Goal: Task Accomplishment & Management: Manage account settings

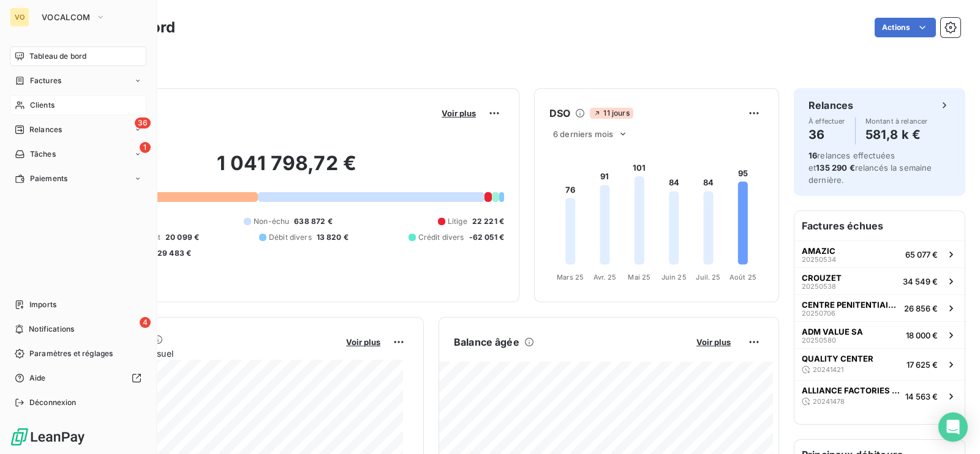
click at [44, 111] on div "Clients" at bounding box center [78, 106] width 137 height 20
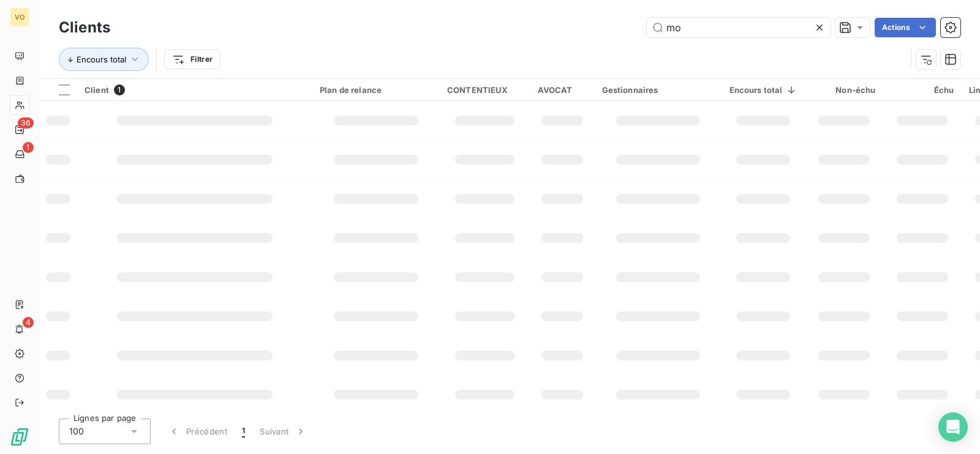
type input "m"
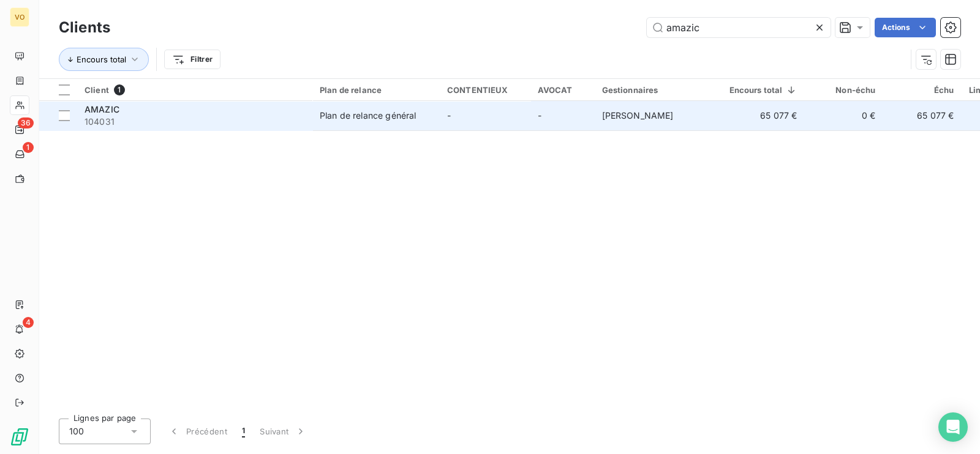
type input "amazic"
click at [260, 123] on span "104031" at bounding box center [195, 122] width 220 height 12
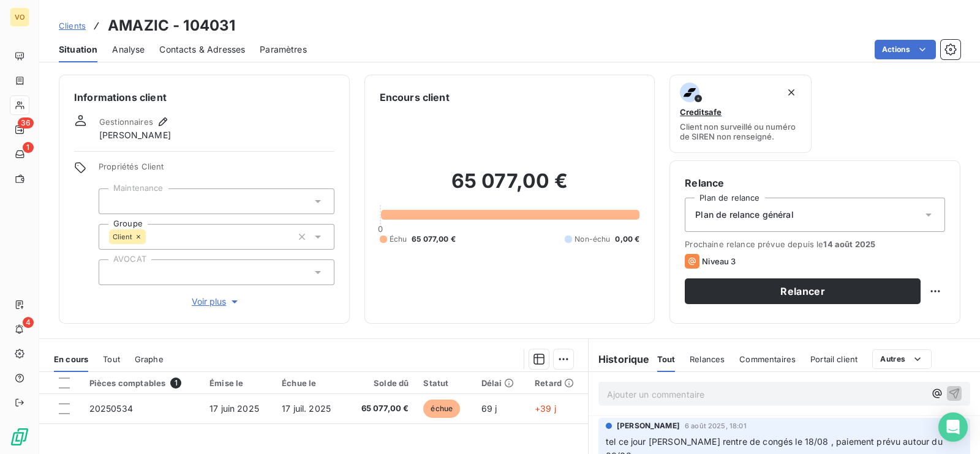
click at [190, 47] on span "Contacts & Adresses" at bounding box center [202, 49] width 86 height 12
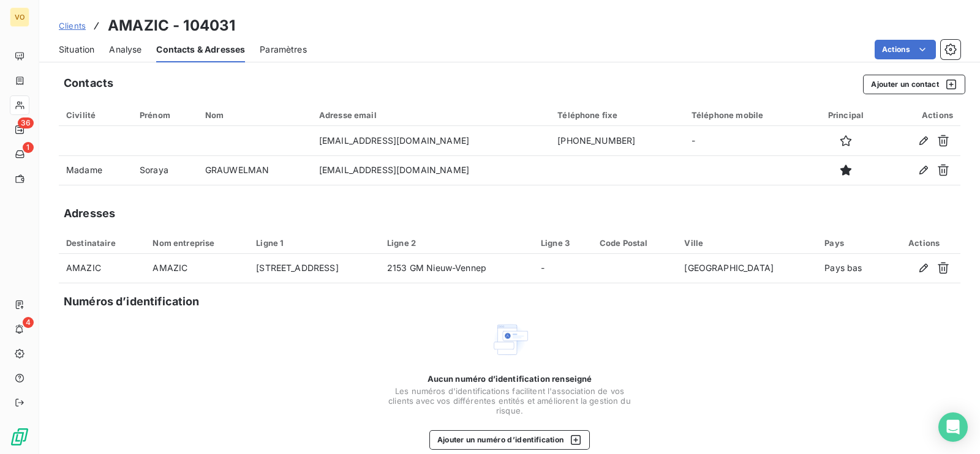
click at [148, 370] on div "Aucun numéro d’identification renseigné Les numéros d'identifications faciliten…" at bounding box center [509, 385] width 901 height 130
click at [74, 47] on span "Situation" at bounding box center [77, 49] width 36 height 12
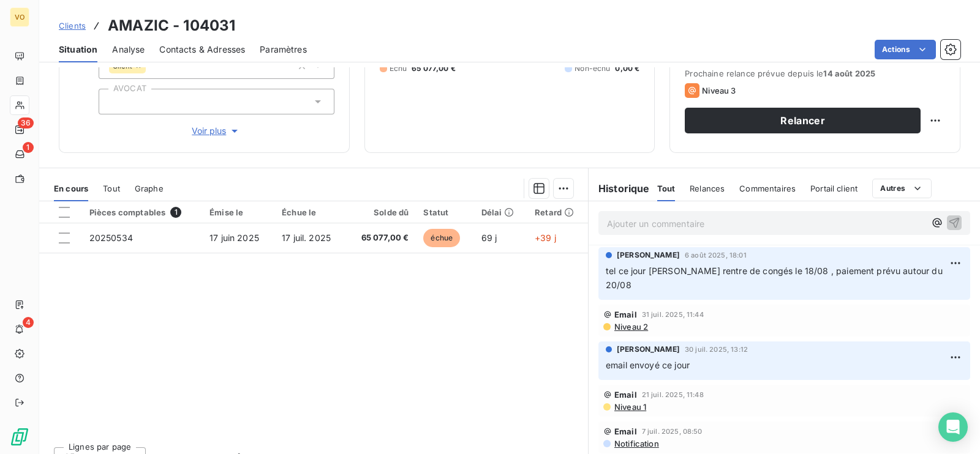
scroll to position [173, 0]
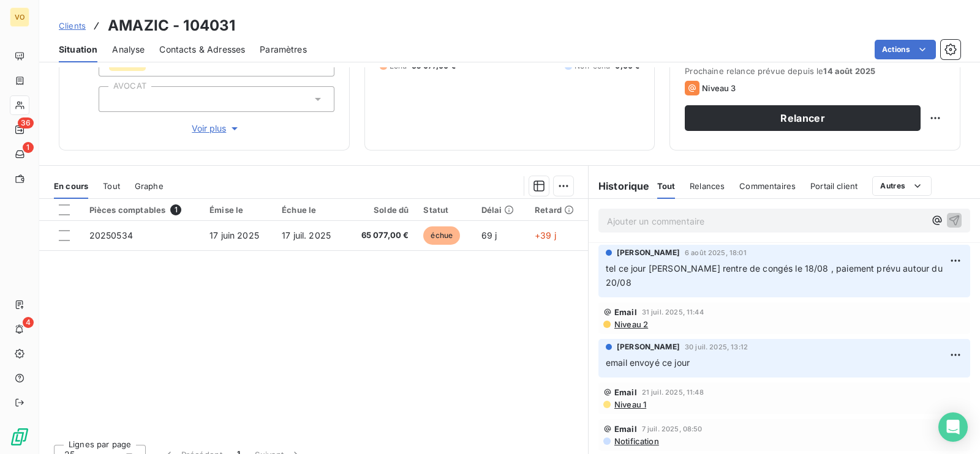
click at [183, 45] on span "Contacts & Adresses" at bounding box center [202, 49] width 86 height 12
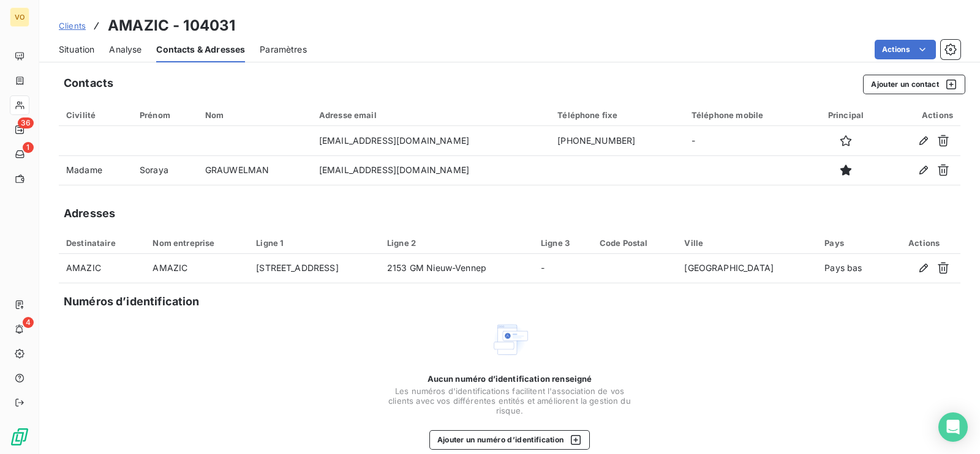
click at [75, 48] on span "Situation" at bounding box center [77, 49] width 36 height 12
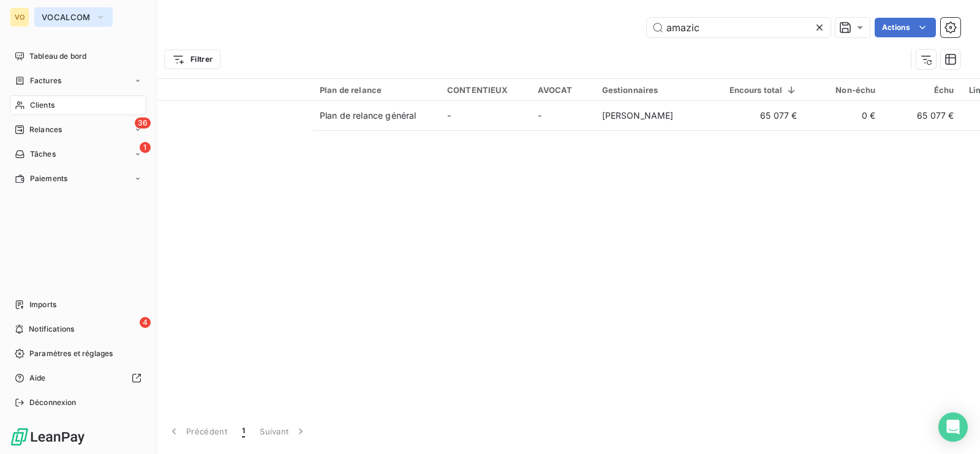
click at [96, 14] on icon "button" at bounding box center [101, 17] width 10 height 12
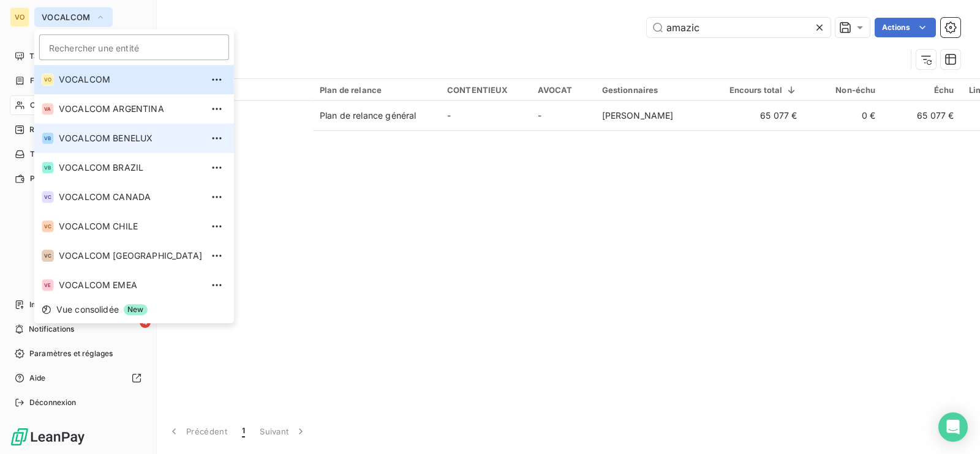
click at [101, 141] on span "VOCALCOM BENELUX" at bounding box center [130, 138] width 143 height 12
type input "CONVERNEO"
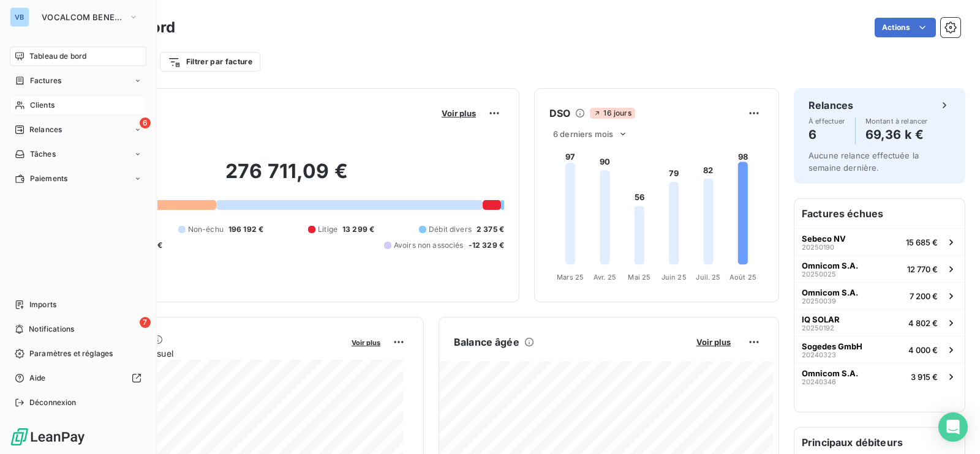
click at [43, 100] on span "Clients" at bounding box center [42, 105] width 24 height 11
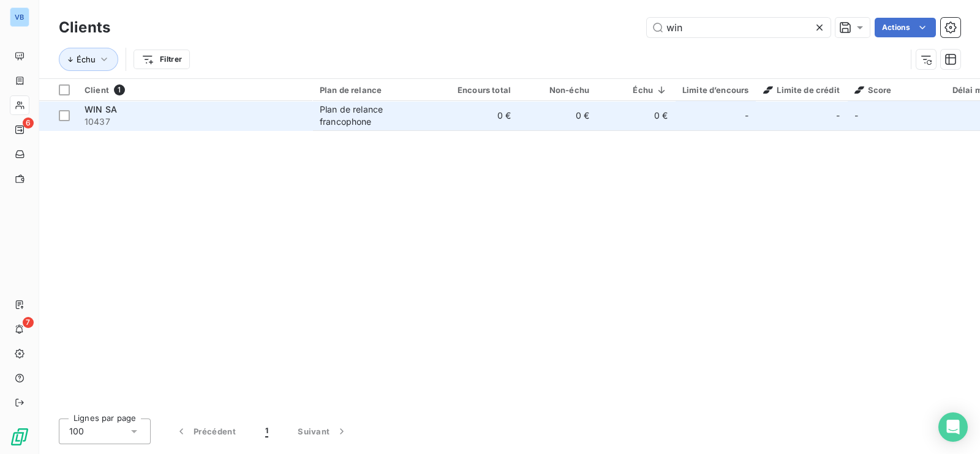
type input "win"
click at [433, 124] on td "Plan de relance francophone" at bounding box center [375, 115] width 127 height 29
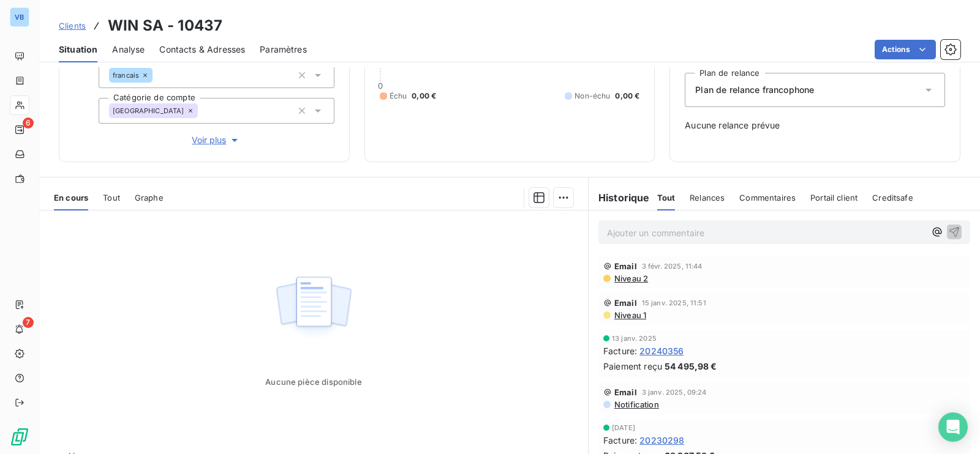
scroll to position [153, 0]
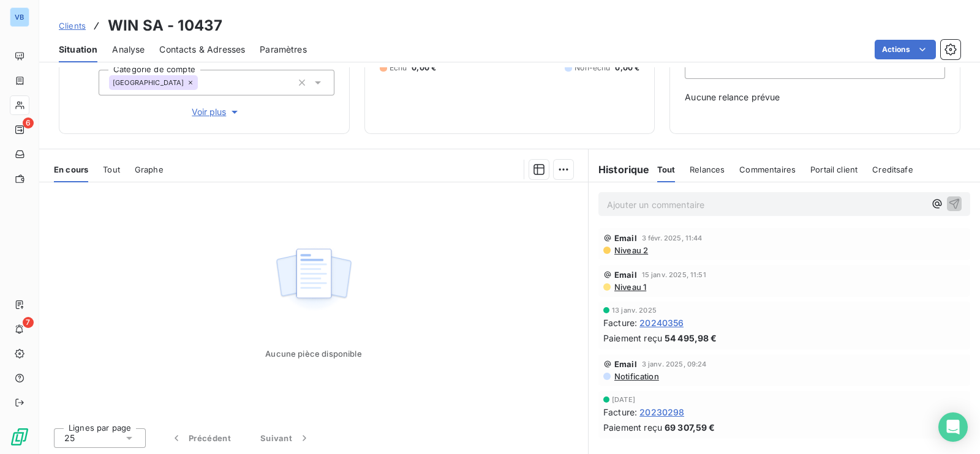
click at [655, 320] on span "20240356" at bounding box center [661, 323] width 44 height 13
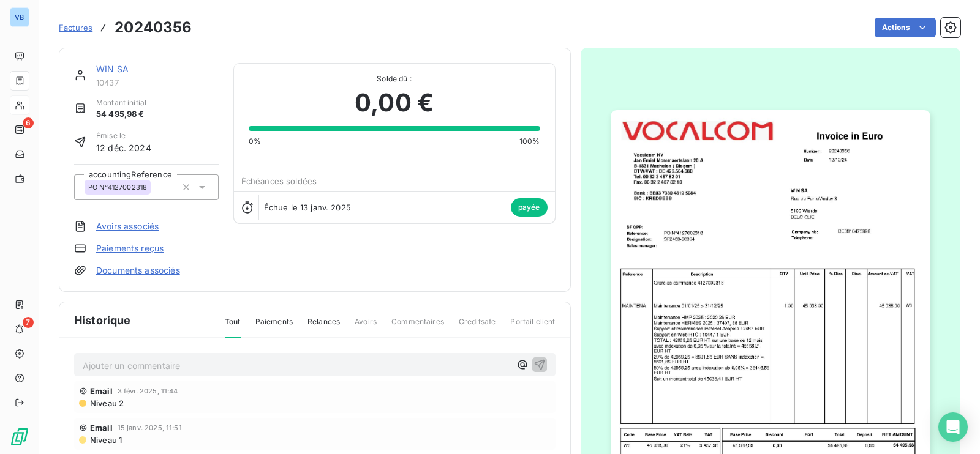
click at [671, 326] on img "button" at bounding box center [771, 316] width 320 height 413
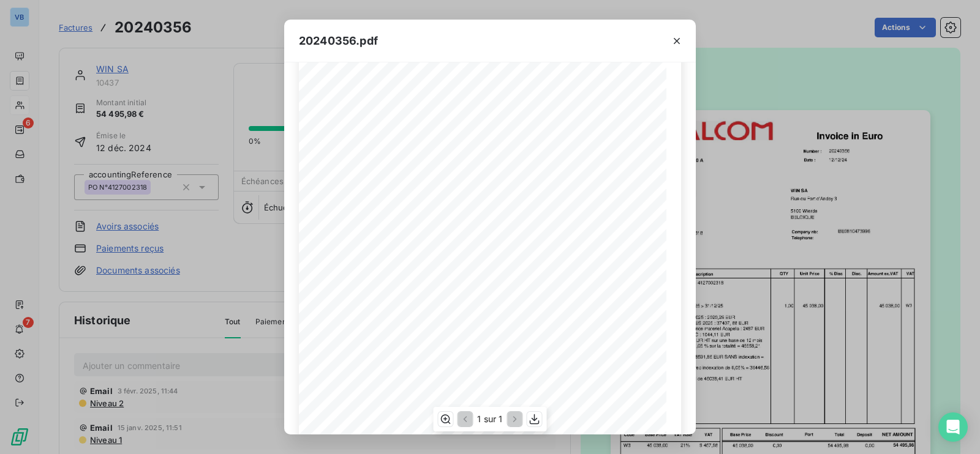
scroll to position [68, 0]
click at [383, 156] on div "Reference: Number : 20240356 12/12/24 PO N°4127002318 Date : WIN SA Rue du Fort…" at bounding box center [490, 246] width 382 height 475
click at [533, 421] on icon "button" at bounding box center [534, 419] width 12 height 12
click at [417, 265] on span "Support en Web RTC : 1044,11 EUR" at bounding box center [401, 267] width 90 height 6
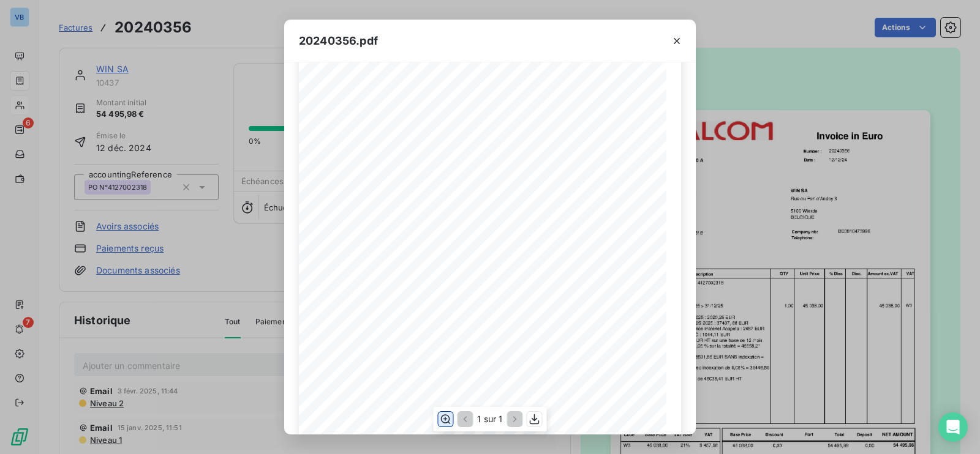
click at [443, 419] on icon "button" at bounding box center [445, 419] width 12 height 12
click at [438, 412] on button "button" at bounding box center [445, 419] width 15 height 15
click at [214, 81] on div "20240356.pdf Reference: Number : 20240356 12/12/24 PO N°4127002318 Date : WIN S…" at bounding box center [490, 227] width 980 height 454
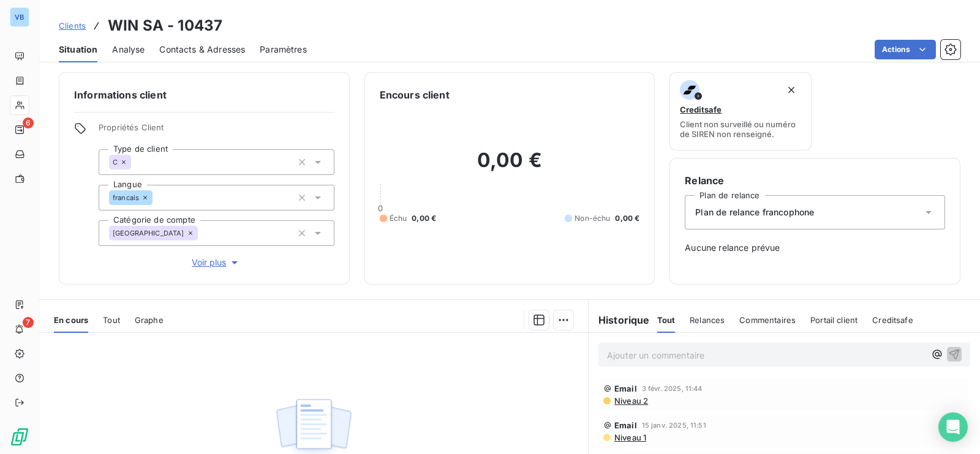
scroll to position [3, 0]
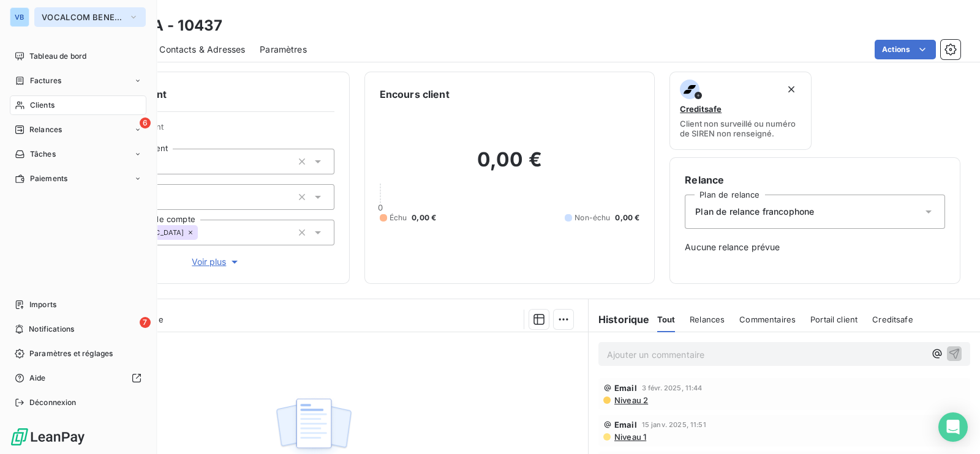
click at [62, 16] on span "VOCALCOM BENELUX" at bounding box center [83, 17] width 82 height 10
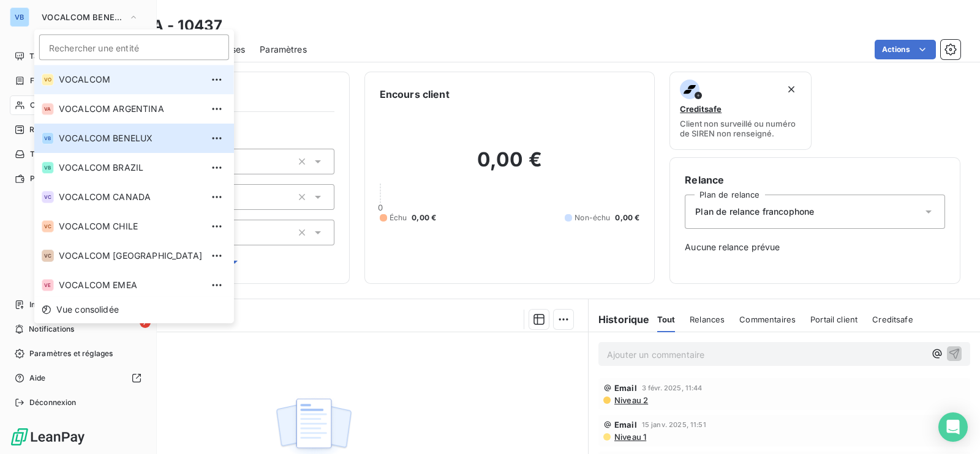
click at [80, 81] on span "VOCALCOM" at bounding box center [130, 79] width 143 height 12
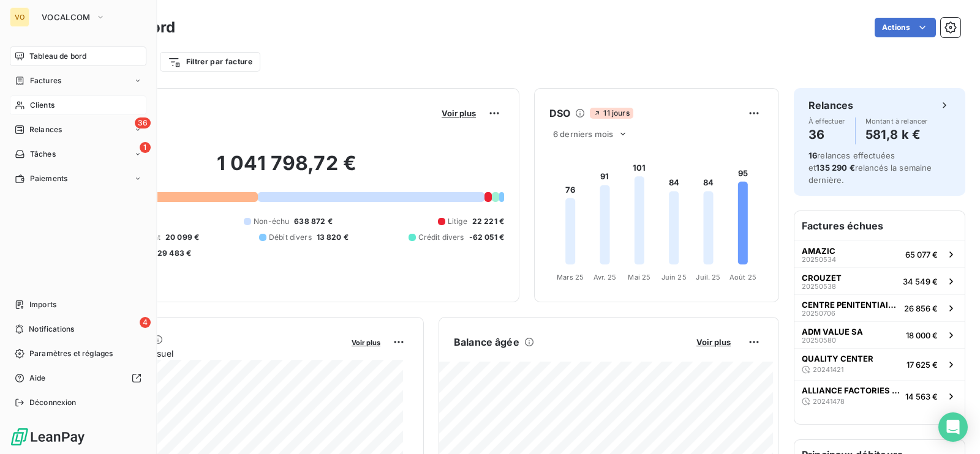
click at [40, 102] on span "Clients" at bounding box center [42, 105] width 24 height 11
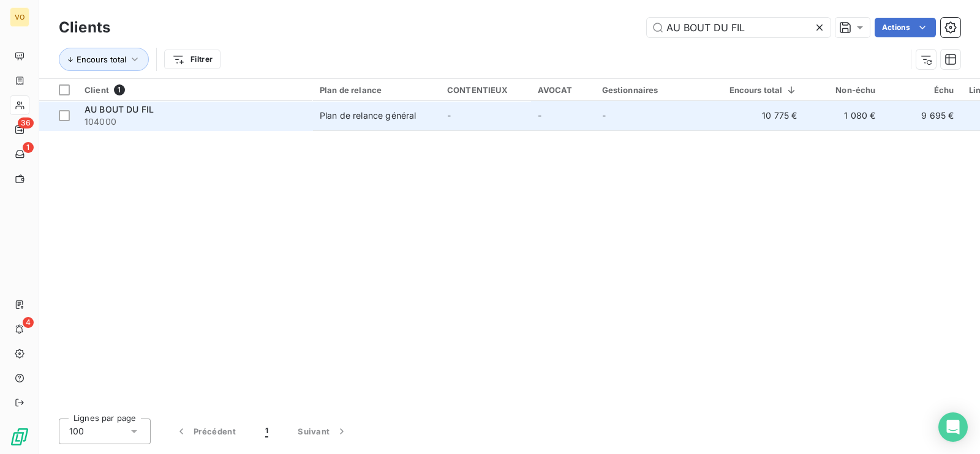
type input "AU BOUT DU FIL"
click at [323, 118] on div "Plan de relance général" at bounding box center [368, 116] width 96 height 12
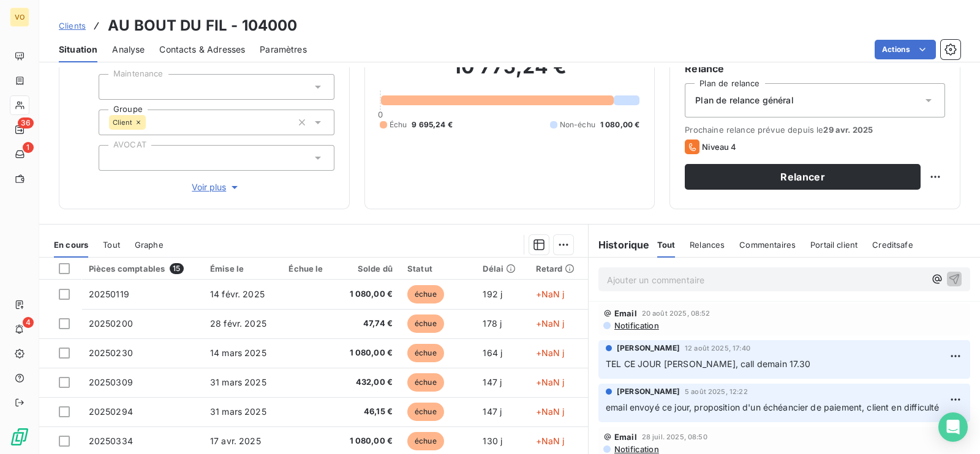
scroll to position [163, 0]
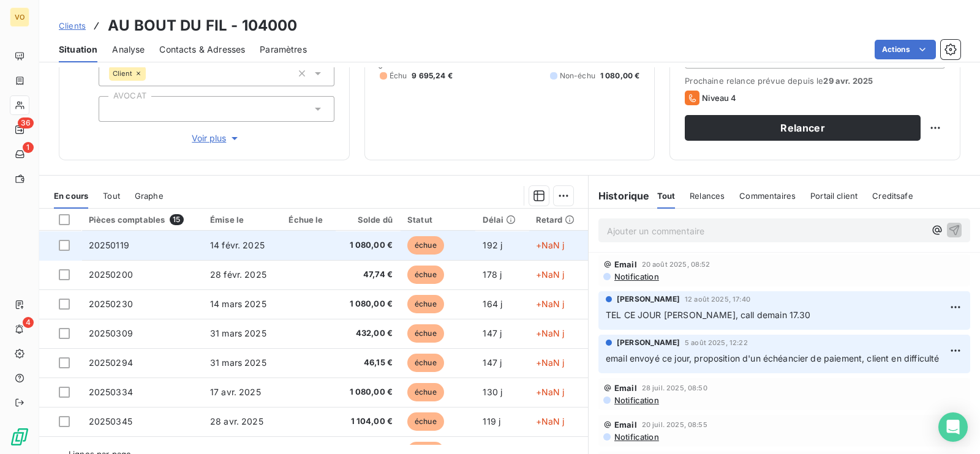
click at [539, 247] on span "+NaN j" at bounding box center [550, 245] width 29 height 10
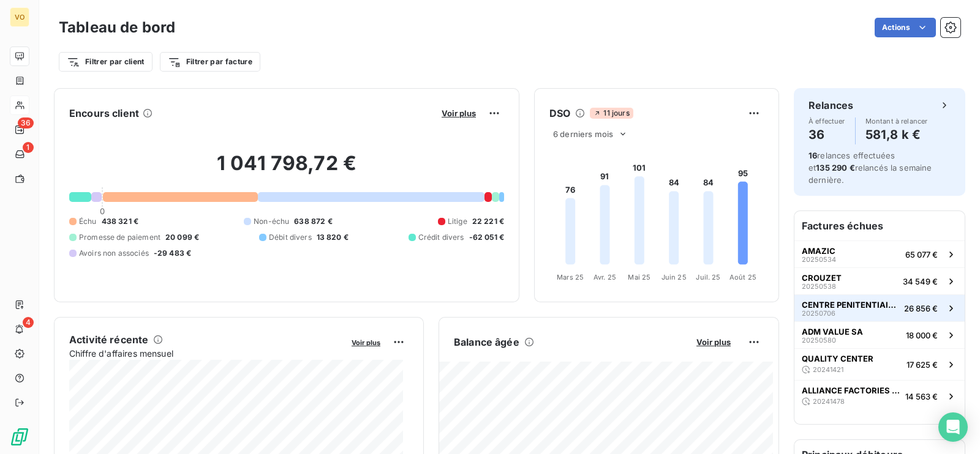
click at [835, 300] on span "CENTRE PENITENTIAIRE DE DUCOS" at bounding box center [850, 305] width 97 height 10
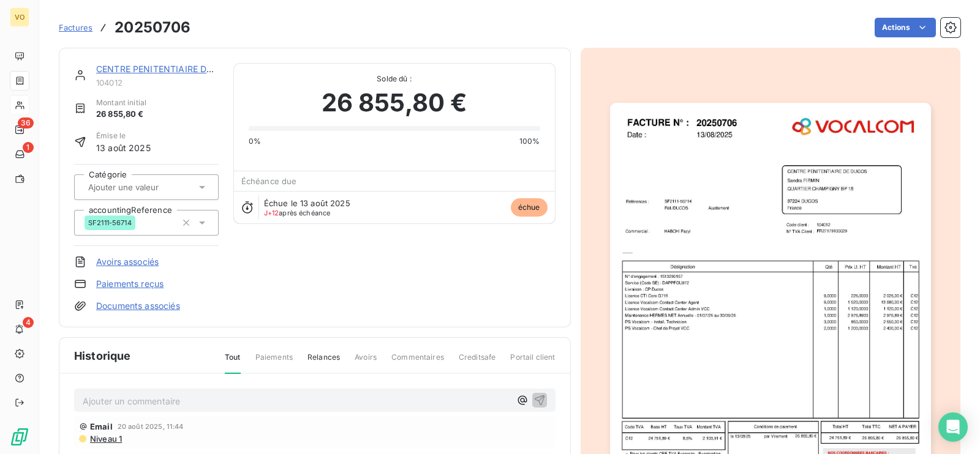
click at [145, 69] on link "CENTRE PENITENTIAIRE DE DUCOS" at bounding box center [170, 69] width 149 height 10
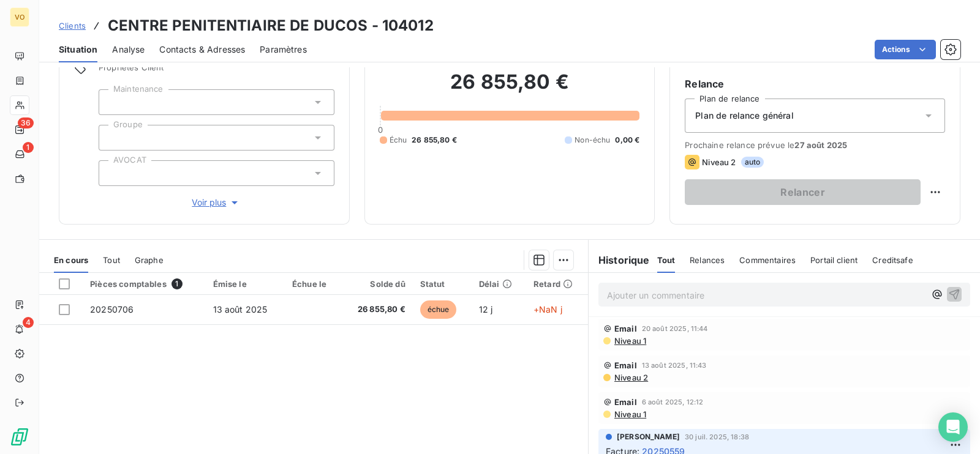
scroll to position [100, 0]
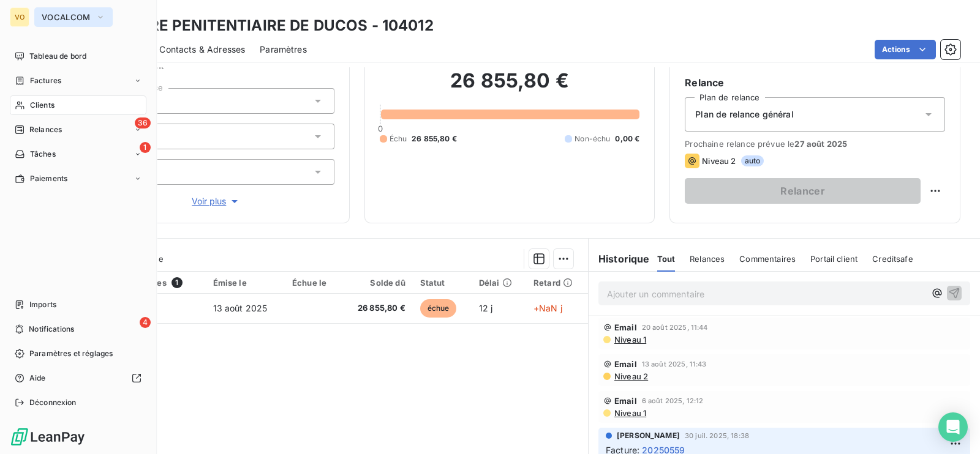
click at [73, 17] on span "VOCALCOM" at bounding box center [66, 17] width 49 height 10
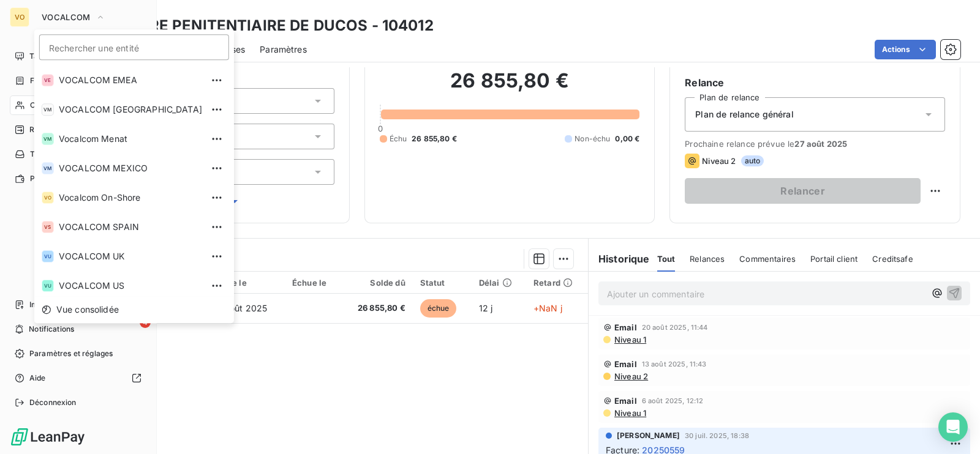
scroll to position [209, 0]
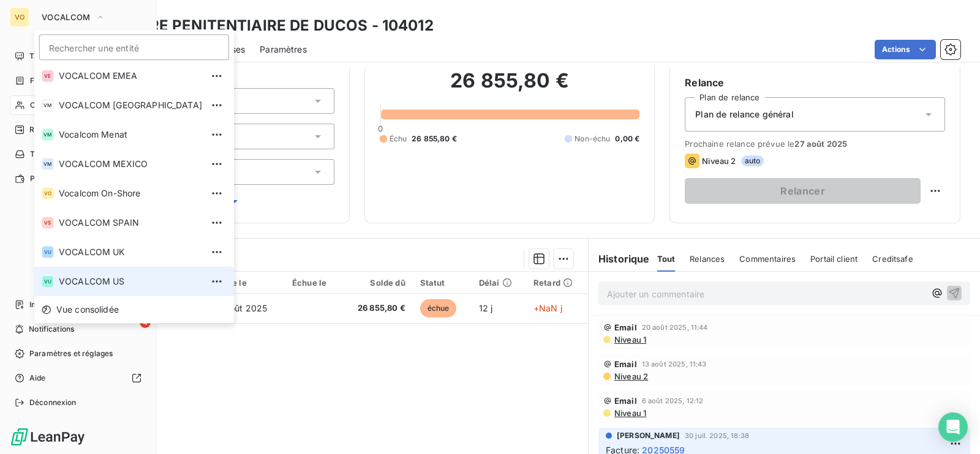
drag, startPoint x: 190, startPoint y: 277, endPoint x: 190, endPoint y: 266, distance: 10.4
click at [190, 267] on li "VU VOCALCOM US" at bounding box center [134, 281] width 200 height 29
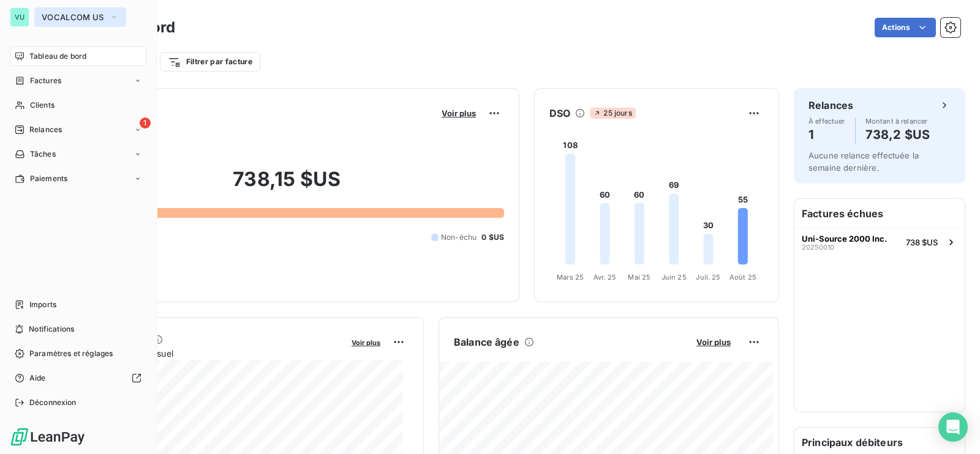
click at [112, 21] on icon "button" at bounding box center [114, 17] width 10 height 12
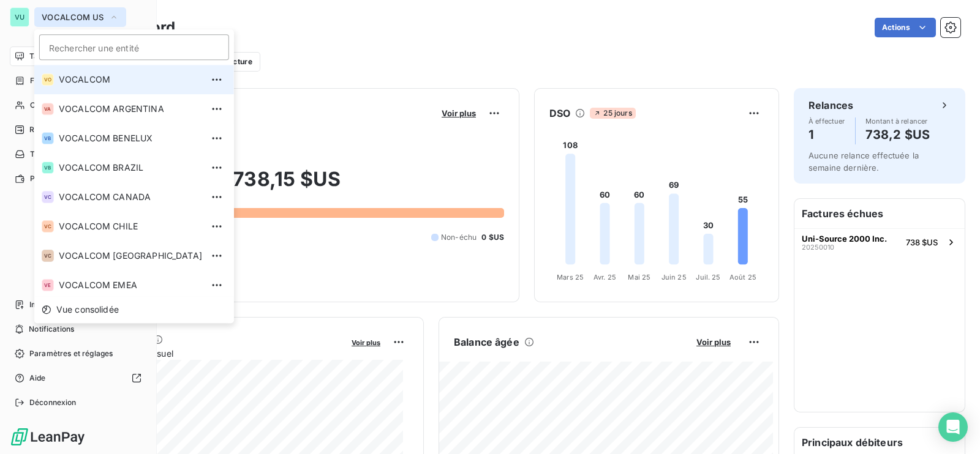
click at [135, 81] on span "VOCALCOM" at bounding box center [130, 79] width 143 height 12
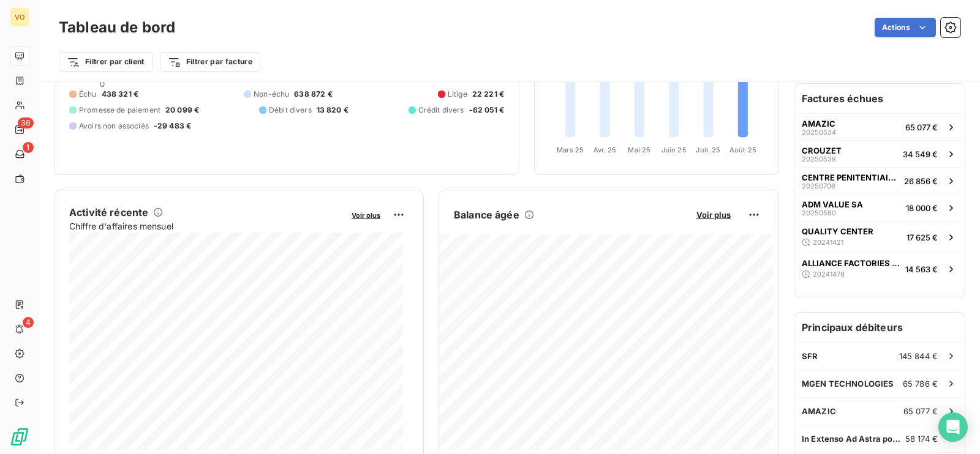
scroll to position [135, 0]
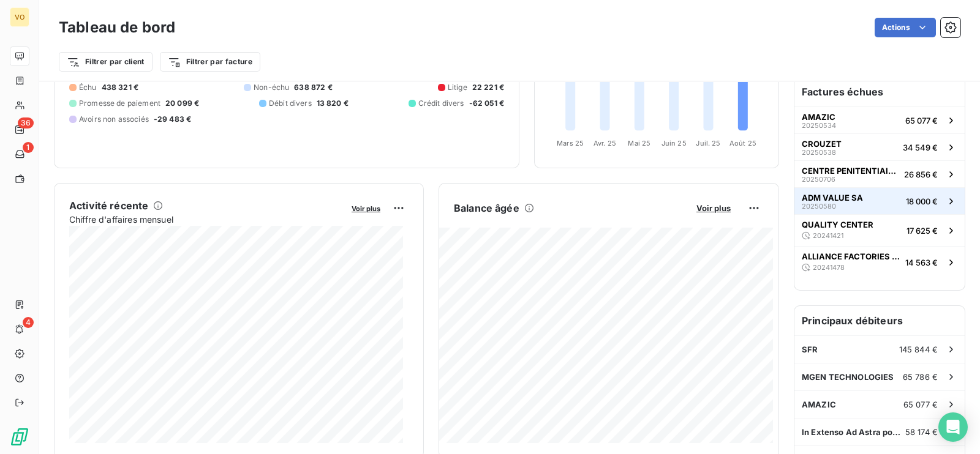
click at [827, 193] on span "ADM VALUE SA" at bounding box center [832, 198] width 61 height 10
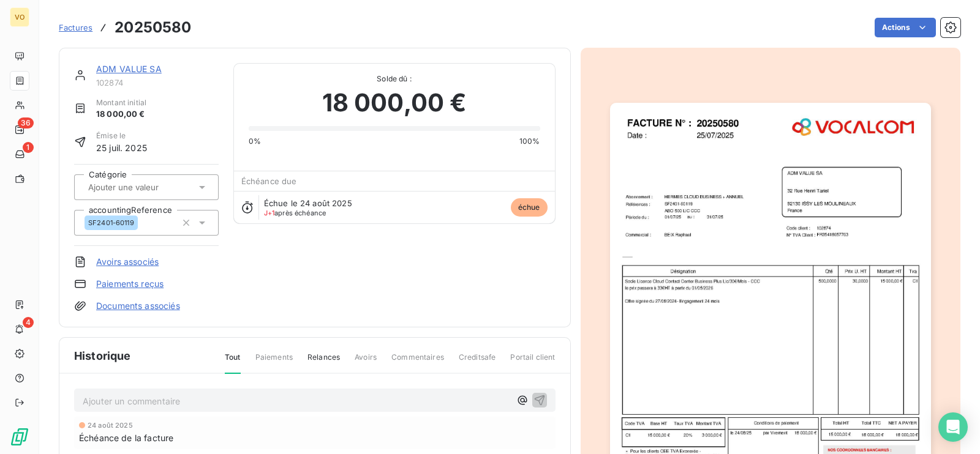
click at [450, 293] on div "ADM VALUE SA 102874 Montant initial 18 000,00 € Émise le [DATE] Catégorie accou…" at bounding box center [314, 187] width 481 height 249
click at [130, 75] on div "ADM VALUE SA 102874" at bounding box center [157, 75] width 122 height 24
click at [140, 73] on link "ADM VALUE SA" at bounding box center [129, 69] width 66 height 10
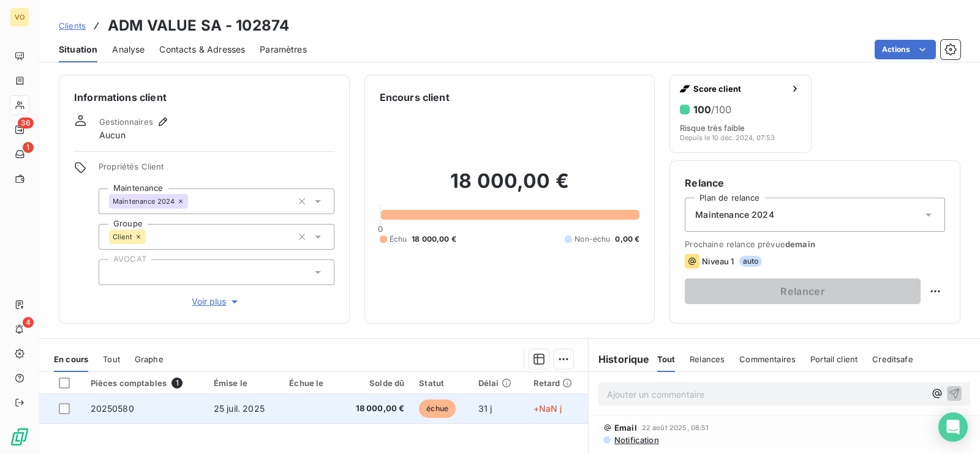
click at [227, 414] on td "25 juil. 2025" at bounding box center [243, 408] width 75 height 29
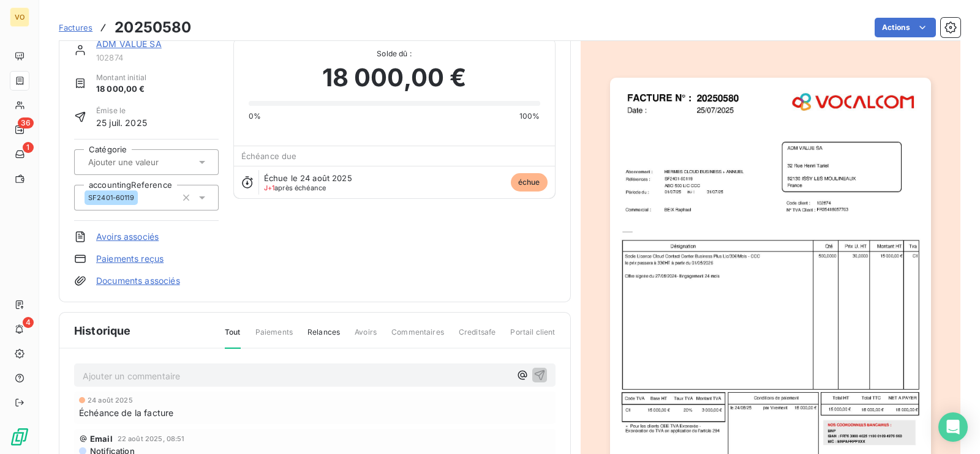
scroll to position [28, 0]
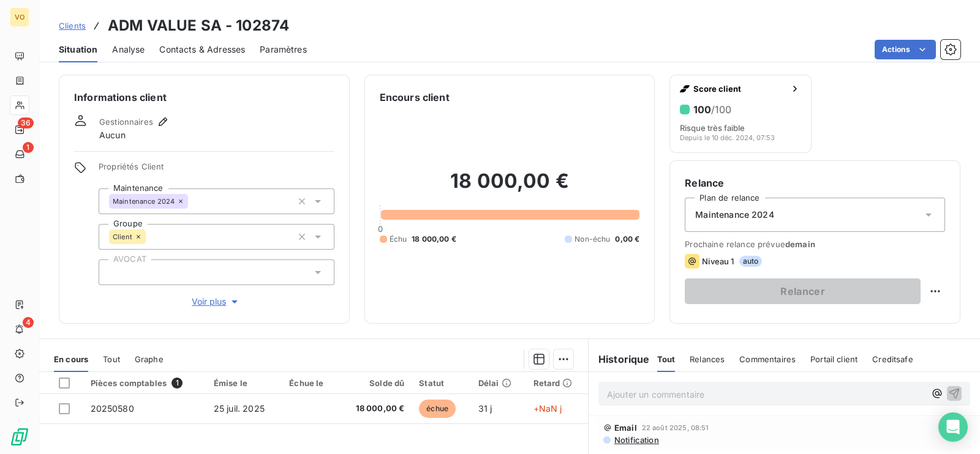
click at [190, 53] on span "Contacts & Adresses" at bounding box center [202, 49] width 86 height 12
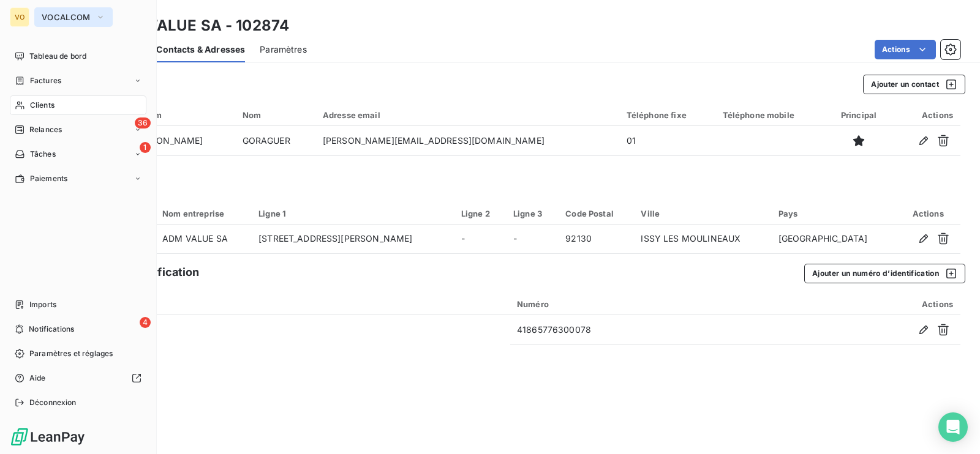
click at [86, 20] on span "VOCALCOM" at bounding box center [66, 17] width 49 height 10
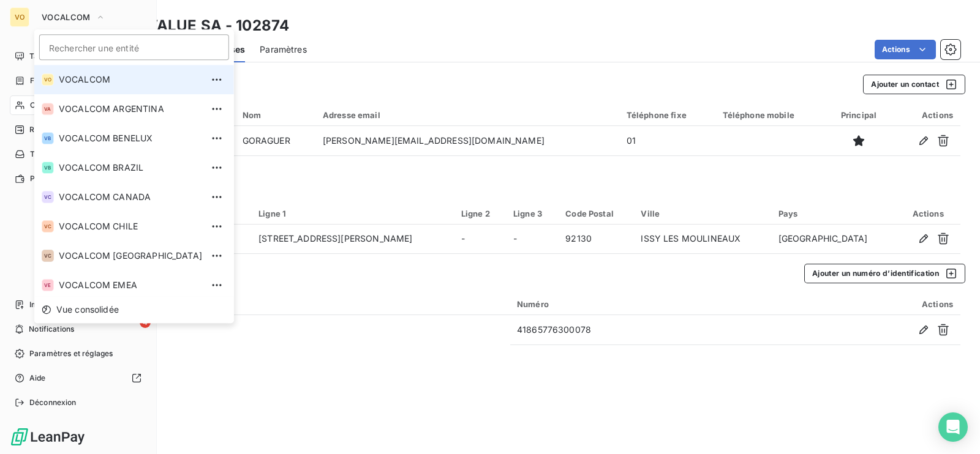
click at [89, 79] on span "VOCALCOM" at bounding box center [130, 79] width 143 height 12
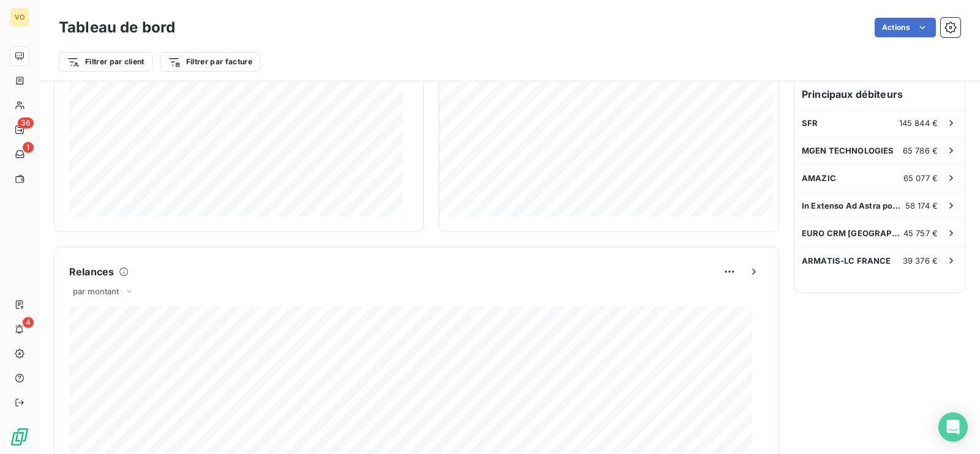
scroll to position [368, 0]
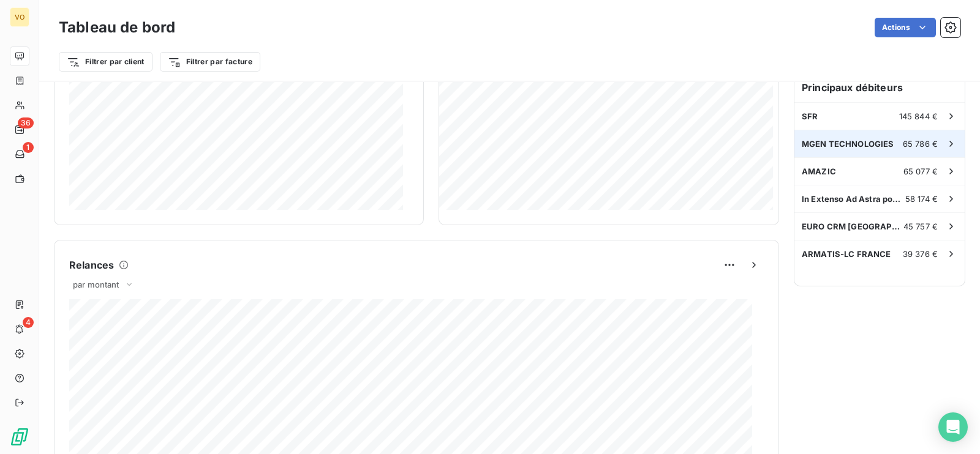
click at [842, 130] on div "MGEN TECHNOLOGIES 65 786 €" at bounding box center [879, 143] width 170 height 27
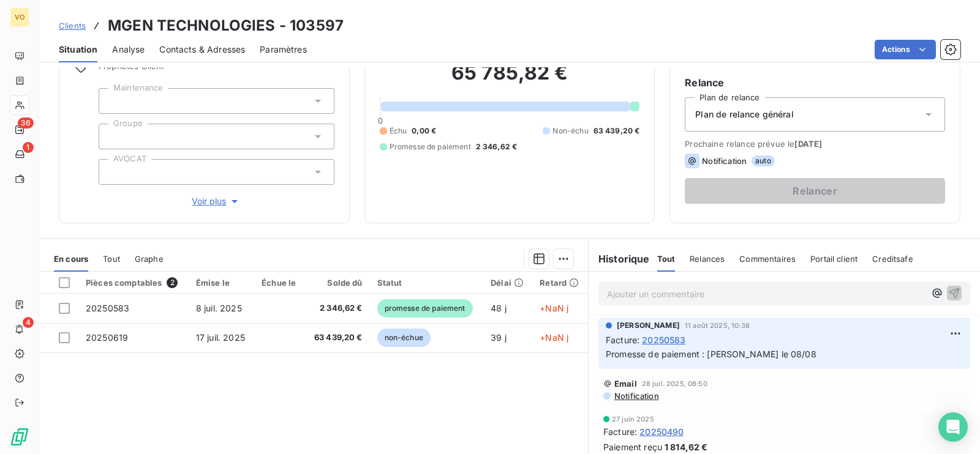
scroll to position [101, 0]
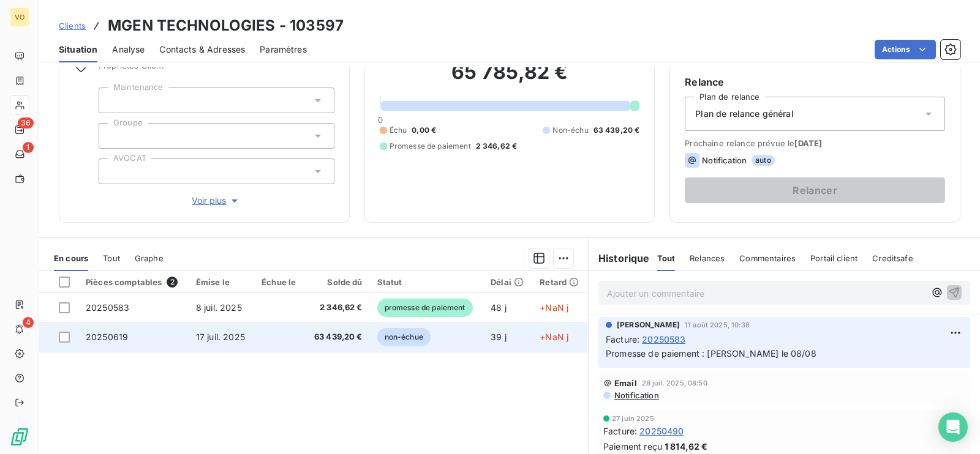
click at [217, 340] on span "17 juil. 2025" at bounding box center [220, 337] width 49 height 10
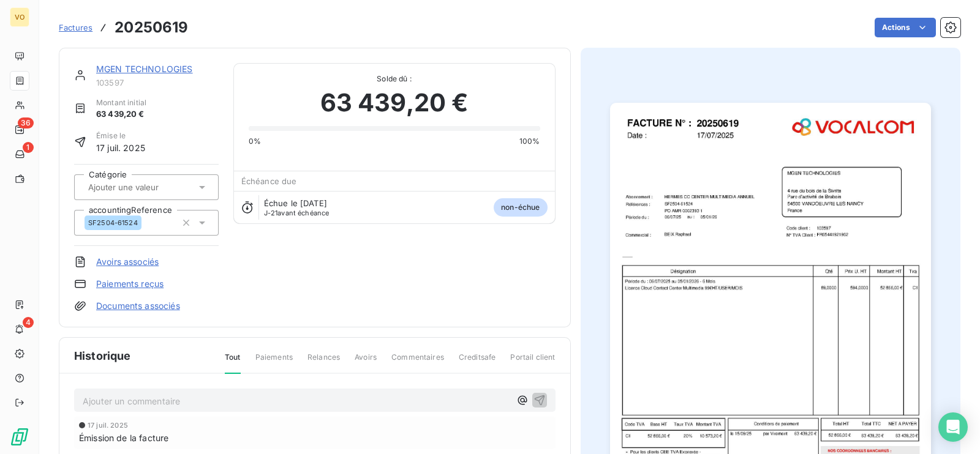
click at [661, 364] on img "button" at bounding box center [770, 330] width 321 height 454
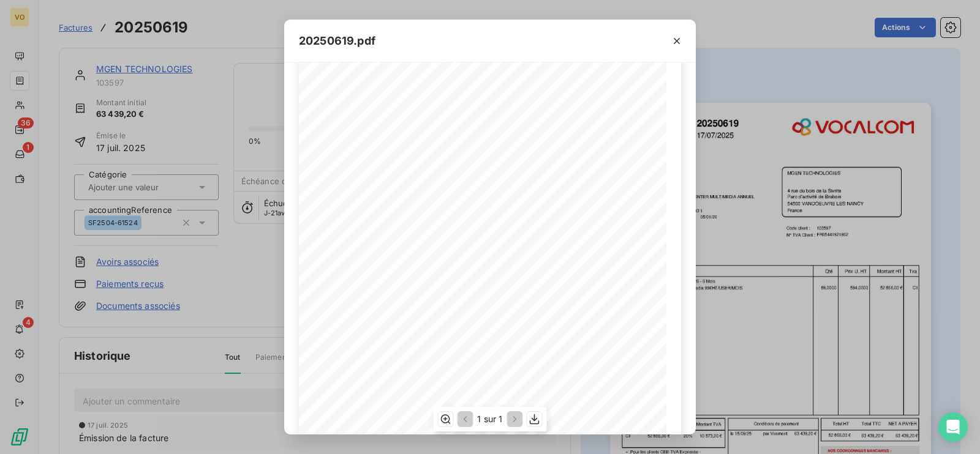
scroll to position [95, 0]
click at [678, 41] on icon "button" at bounding box center [677, 41] width 12 height 12
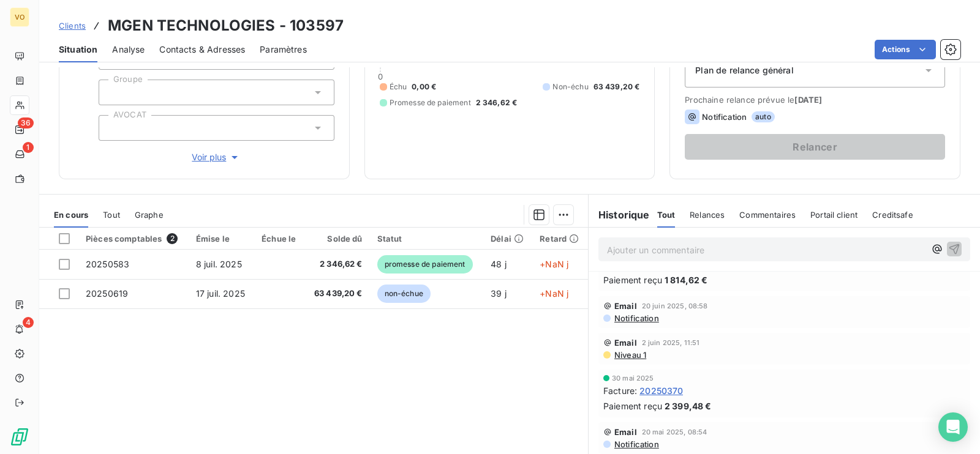
scroll to position [145, 0]
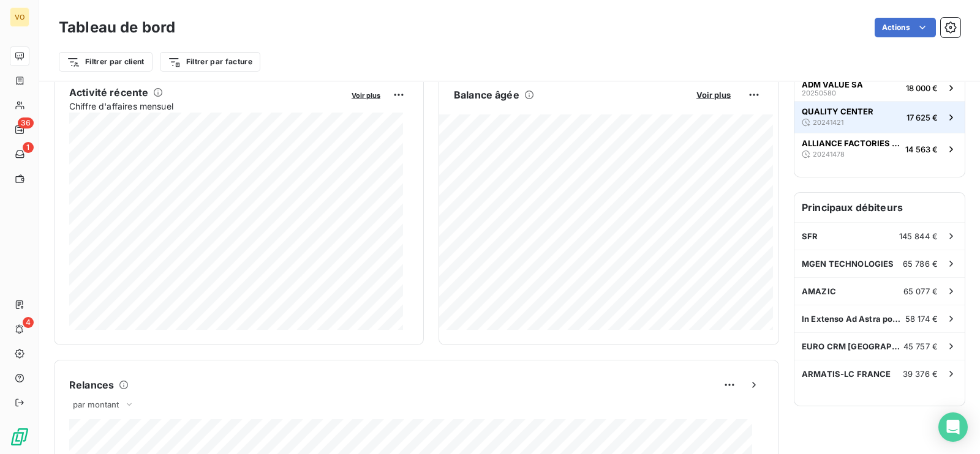
scroll to position [249, 0]
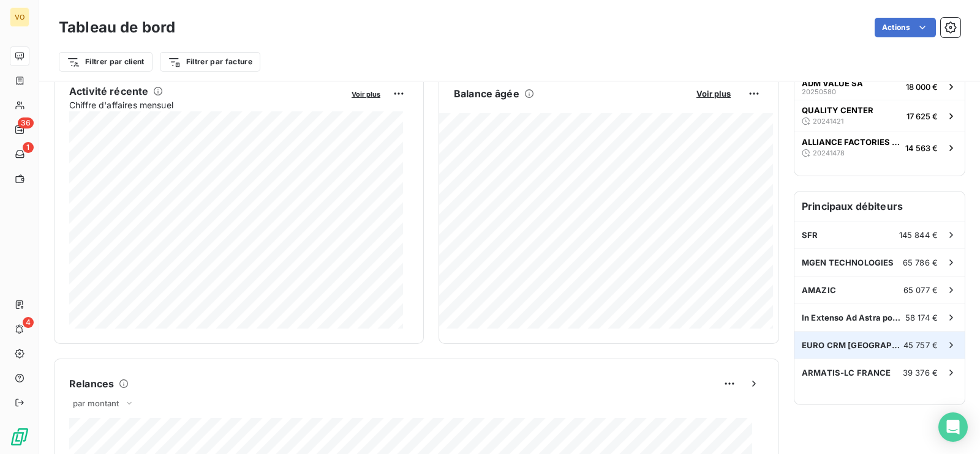
click at [903, 339] on div "45 757 €" at bounding box center [930, 345] width 54 height 12
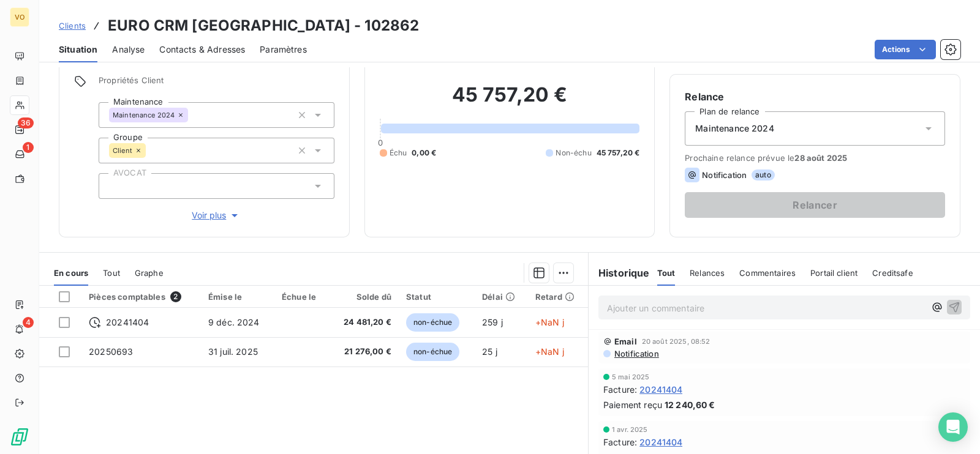
scroll to position [89, 0]
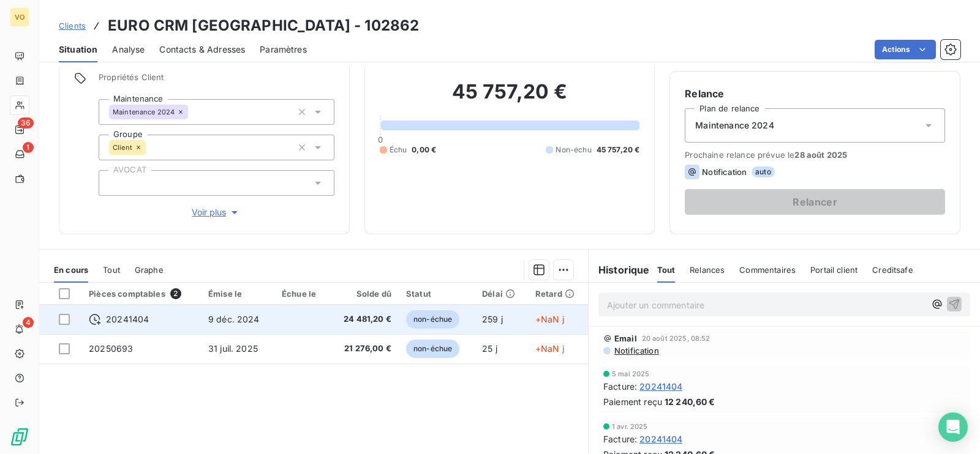
click at [248, 320] on span "9 déc. 2024" at bounding box center [233, 319] width 51 height 10
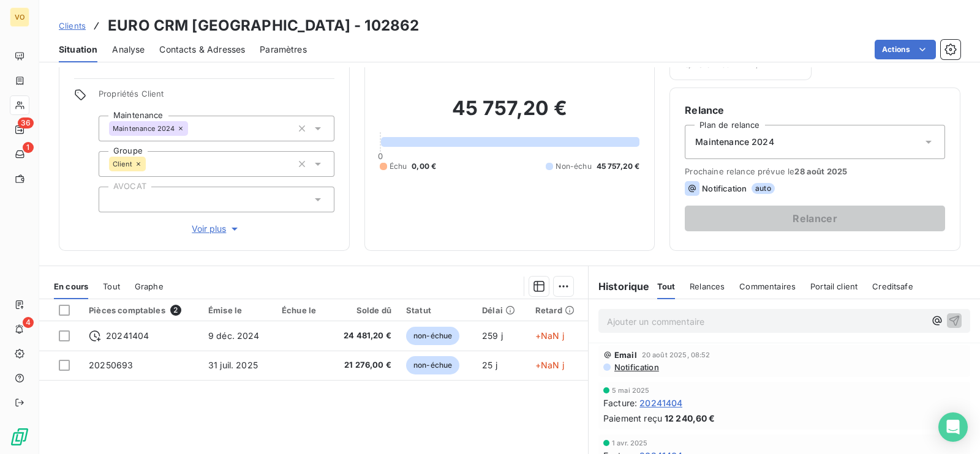
scroll to position [80, 0]
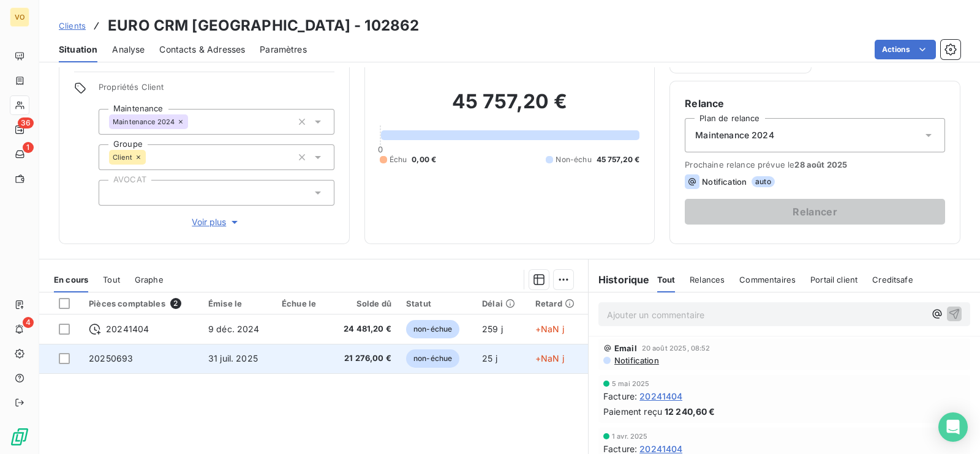
click at [309, 354] on td at bounding box center [301, 358] width 54 height 29
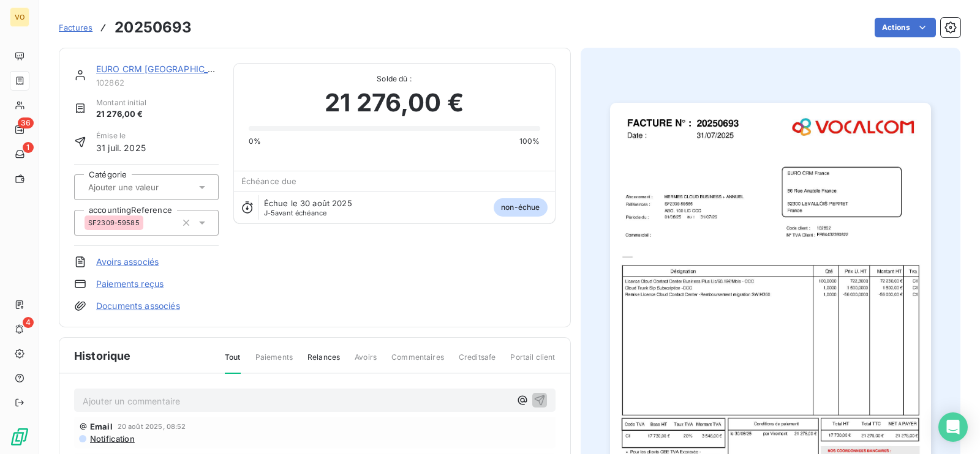
click at [731, 372] on img "button" at bounding box center [770, 330] width 321 height 454
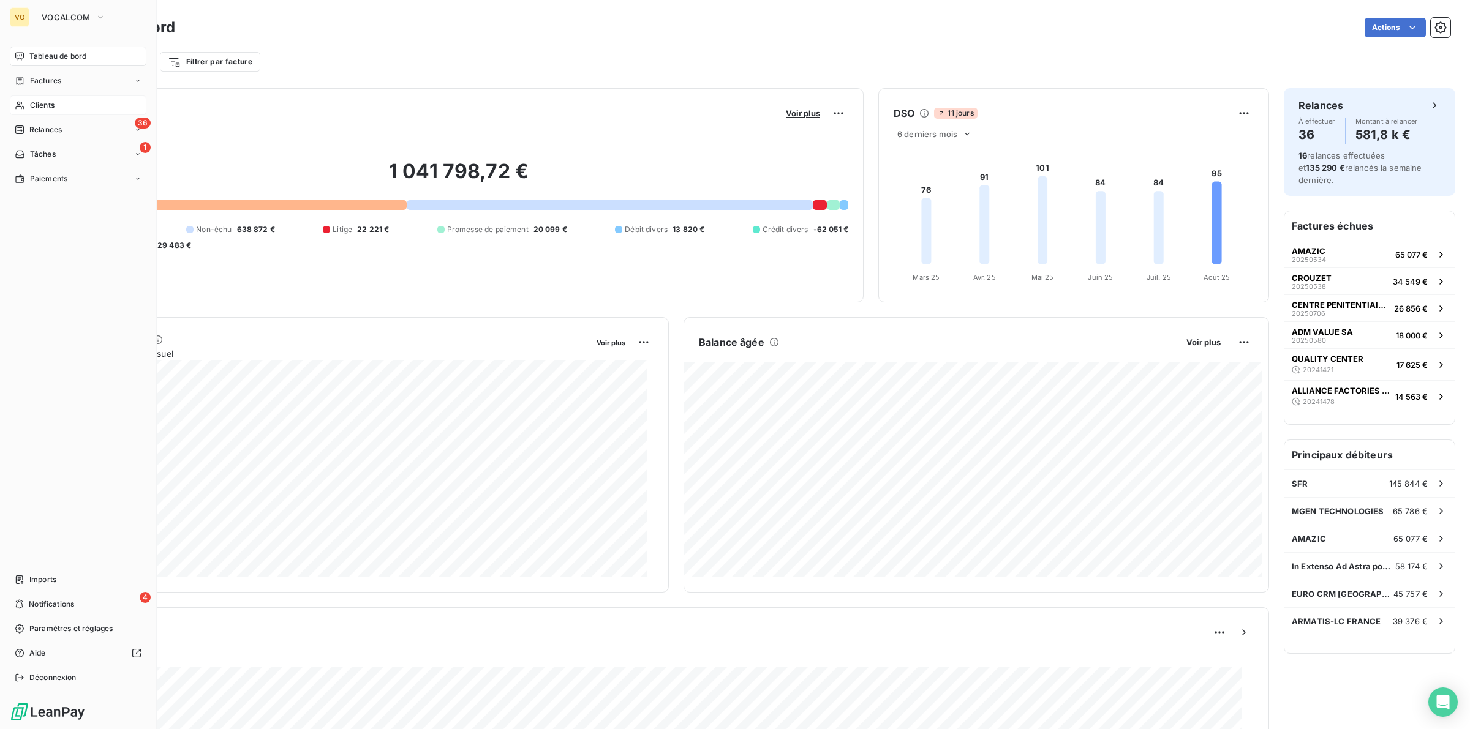
click at [44, 98] on div "Clients" at bounding box center [78, 106] width 137 height 20
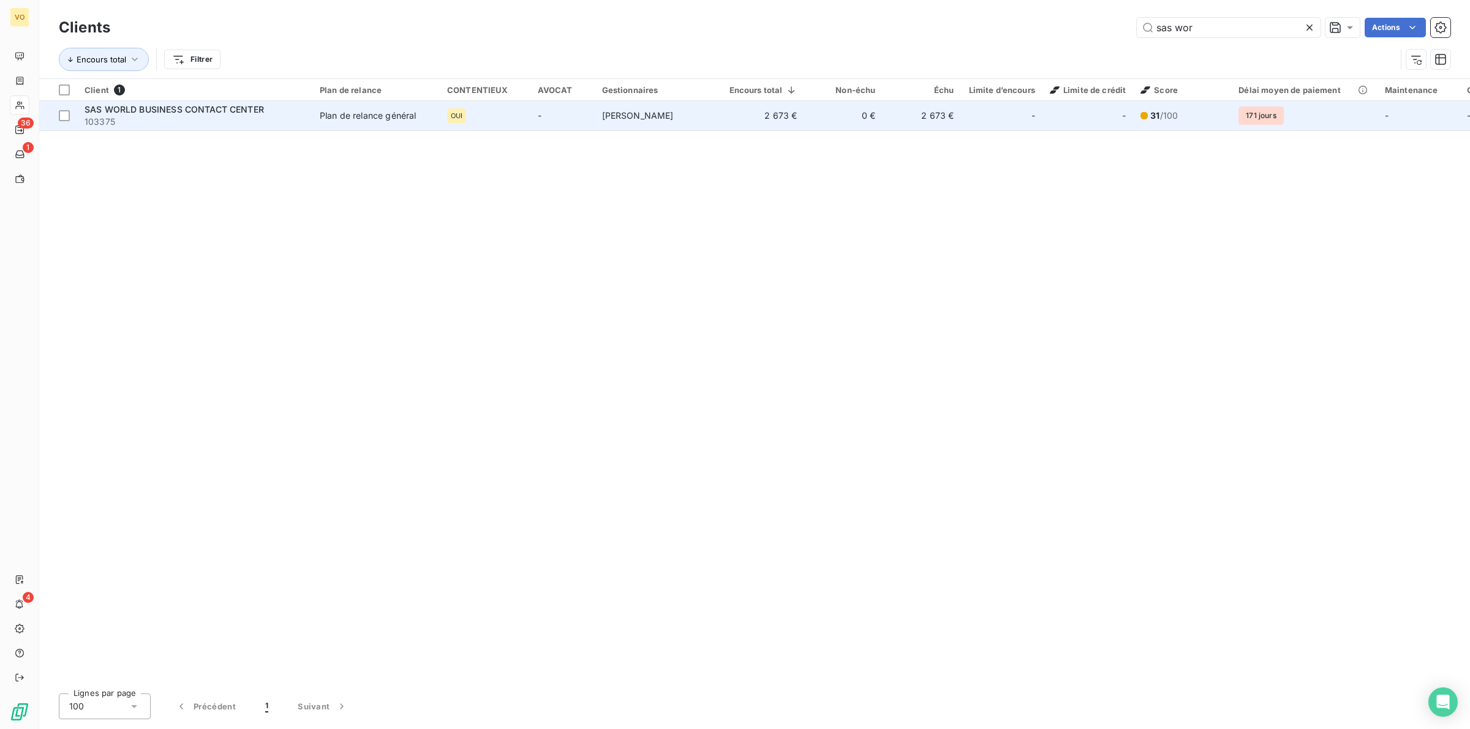
type input "sas wor"
click at [282, 116] on span "103375" at bounding box center [195, 122] width 220 height 12
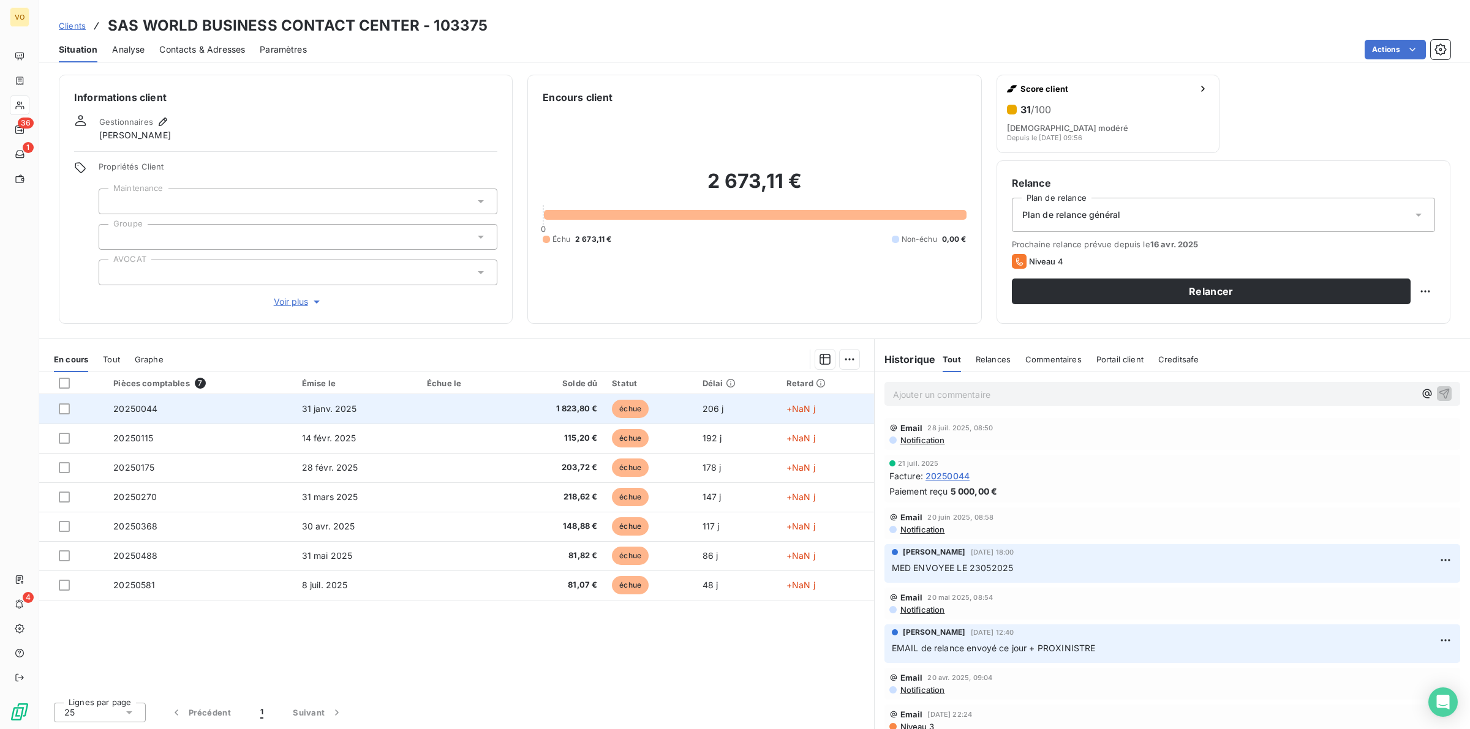
click at [568, 409] on span "1 823,80 €" at bounding box center [555, 409] width 84 height 12
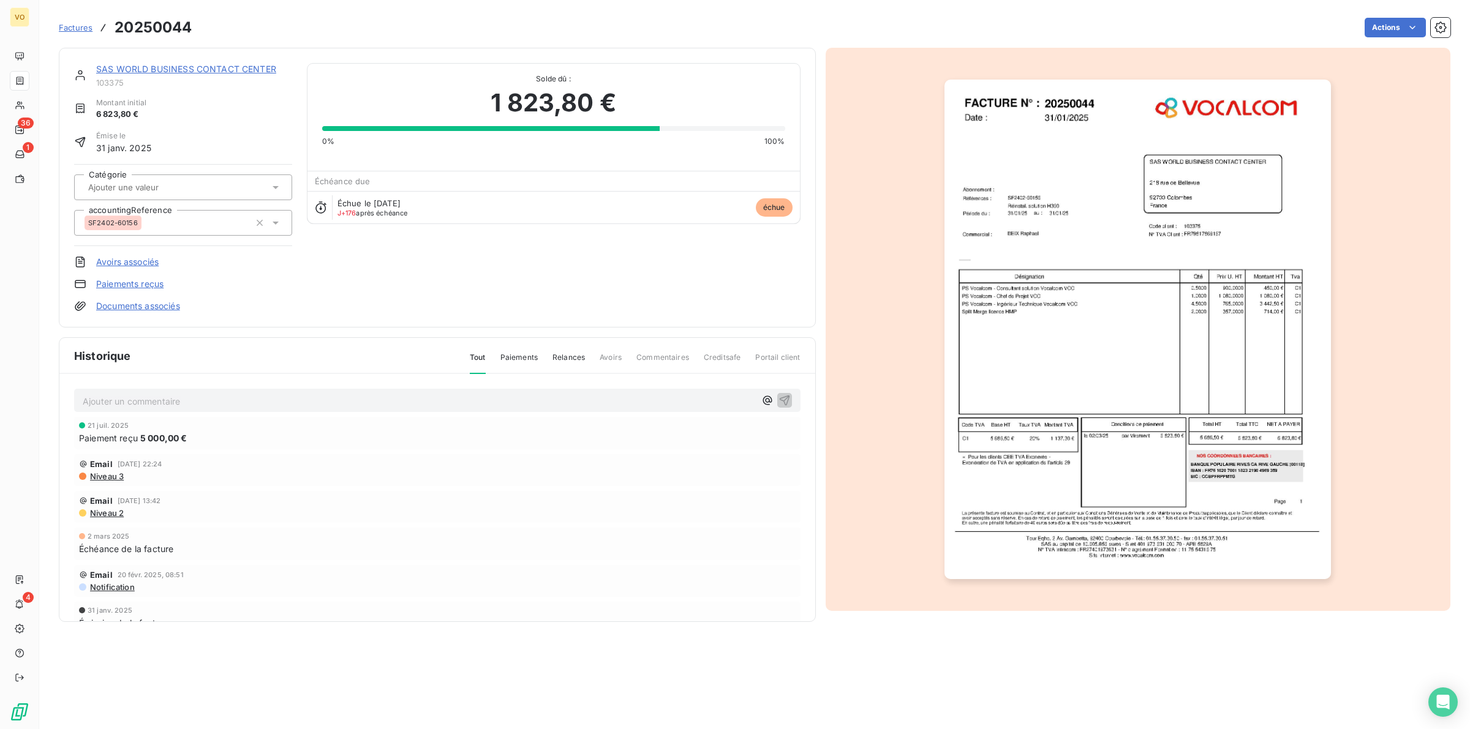
click at [1050, 348] on img "button" at bounding box center [1137, 330] width 386 height 500
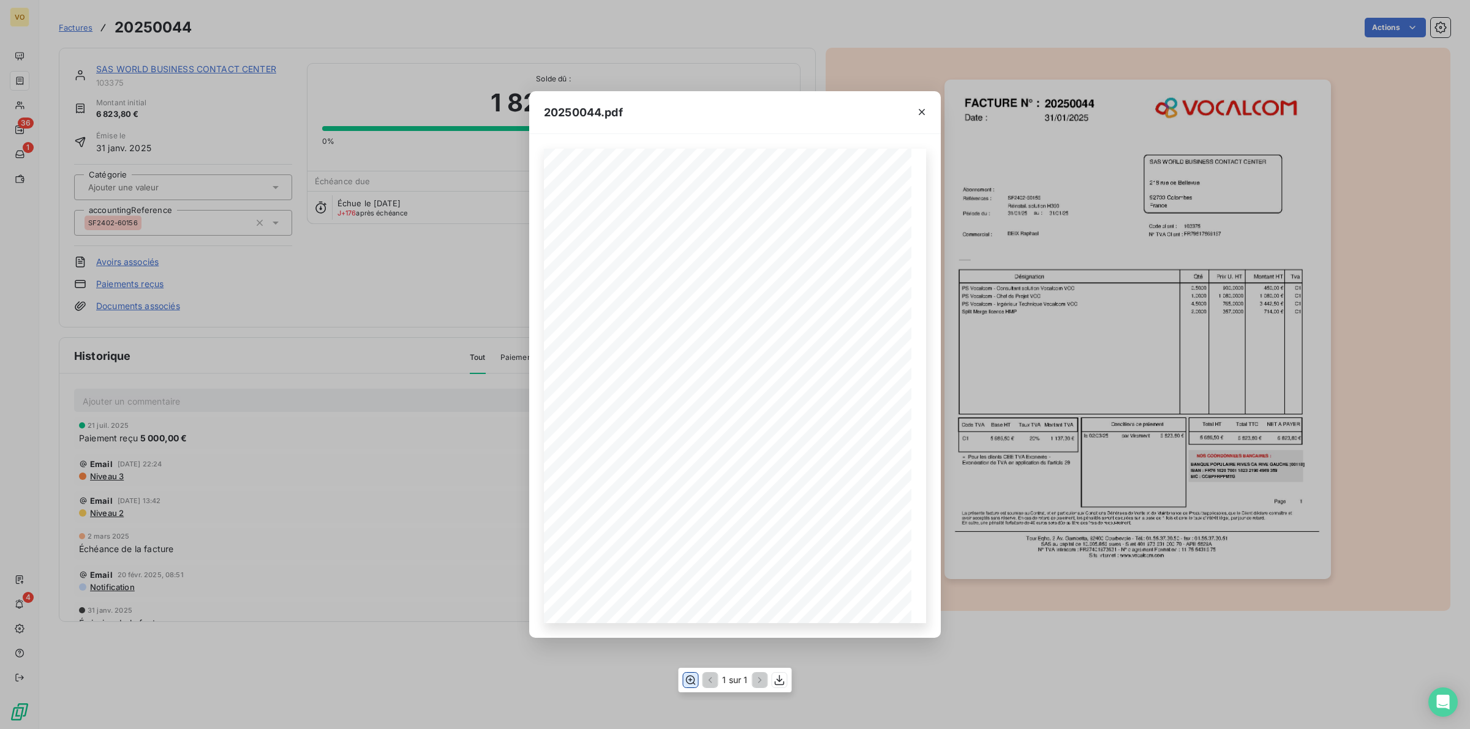
click at [689, 677] on icon "button" at bounding box center [690, 680] width 12 height 12
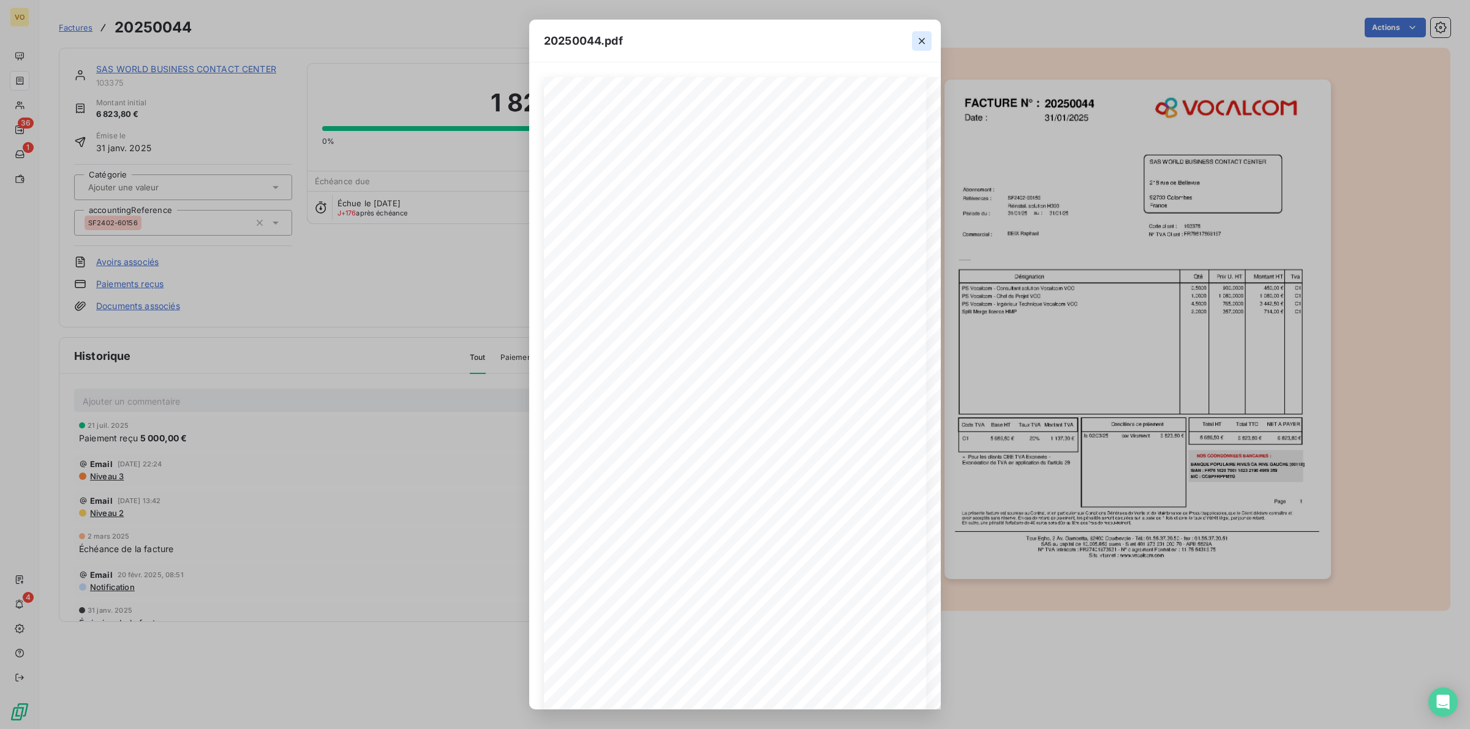
click at [920, 35] on icon "button" at bounding box center [921, 41] width 12 height 12
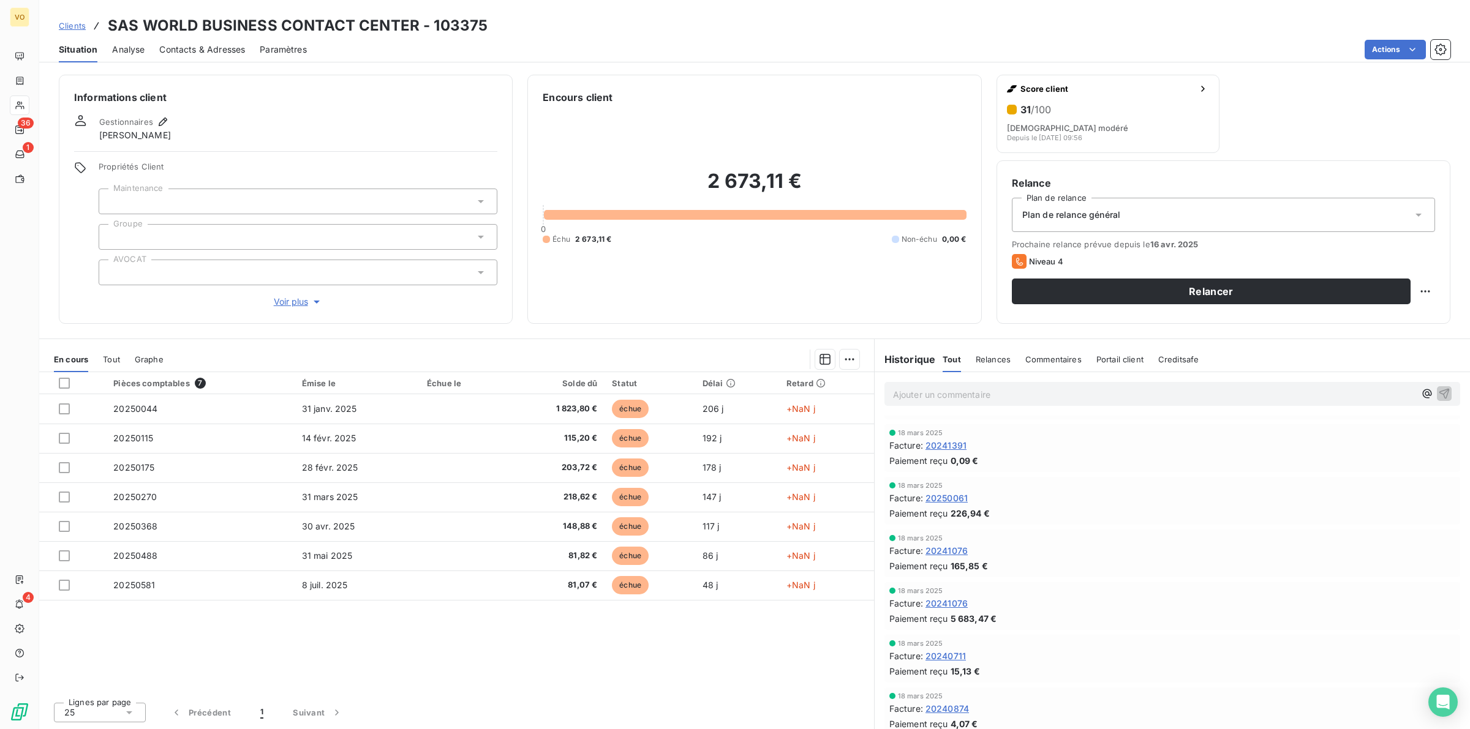
scroll to position [842, 0]
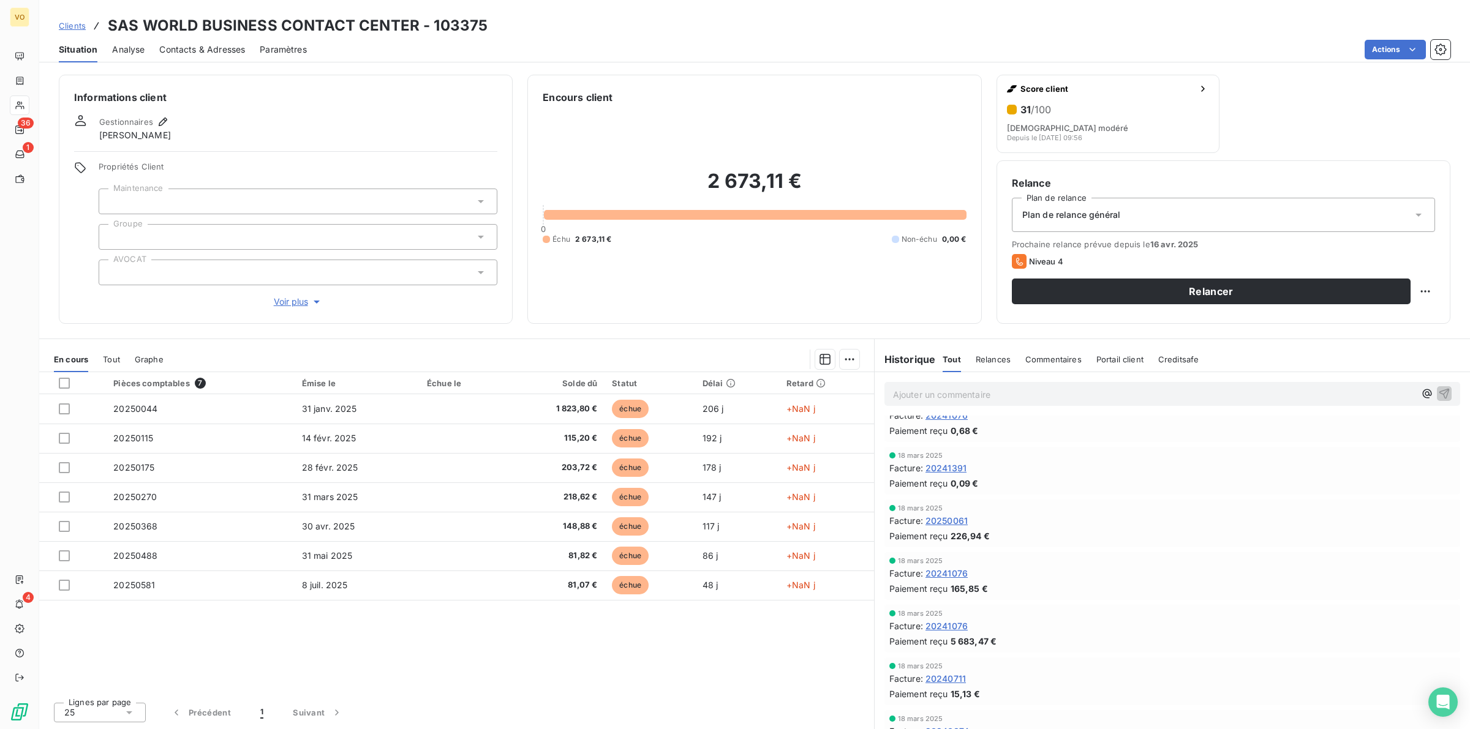
click at [959, 623] on span "20241076" at bounding box center [946, 626] width 42 height 13
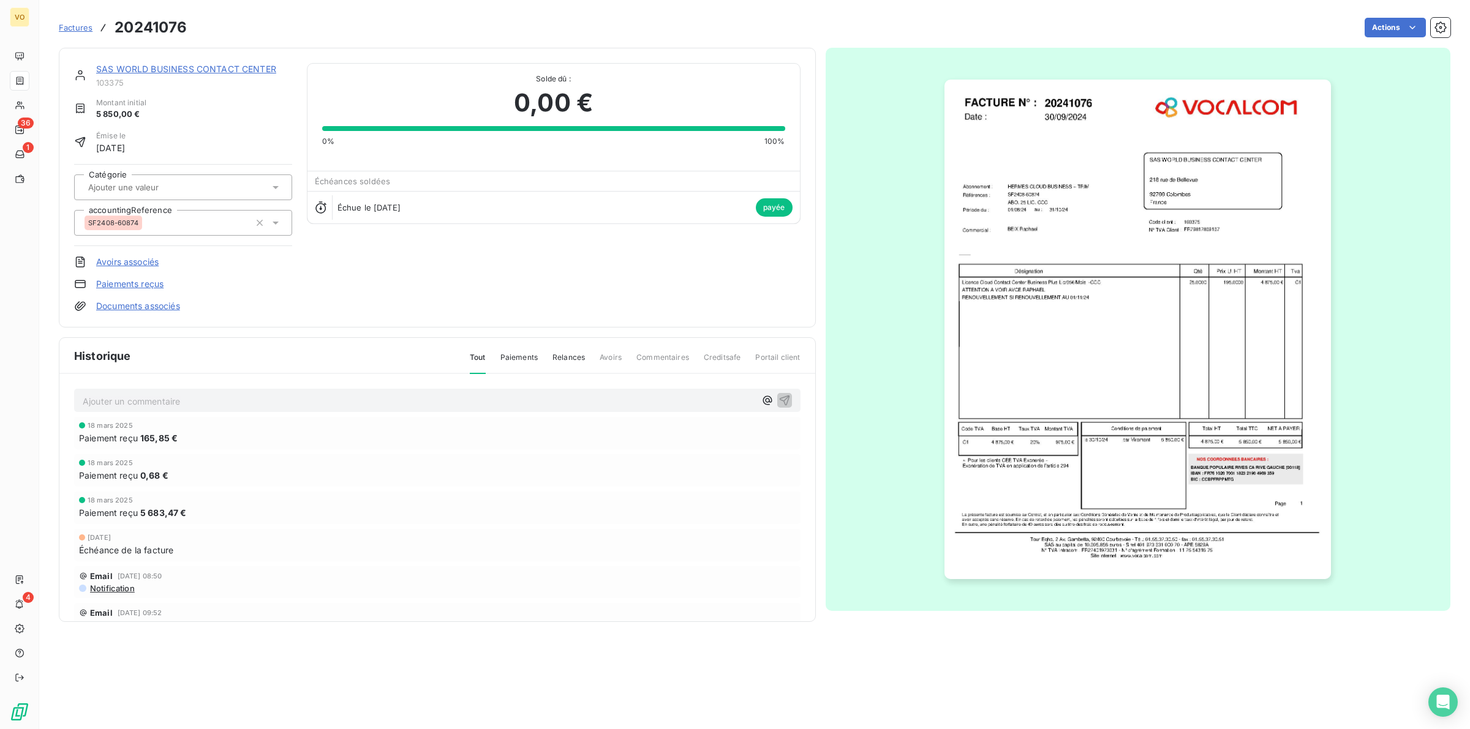
click at [1085, 351] on img "button" at bounding box center [1137, 330] width 386 height 500
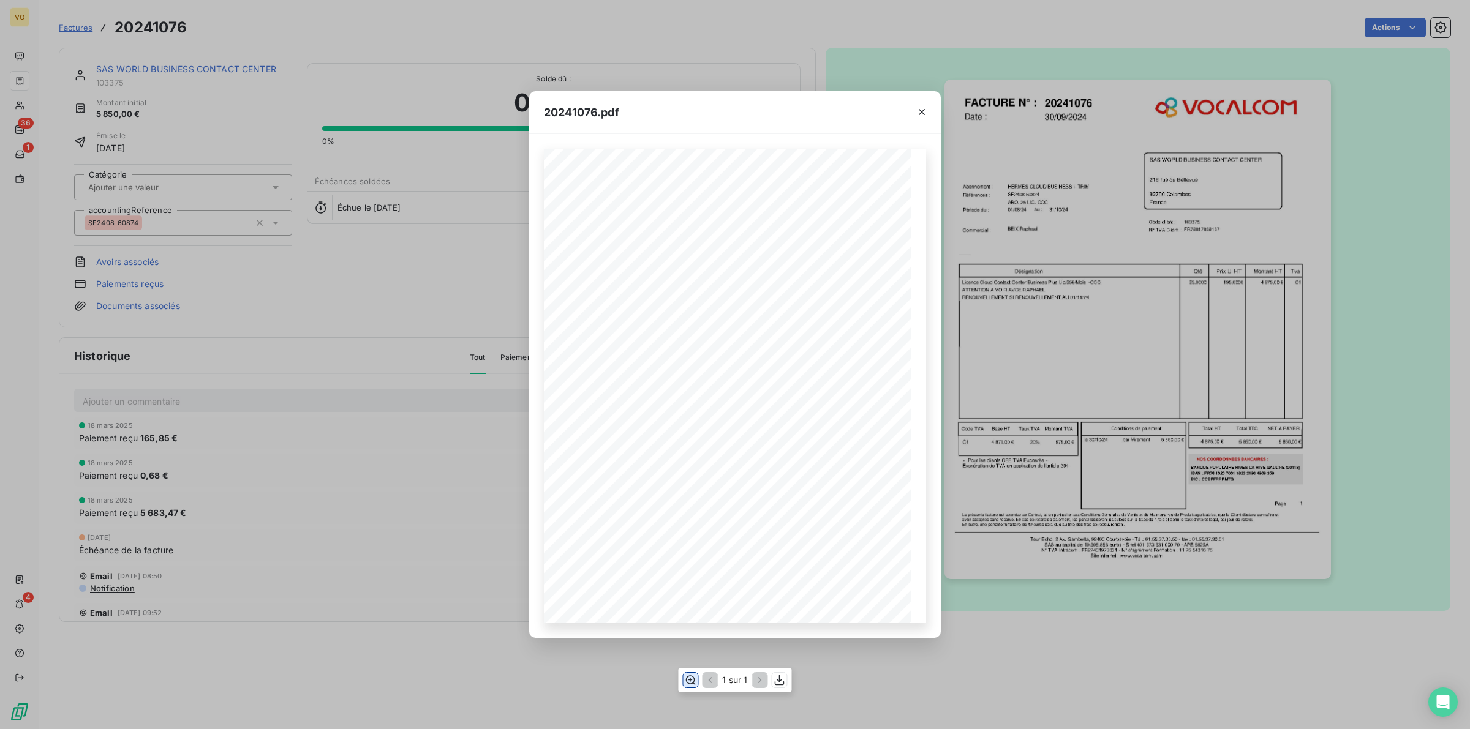
click at [692, 678] on icon "button" at bounding box center [690, 680] width 12 height 12
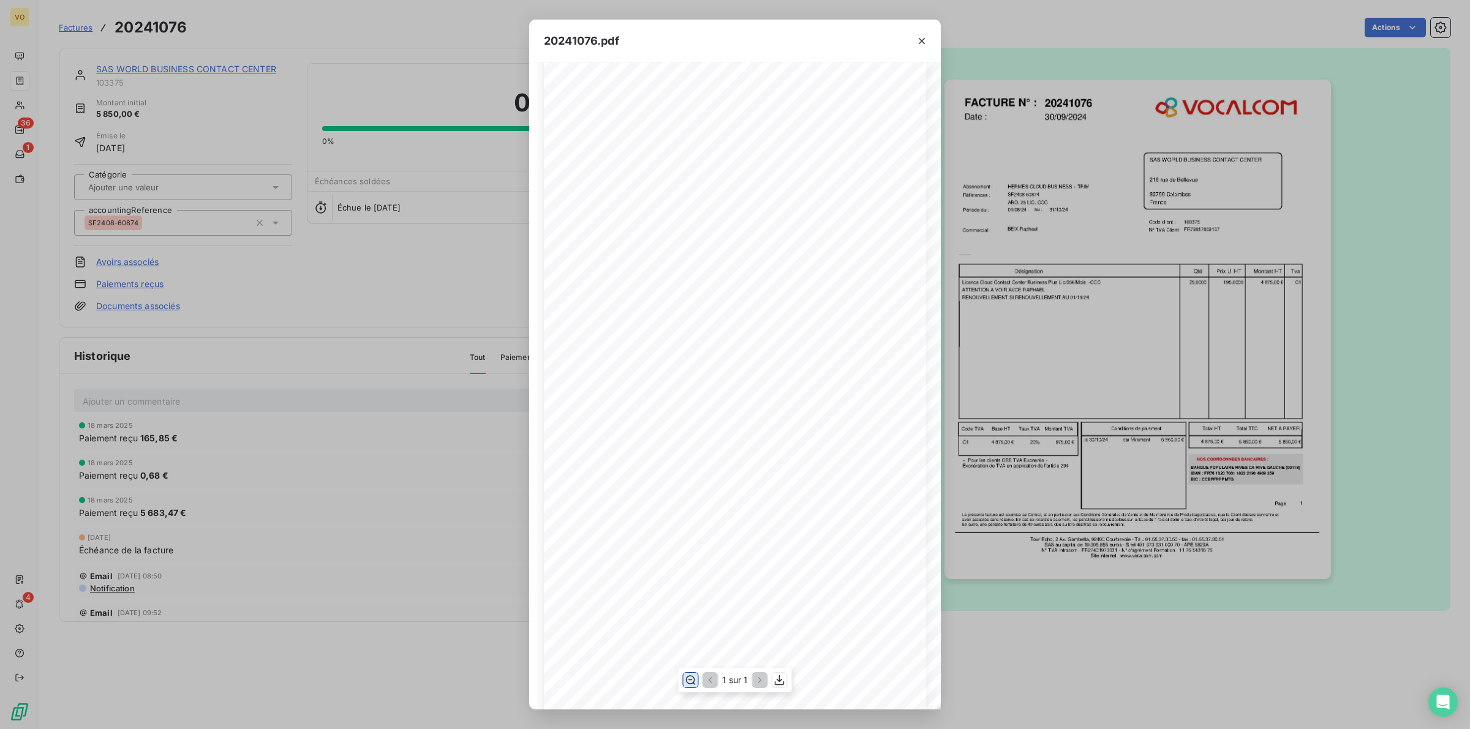
scroll to position [77, 0]
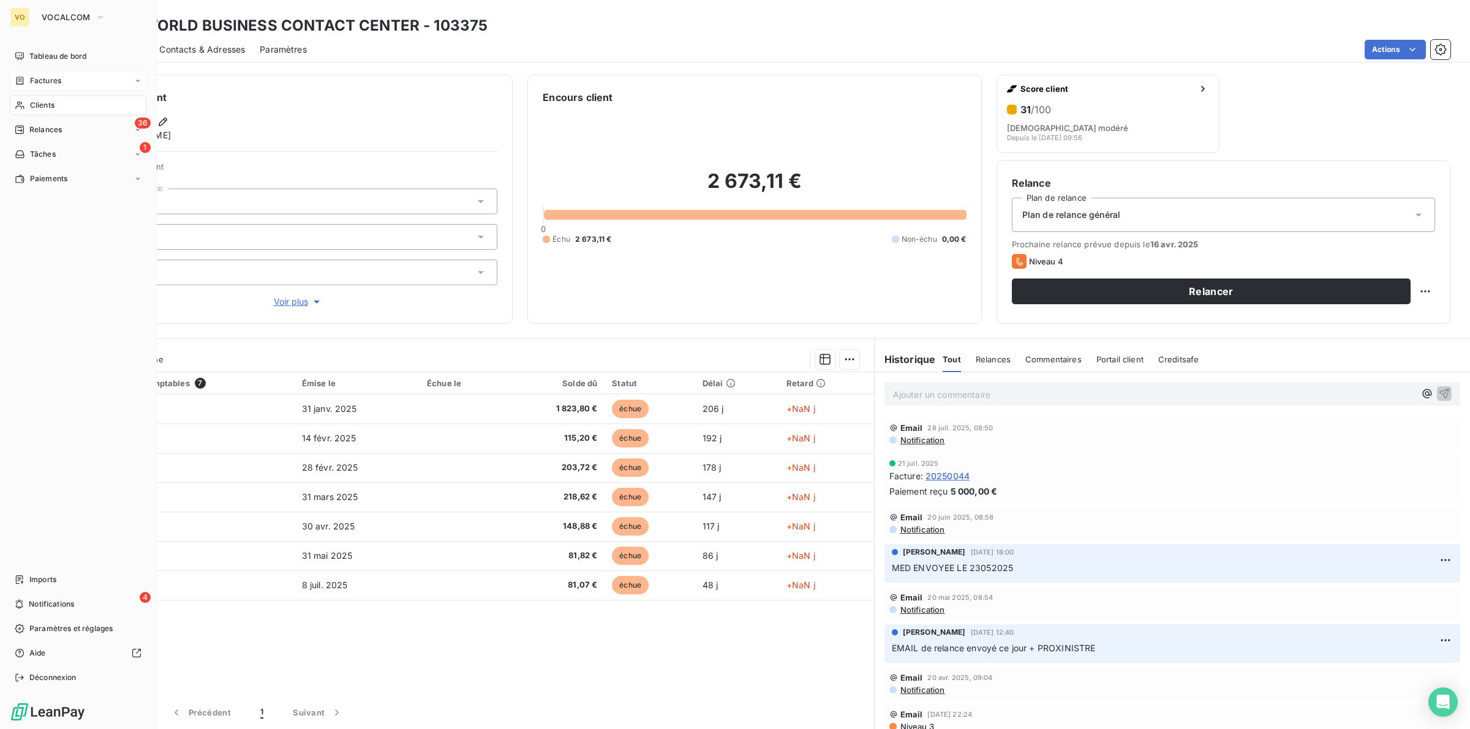
click at [44, 78] on span "Factures" at bounding box center [45, 80] width 31 height 11
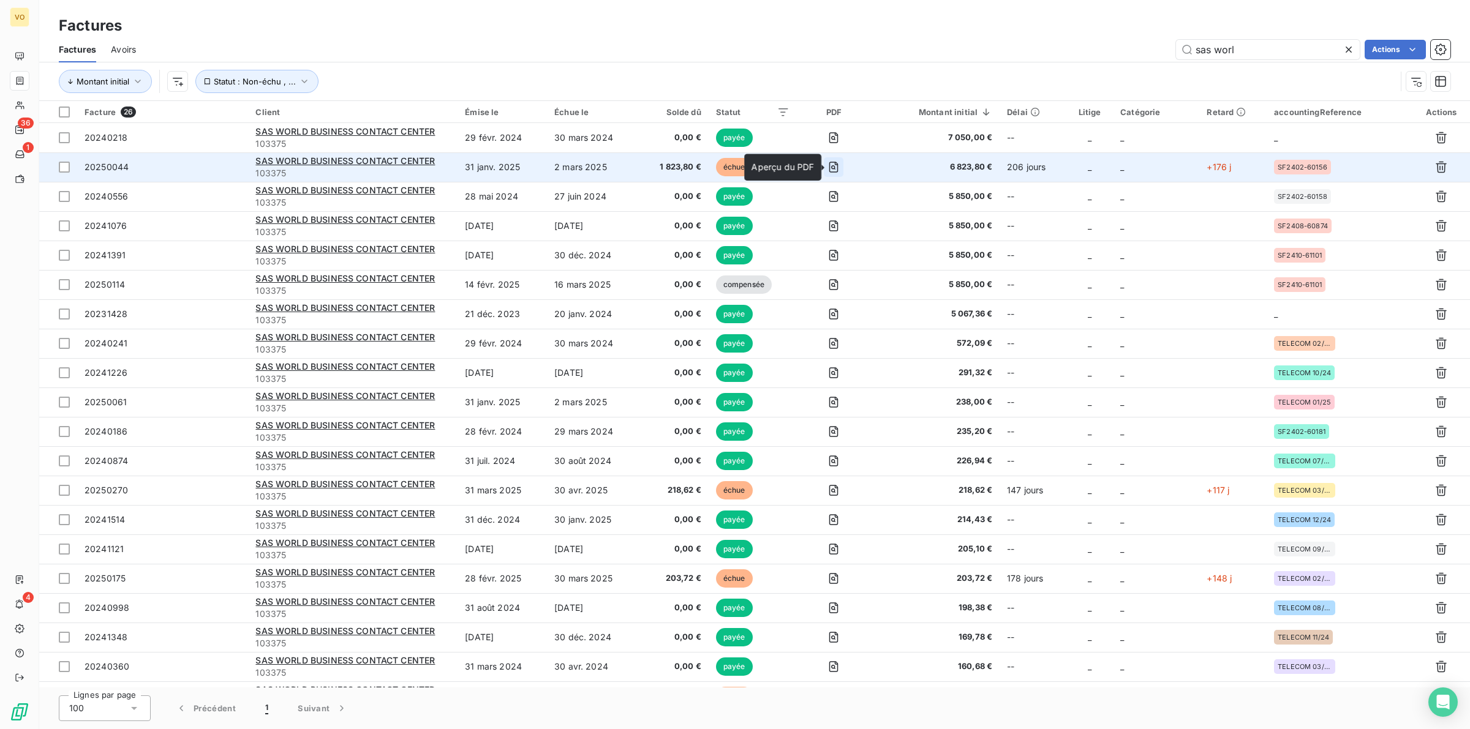
type input "sas worl"
click at [831, 162] on icon "button" at bounding box center [833, 167] width 12 height 12
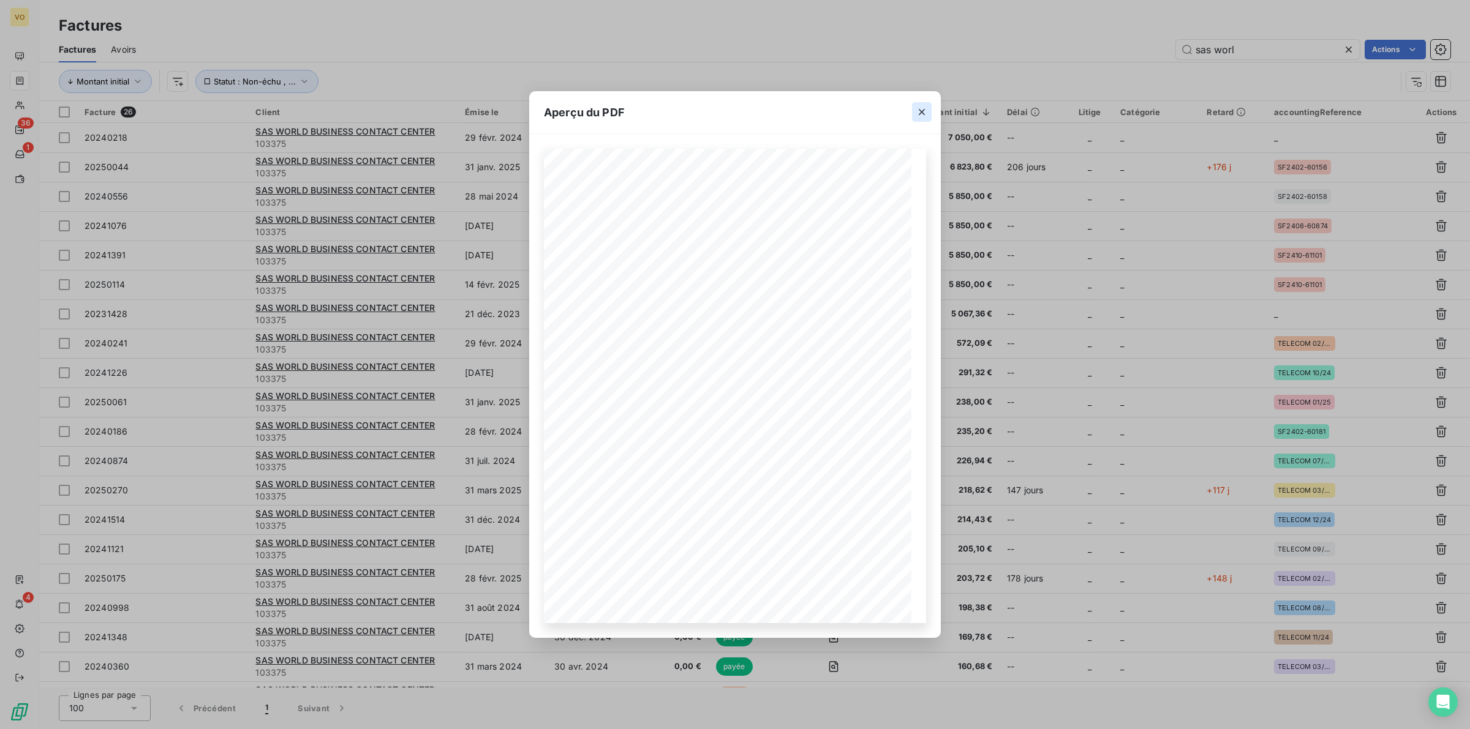
click at [925, 111] on icon "button" at bounding box center [921, 112] width 12 height 12
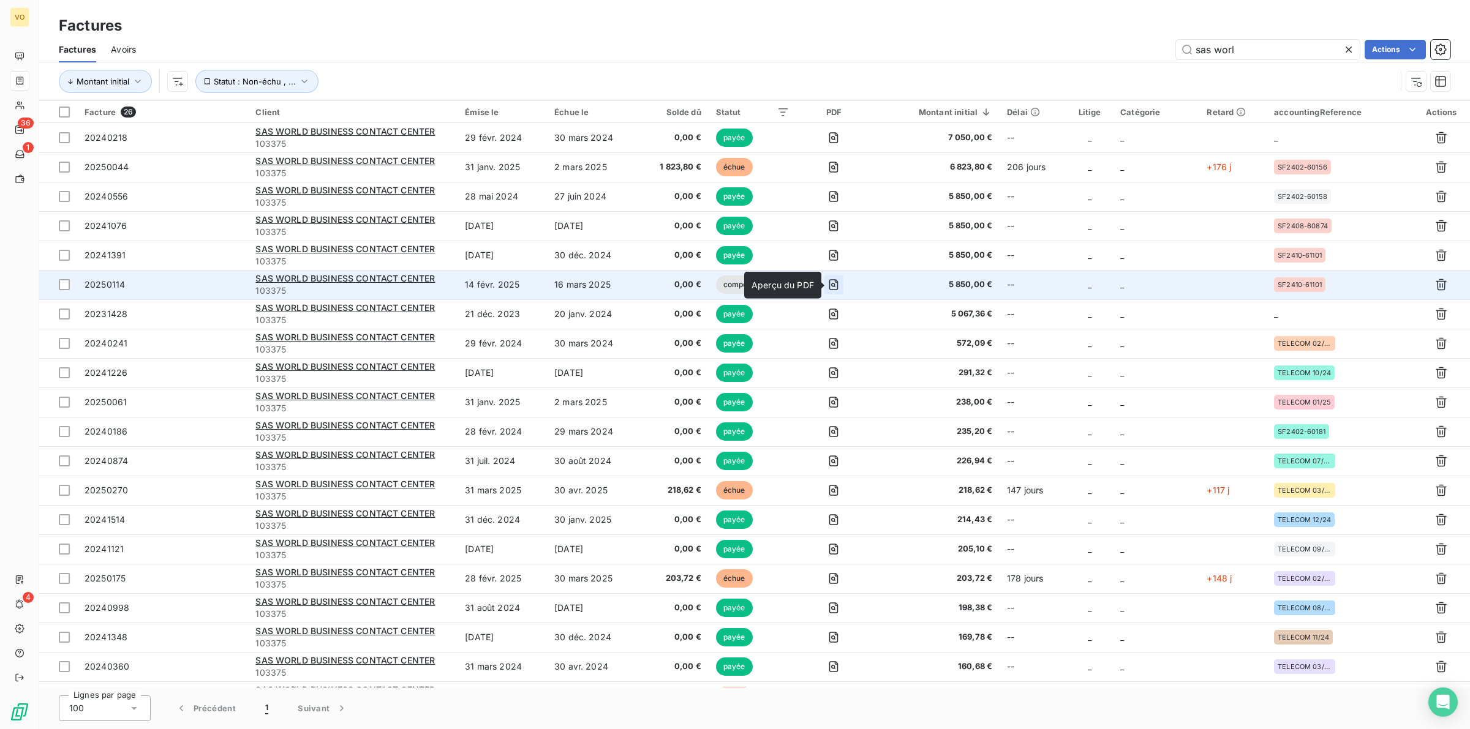
click at [838, 283] on icon "button" at bounding box center [833, 285] width 12 height 12
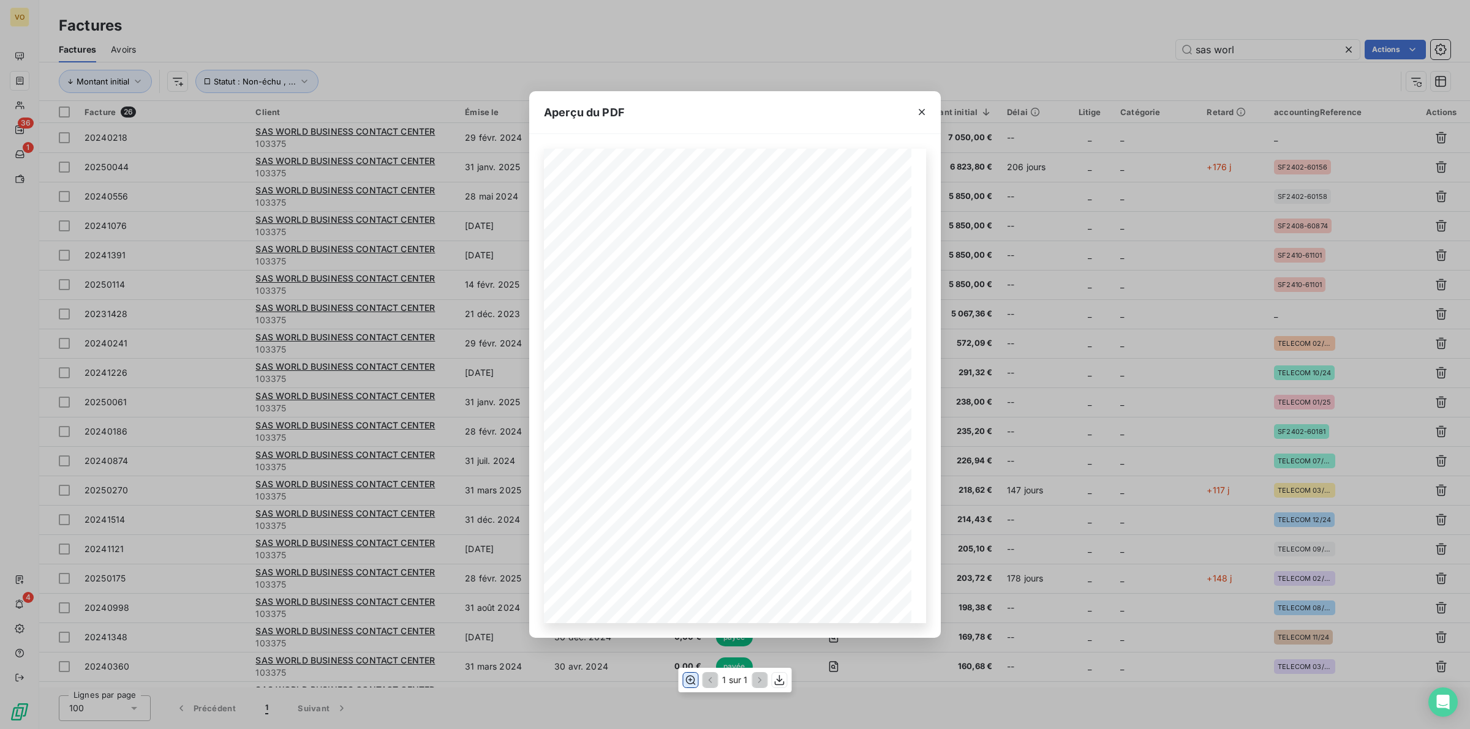
click at [689, 678] on icon "button" at bounding box center [690, 680] width 12 height 12
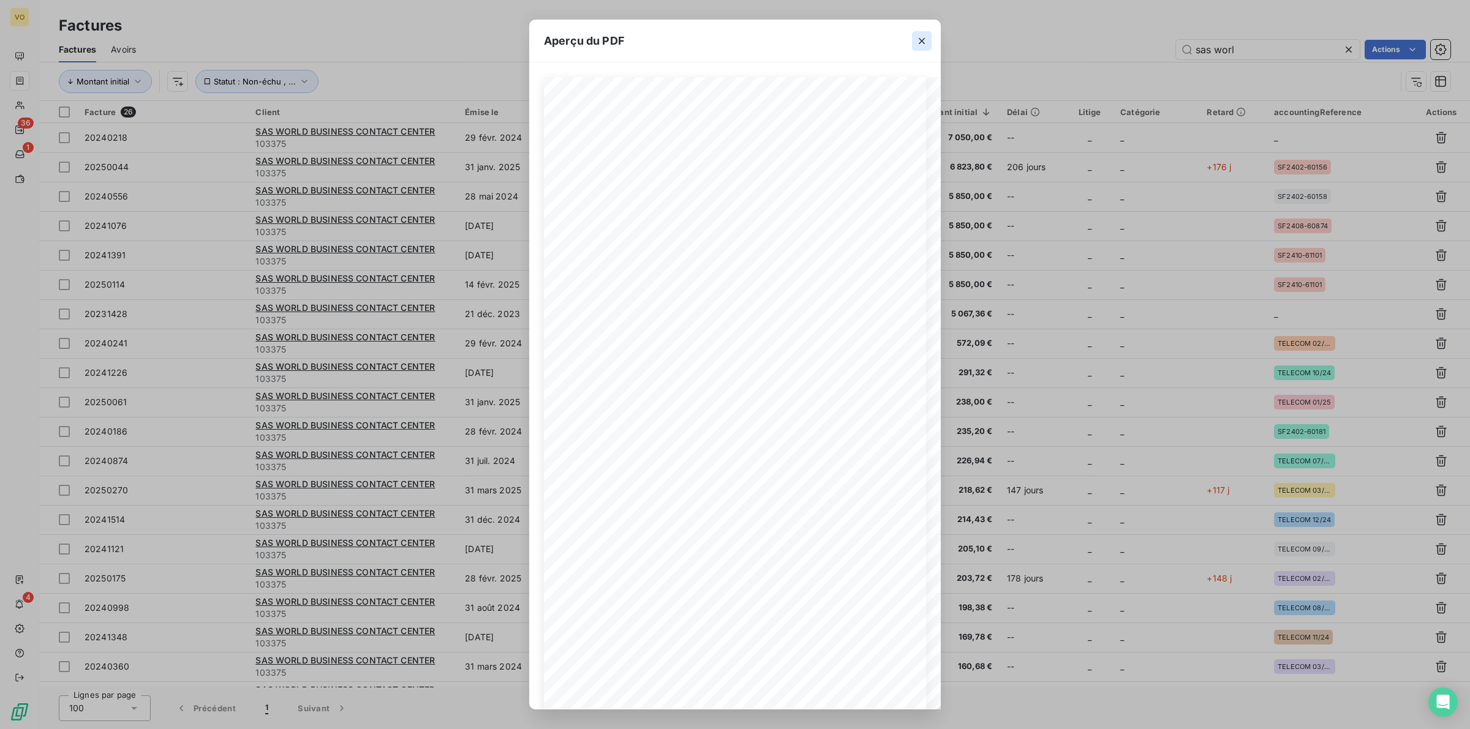
click at [920, 36] on icon "button" at bounding box center [921, 41] width 12 height 12
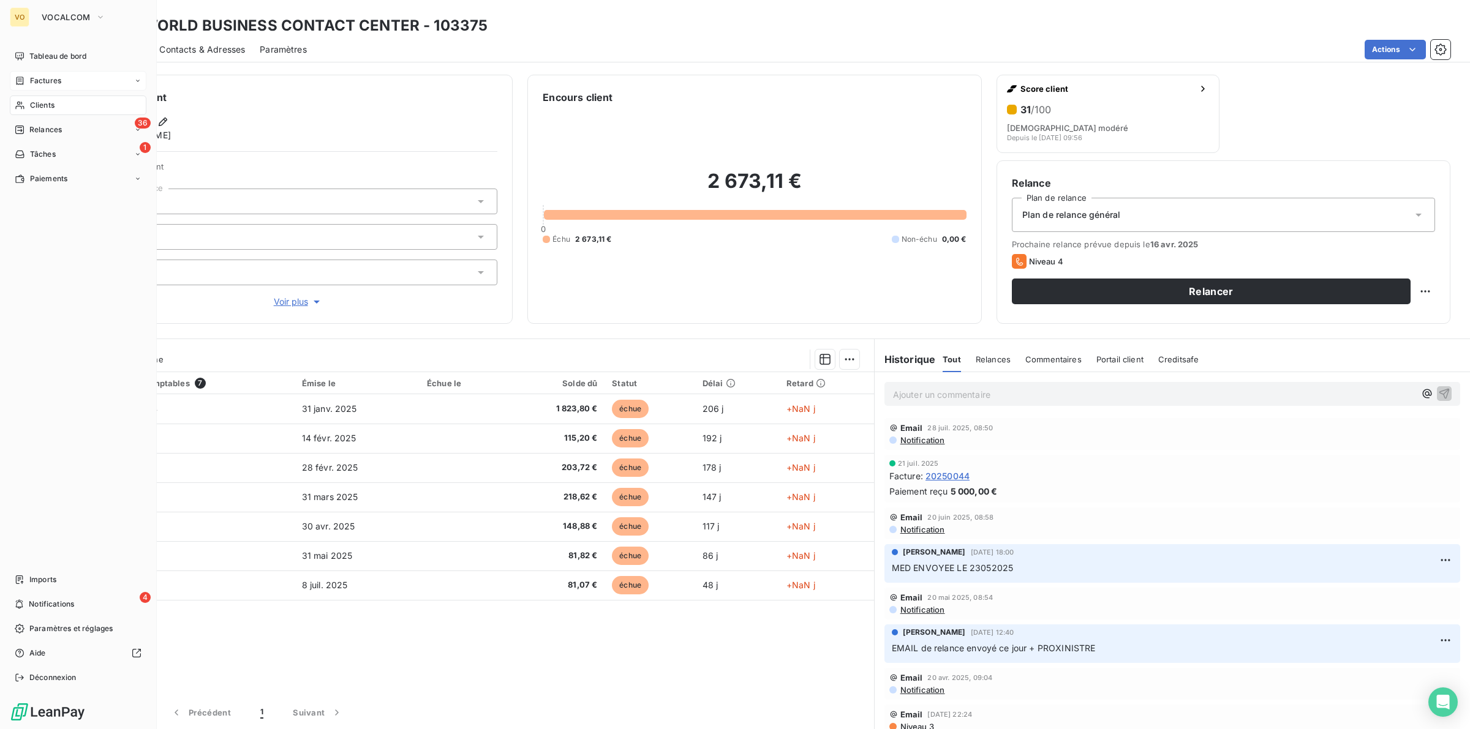
click at [34, 80] on span "Factures" at bounding box center [45, 80] width 31 height 11
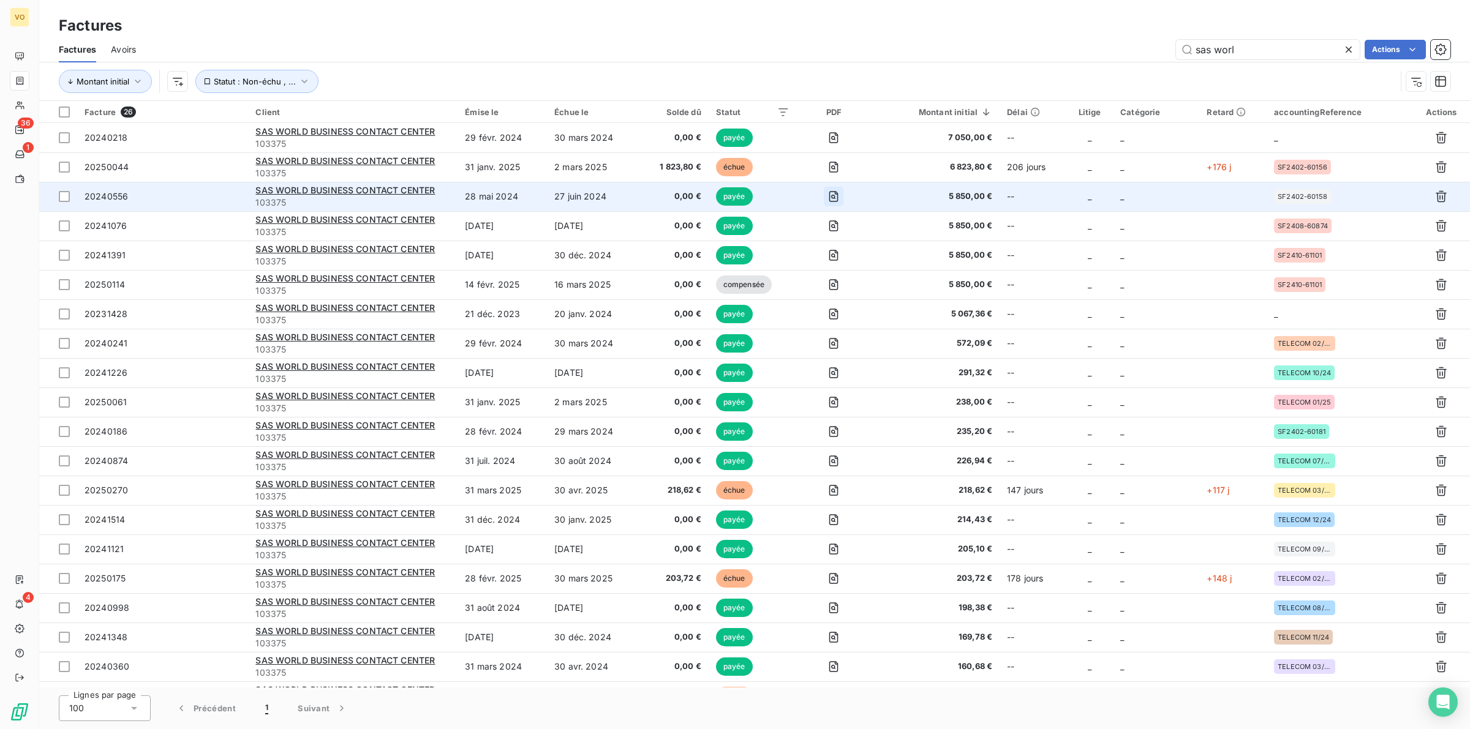
click at [838, 192] on icon "button" at bounding box center [833, 196] width 9 height 11
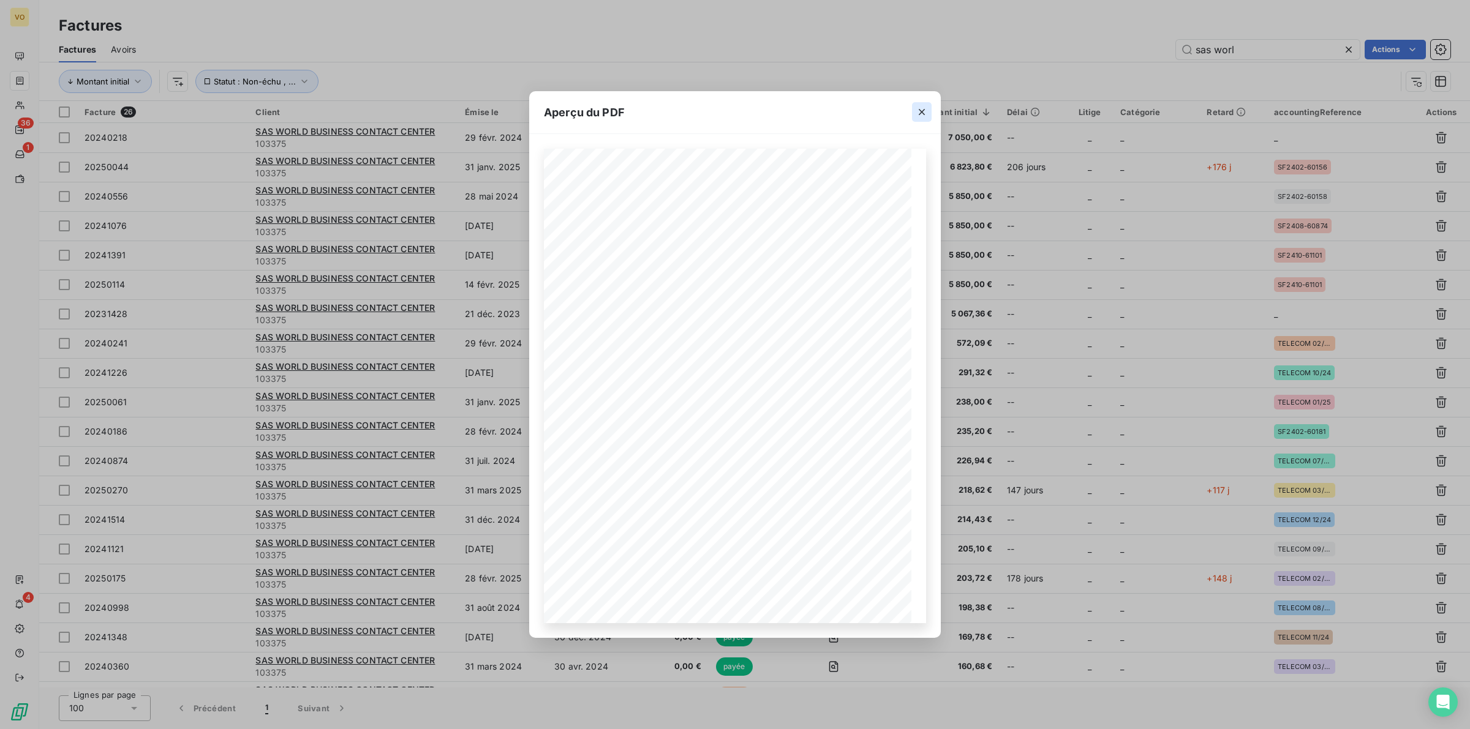
click at [920, 111] on icon "button" at bounding box center [921, 112] width 12 height 12
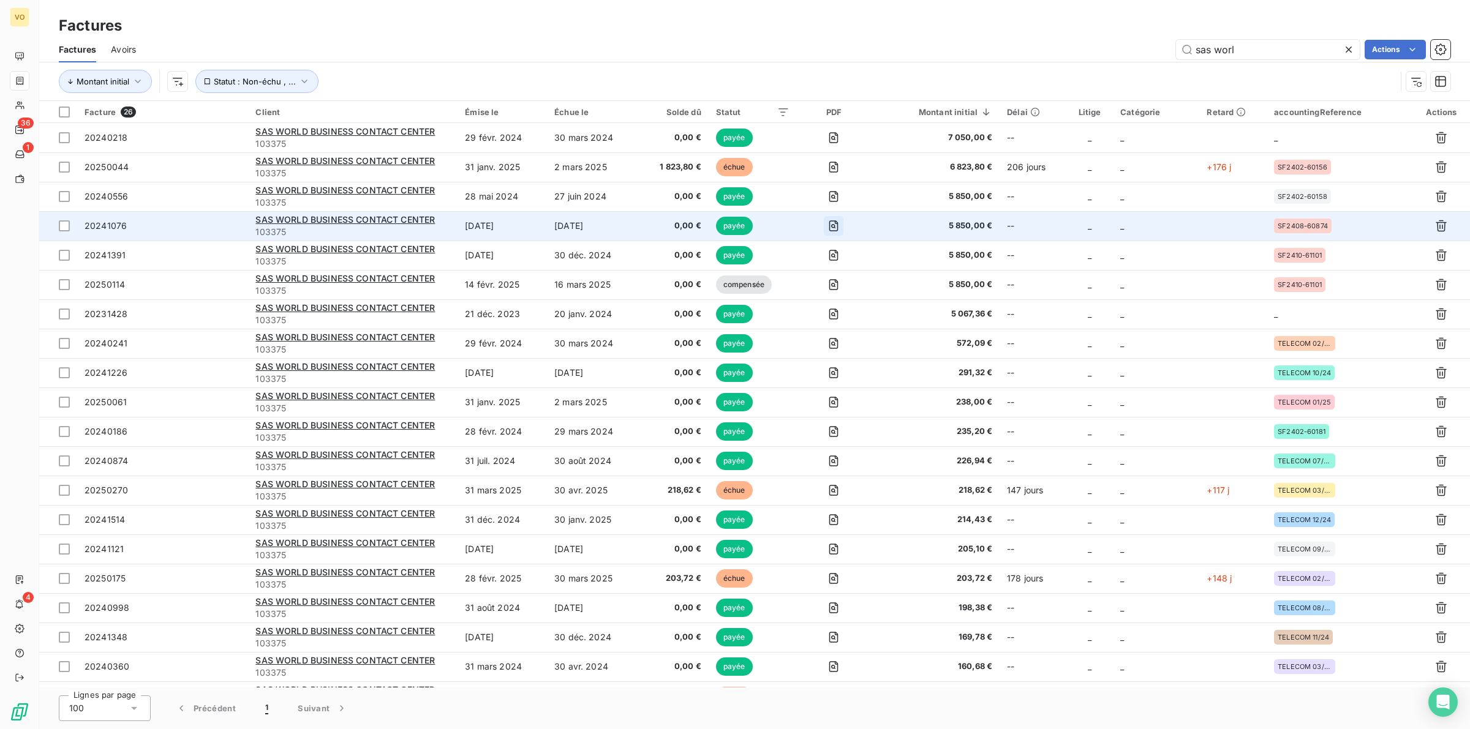
click at [831, 222] on icon "button" at bounding box center [833, 226] width 12 height 12
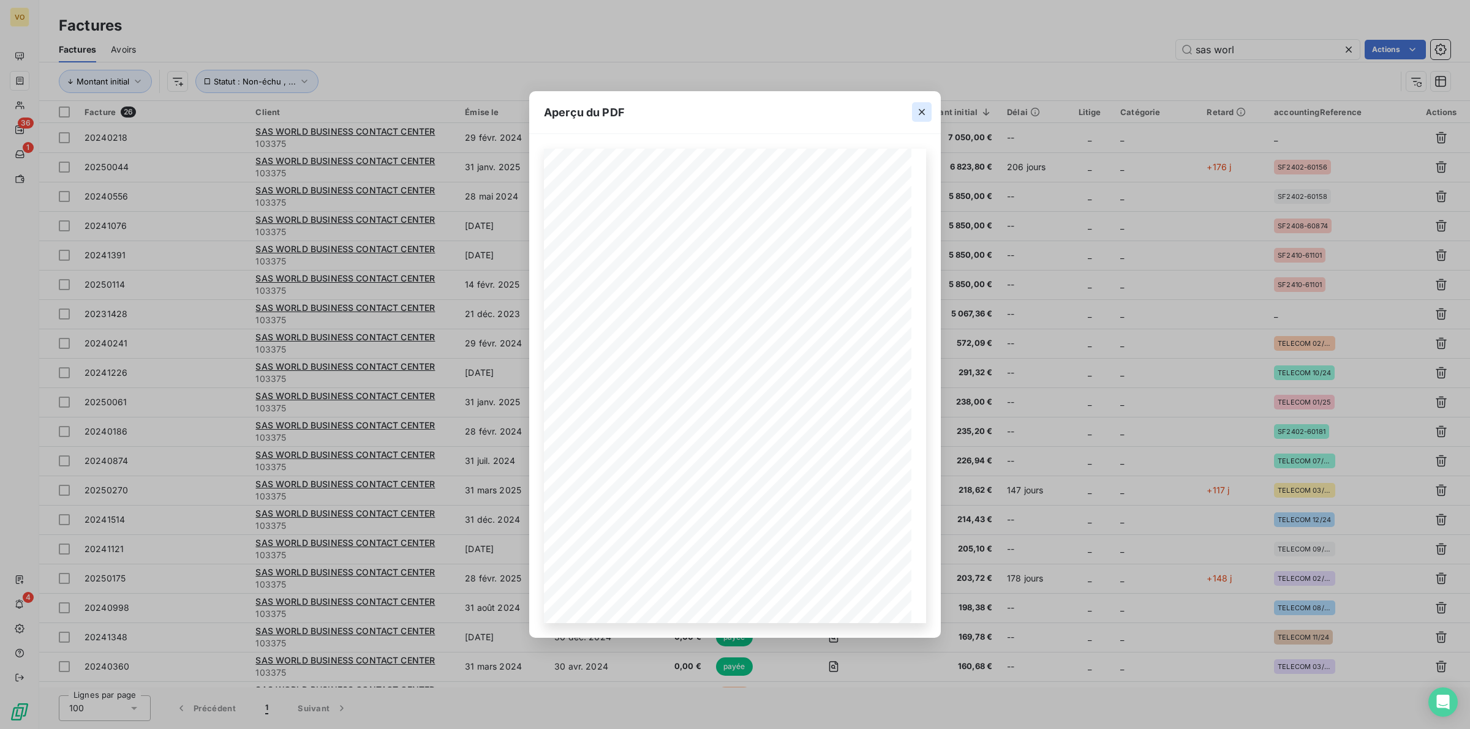
click at [923, 114] on icon "button" at bounding box center [922, 112] width 6 height 6
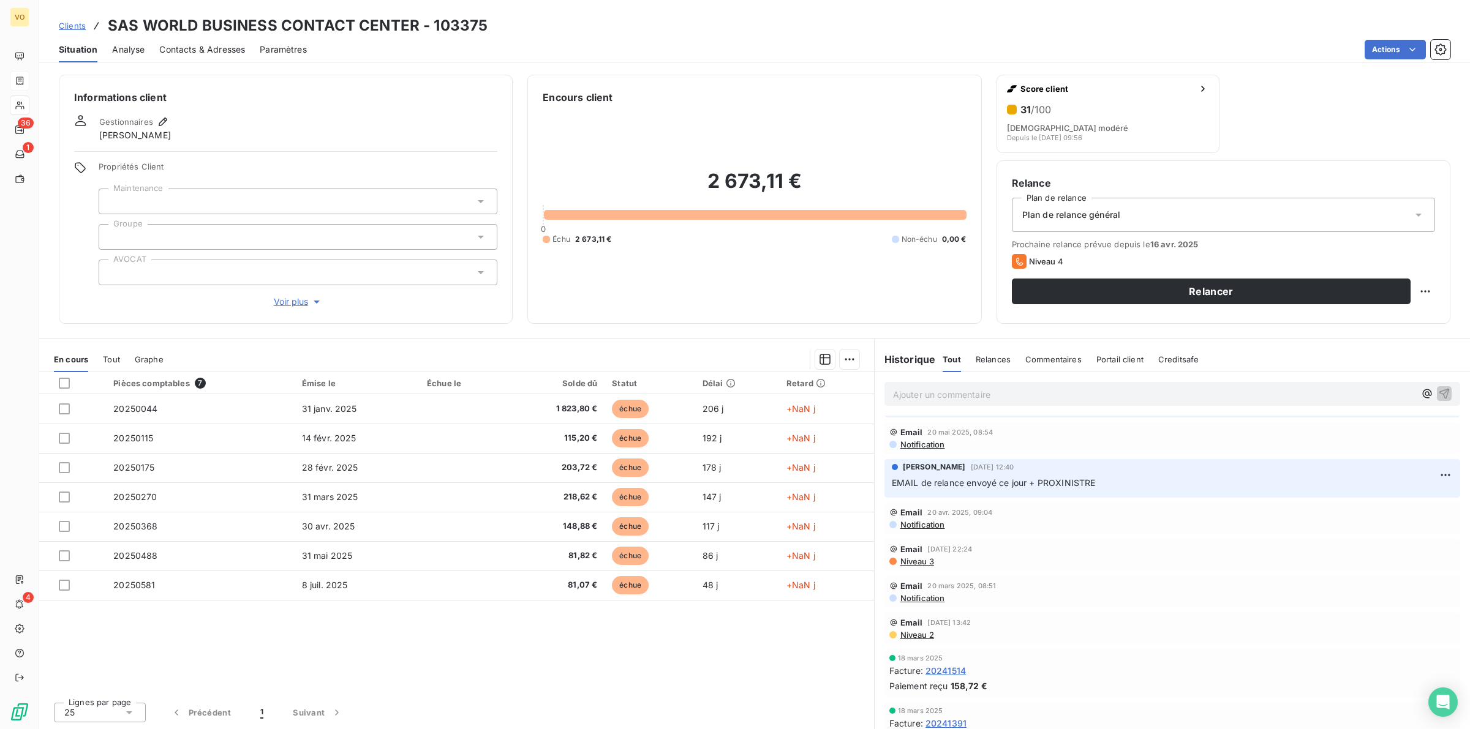
scroll to position [153, 0]
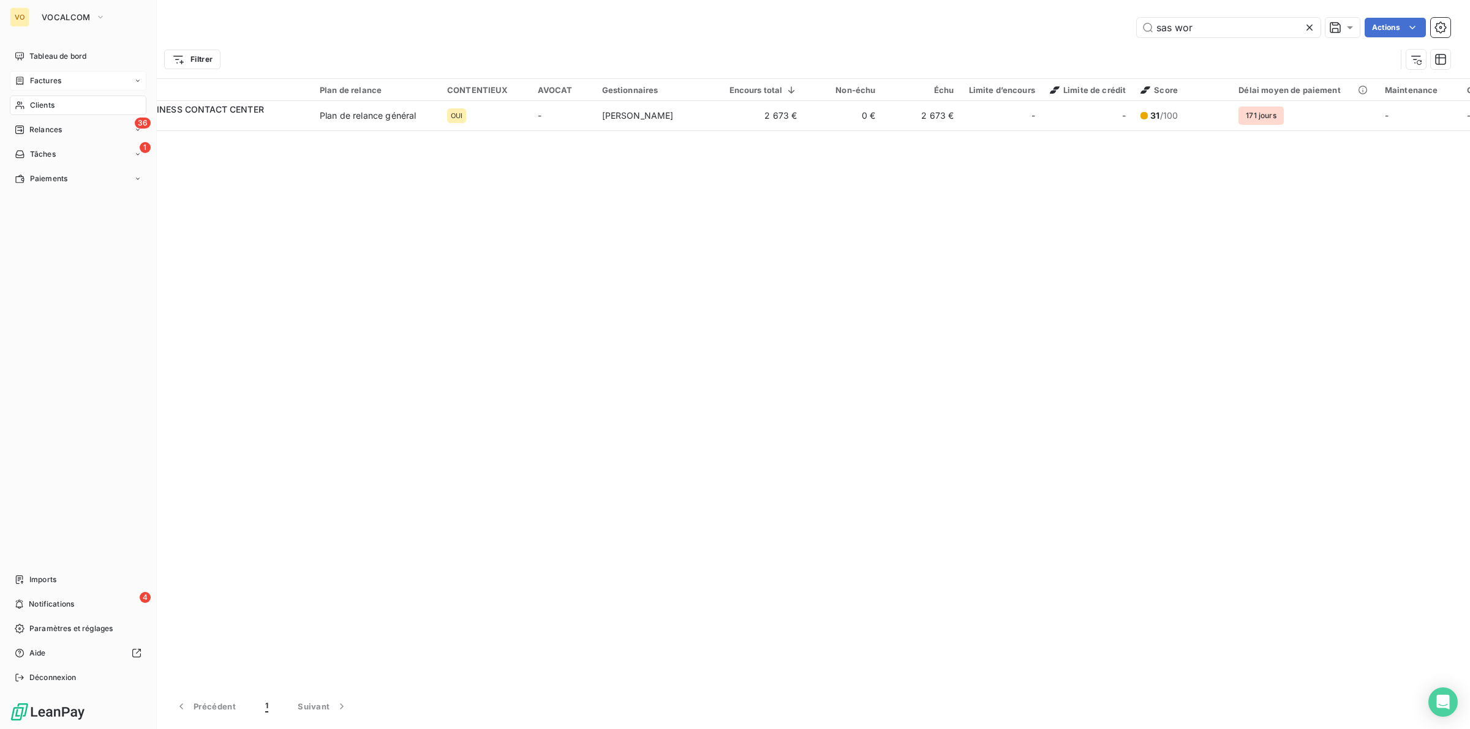
click at [32, 78] on span "Factures" at bounding box center [45, 80] width 31 height 11
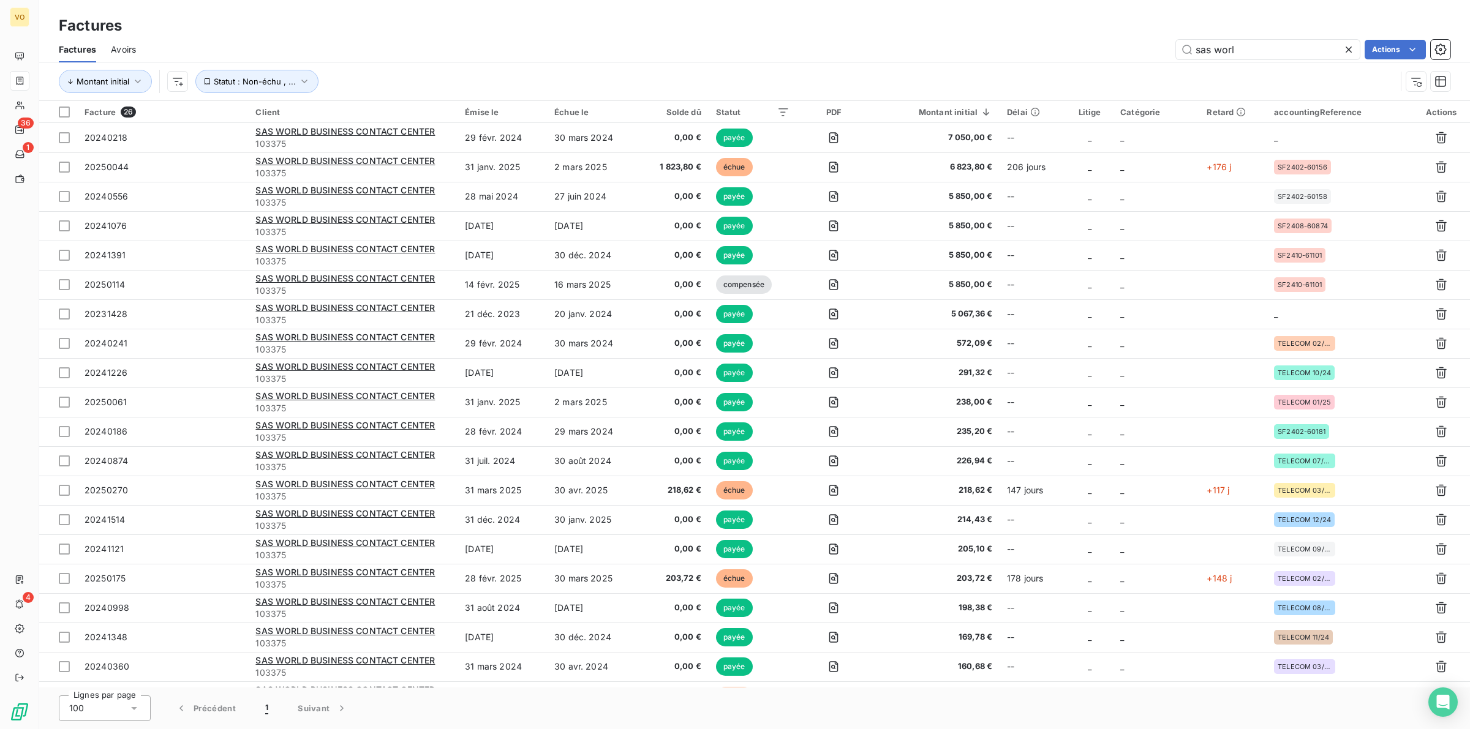
click at [133, 46] on span "Avoirs" at bounding box center [123, 49] width 25 height 12
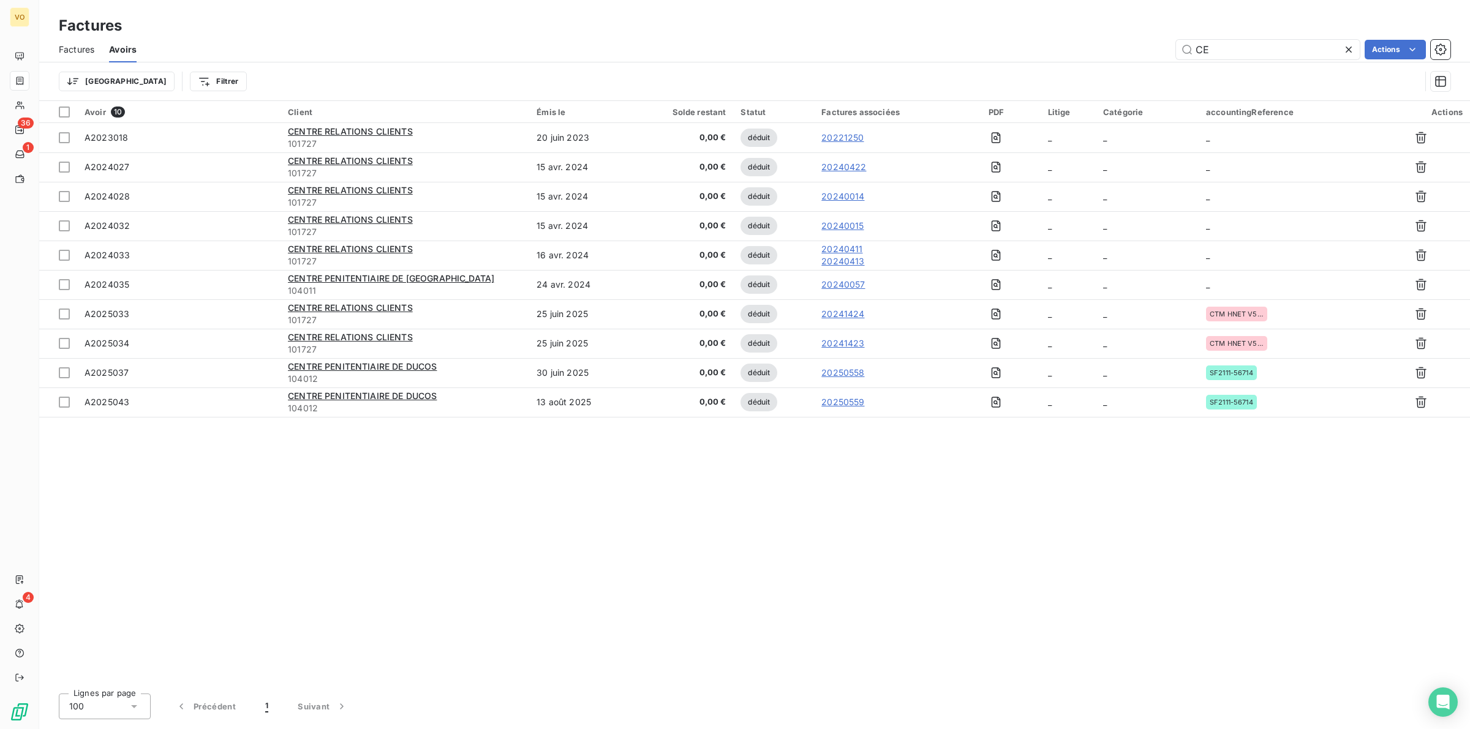
type input "C"
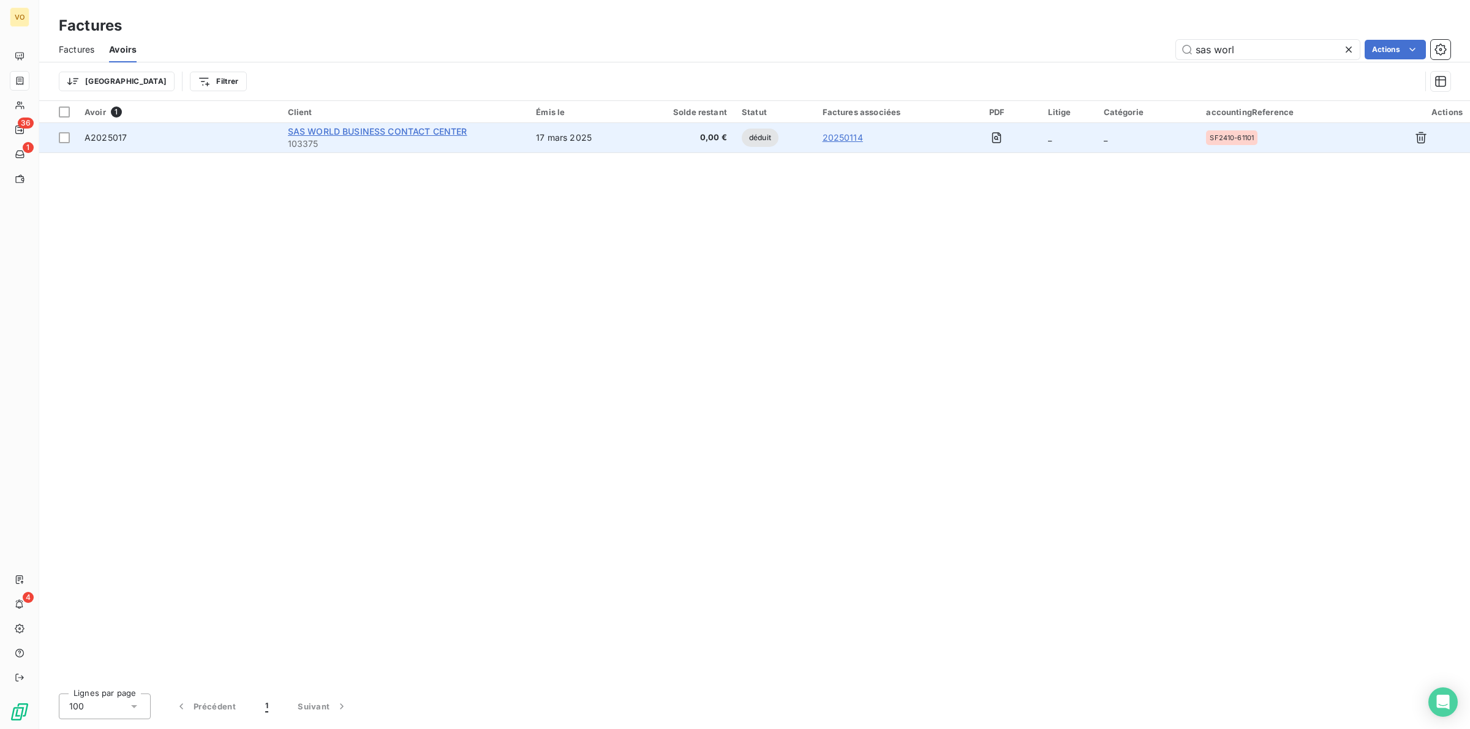
type input "sas worl"
click at [368, 132] on span "SAS WORLD BUSINESS CONTACT CENTER" at bounding box center [377, 131] width 179 height 10
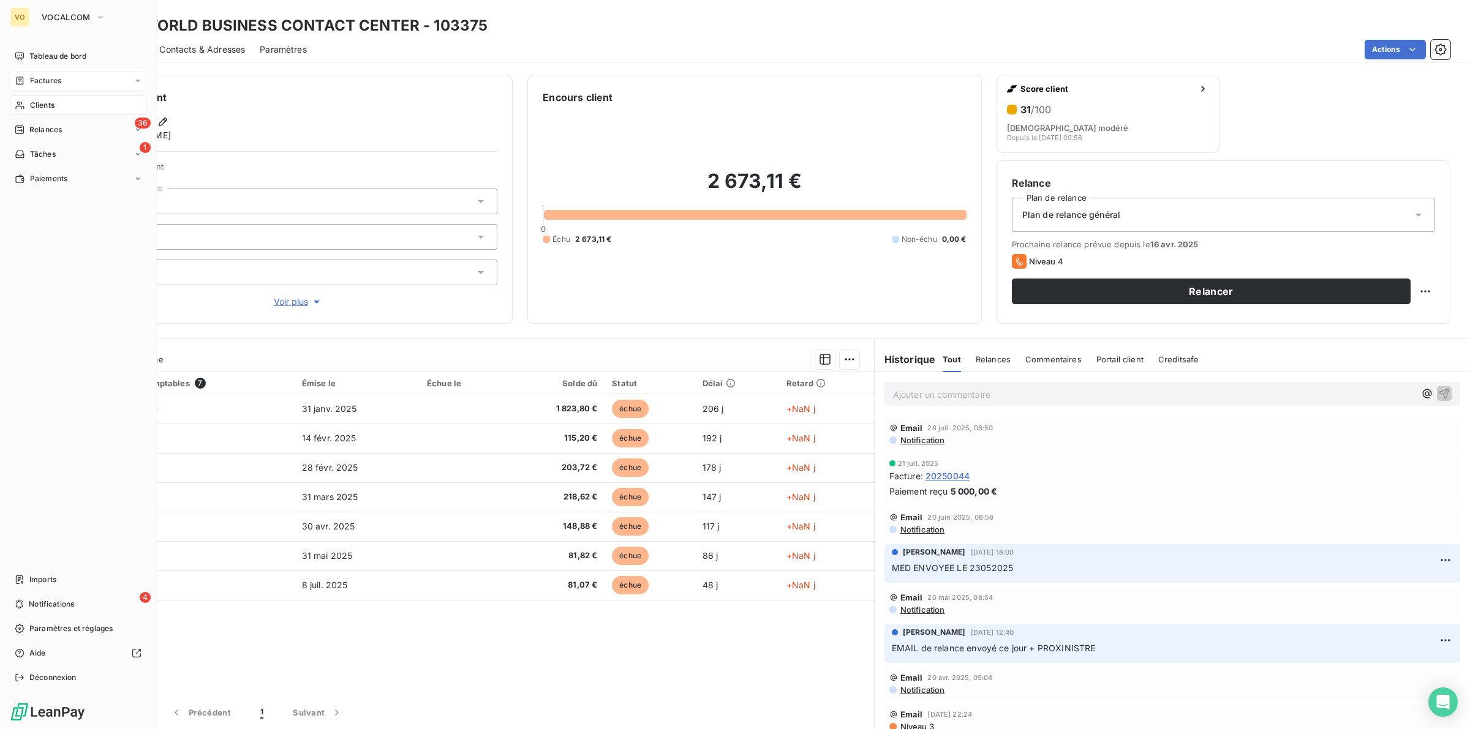
click at [40, 77] on span "Factures" at bounding box center [45, 80] width 31 height 11
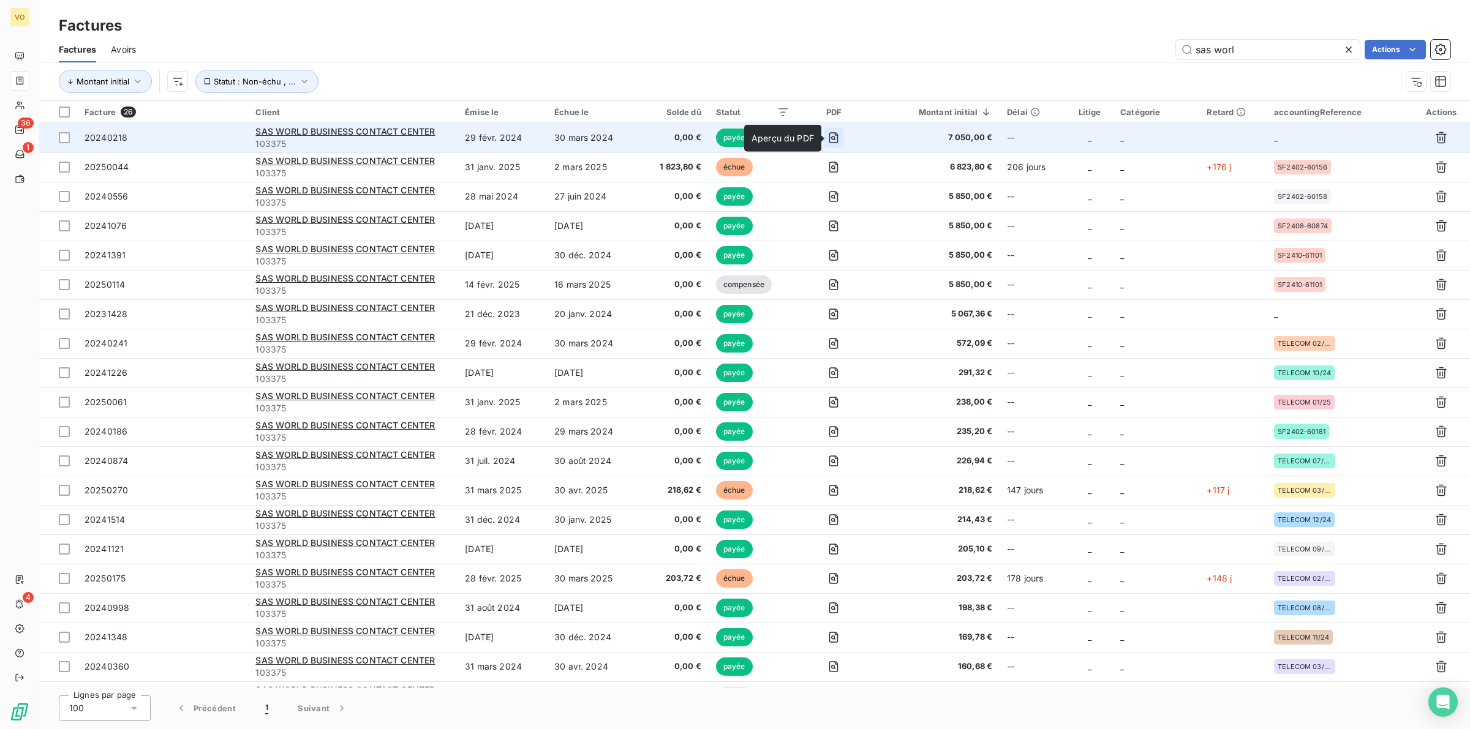
click at [836, 133] on icon "button" at bounding box center [833, 137] width 9 height 11
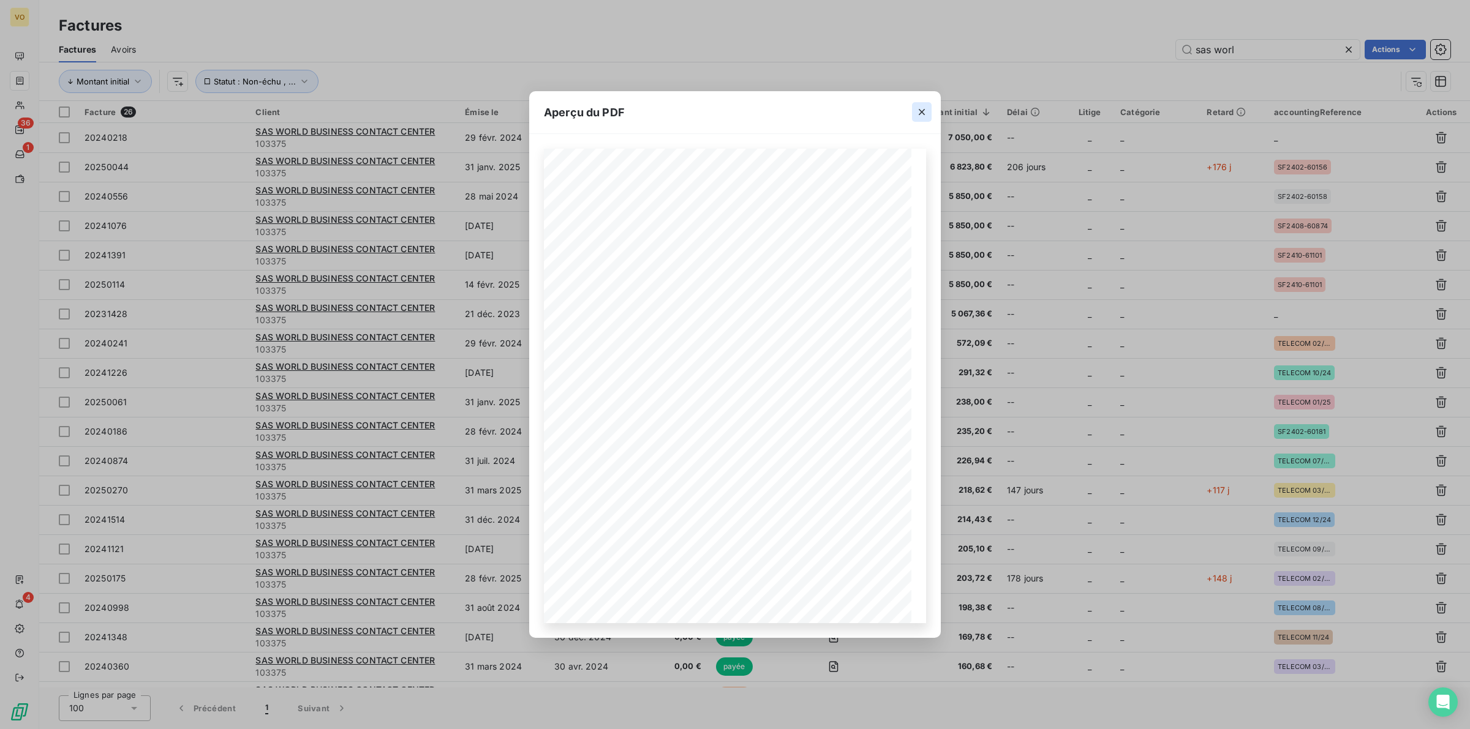
click at [920, 111] on icon "button" at bounding box center [922, 112] width 6 height 6
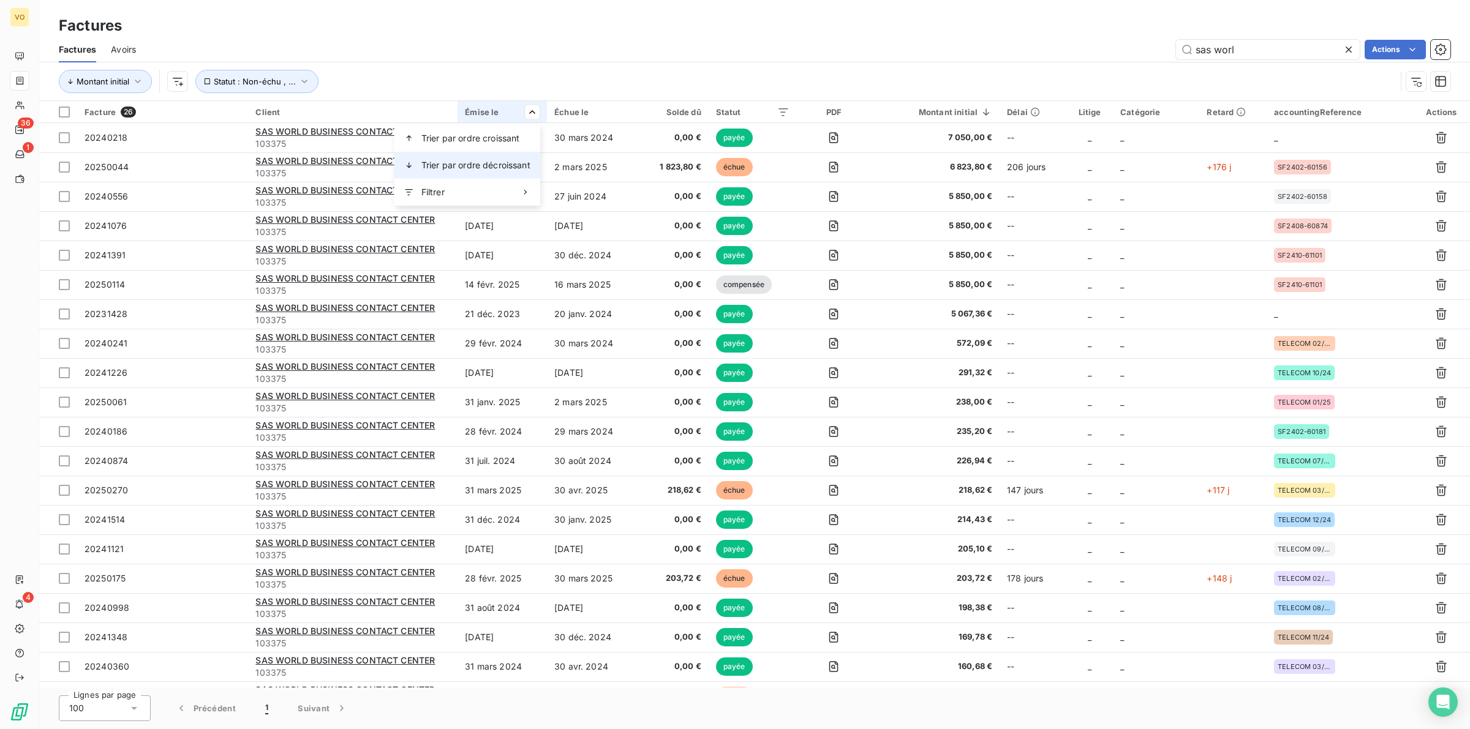
click at [504, 162] on span "Trier par ordre décroissant" at bounding box center [475, 165] width 109 height 12
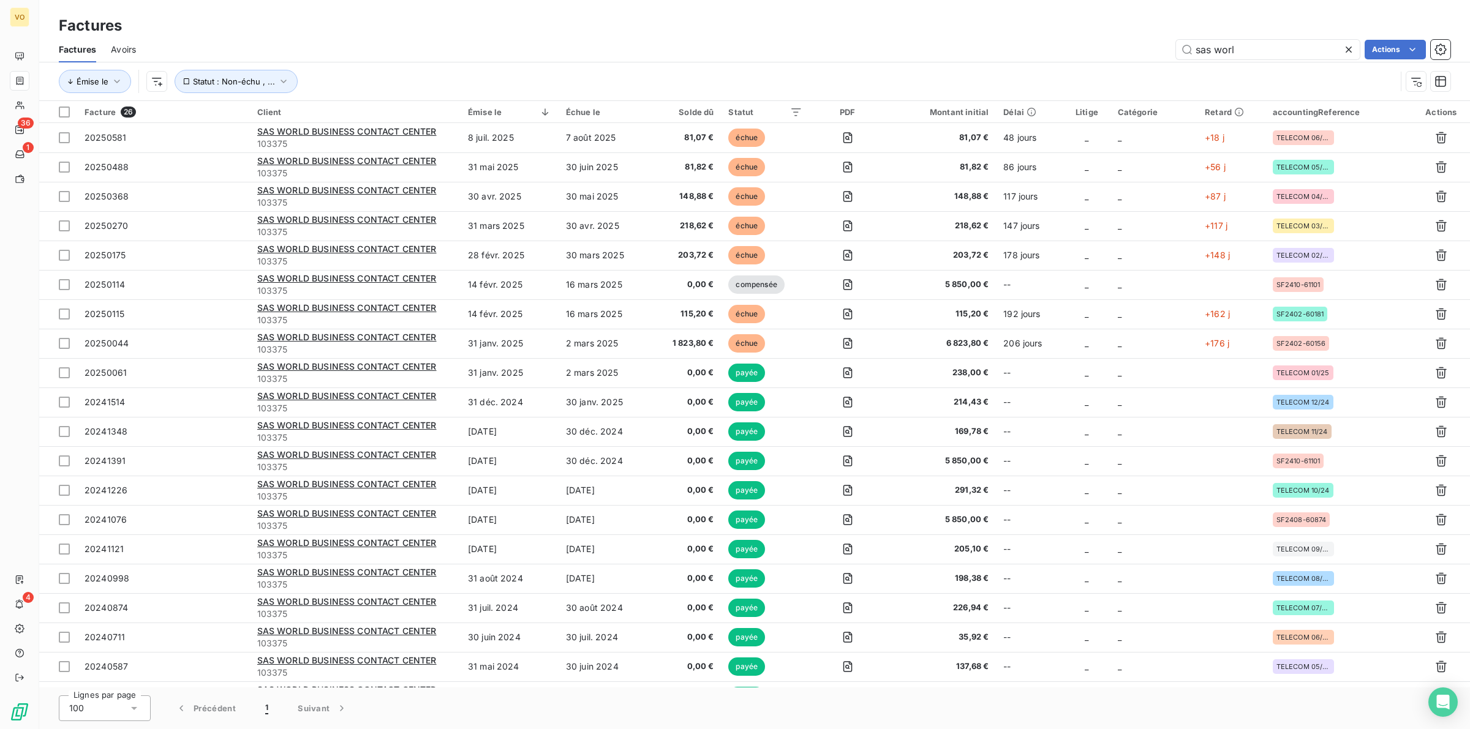
click at [132, 47] on span "Avoirs" at bounding box center [123, 49] width 25 height 12
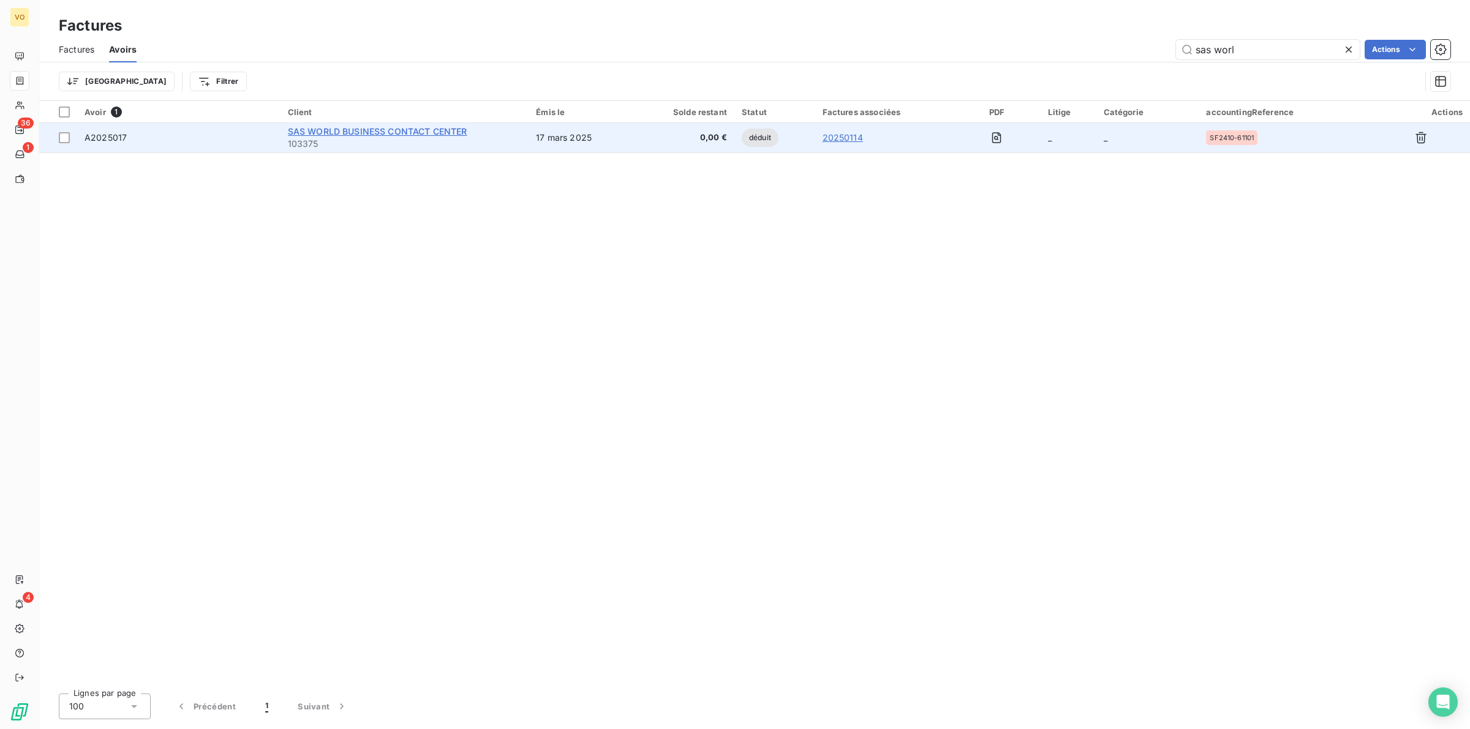
click at [443, 132] on span "SAS WORLD BUSINESS CONTACT CENTER" at bounding box center [377, 131] width 179 height 10
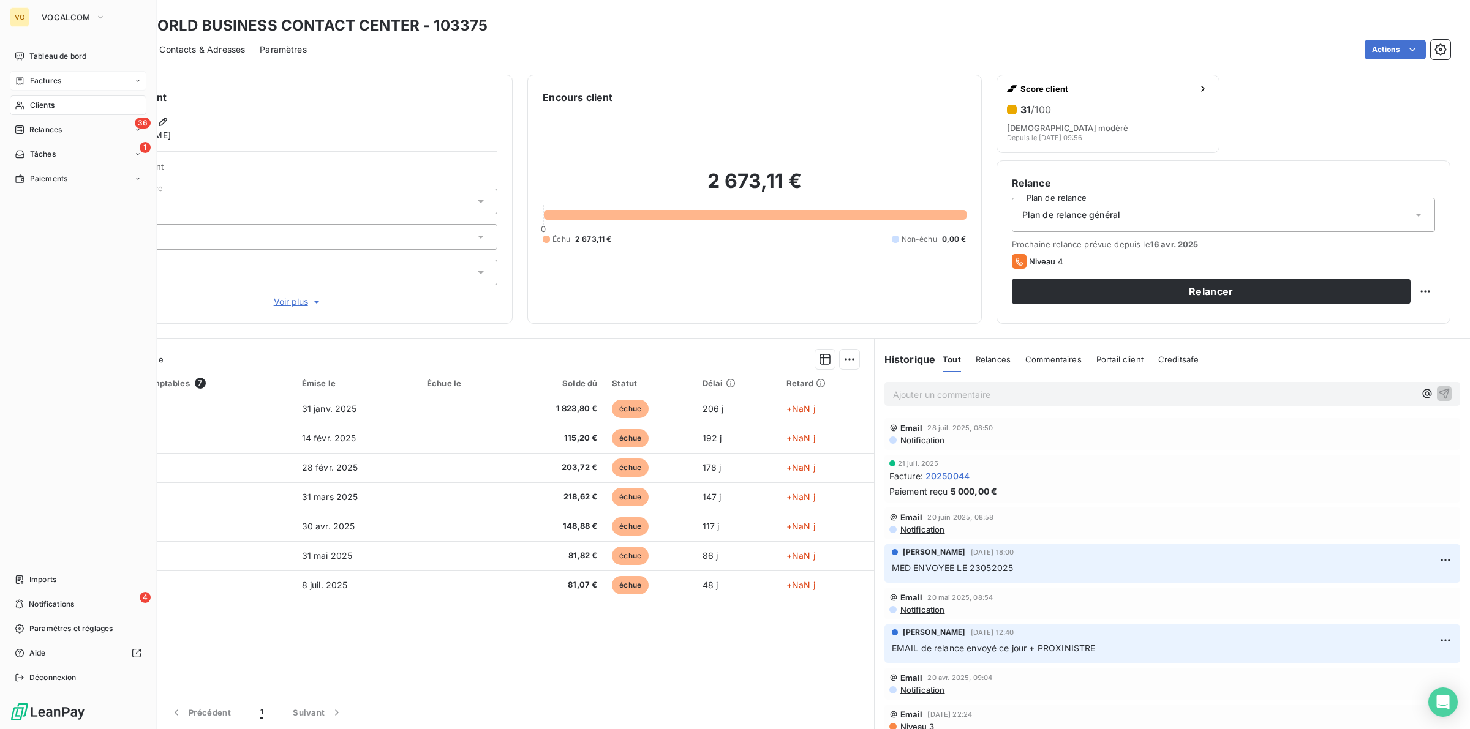
click at [53, 81] on span "Factures" at bounding box center [45, 80] width 31 height 11
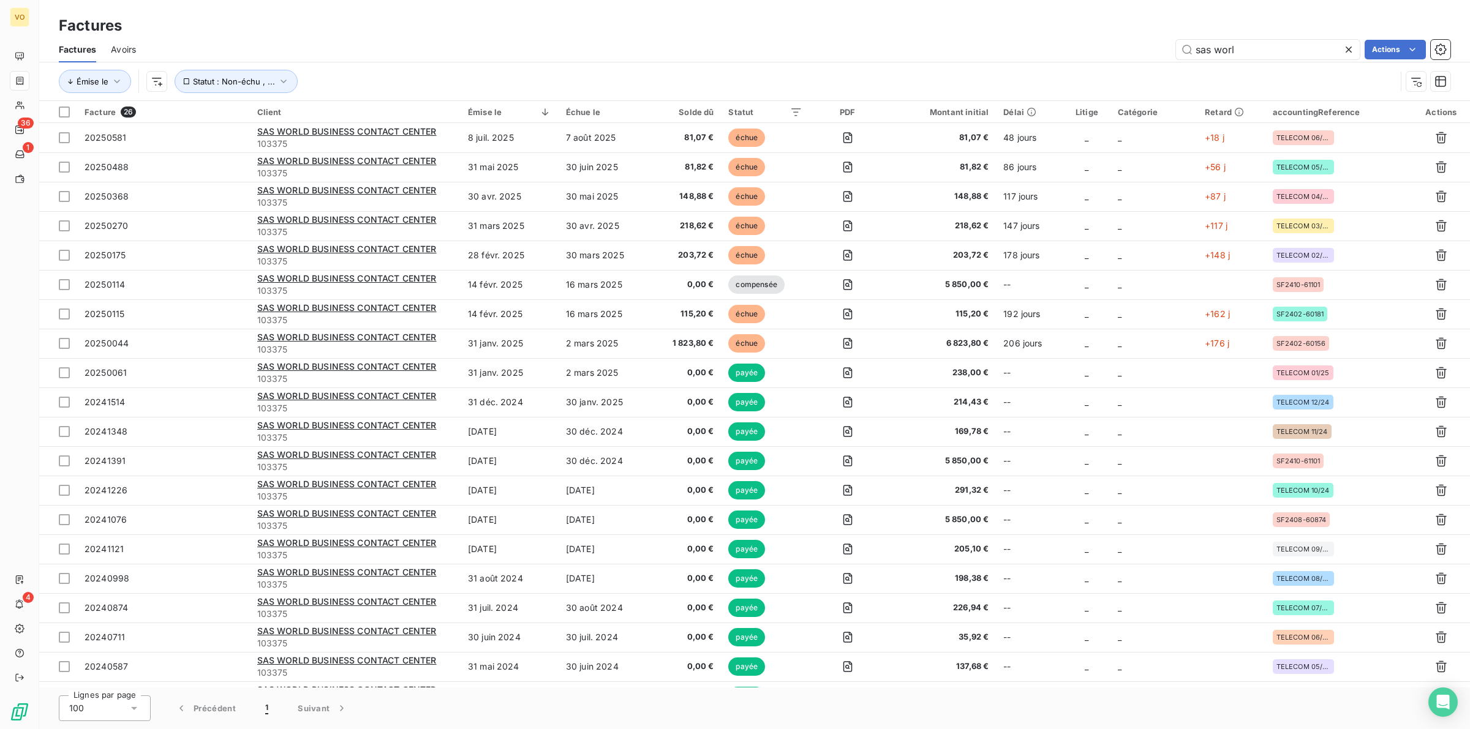
click at [133, 45] on span "Avoirs" at bounding box center [123, 49] width 25 height 12
click at [528, 111] on icon at bounding box center [528, 111] width 6 height 7
click at [487, 140] on div "Trier par ordre croissant" at bounding box center [455, 138] width 190 height 27
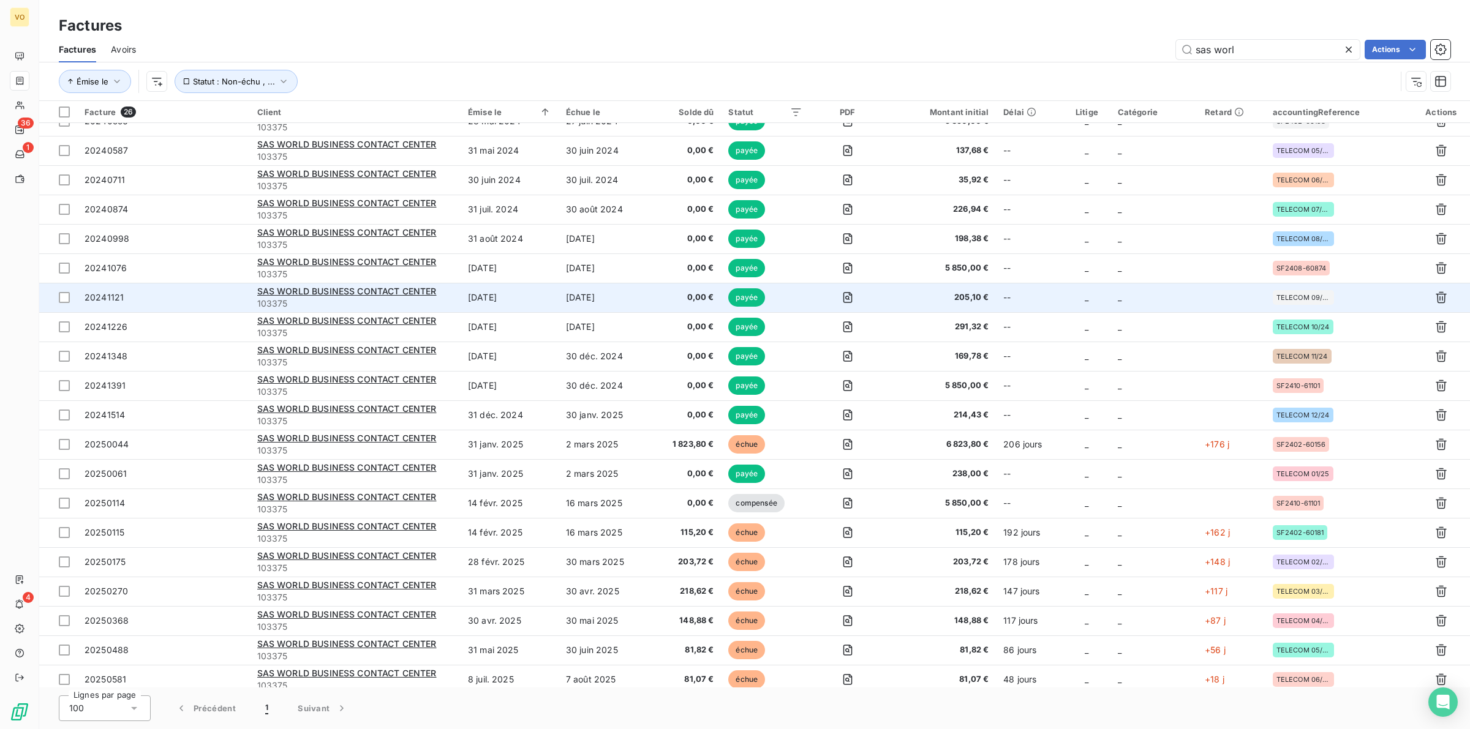
scroll to position [200, 0]
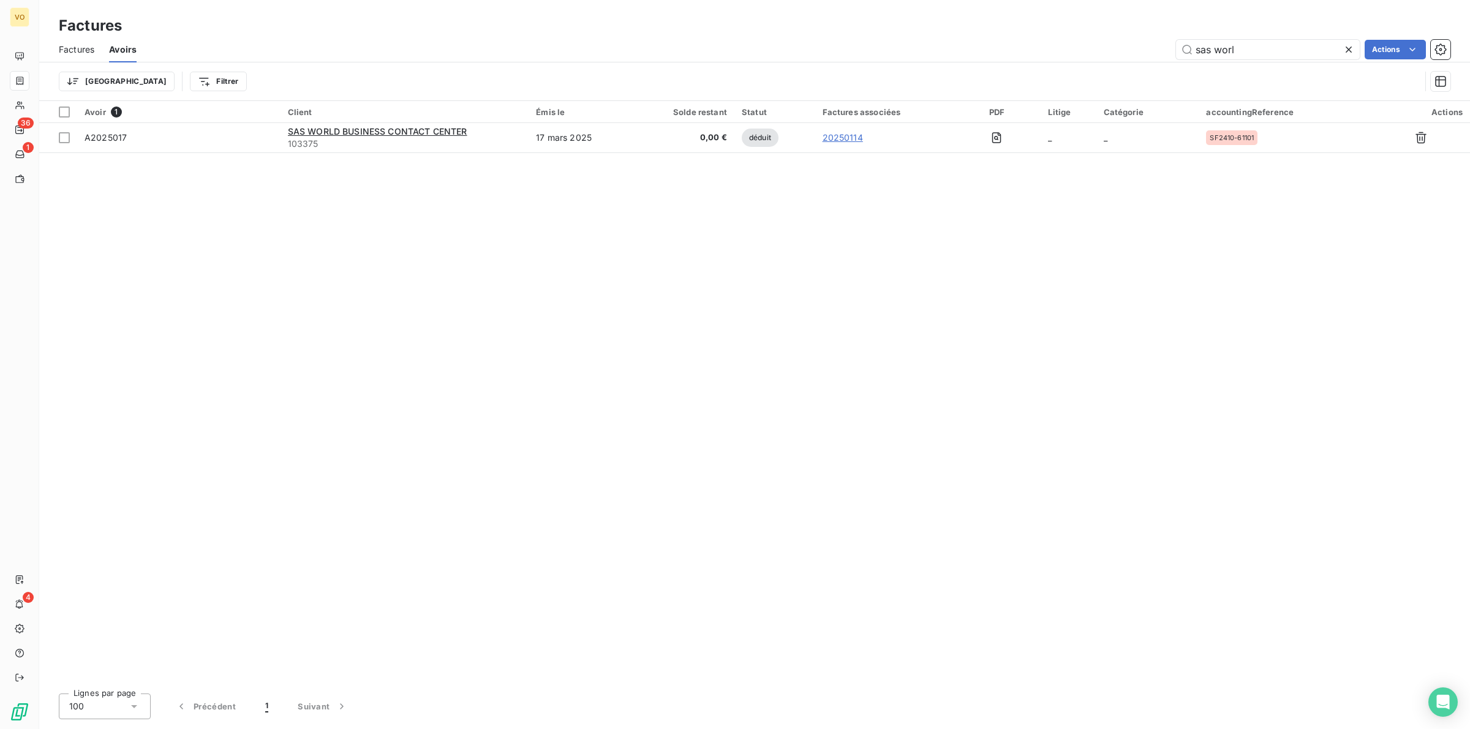
drag, startPoint x: 1250, startPoint y: 47, endPoint x: 1167, endPoint y: 31, distance: 84.3
click at [1167, 31] on div "Factures Factures Avoirs sas worl Actions Trier Filtrer" at bounding box center [754, 50] width 1430 height 101
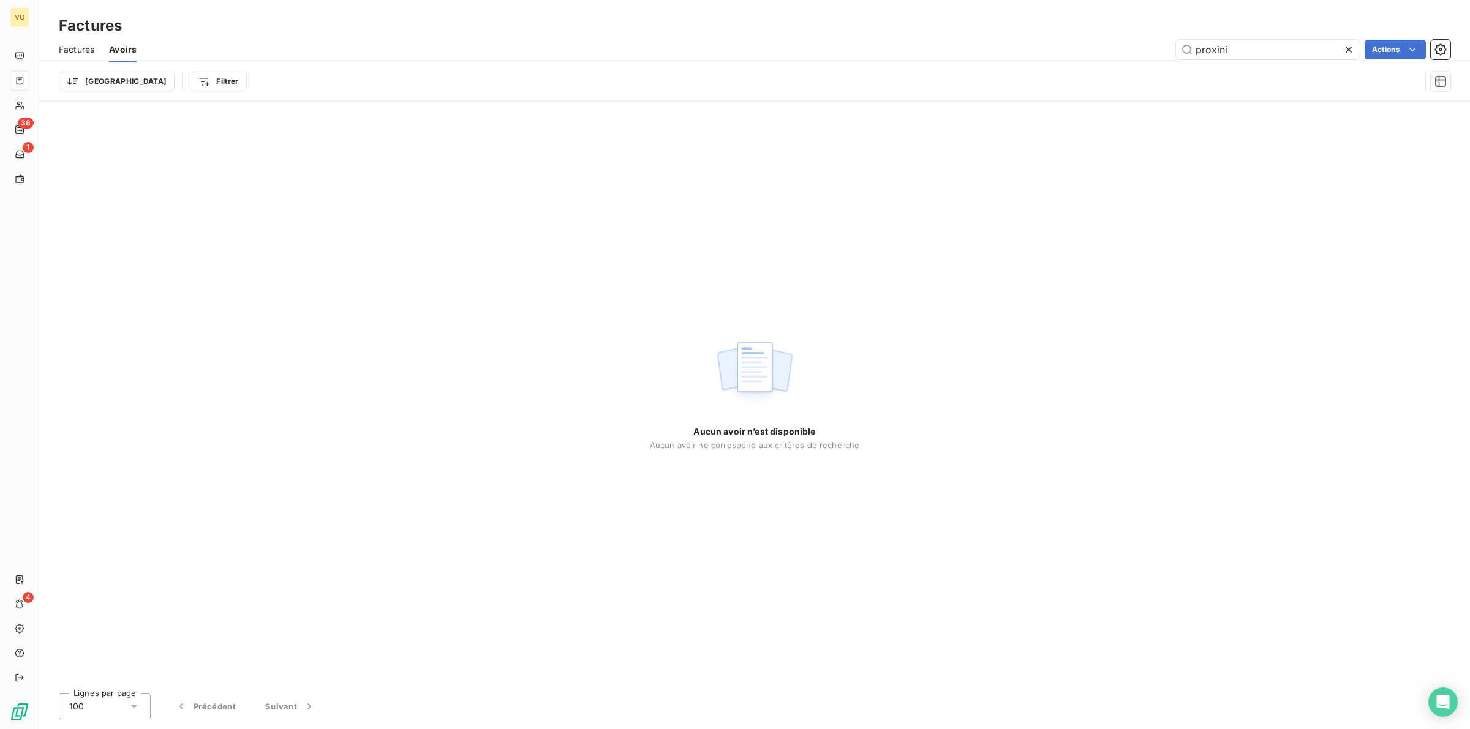
type input "proxini"
click at [66, 44] on span "Factures" at bounding box center [77, 49] width 36 height 12
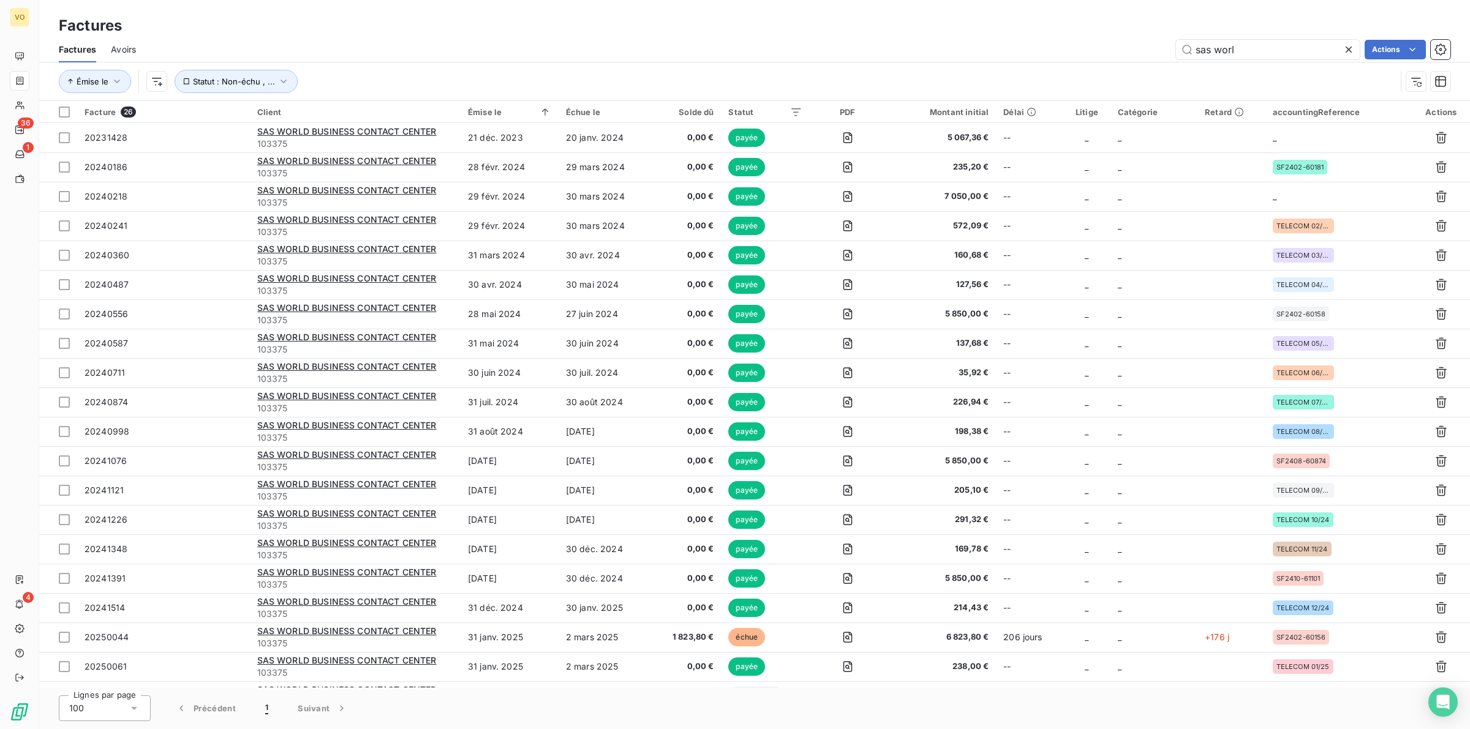
drag, startPoint x: 1249, startPoint y: 55, endPoint x: 1143, endPoint y: 40, distance: 107.6
click at [1143, 40] on div "sas worl Actions" at bounding box center [800, 50] width 1299 height 20
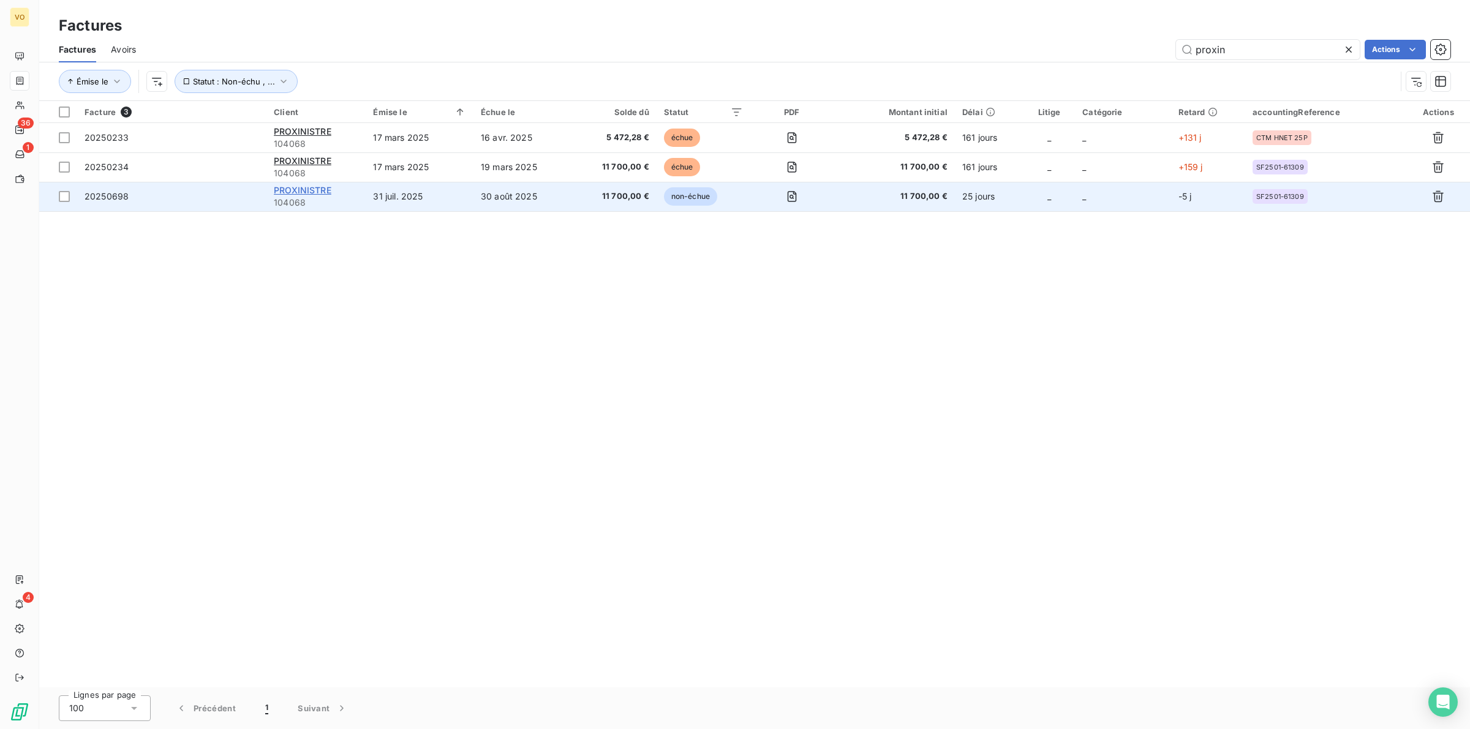
type input "proxin"
click at [313, 190] on span "PROXINISTRE" at bounding box center [303, 190] width 58 height 10
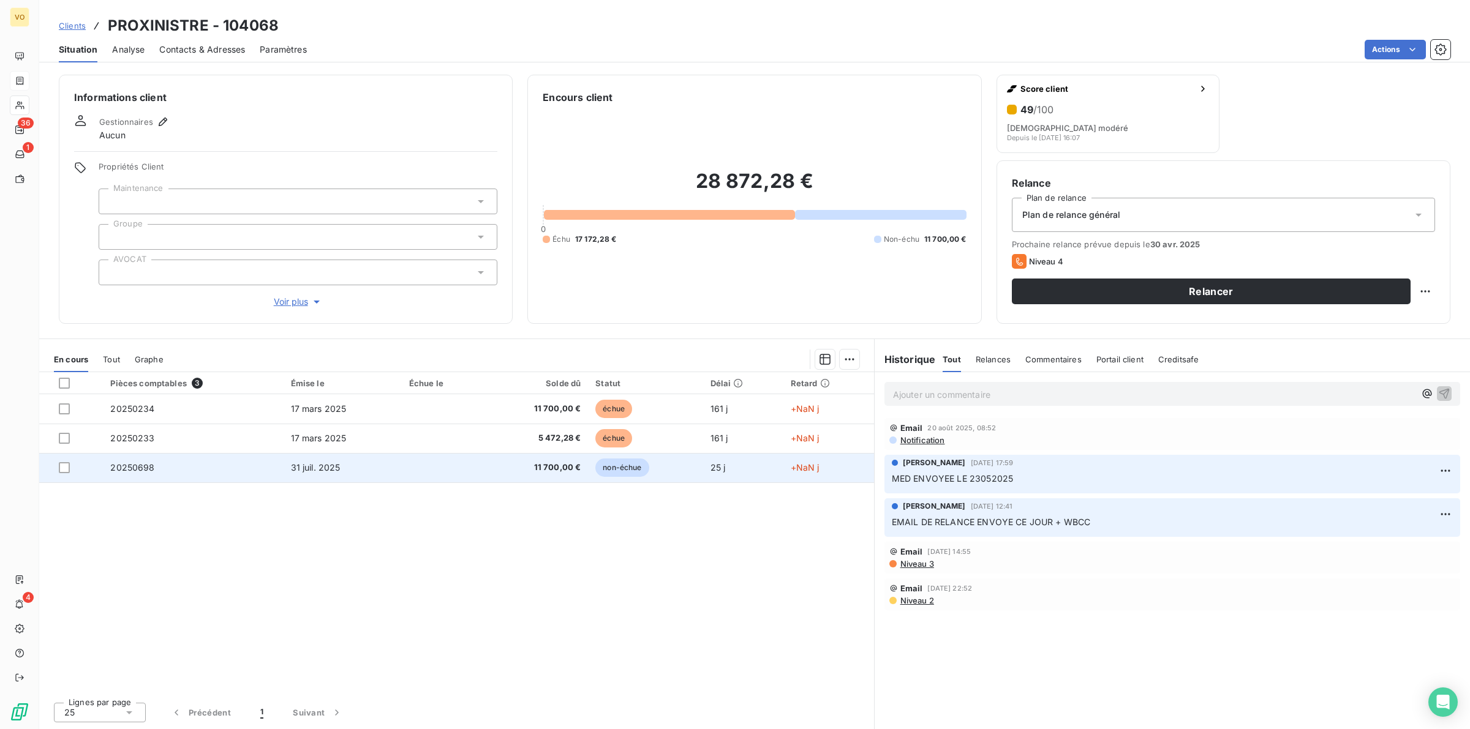
click at [552, 467] on span "11 700,00 €" at bounding box center [536, 468] width 89 height 12
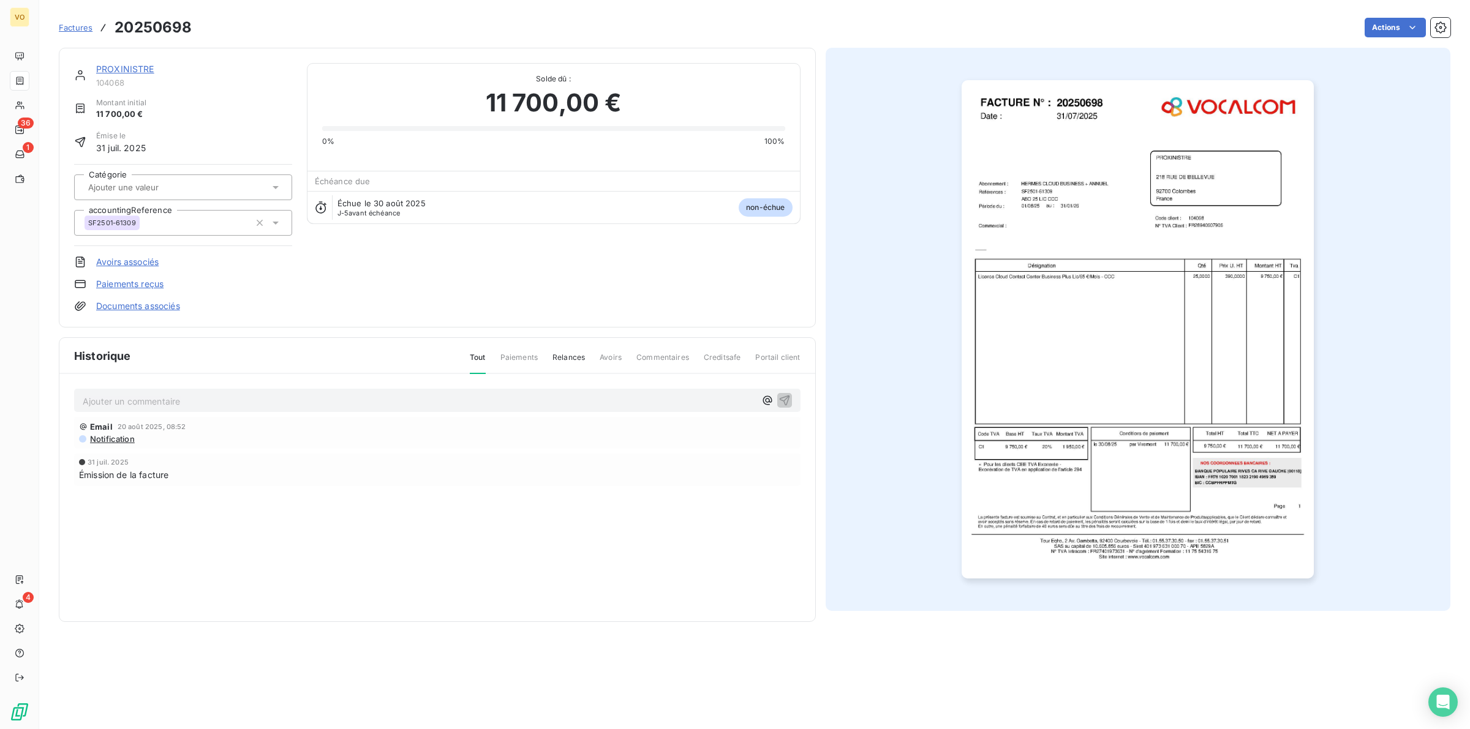
click at [1045, 362] on img "button" at bounding box center [1137, 329] width 352 height 498
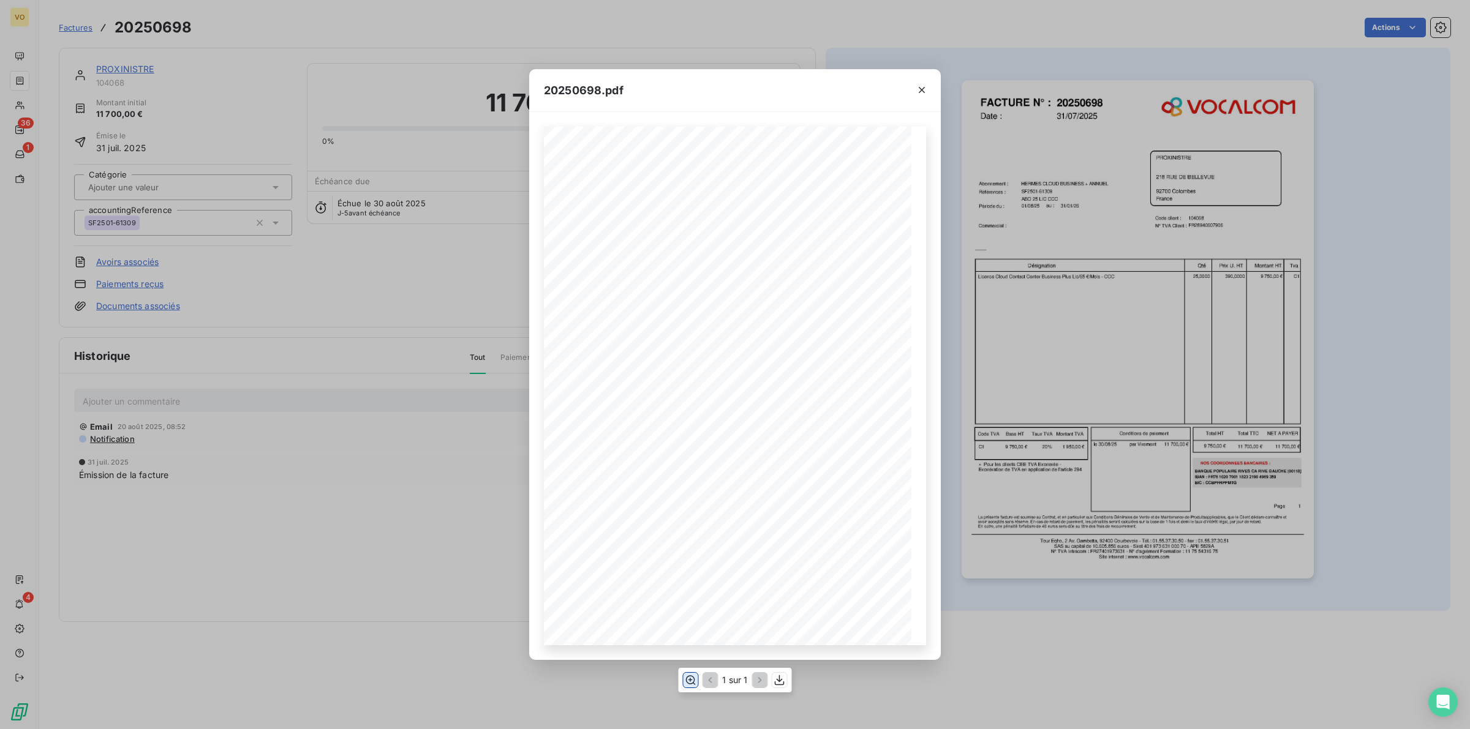
click at [693, 677] on icon "button" at bounding box center [690, 680] width 12 height 12
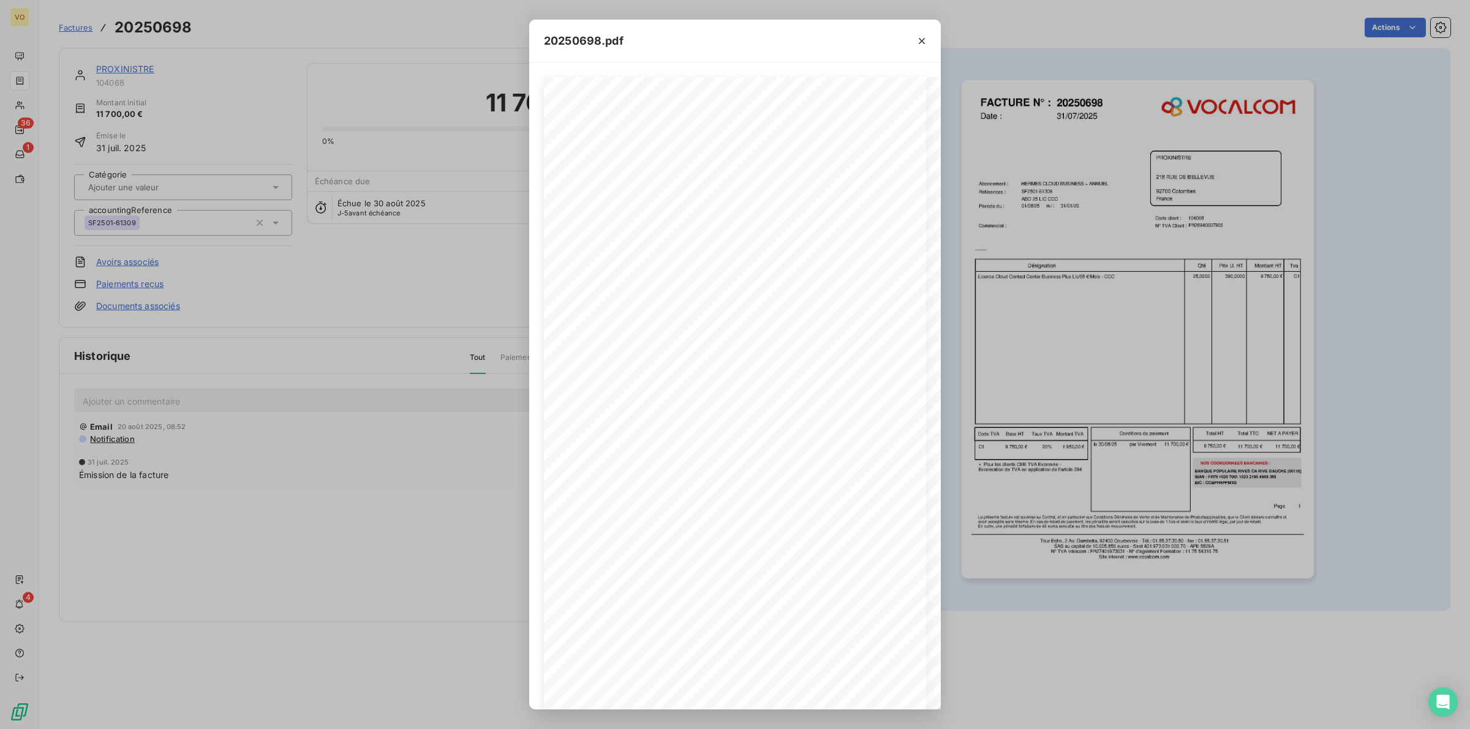
click at [436, 282] on div "20250698.pdf Références : FACTURE N° : PROXINISTRE 218 RUE DE BELLEVUE 92700 Co…" at bounding box center [735, 364] width 1470 height 729
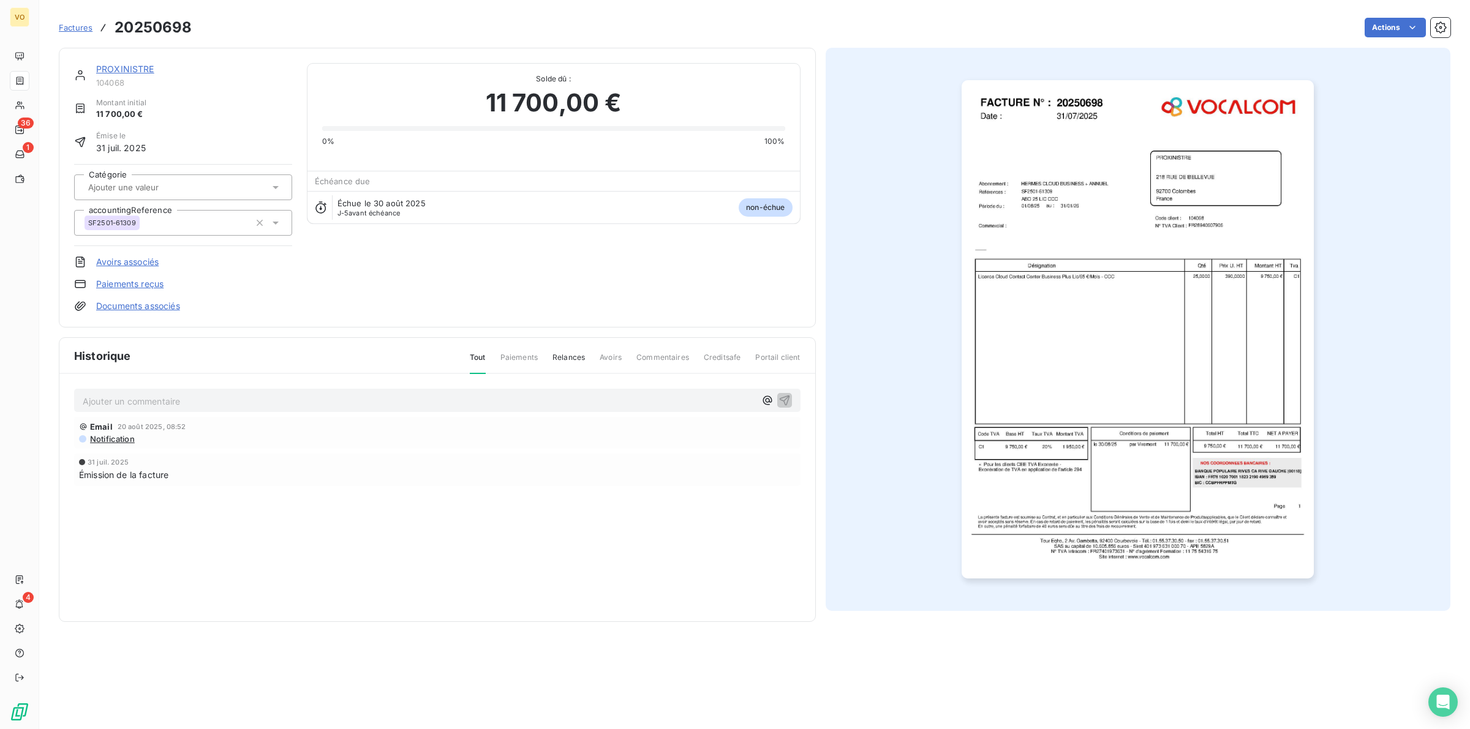
drag, startPoint x: 458, startPoint y: 533, endPoint x: 457, endPoint y: 623, distance: 90.6
click at [457, 532] on div "Email 20 août 2025, 08:52 Notification 31 juil. 2025 Émission de la facture" at bounding box center [437, 476] width 726 height 118
click at [399, 586] on div "Historique Tout Paiements Relances Avoirs Commentaires Creditsafe Portail clien…" at bounding box center [437, 480] width 756 height 284
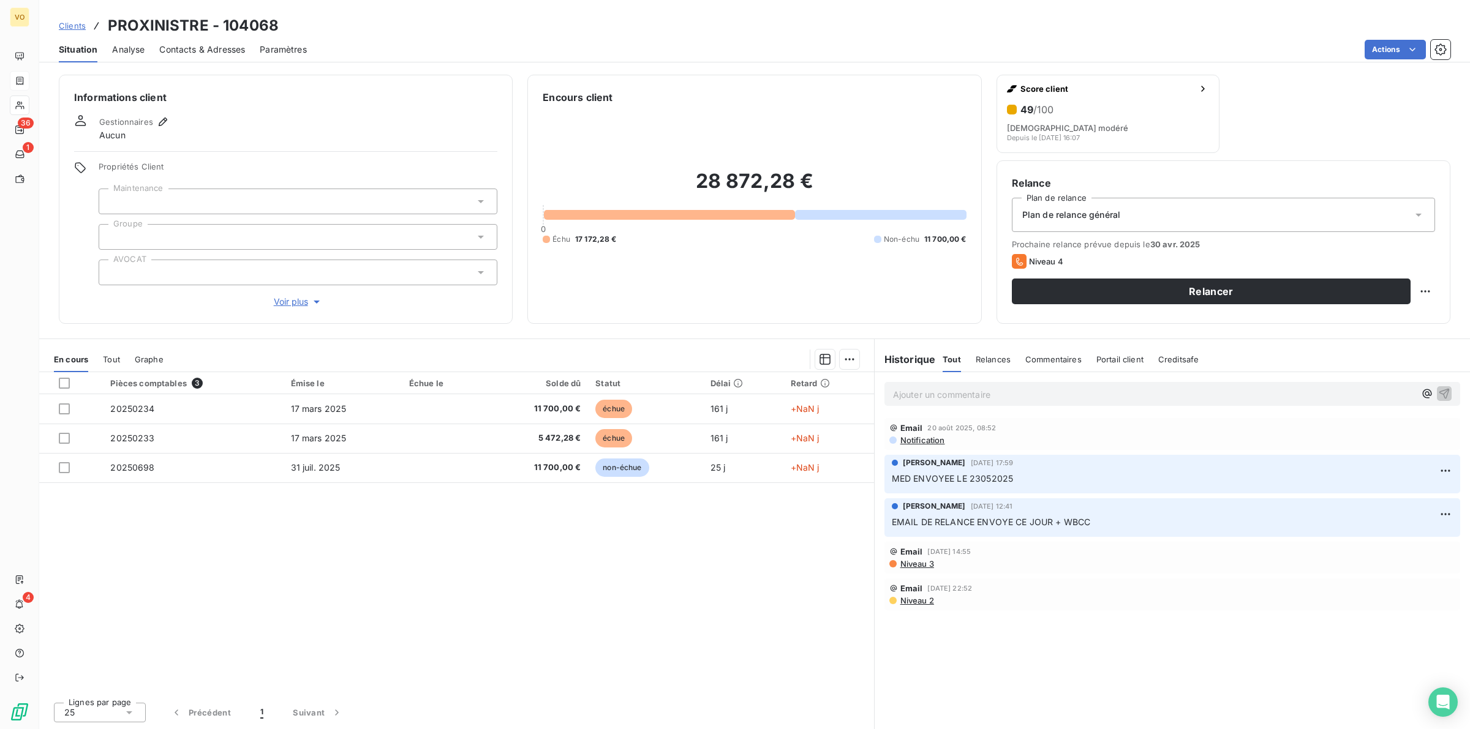
click at [421, 554] on div "Pièces comptables 3 Émise le Échue le Solde dû Statut Délai Retard 20250234 17 …" at bounding box center [456, 532] width 835 height 320
click at [633, 550] on div "Pièces comptables 3 Émise le Échue le Solde dû Statut Délai Retard 20250234 17 …" at bounding box center [456, 532] width 835 height 320
click at [585, 614] on div "Pièces comptables 3 Émise le Échue le Solde dû Statut Délai Retard 20250234 17 …" at bounding box center [456, 532] width 835 height 320
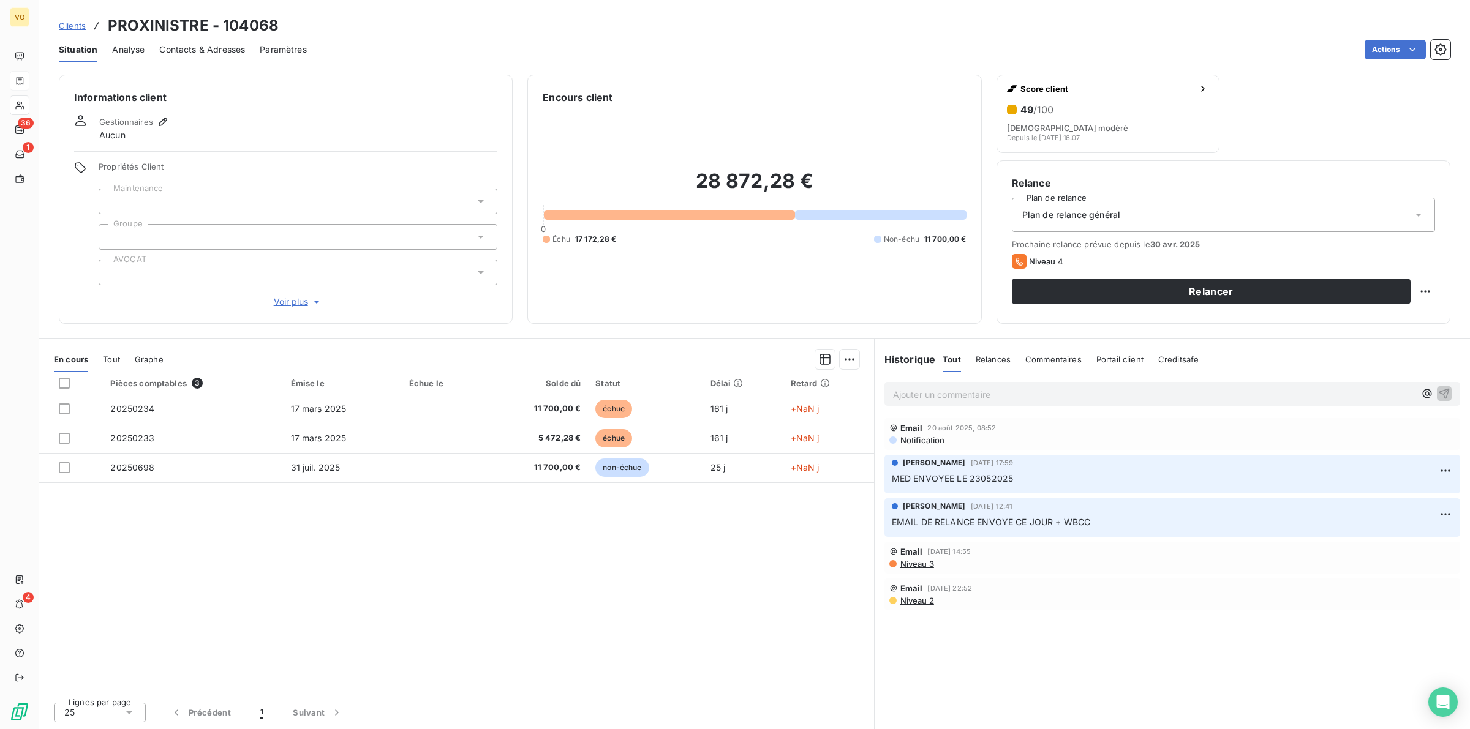
click at [919, 141] on div "28 872,28 € 0 Échu 17 172,28 € Non-échu 11 700,00 €" at bounding box center [754, 207] width 423 height 204
click at [874, 345] on section "Historique Tout Relances Commentaires Portail client Creditsafe Tout Relances C…" at bounding box center [1172, 534] width 596 height 390
click at [874, 353] on section "Historique Tout Relances Commentaires Portail client Creditsafe Tout Relances C…" at bounding box center [1172, 534] width 596 height 390
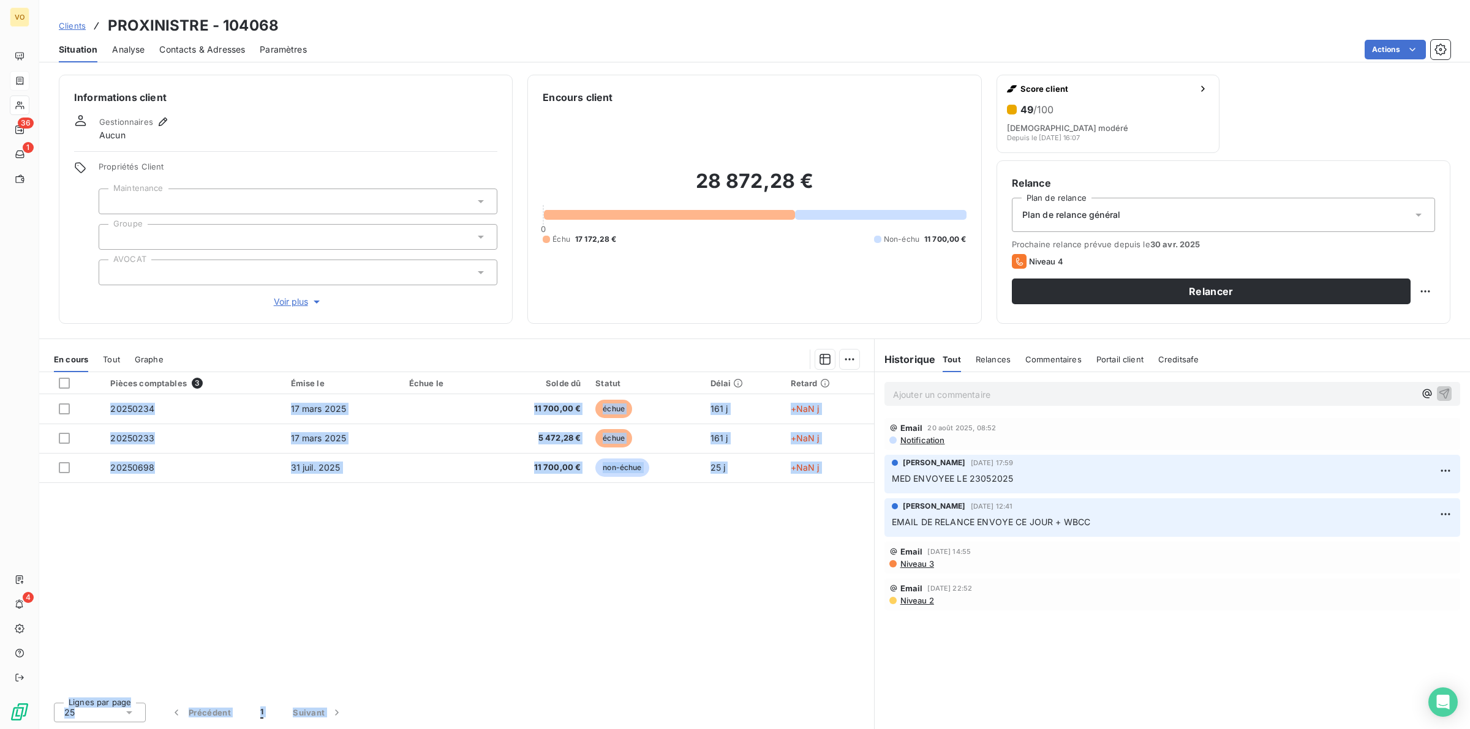
drag, startPoint x: 870, startPoint y: 349, endPoint x: 886, endPoint y: 351, distance: 16.6
click at [886, 351] on div "En cours Tout Graphe Pièces comptables 3 Émise le Échue le Solde dû Statut Déla…" at bounding box center [754, 534] width 1430 height 391
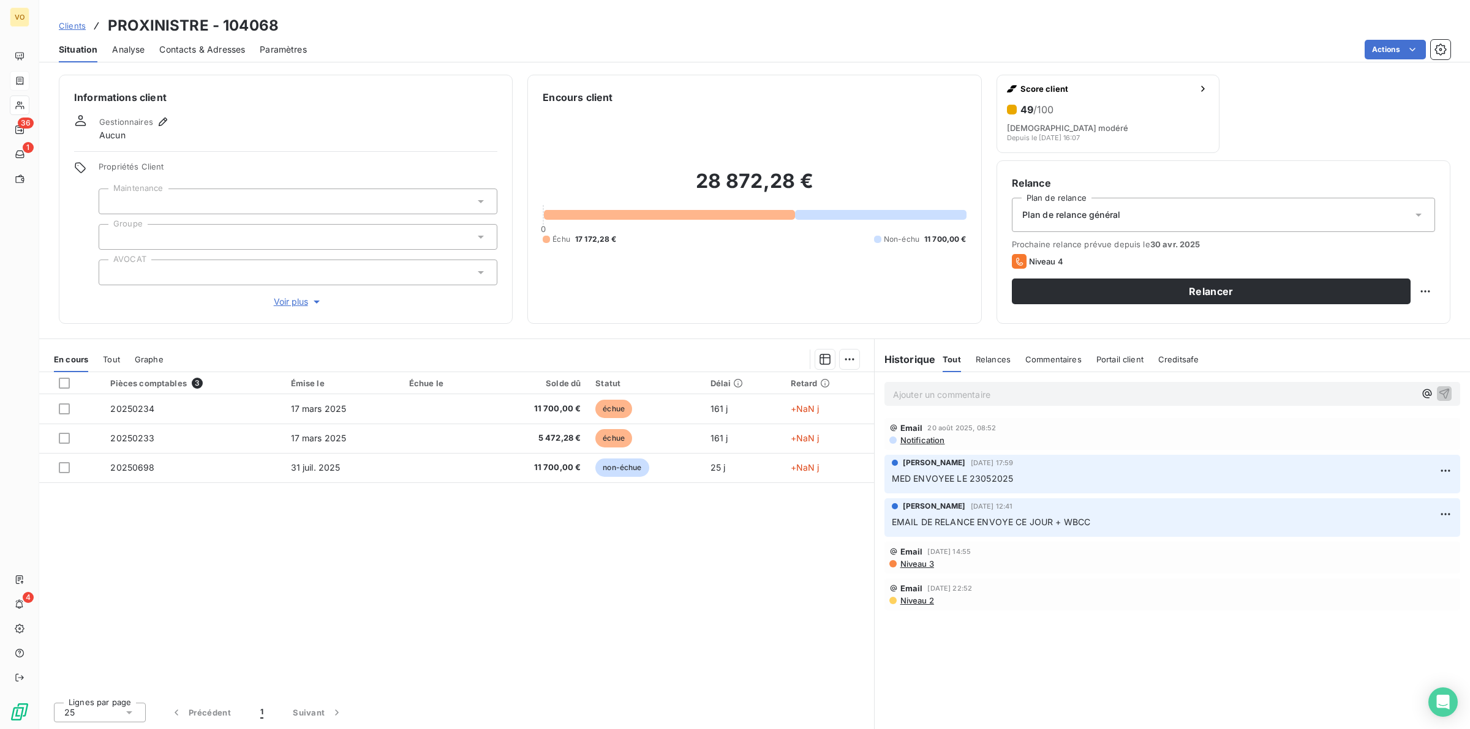
click at [859, 335] on div "Informations client Gestionnaires Aucun Propriétés Client Maintenance Groupe AV…" at bounding box center [754, 398] width 1430 height 662
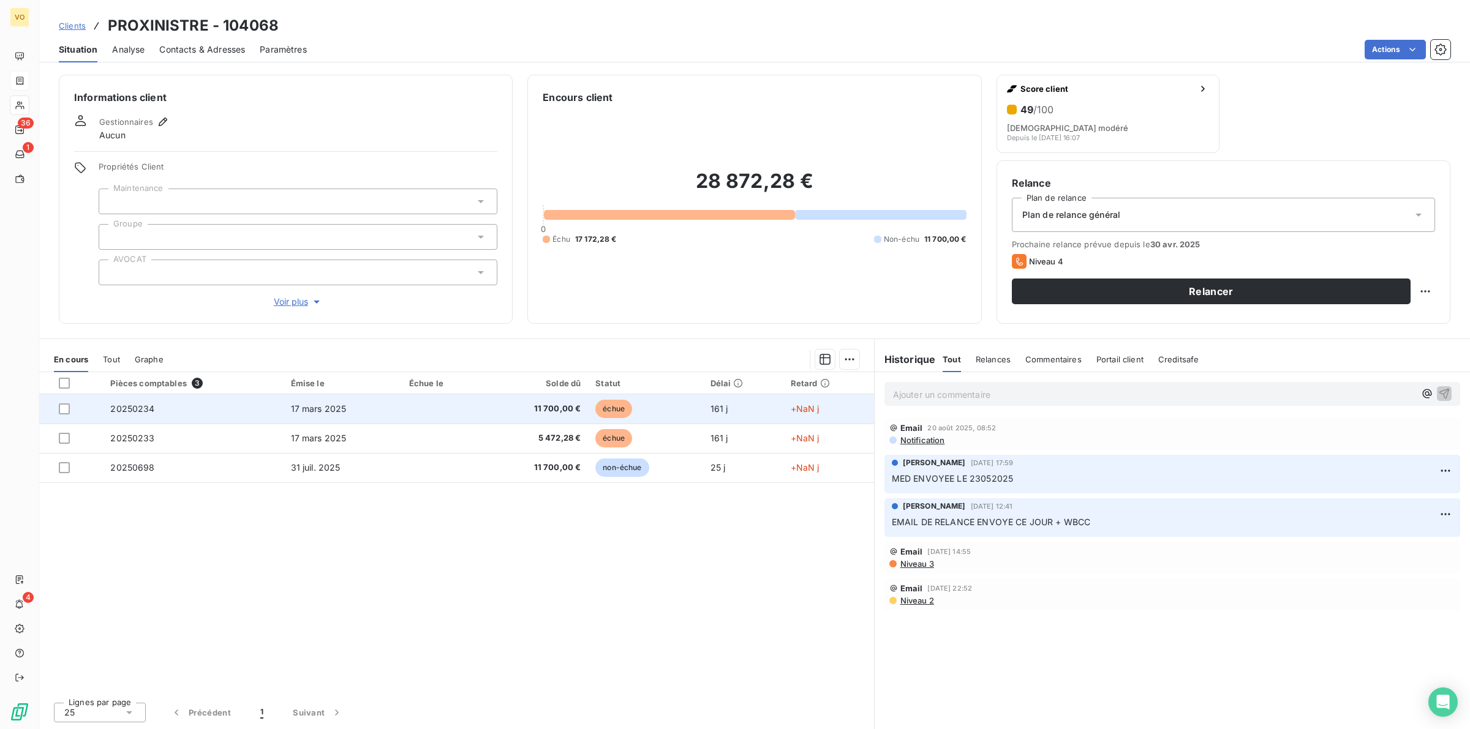
click at [808, 410] on span "+NaN j" at bounding box center [805, 409] width 29 height 10
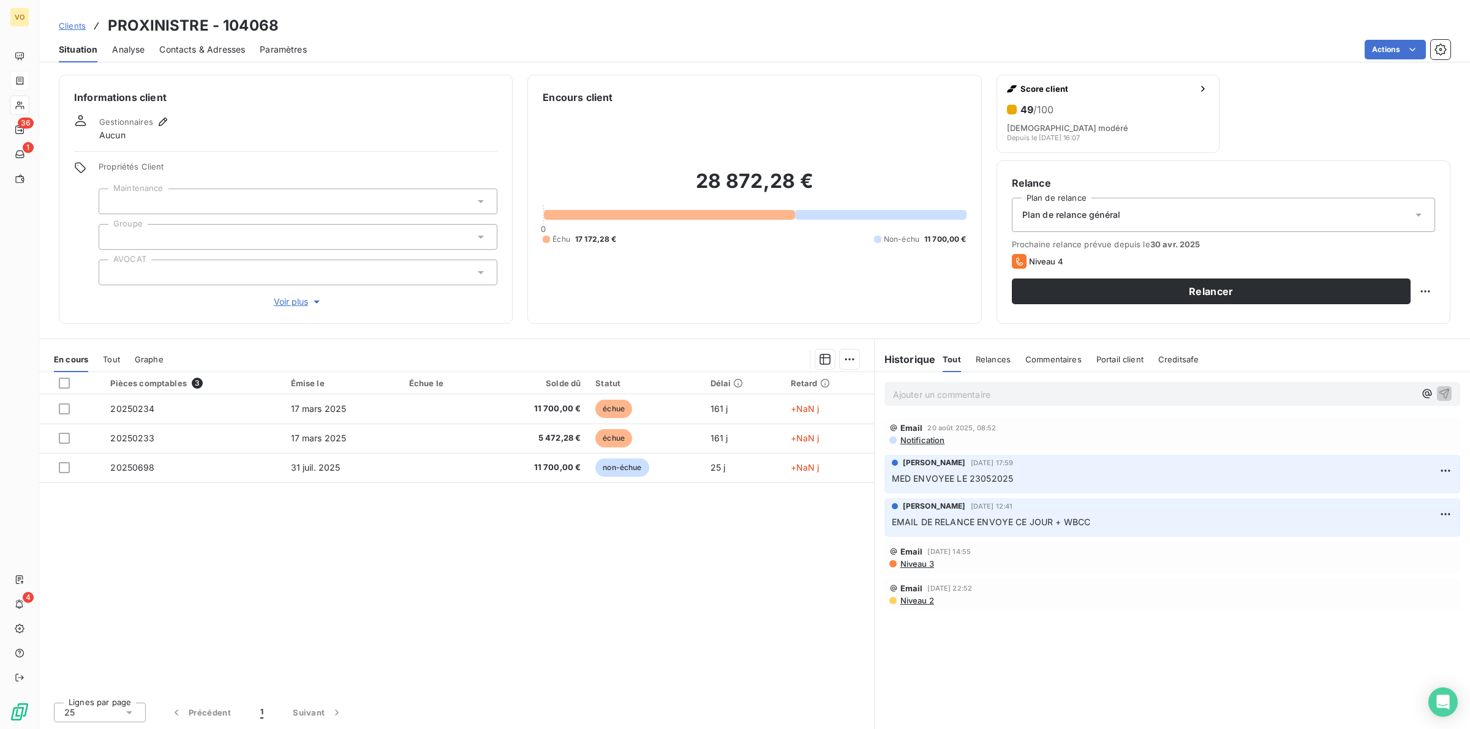
click at [871, 346] on section "En cours Tout Graphe Pièces comptables 3 Émise le Échue le Solde dû Statut Déla…" at bounding box center [456, 534] width 835 height 390
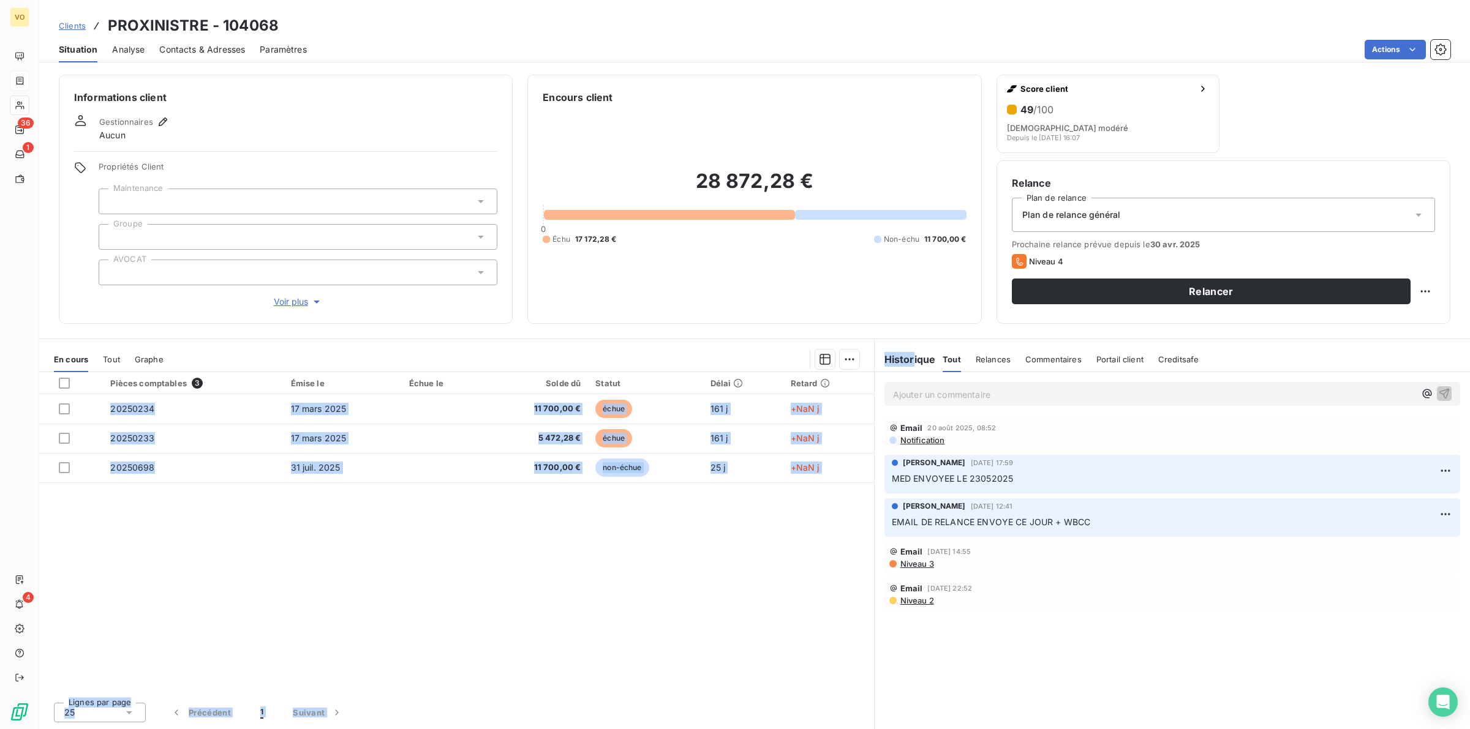
drag, startPoint x: 871, startPoint y: 345, endPoint x: 913, endPoint y: 344, distance: 41.7
click at [913, 344] on div "En cours Tout Graphe Pièces comptables 3 Émise le Échue le Solde dû Statut Déla…" at bounding box center [754, 534] width 1430 height 391
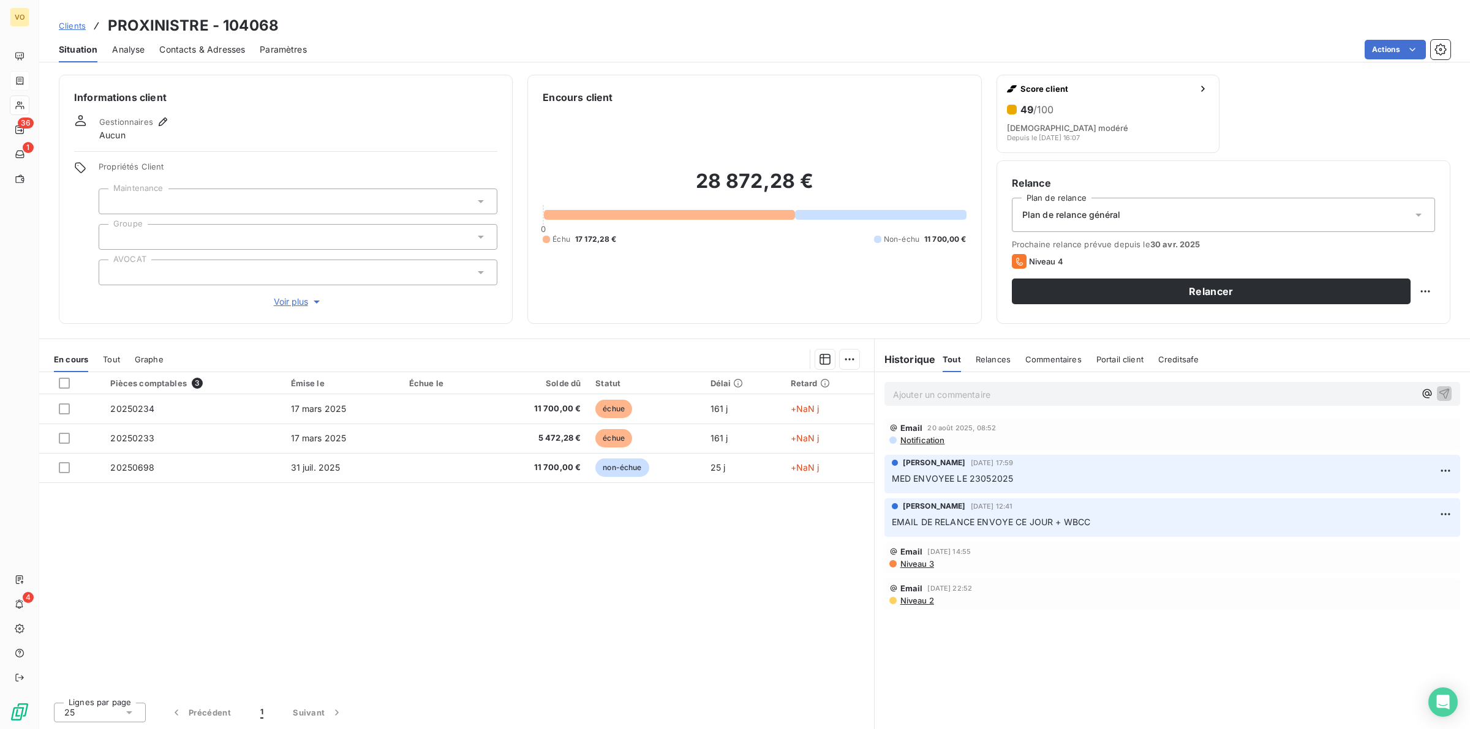
click at [870, 333] on div "Informations client Gestionnaires Aucun Propriétés Client Maintenance Groupe AV…" at bounding box center [754, 398] width 1430 height 662
click at [876, 339] on div "Historique Tout Relances Commentaires Portail client Creditsafe Tout Relances C…" at bounding box center [1171, 355] width 595 height 33
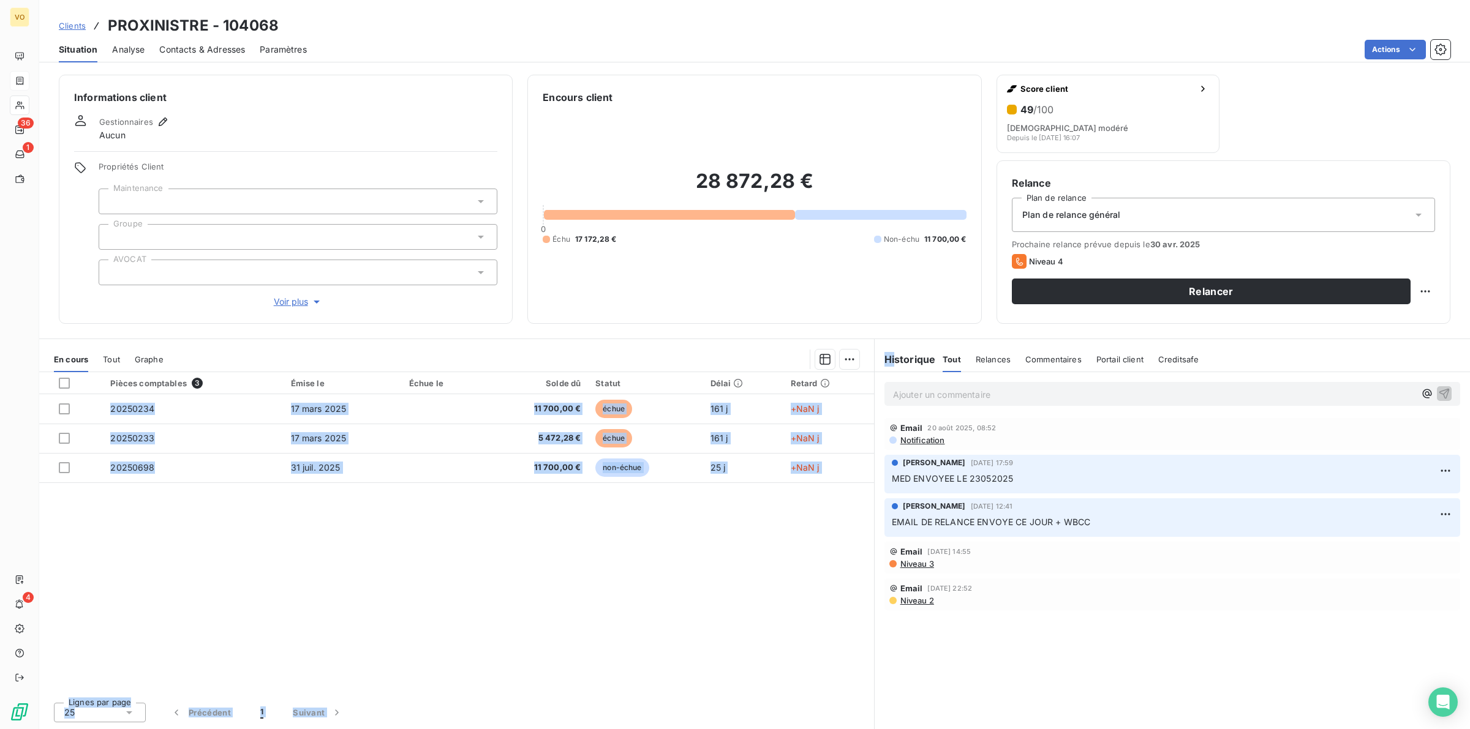
drag, startPoint x: 871, startPoint y: 337, endPoint x: 896, endPoint y: 340, distance: 24.6
click at [896, 340] on div "Informations client Gestionnaires Aucun Propriétés Client Maintenance Groupe AV…" at bounding box center [754, 398] width 1430 height 662
drag, startPoint x: 824, startPoint y: 528, endPoint x: 819, endPoint y: 504, distance: 24.9
click at [822, 528] on div "Pièces comptables 3 Émise le Échue le Solde dû Statut Délai Retard 20250234 17 …" at bounding box center [456, 532] width 835 height 320
click at [585, 636] on div "Pièces comptables 3 Émise le Échue le Solde dû Statut Délai Retard 20250234 17 …" at bounding box center [456, 532] width 835 height 320
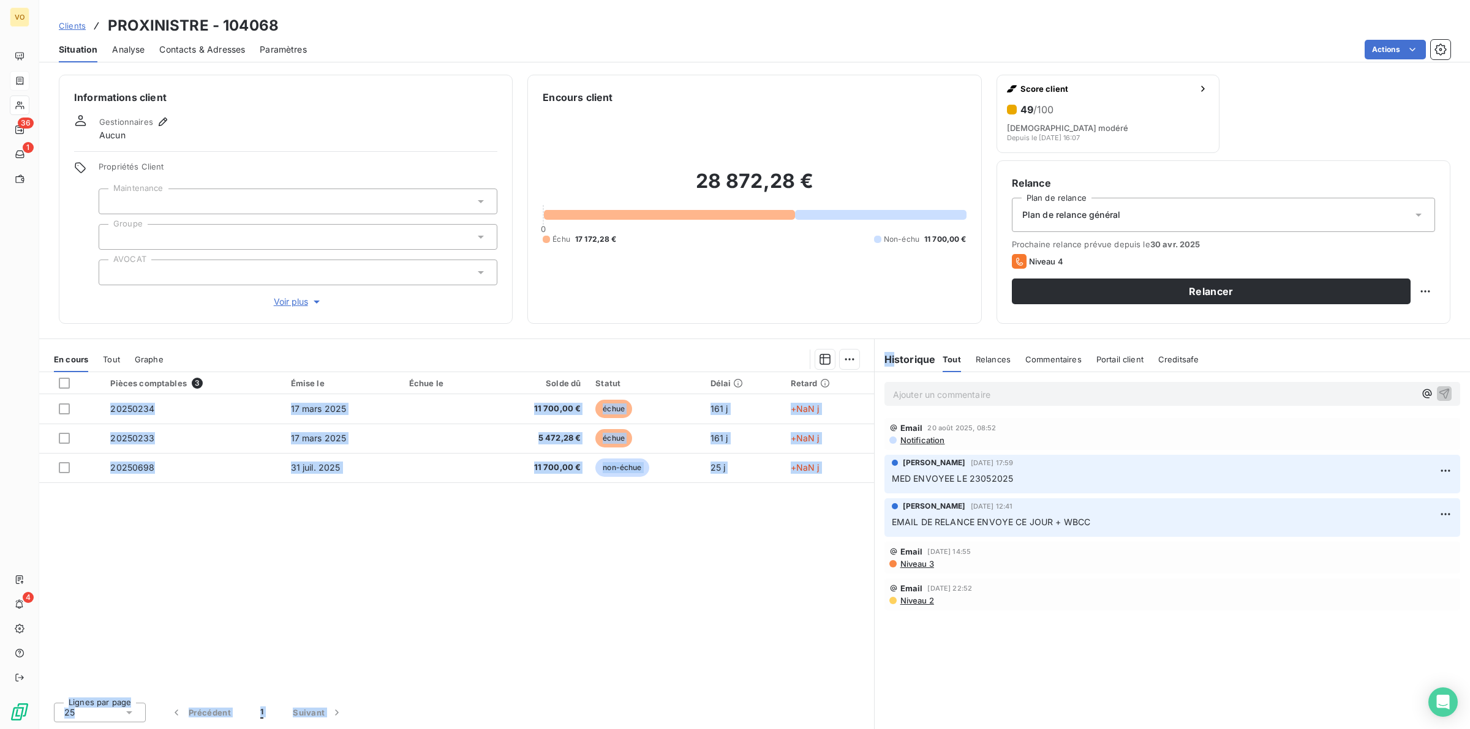
click at [493, 545] on div "Pièces comptables 3 Émise le Échue le Solde dû Statut Délai Retard 20250234 17 …" at bounding box center [456, 532] width 835 height 320
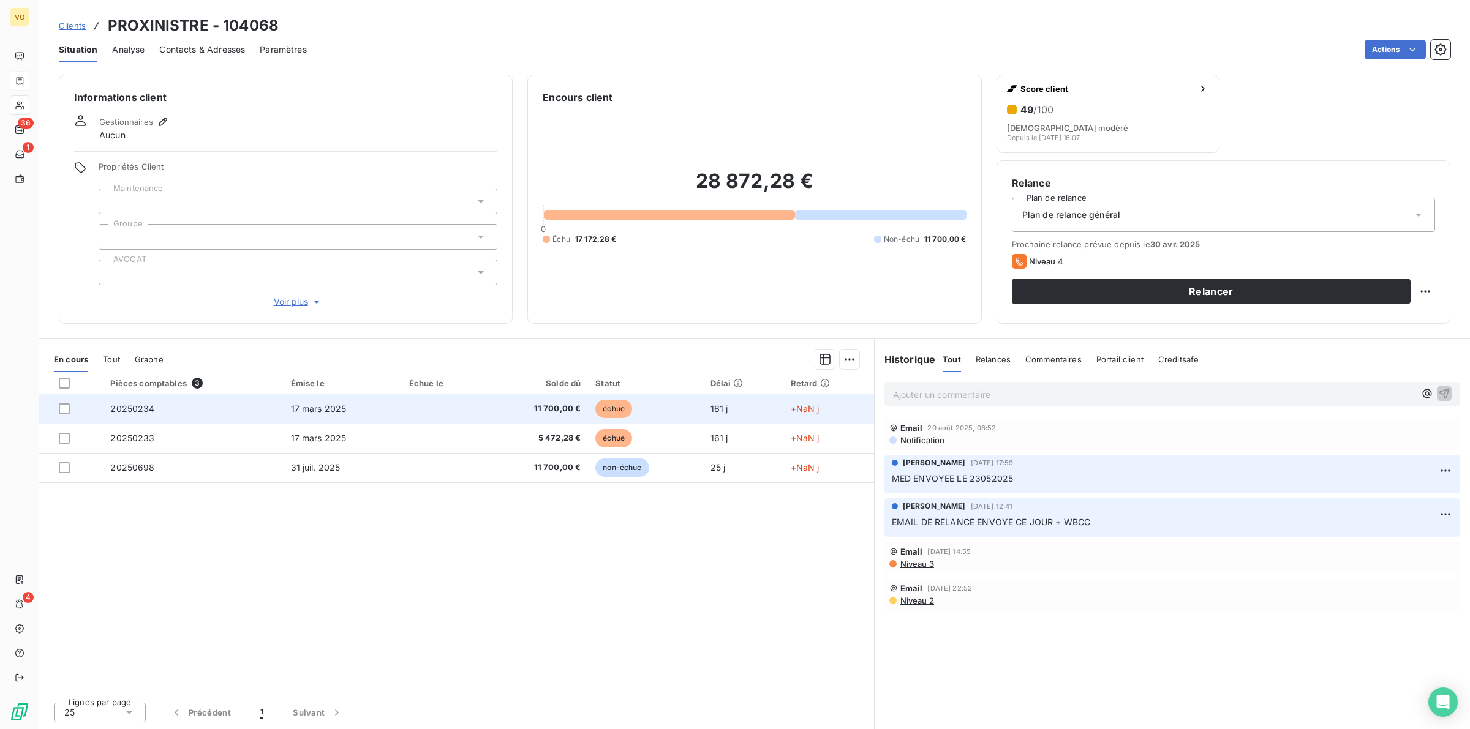
click at [456, 397] on td at bounding box center [443, 408] width 83 height 29
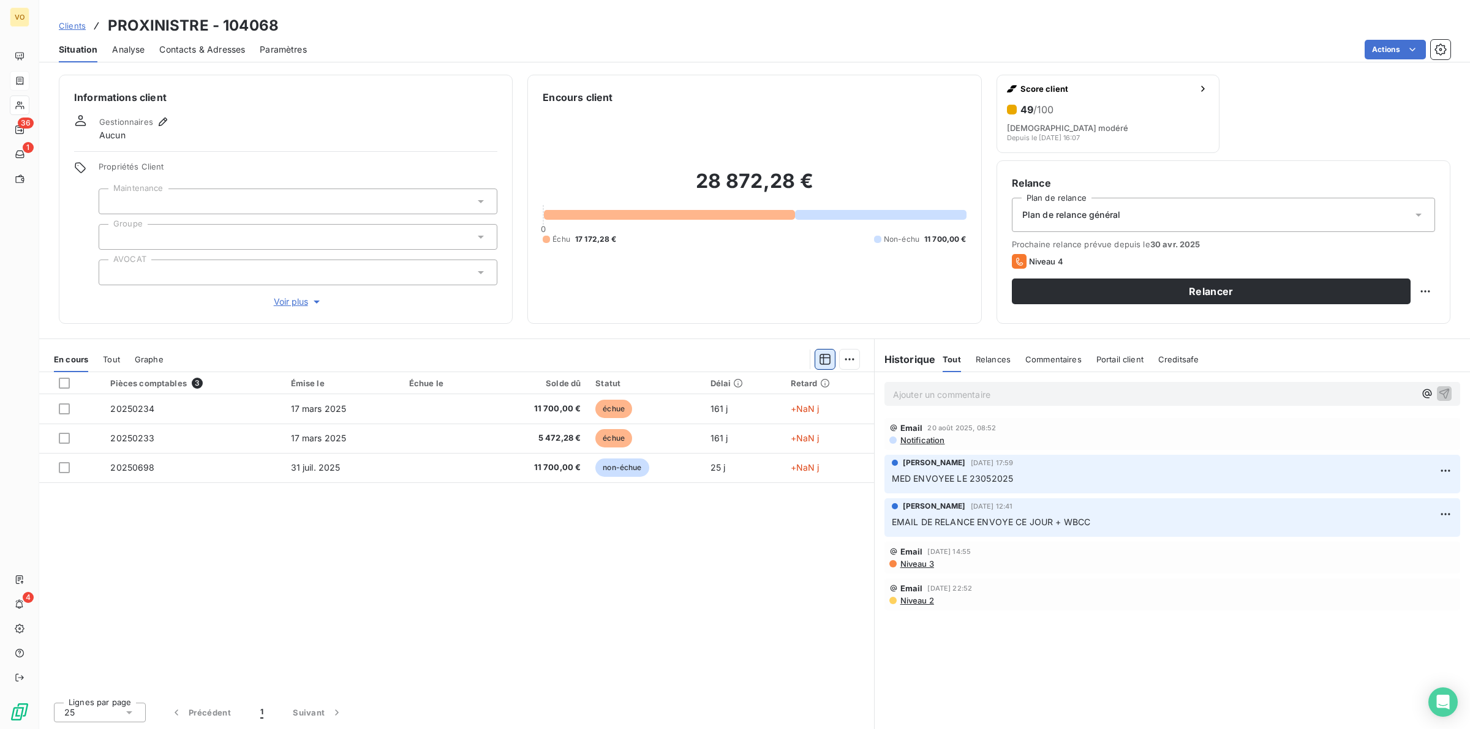
click at [824, 360] on icon "button" at bounding box center [825, 359] width 12 height 12
click at [337, 614] on div "Pièces comptables 3 Émise le Échue le Solde dû Statut Délai Retard 20250234 17 …" at bounding box center [456, 532] width 835 height 320
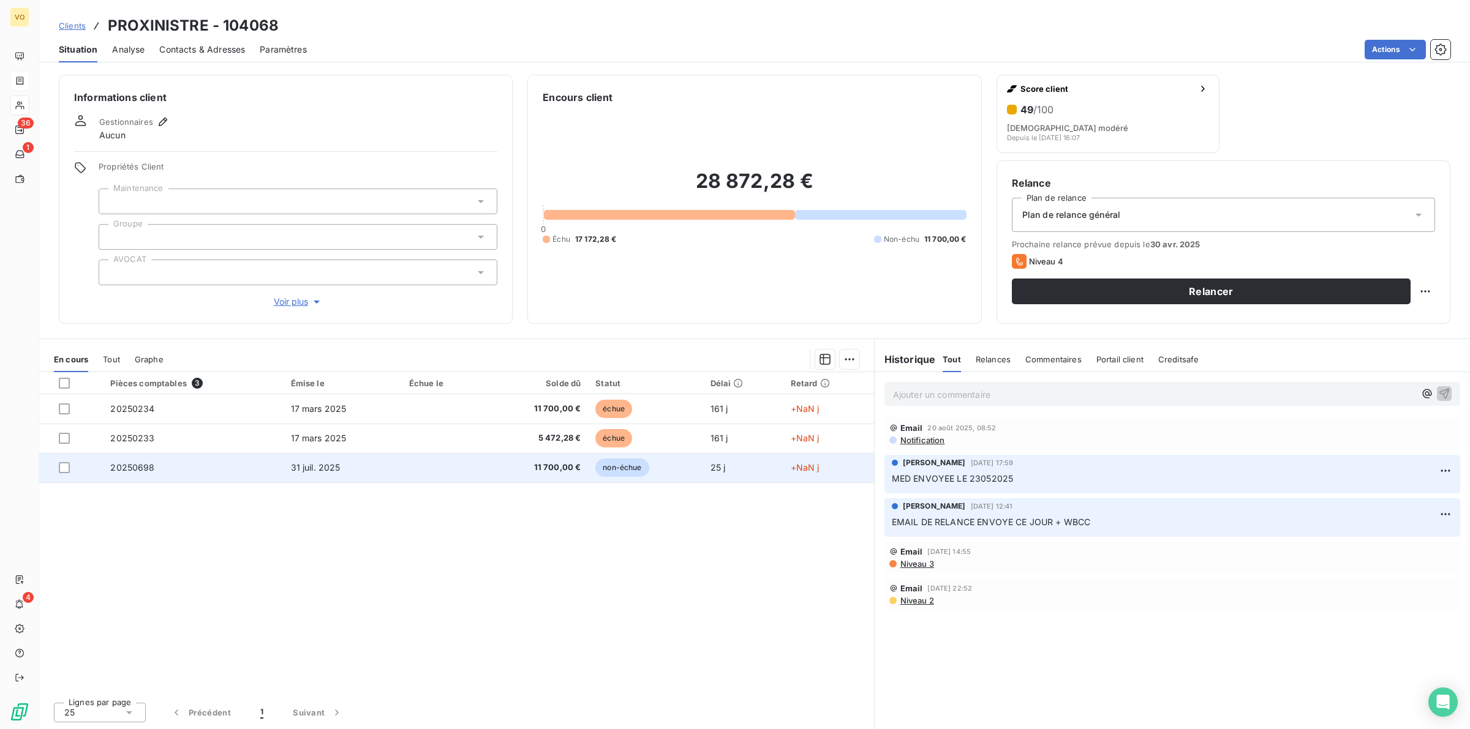
drag, startPoint x: 476, startPoint y: 509, endPoint x: 405, endPoint y: 455, distance: 89.2
click at [476, 505] on div "Pièces comptables 3 Émise le Échue le Solde dû Statut Délai Retard 20250234 17 …" at bounding box center [456, 532] width 835 height 320
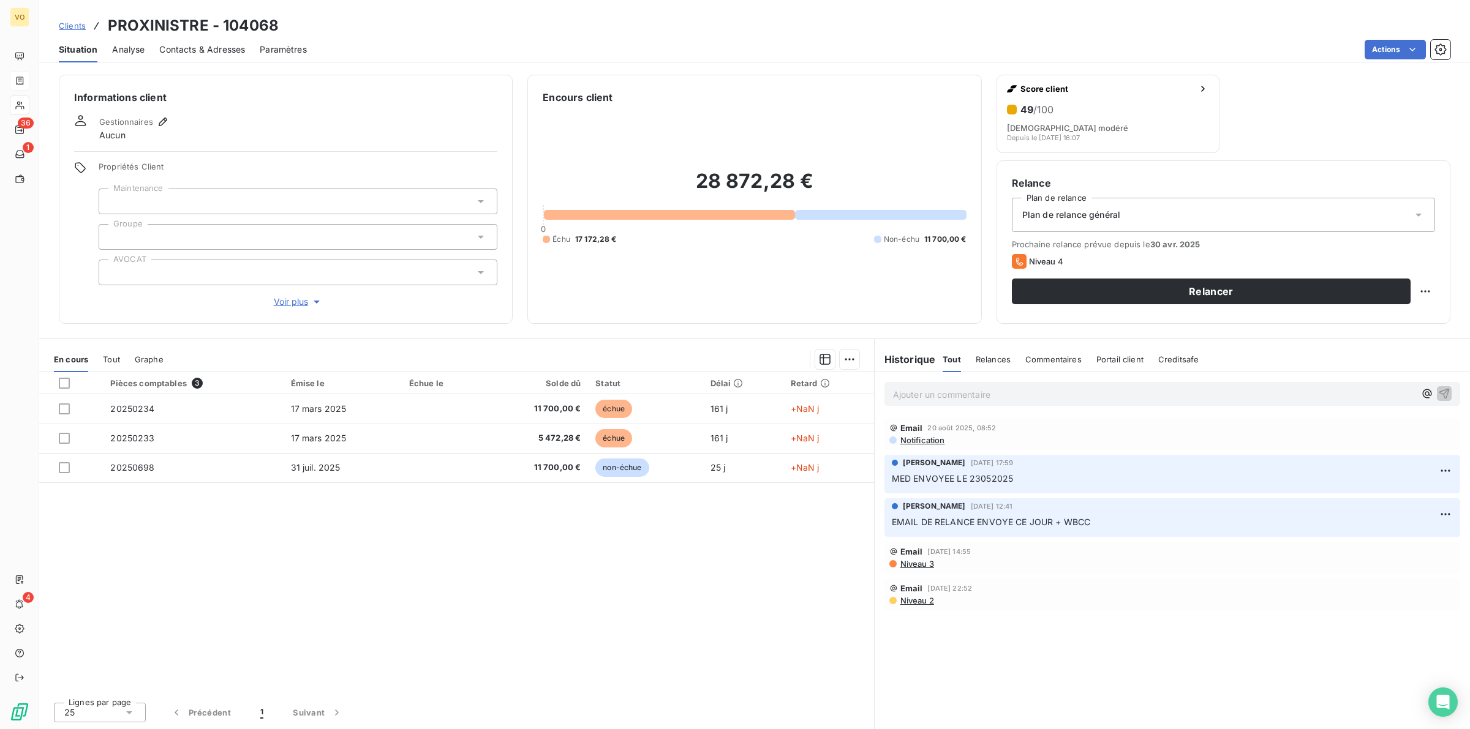
click at [384, 549] on div "Pièces comptables 3 Émise le Échue le Solde dû Statut Délai Retard 20250234 17 …" at bounding box center [456, 532] width 835 height 320
click at [848, 356] on html "VO 36 1 4 Clients PROXINISTRE - 104068 Situation Analyse Contacts & Adresses Pa…" at bounding box center [735, 364] width 1470 height 729
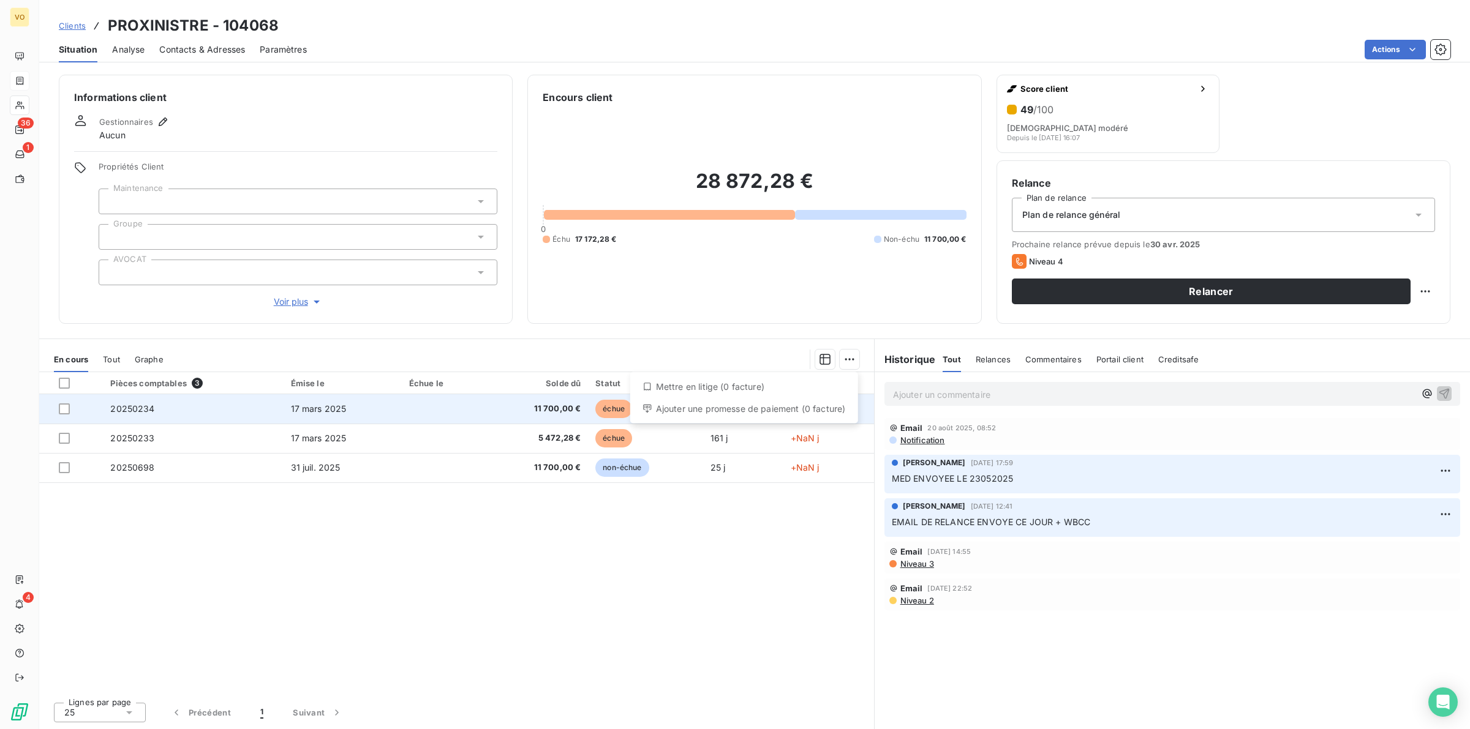
drag, startPoint x: 764, startPoint y: 565, endPoint x: 821, endPoint y: 423, distance: 153.8
click at [763, 553] on html "VO 36 1 4 Clients PROXINISTRE - 104068 Situation Analyse Contacts & Adresses Pa…" at bounding box center [735, 364] width 1470 height 729
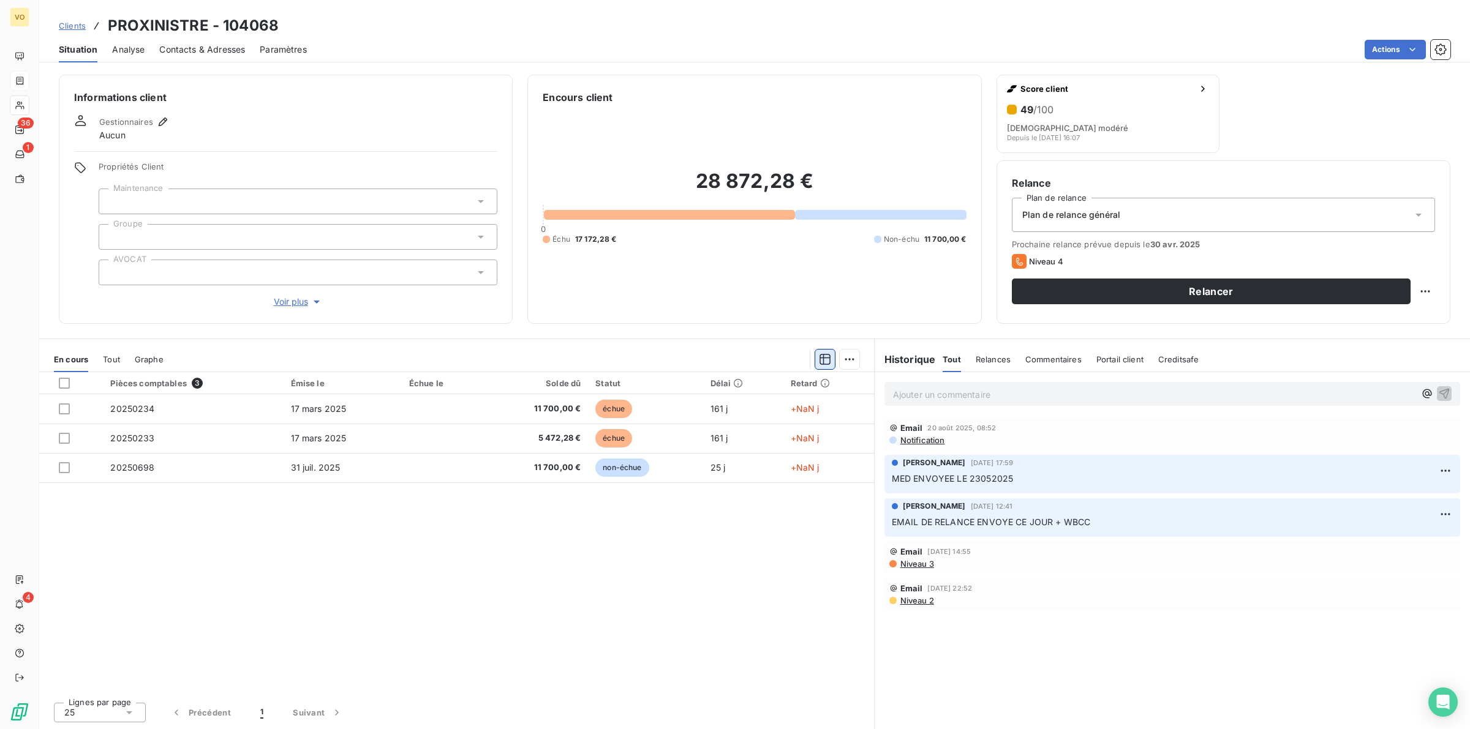
click at [819, 353] on icon "button" at bounding box center [825, 359] width 12 height 12
drag, startPoint x: 819, startPoint y: 433, endPoint x: 804, endPoint y: 435, distance: 14.8
click at [804, 435] on div "Échue le" at bounding box center [765, 435] width 132 height 24
drag, startPoint x: 819, startPoint y: 433, endPoint x: 810, endPoint y: 435, distance: 9.4
click at [810, 435] on button "button" at bounding box center [817, 435] width 20 height 12
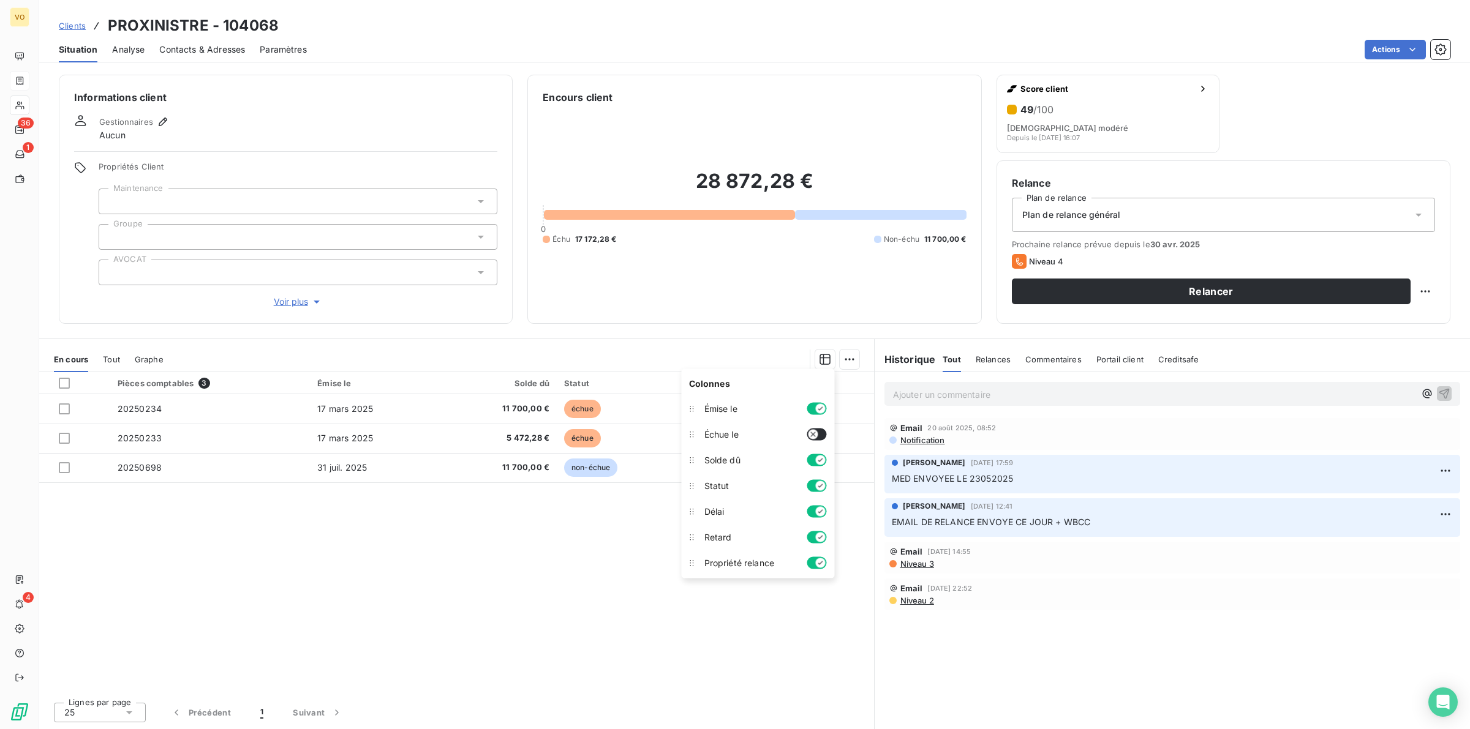
drag, startPoint x: 813, startPoint y: 435, endPoint x: 831, endPoint y: 434, distance: 18.4
click at [831, 434] on li "Échue le" at bounding box center [758, 435] width 148 height 26
drag, startPoint x: 812, startPoint y: 432, endPoint x: 821, endPoint y: 432, distance: 8.6
click at [821, 432] on button "button" at bounding box center [817, 435] width 20 height 12
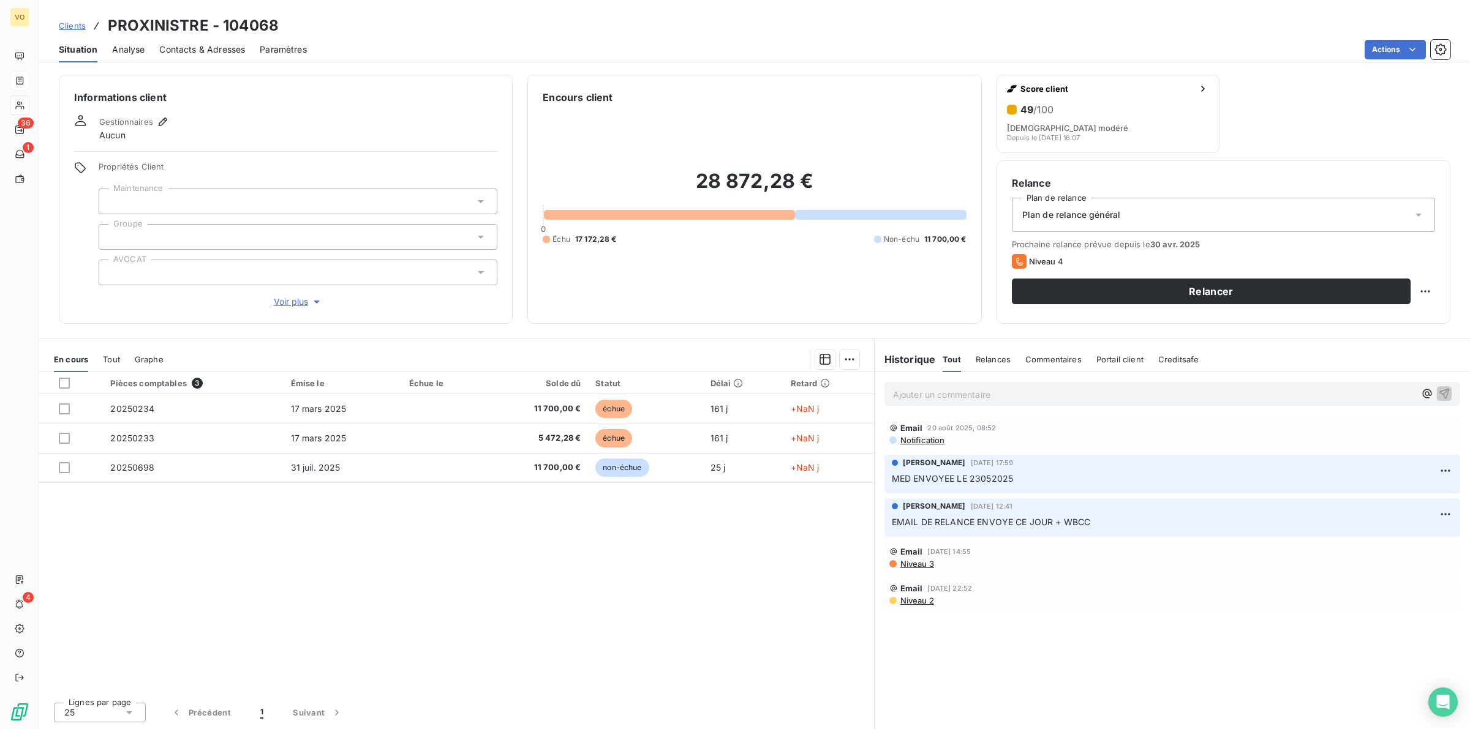
click at [593, 524] on div "Pièces comptables 3 Émise le Échue le Solde dû Statut Délai Retard 20250234 17 …" at bounding box center [456, 532] width 835 height 320
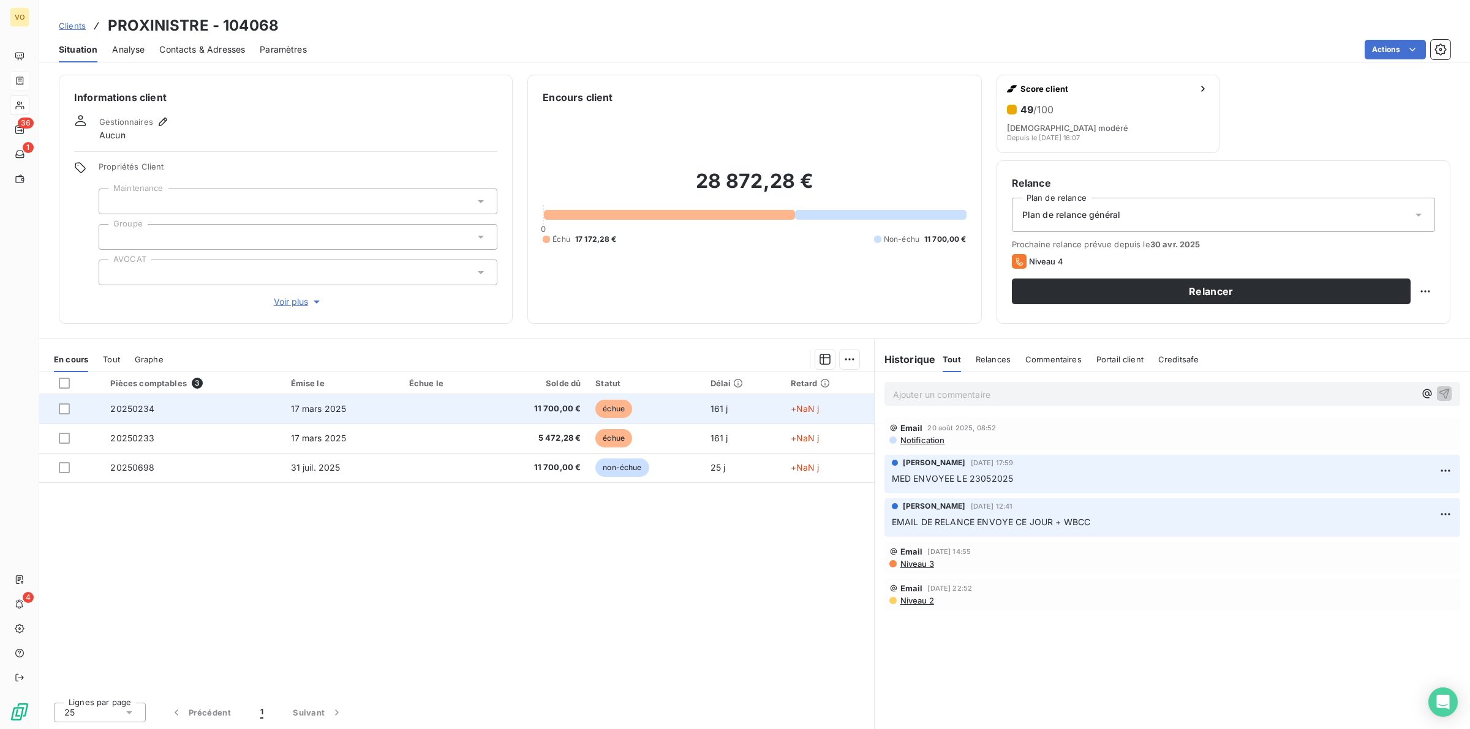
click at [420, 411] on td at bounding box center [443, 408] width 83 height 29
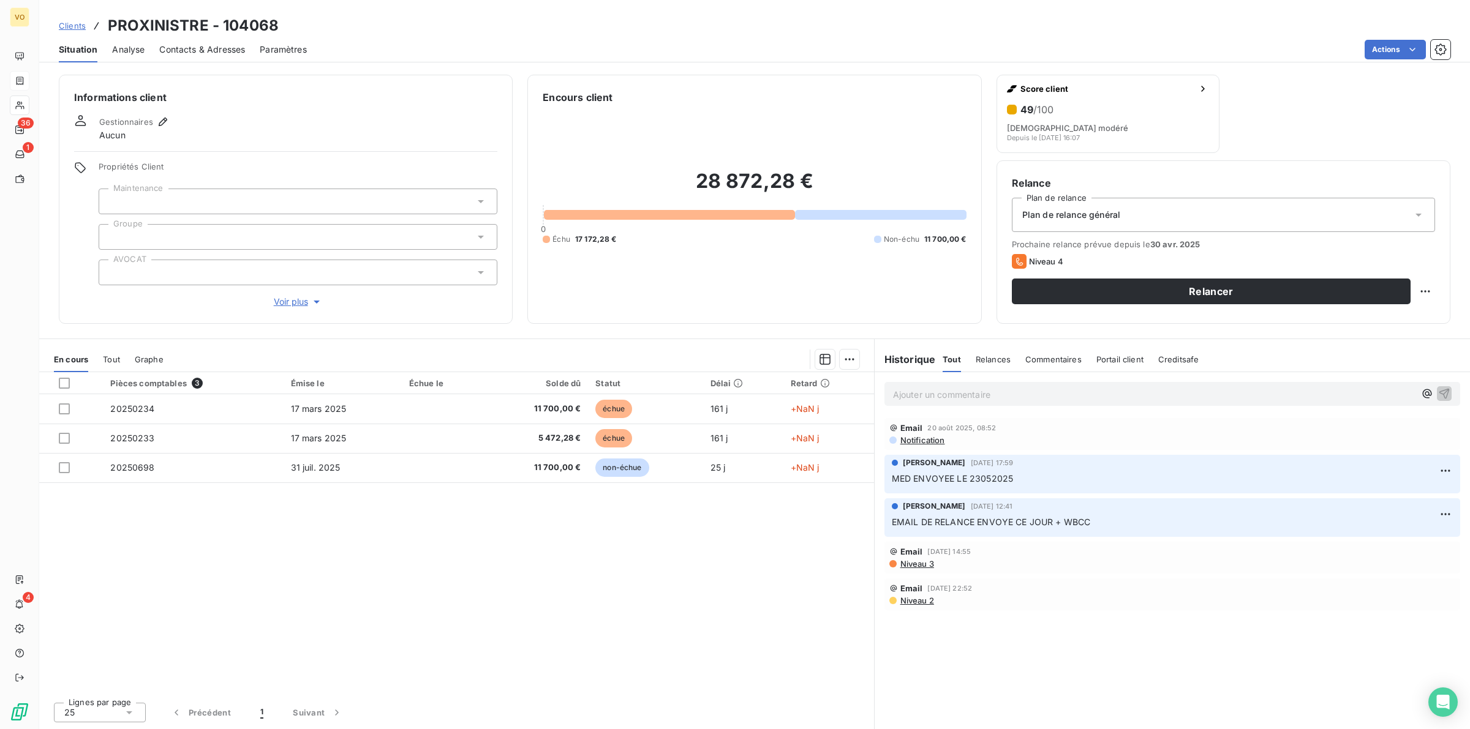
click at [472, 531] on div "Pièces comptables 3 Émise le Échue le Solde dû Statut Délai Retard 20250234 17 …" at bounding box center [456, 532] width 835 height 320
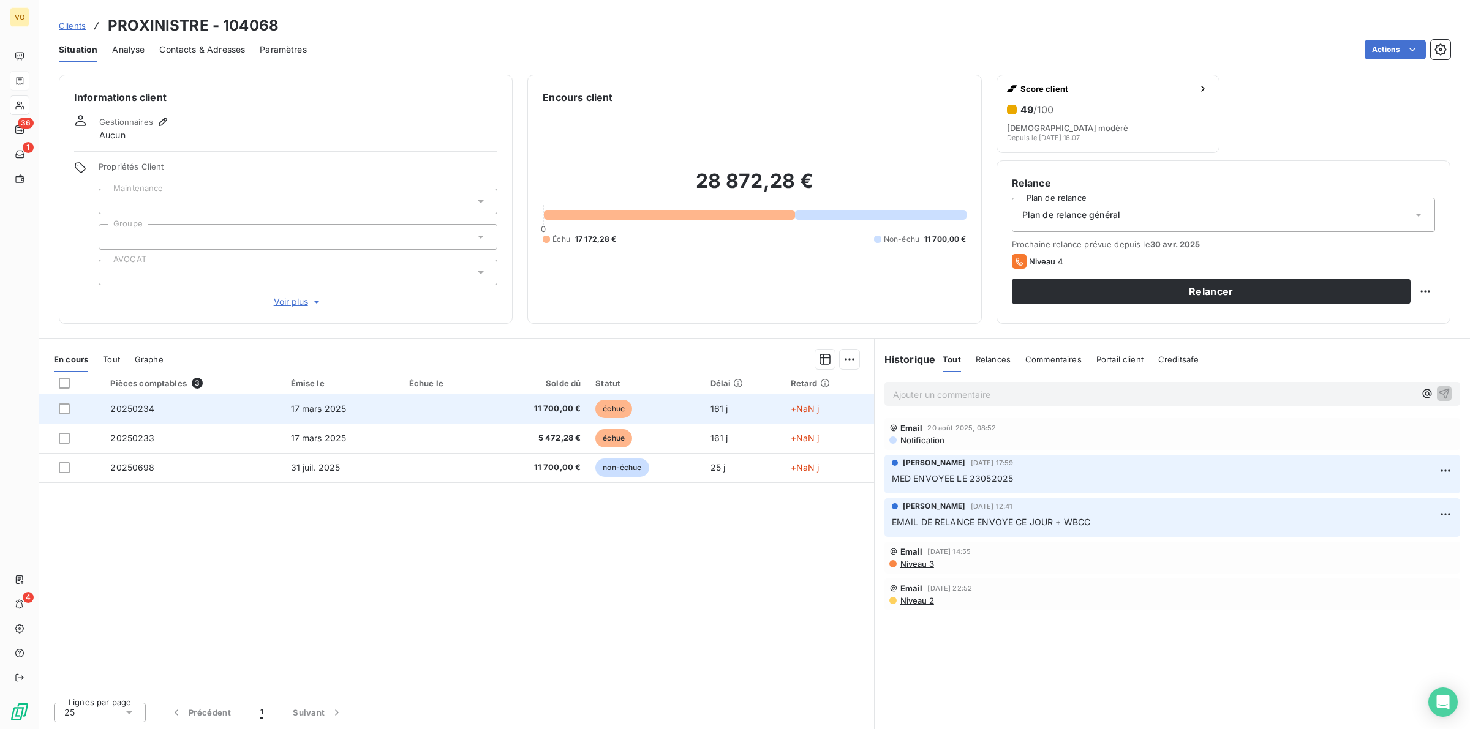
click at [484, 415] on td at bounding box center [443, 408] width 83 height 29
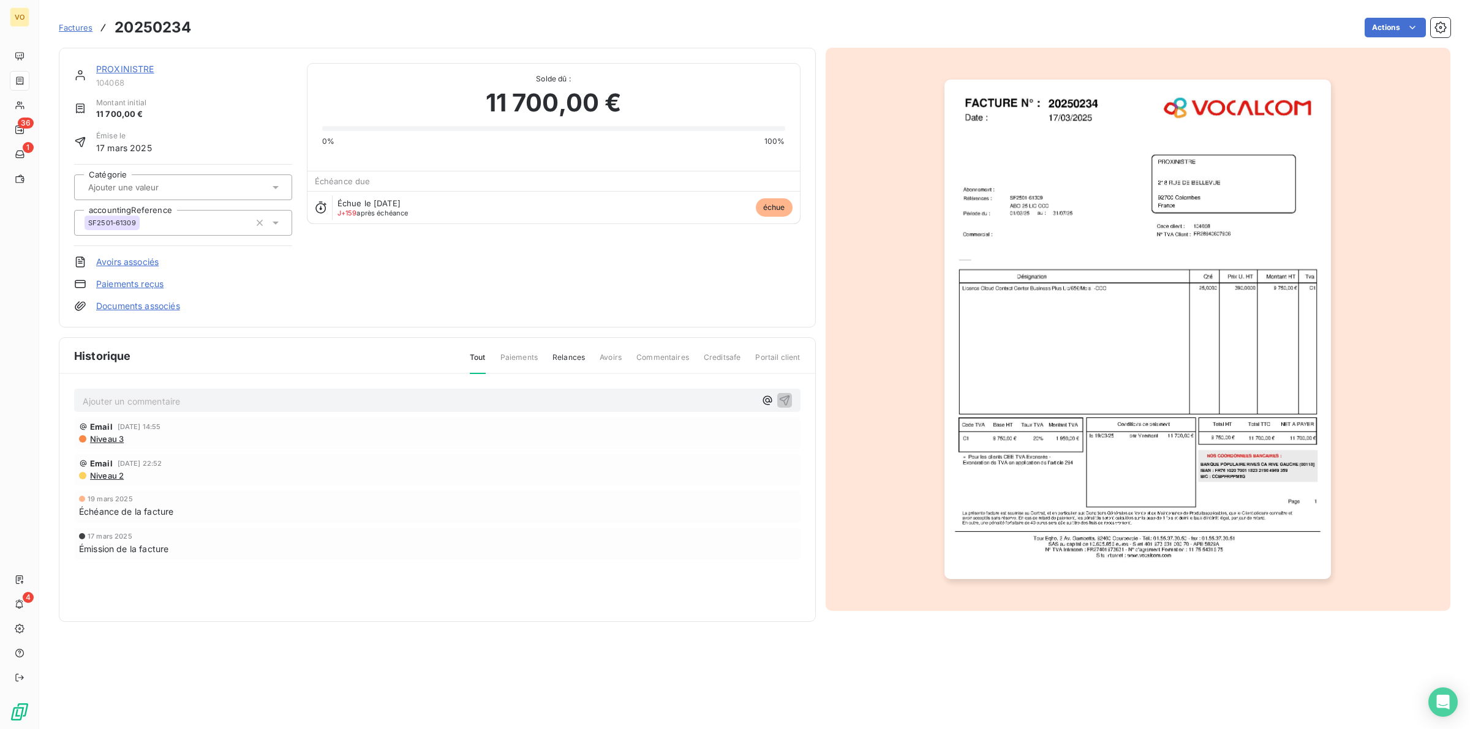
click at [1063, 356] on img "button" at bounding box center [1137, 330] width 386 height 500
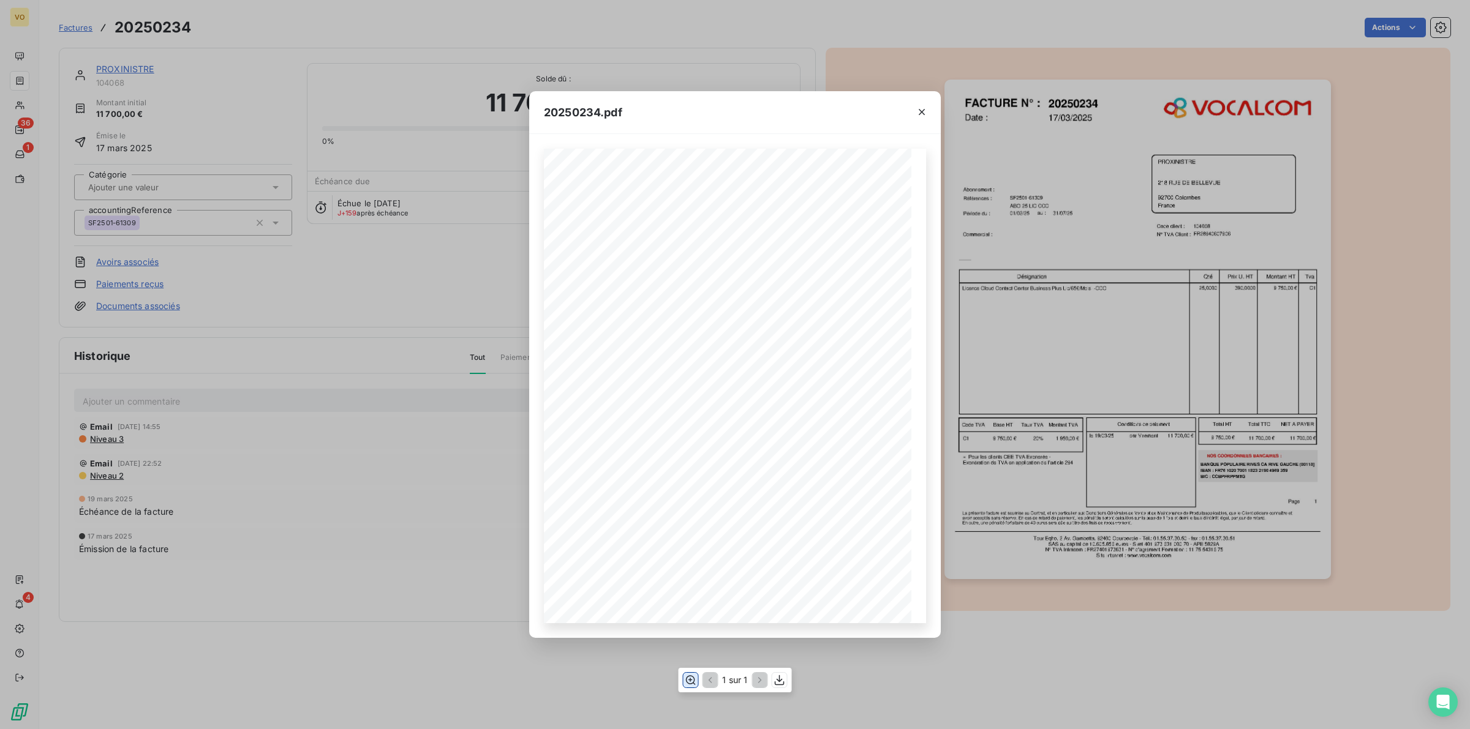
click at [690, 686] on icon "button" at bounding box center [690, 680] width 12 height 12
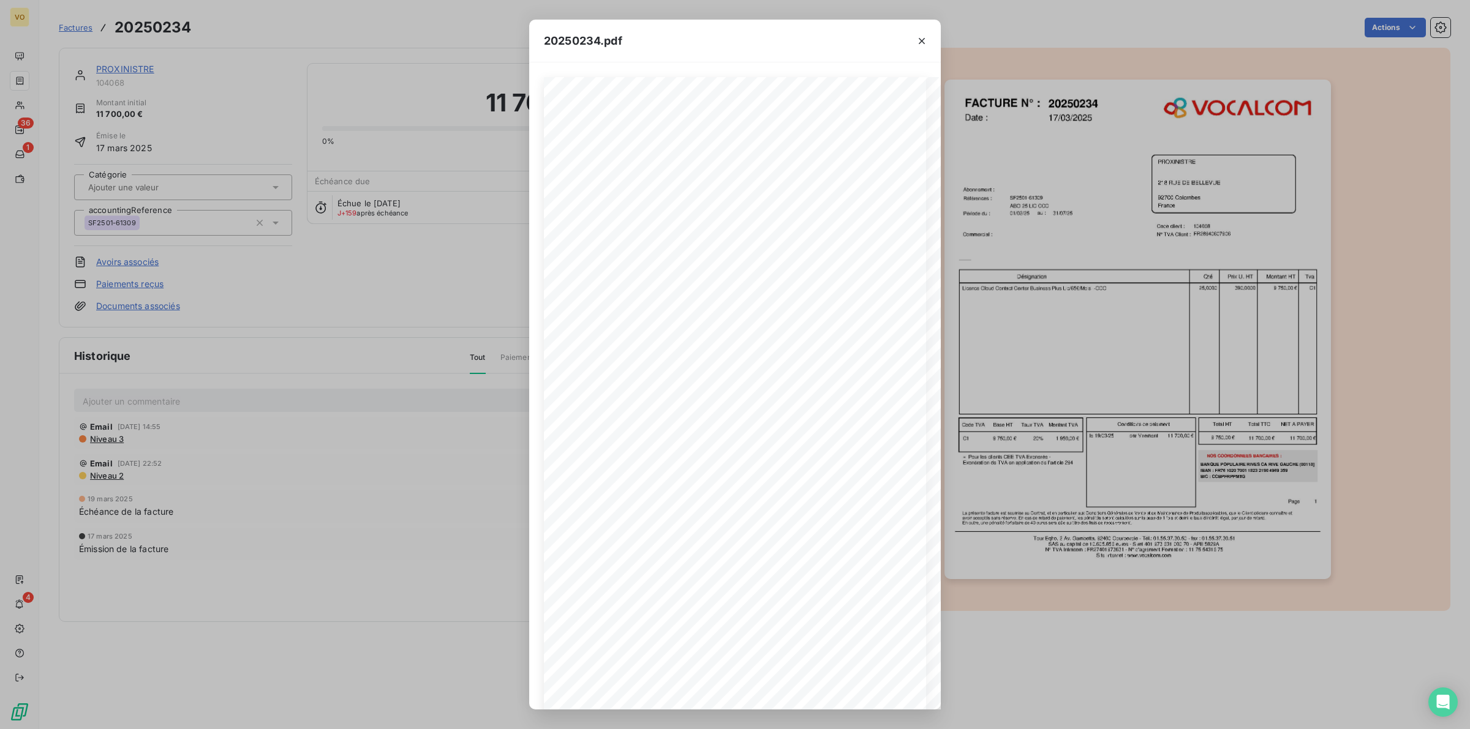
drag, startPoint x: 0, startPoint y: 514, endPoint x: 40, endPoint y: 553, distance: 55.4
click at [21, 548] on div "20250234.pdf Références : FACTURE N° : PROXINISTRE 218 RUE DE BELLEVUE 92700 Co…" at bounding box center [735, 364] width 1470 height 729
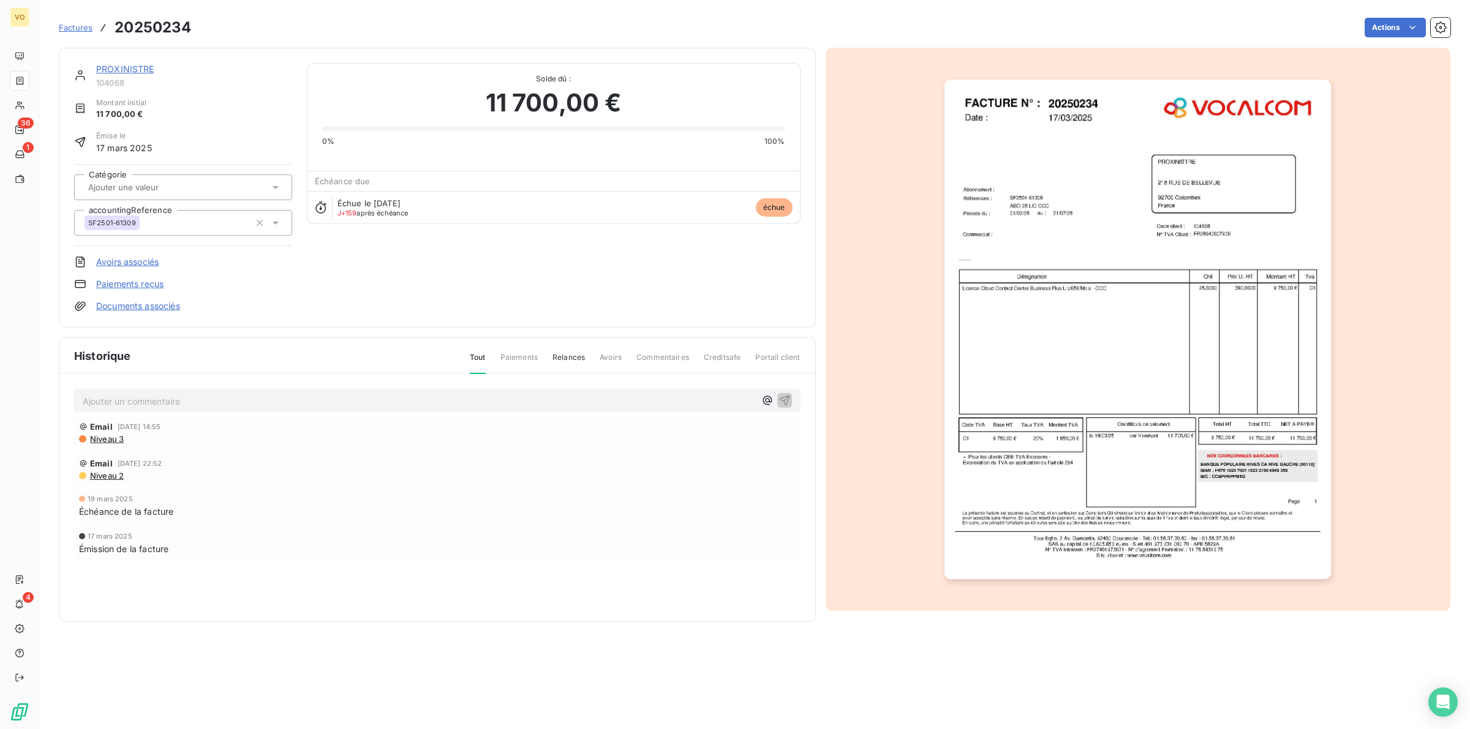
click at [123, 69] on link "PROXINISTRE" at bounding box center [125, 69] width 58 height 10
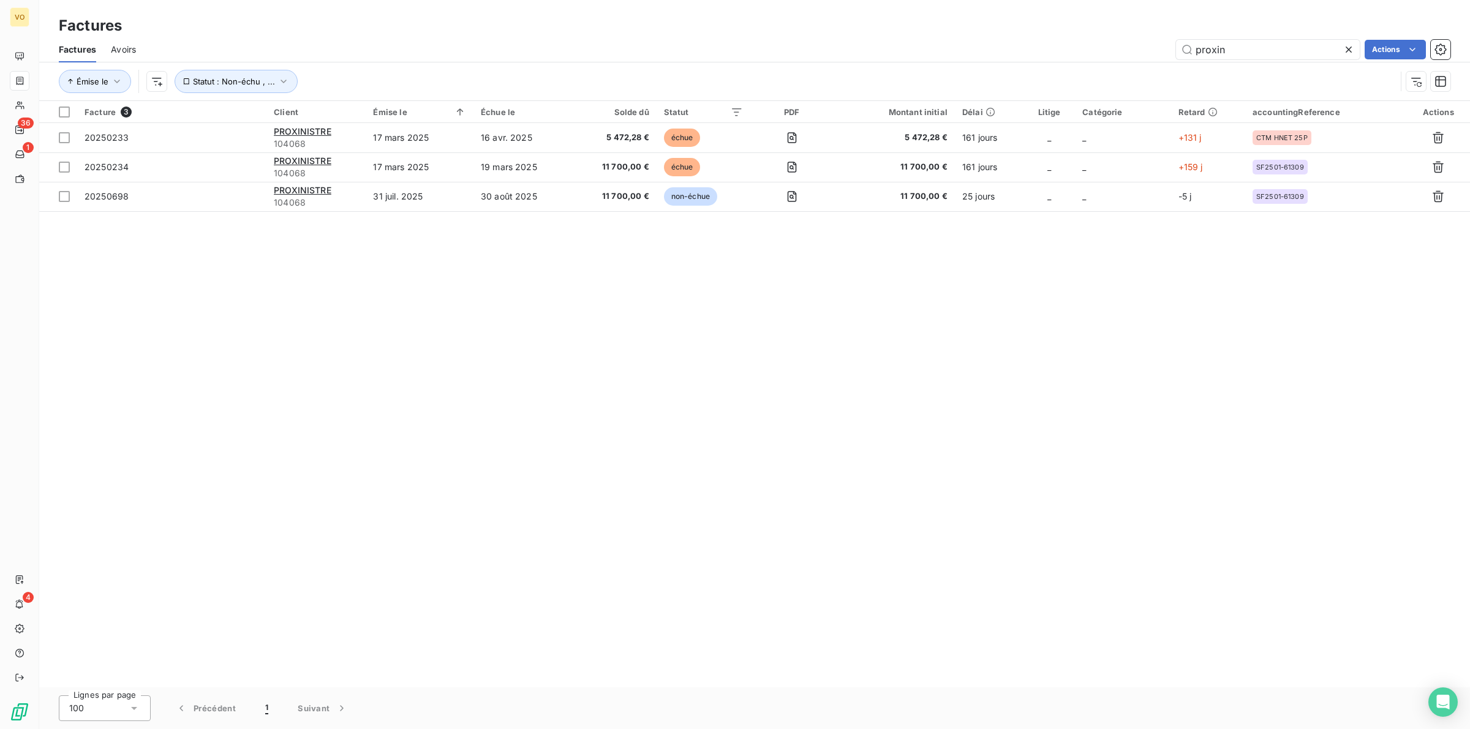
drag, startPoint x: 1242, startPoint y: 45, endPoint x: 1146, endPoint y: 45, distance: 96.1
click at [1146, 45] on div "proxin Actions" at bounding box center [800, 50] width 1299 height 20
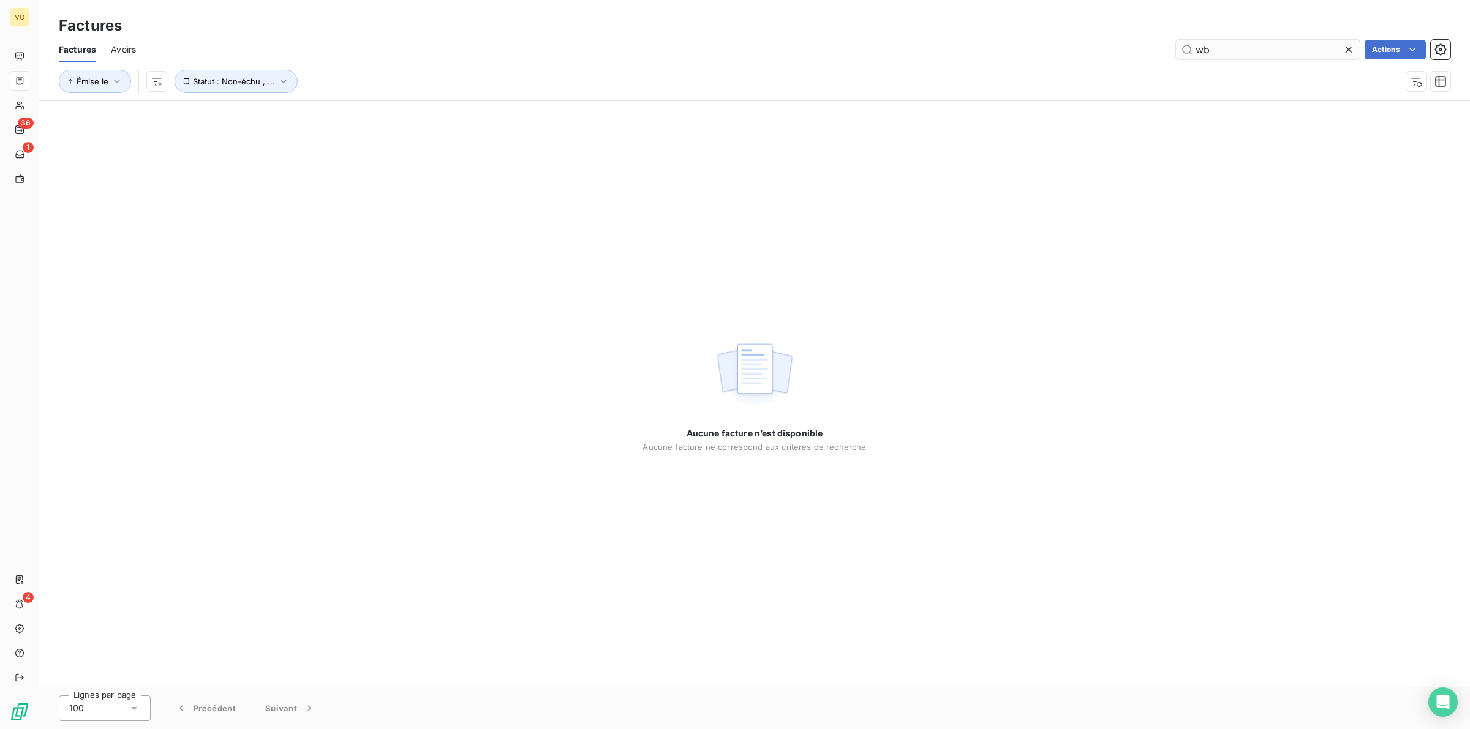
type input "w"
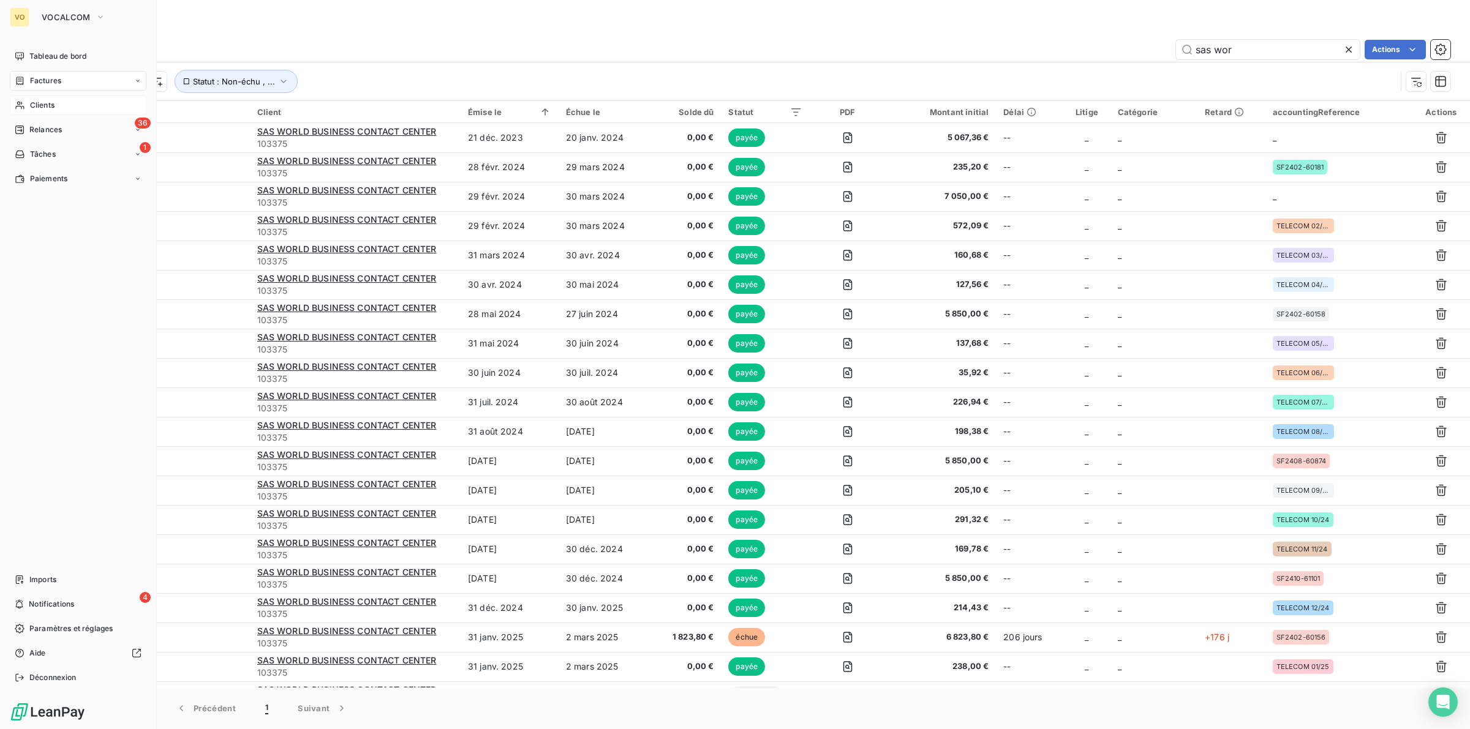
type input "sas wor"
click at [44, 102] on span "Clients" at bounding box center [42, 105] width 24 height 11
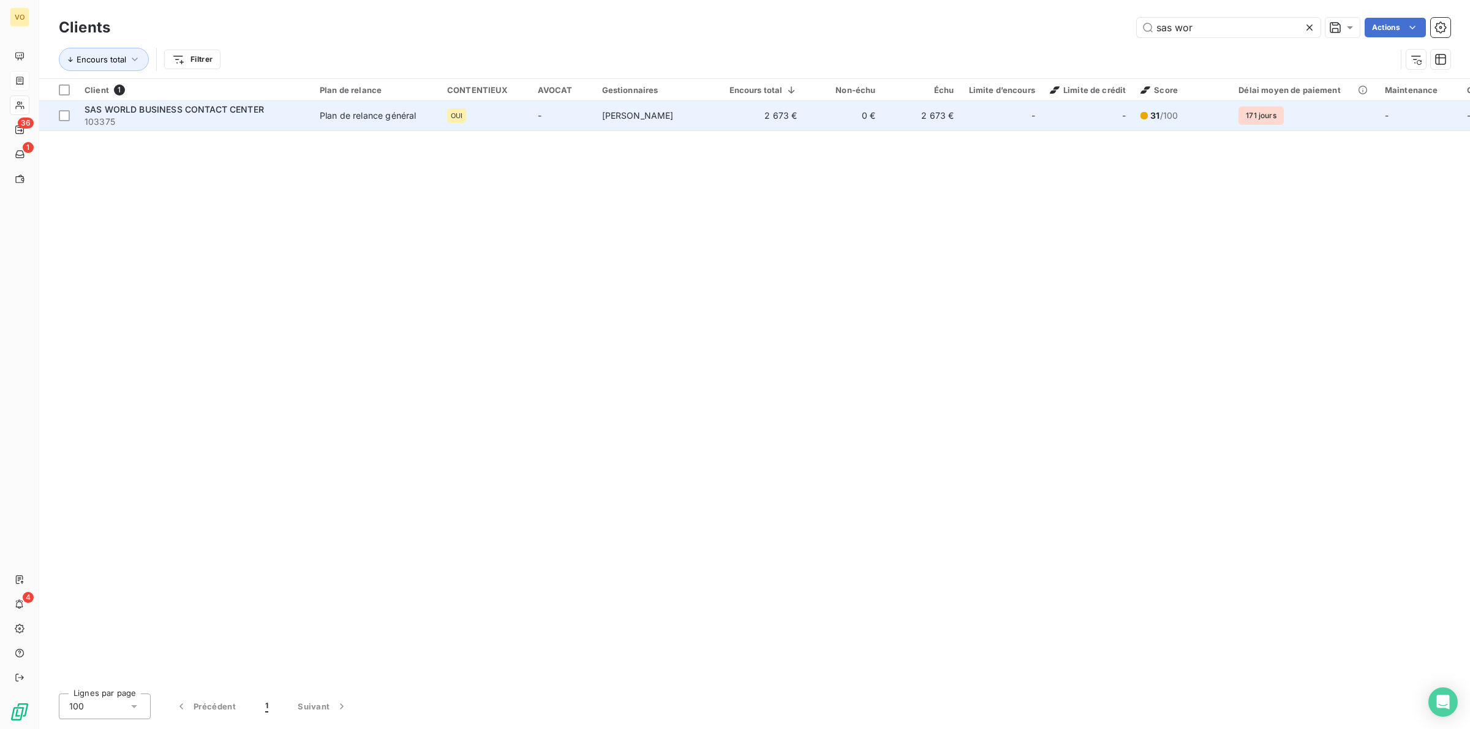
click at [248, 109] on span "SAS WORLD BUSINESS CONTACT CENTER" at bounding box center [174, 109] width 179 height 10
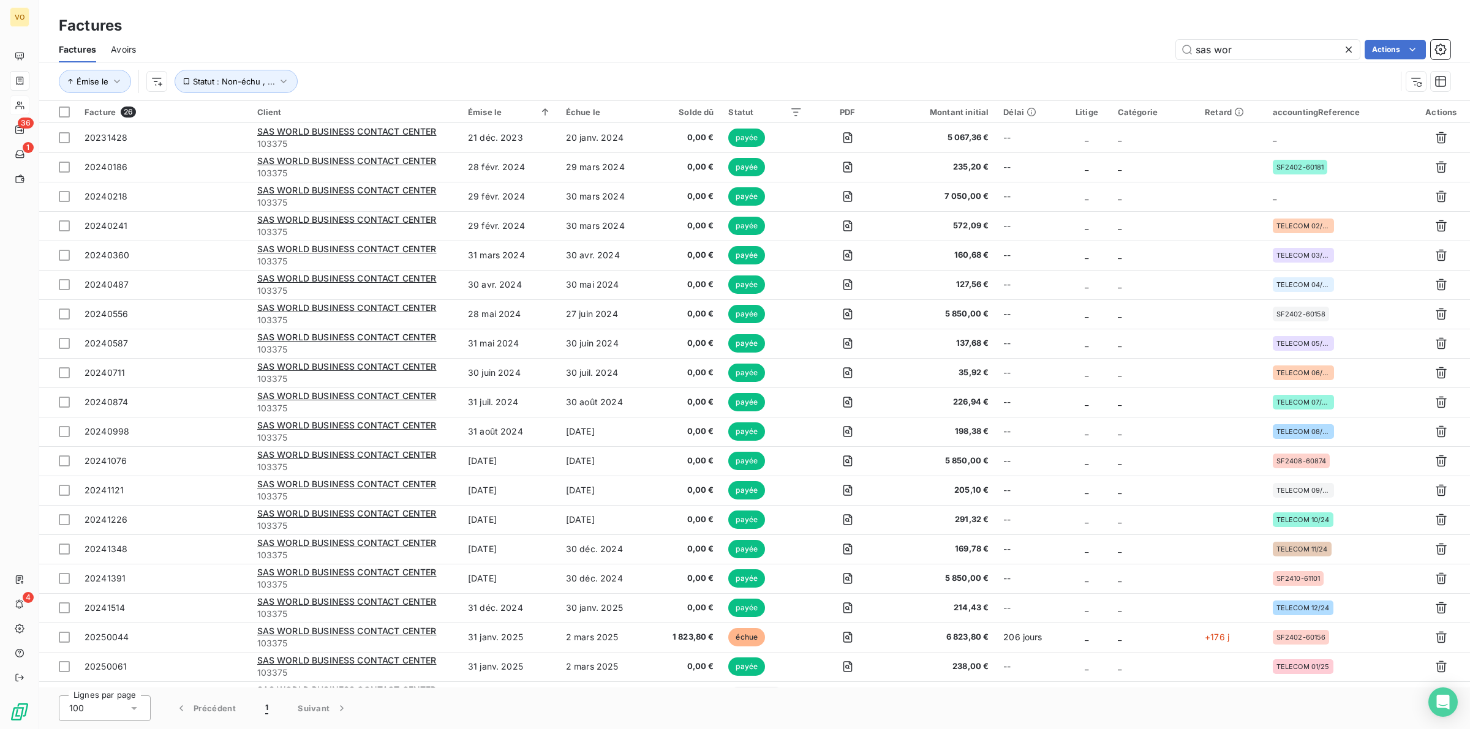
drag, startPoint x: 1268, startPoint y: 44, endPoint x: 1176, endPoint y: 38, distance: 92.1
click at [1176, 38] on div "Factures Avoirs sas wor Actions" at bounding box center [754, 50] width 1430 height 26
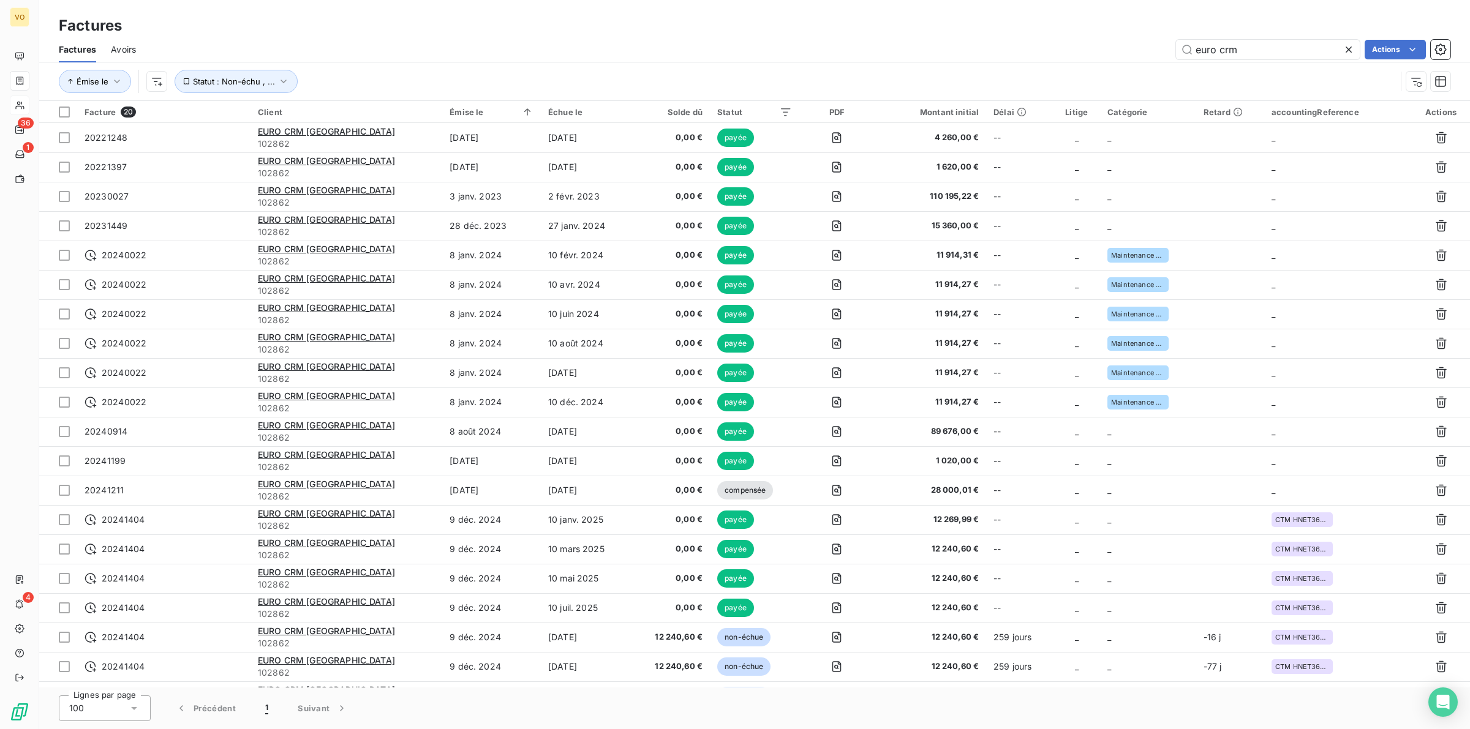
type input "euro crm"
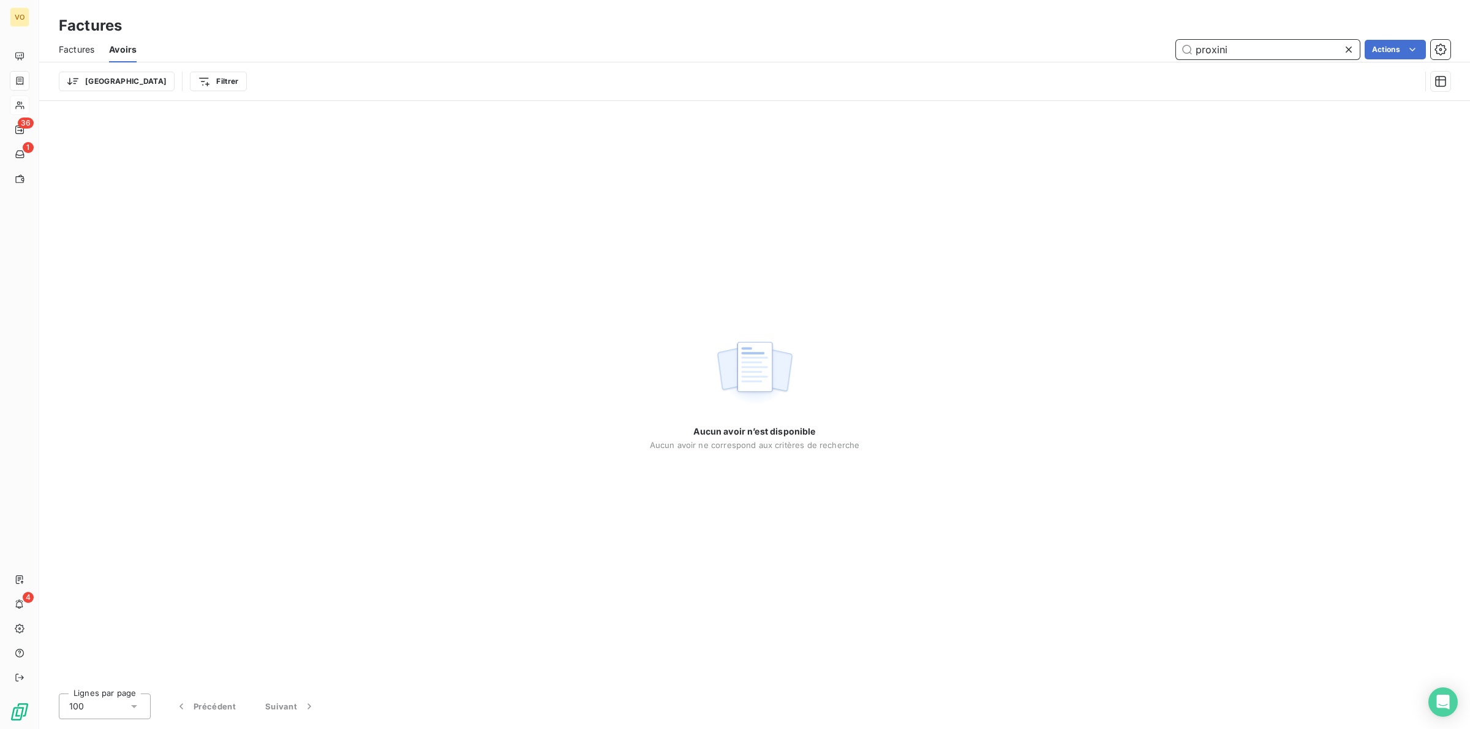
click at [1242, 53] on input "proxini" at bounding box center [1268, 50] width 184 height 20
type input "p"
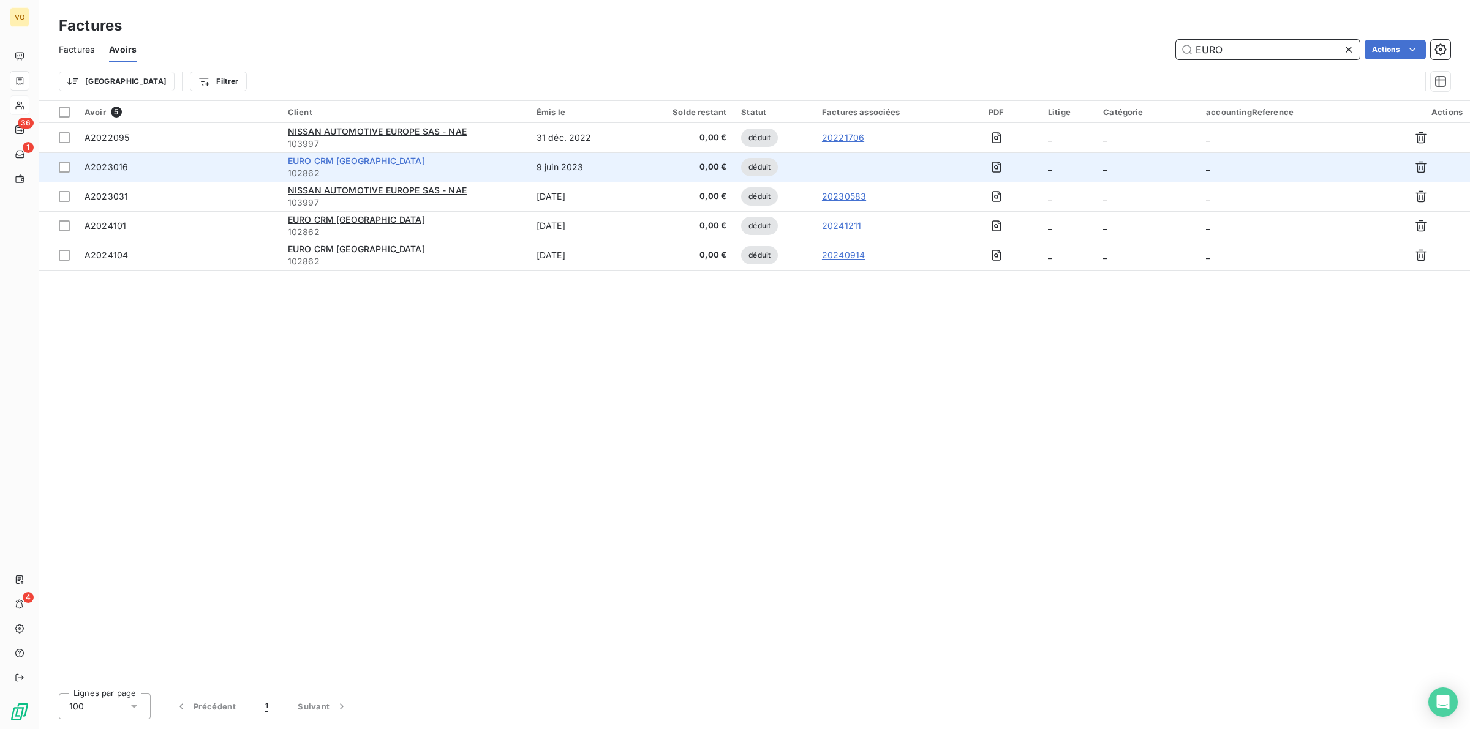
type input "EURO"
click at [364, 159] on span "EURO CRM [GEOGRAPHIC_DATA]" at bounding box center [356, 161] width 137 height 10
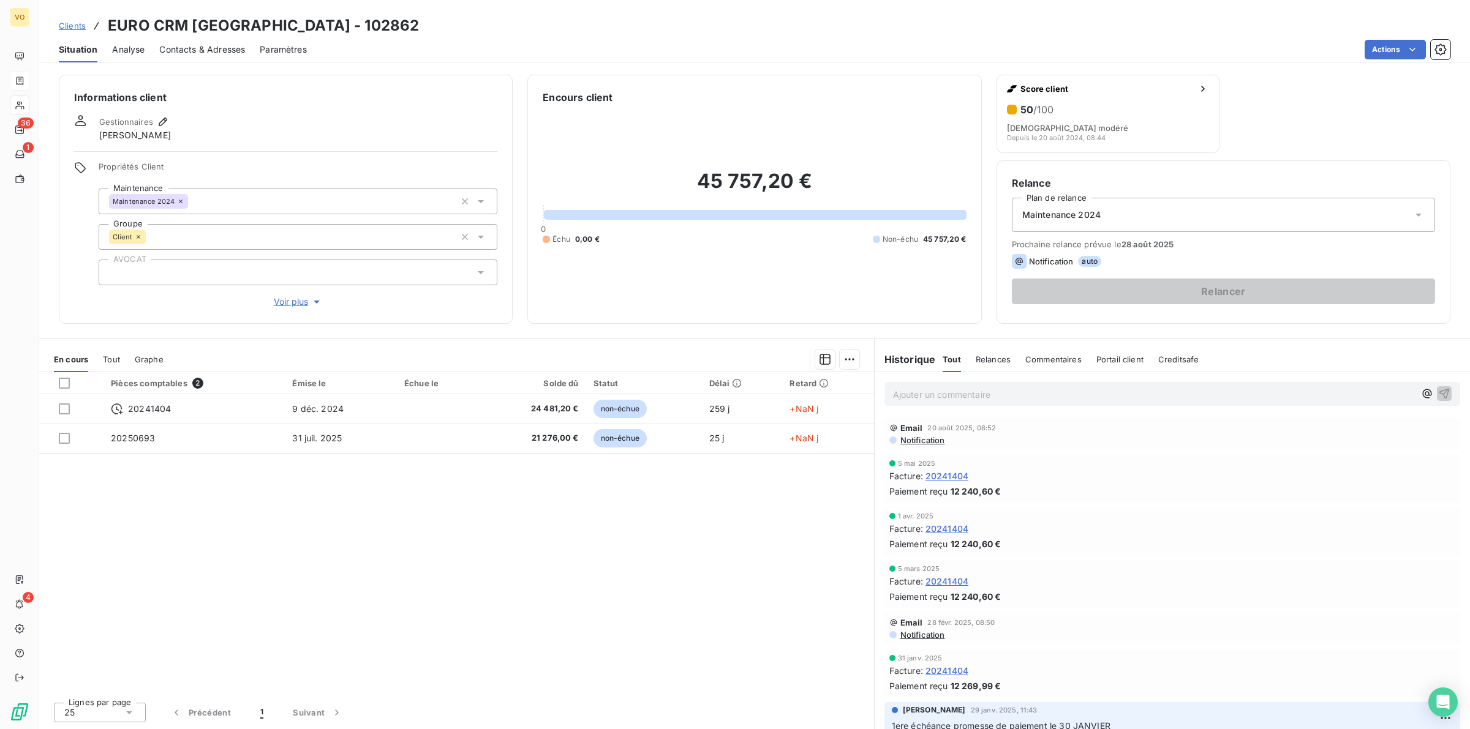
click at [72, 50] on span "Situation" at bounding box center [78, 49] width 39 height 12
click at [516, 546] on div "Pièces comptables 2 Émise le Échue le Solde dû Statut Délai Retard 20241404 9 d…" at bounding box center [456, 532] width 835 height 320
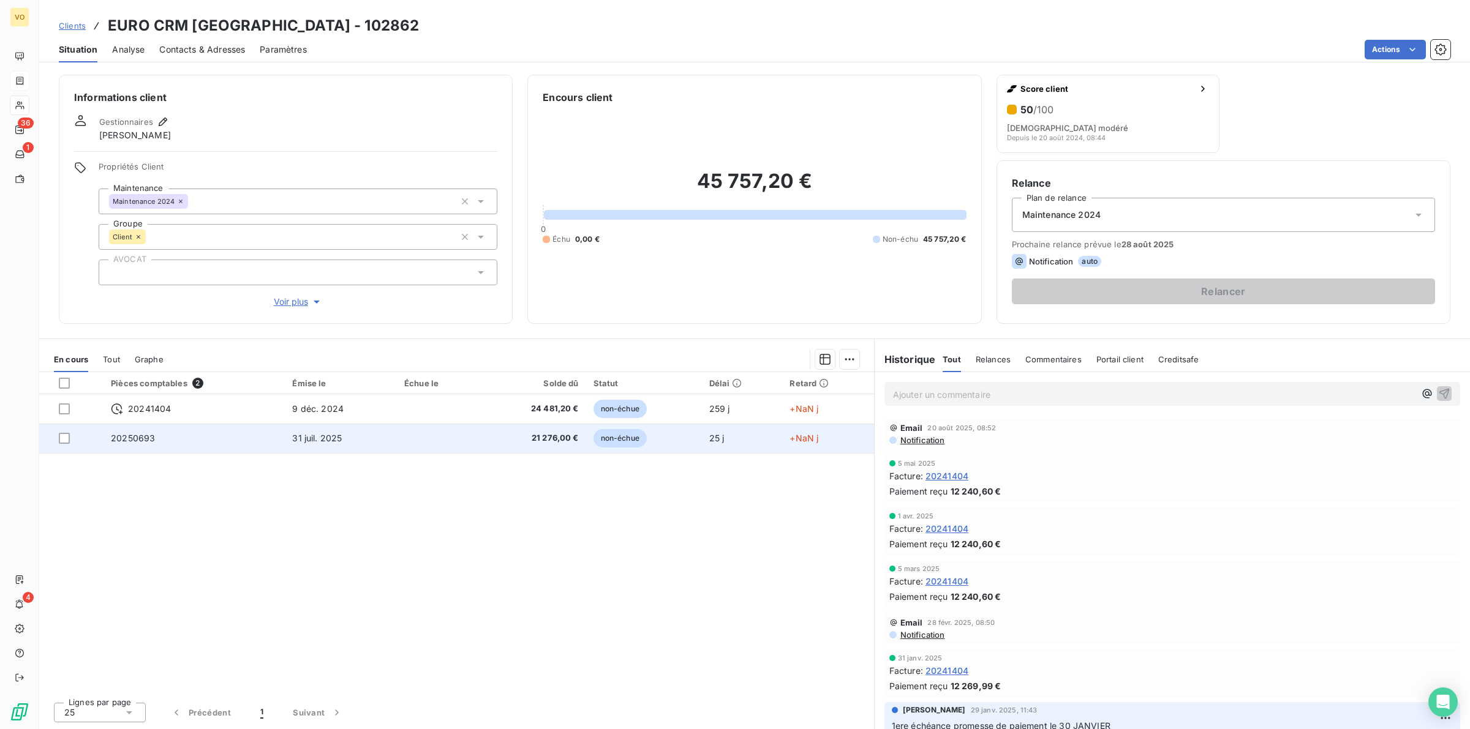
click at [329, 440] on span "31 juil. 2025" at bounding box center [317, 438] width 50 height 10
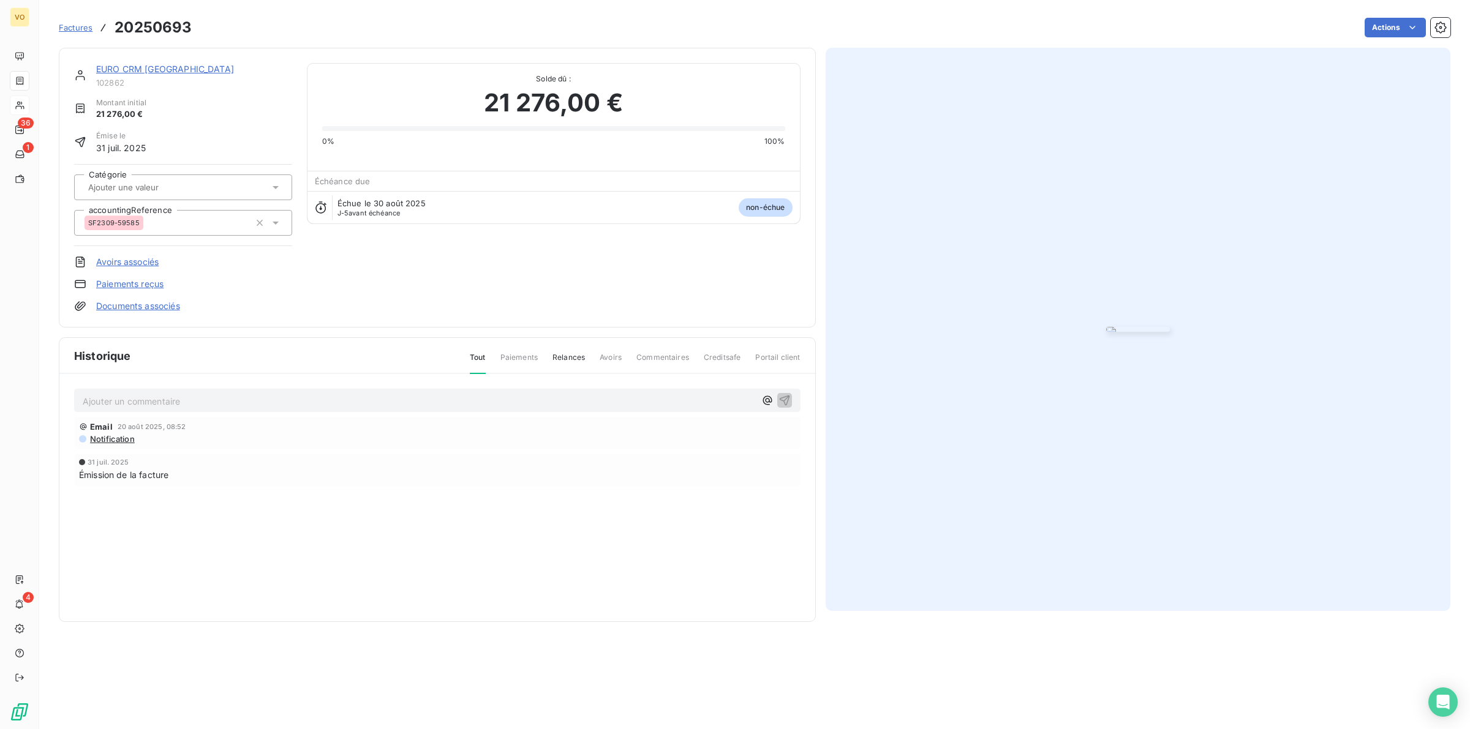
click at [1127, 332] on img "button" at bounding box center [1138, 329] width 64 height 5
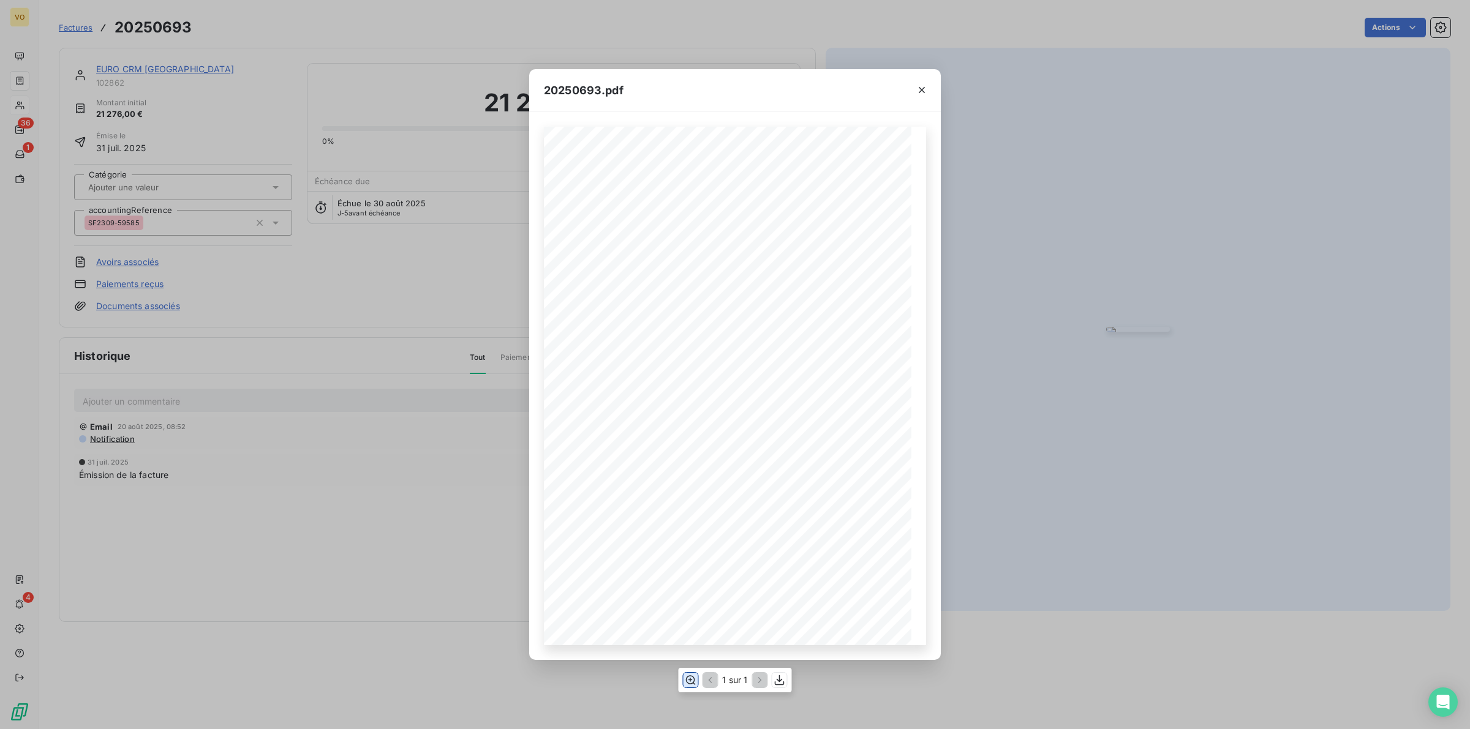
click at [689, 680] on icon "button" at bounding box center [691, 680] width 10 height 9
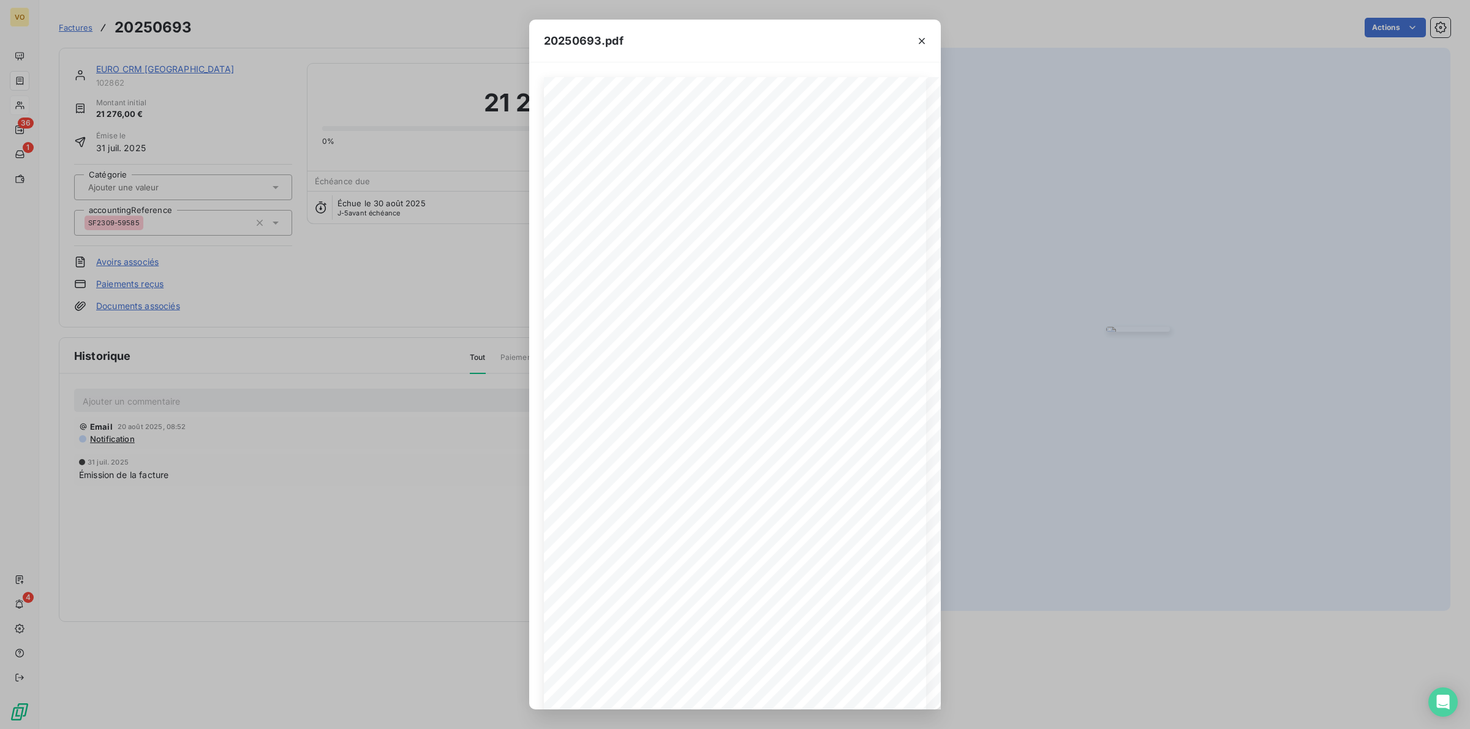
click at [333, 524] on div "20250693.pdf Références : FACTURE N° : EURO CRM France 86 Rue Anatole France 92…" at bounding box center [735, 364] width 1470 height 729
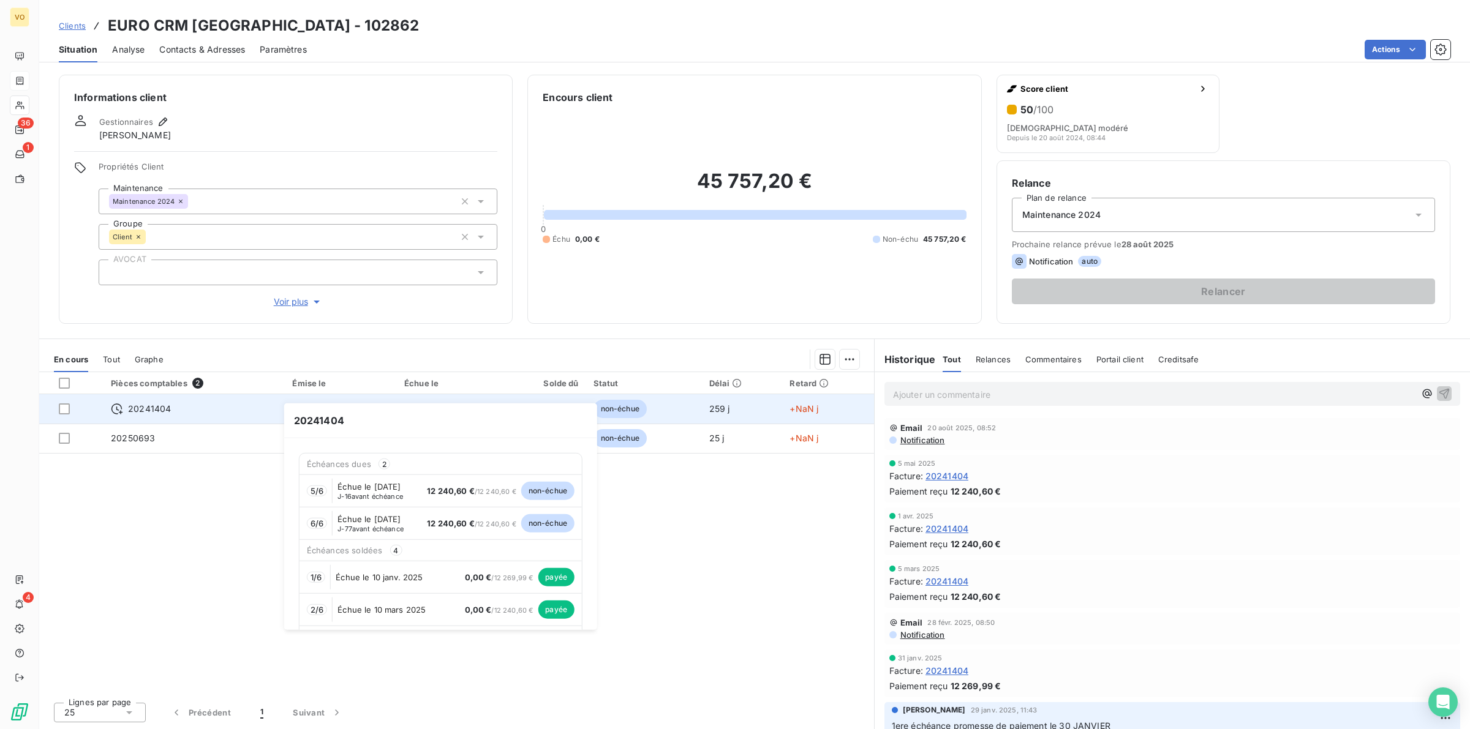
click at [264, 404] on div "20241404" at bounding box center [194, 409] width 167 height 12
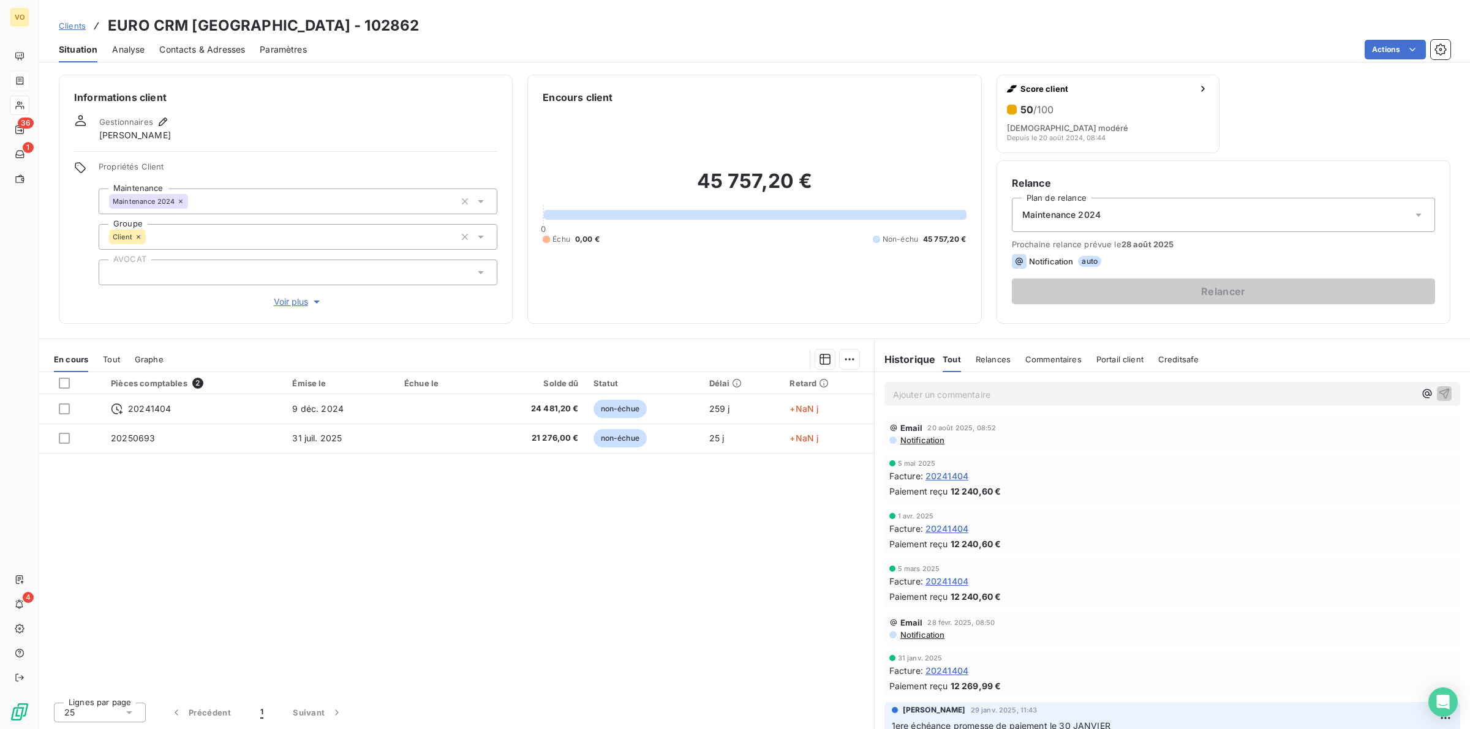
click at [347, 528] on div "Pièces comptables 2 Émise le Échue le Solde dû Statut Délai Retard 20241404 9 d…" at bounding box center [456, 532] width 835 height 320
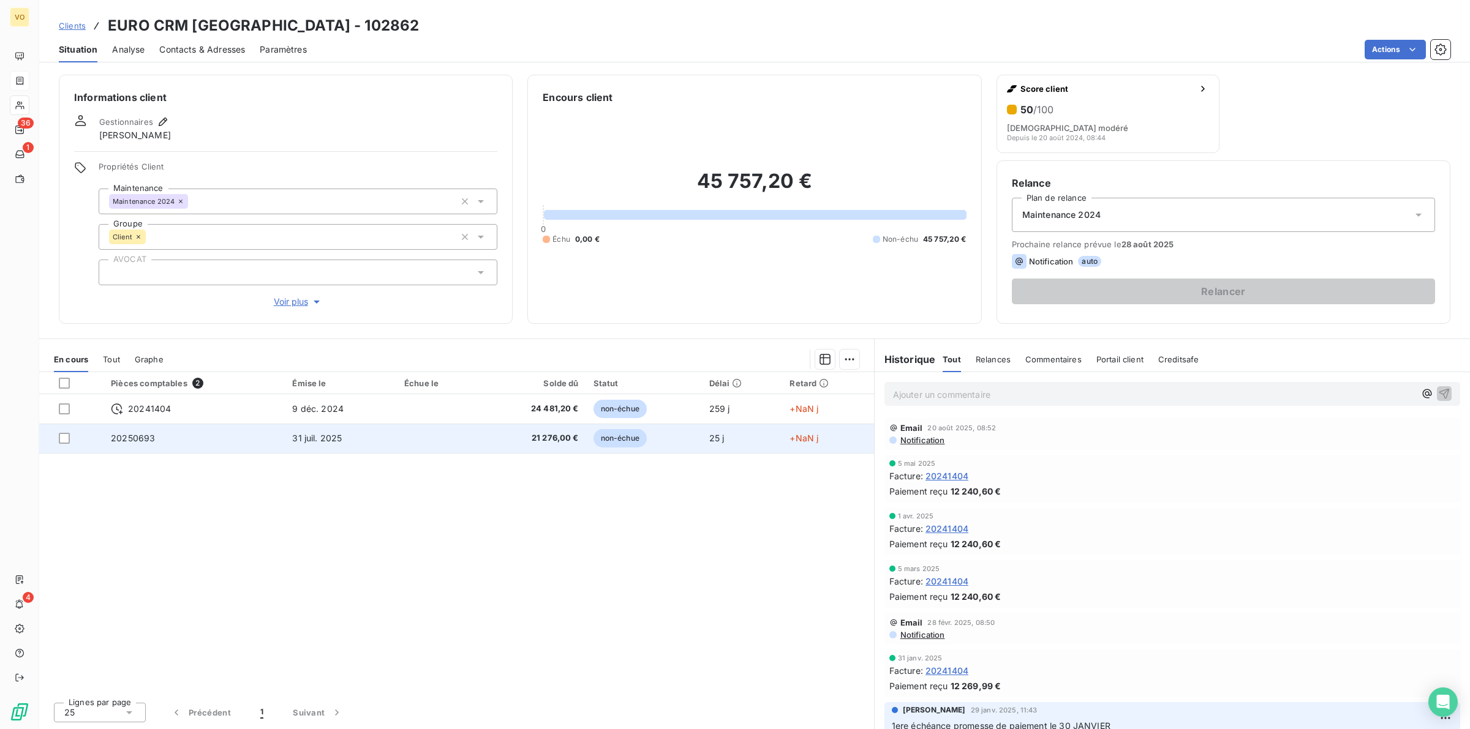
click at [457, 433] on td at bounding box center [438, 438] width 83 height 29
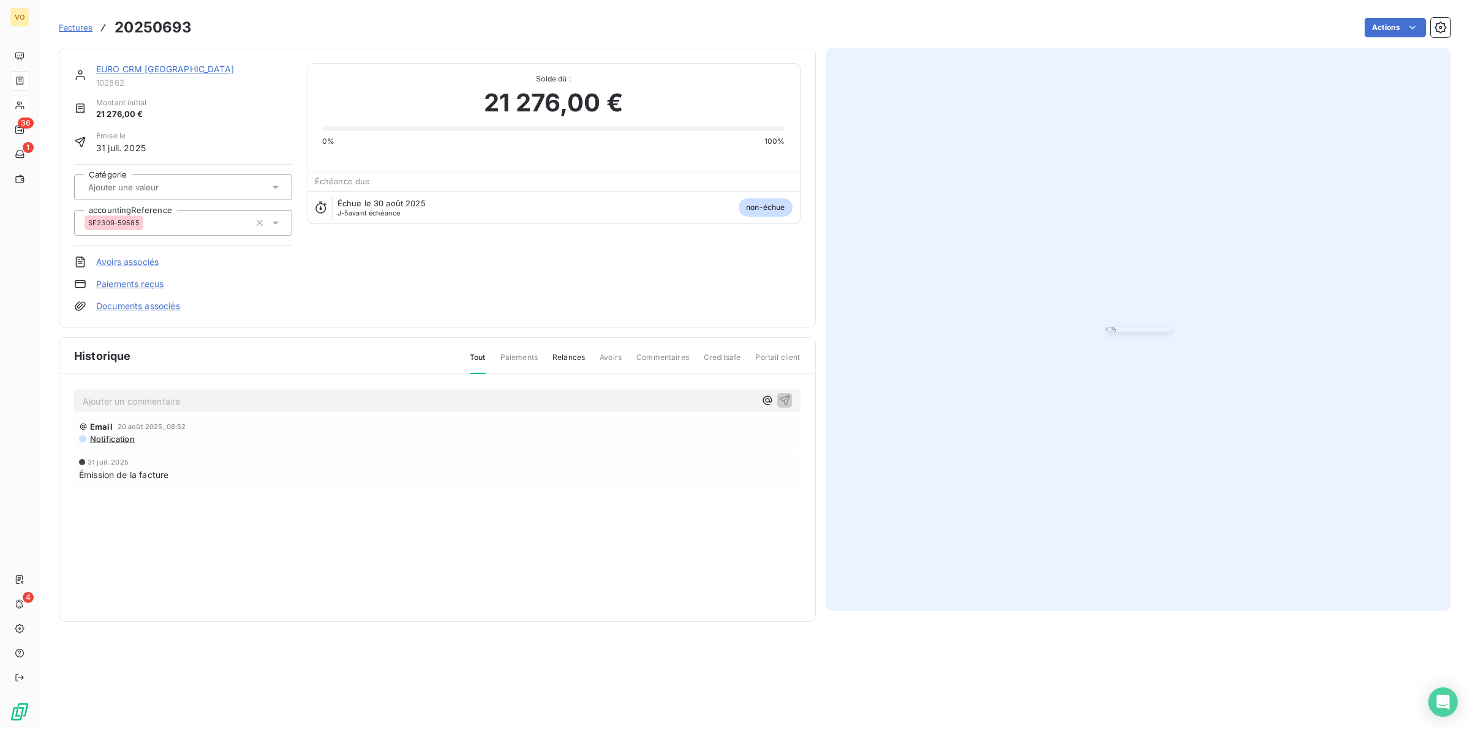
click at [1144, 332] on img "button" at bounding box center [1138, 329] width 64 height 5
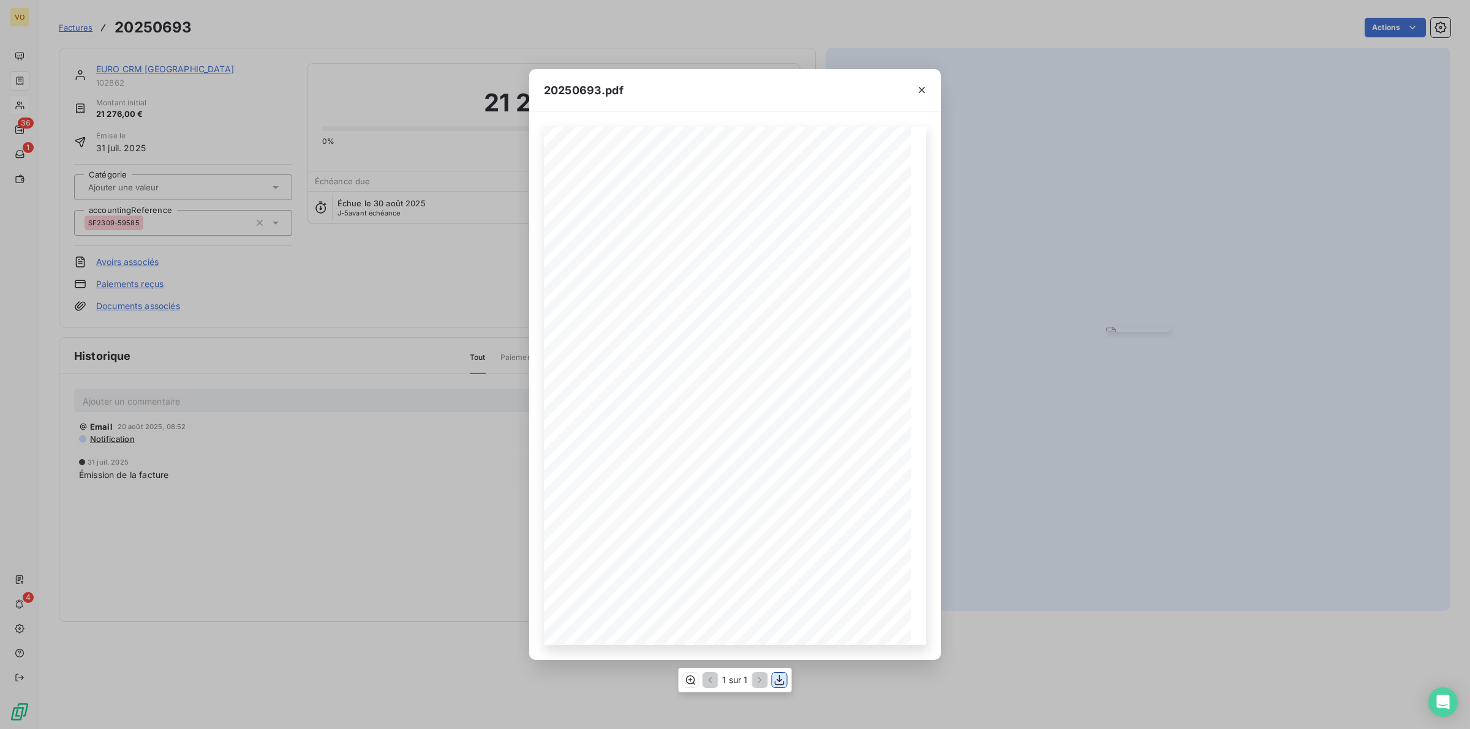
click at [780, 681] on icon "button" at bounding box center [780, 680] width 10 height 10
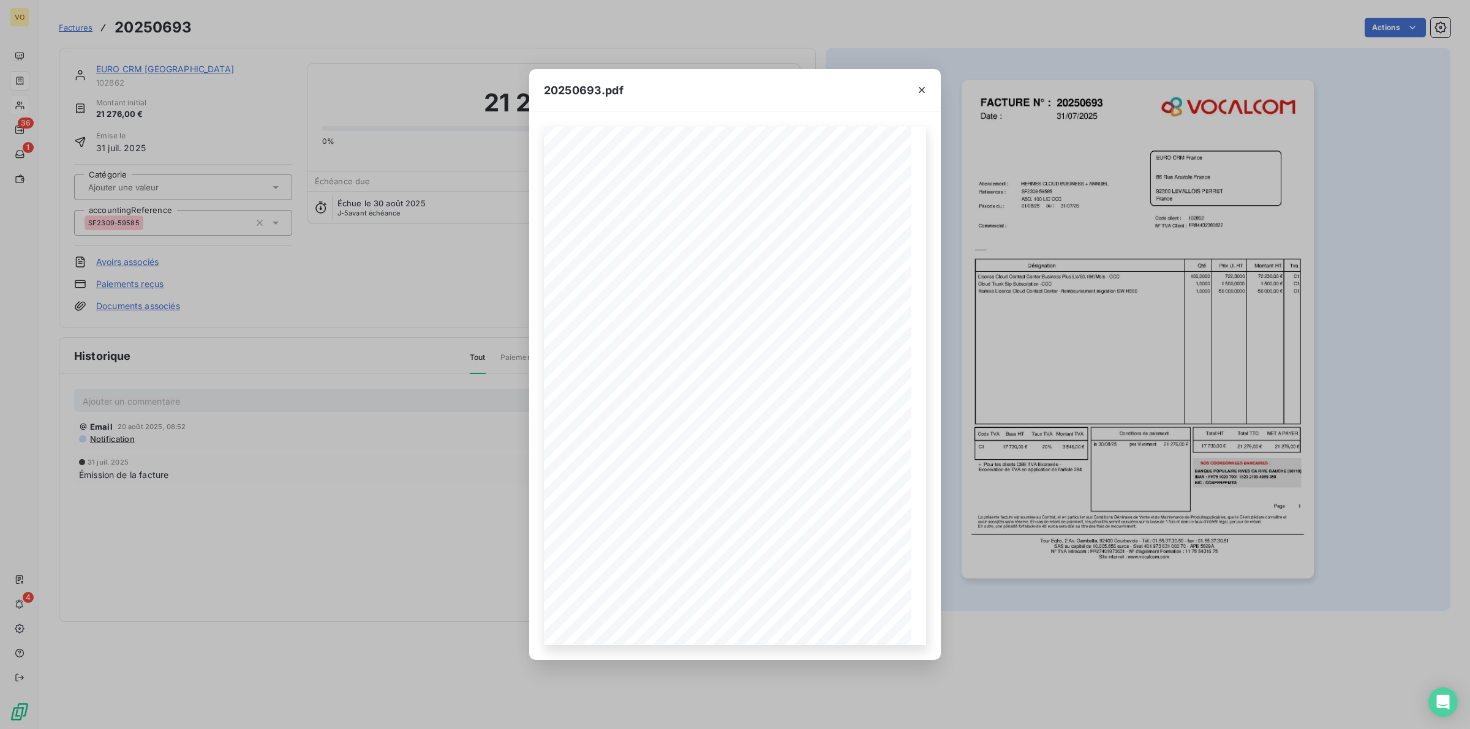
drag, startPoint x: 308, startPoint y: 288, endPoint x: 269, endPoint y: 249, distance: 55.0
click at [308, 288] on div "20250693.pdf Références : FACTURE N° : EURO CRM France 86 Rue Anatole France 92…" at bounding box center [735, 364] width 1470 height 729
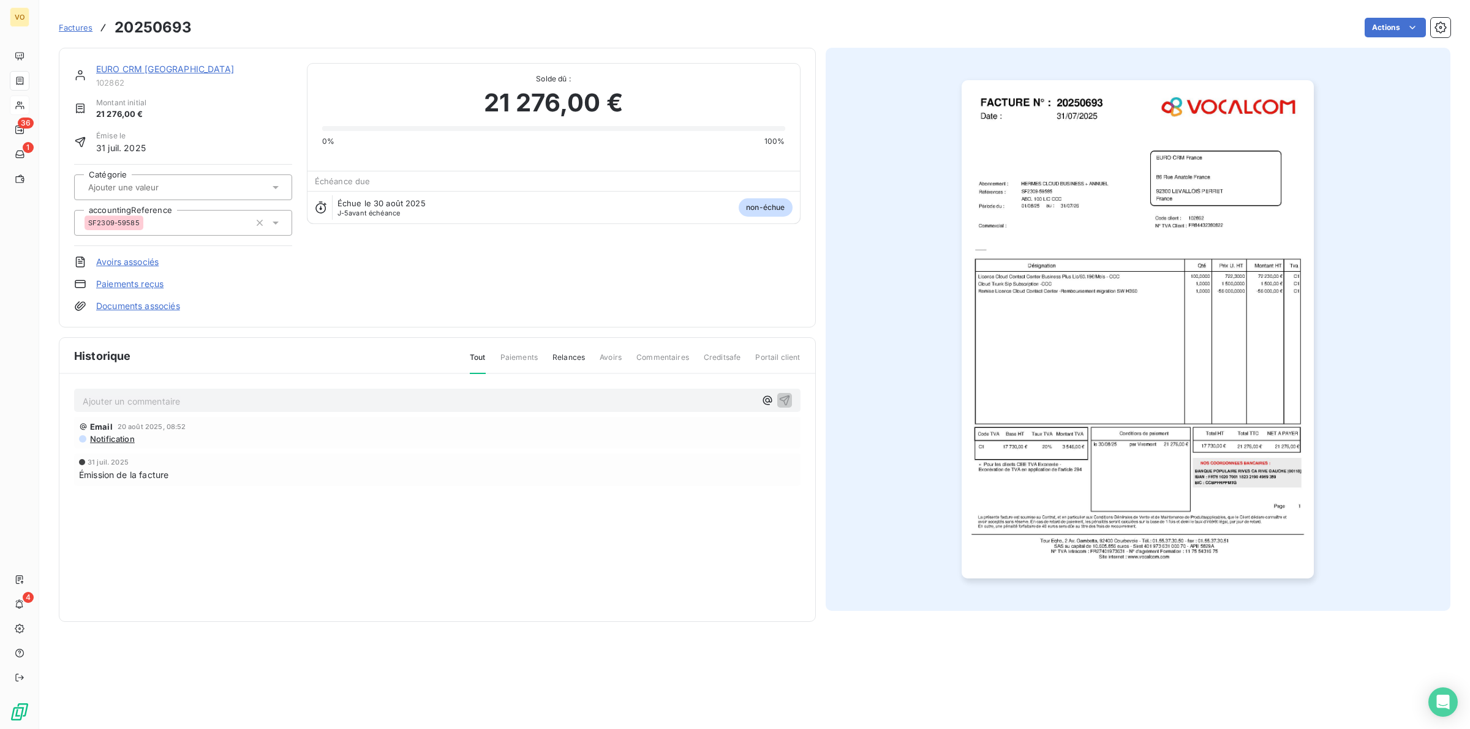
click at [137, 66] on link "EURO CRM [GEOGRAPHIC_DATA]" at bounding box center [165, 69] width 138 height 10
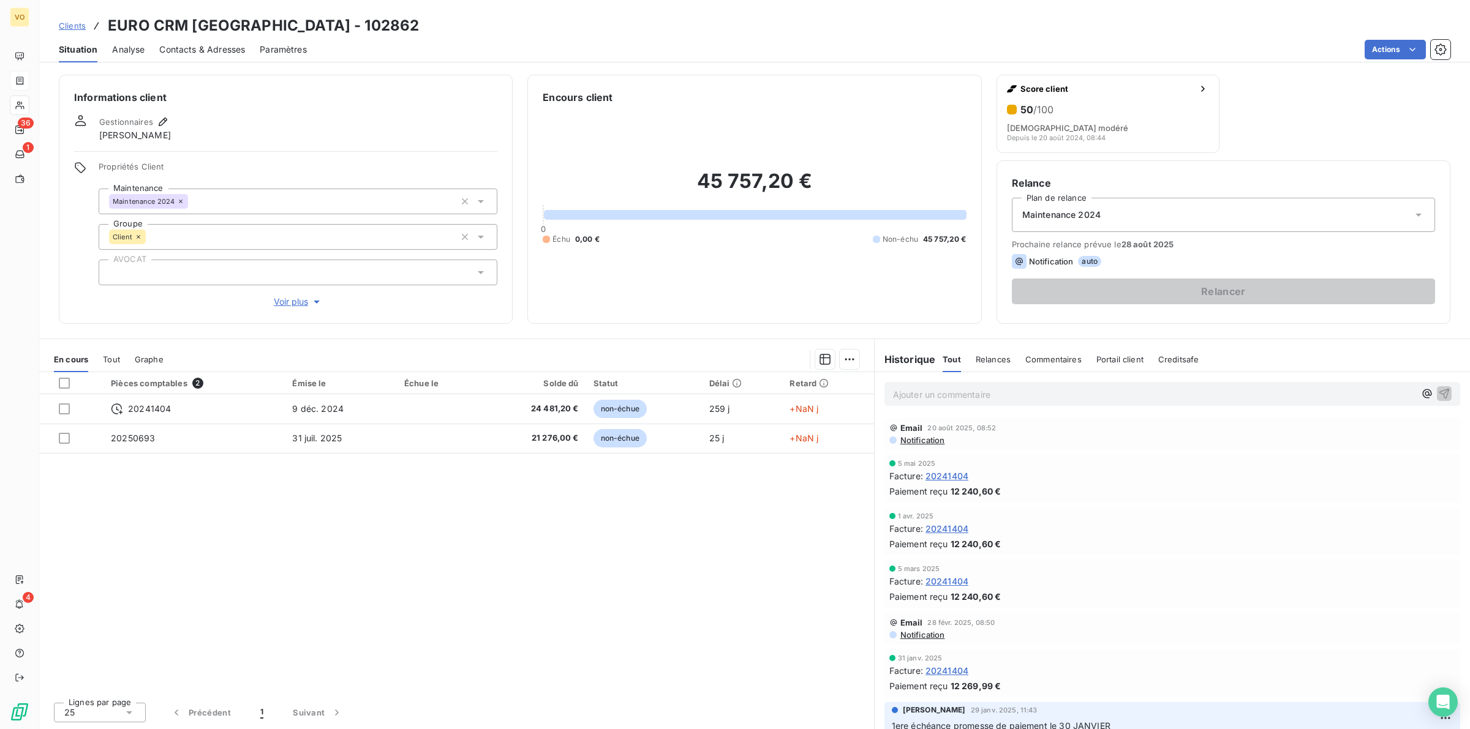
drag, startPoint x: 417, startPoint y: 591, endPoint x: 461, endPoint y: 579, distance: 45.8
click at [434, 584] on div "Pièces comptables 2 Émise le Échue le Solde dû Statut Délai Retard 20241404 9 d…" at bounding box center [456, 532] width 835 height 320
click at [960, 394] on p "Ajouter un commentaire ﻿" at bounding box center [1154, 394] width 522 height 15
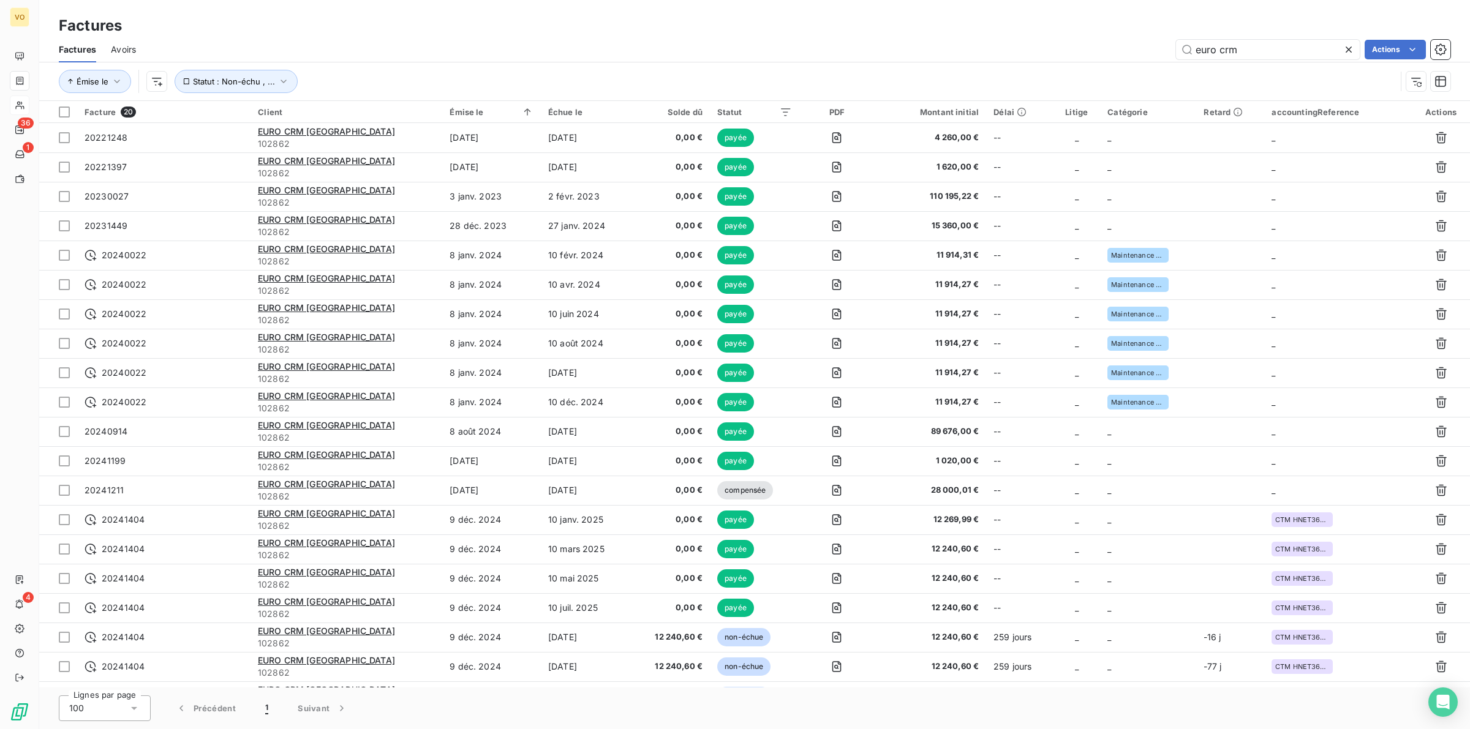
click at [1351, 47] on icon at bounding box center [1348, 49] width 12 height 12
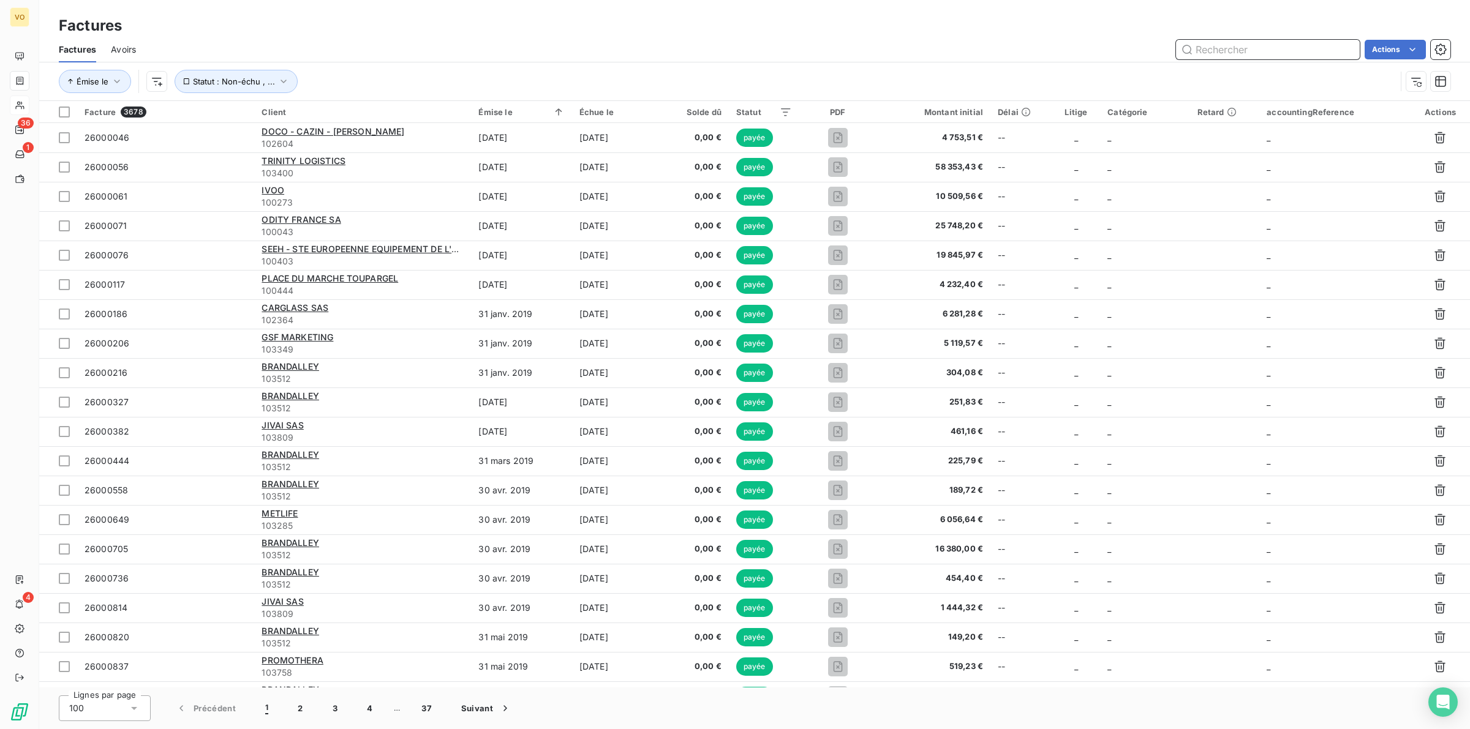
click at [1241, 49] on input "text" at bounding box center [1268, 50] width 184 height 20
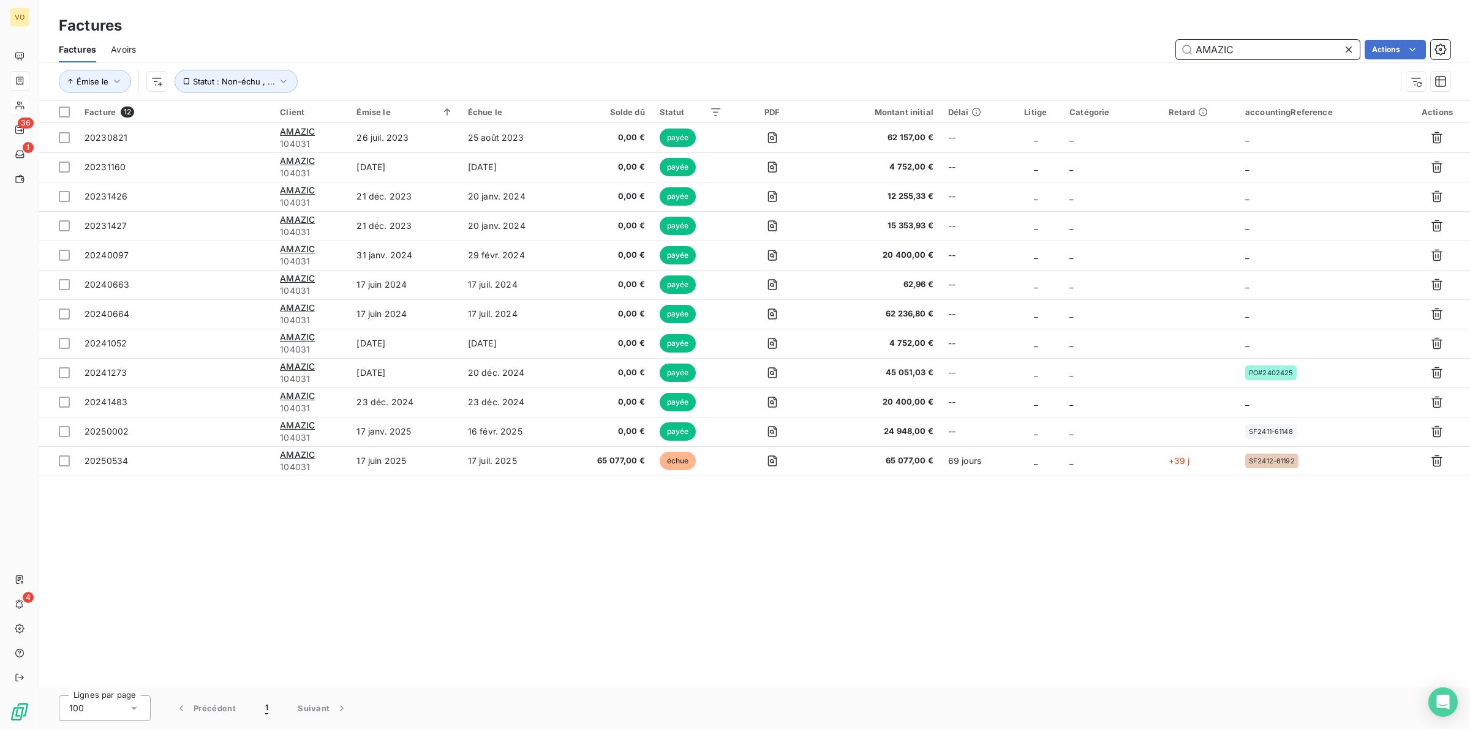
type input "AMAZIC"
click at [546, 603] on div "Facture 12 Client Émise le Échue le Solde dû Statut PDF Montant initial Délai L…" at bounding box center [754, 394] width 1430 height 587
click at [83, 47] on span "Factures" at bounding box center [77, 49] width 37 height 12
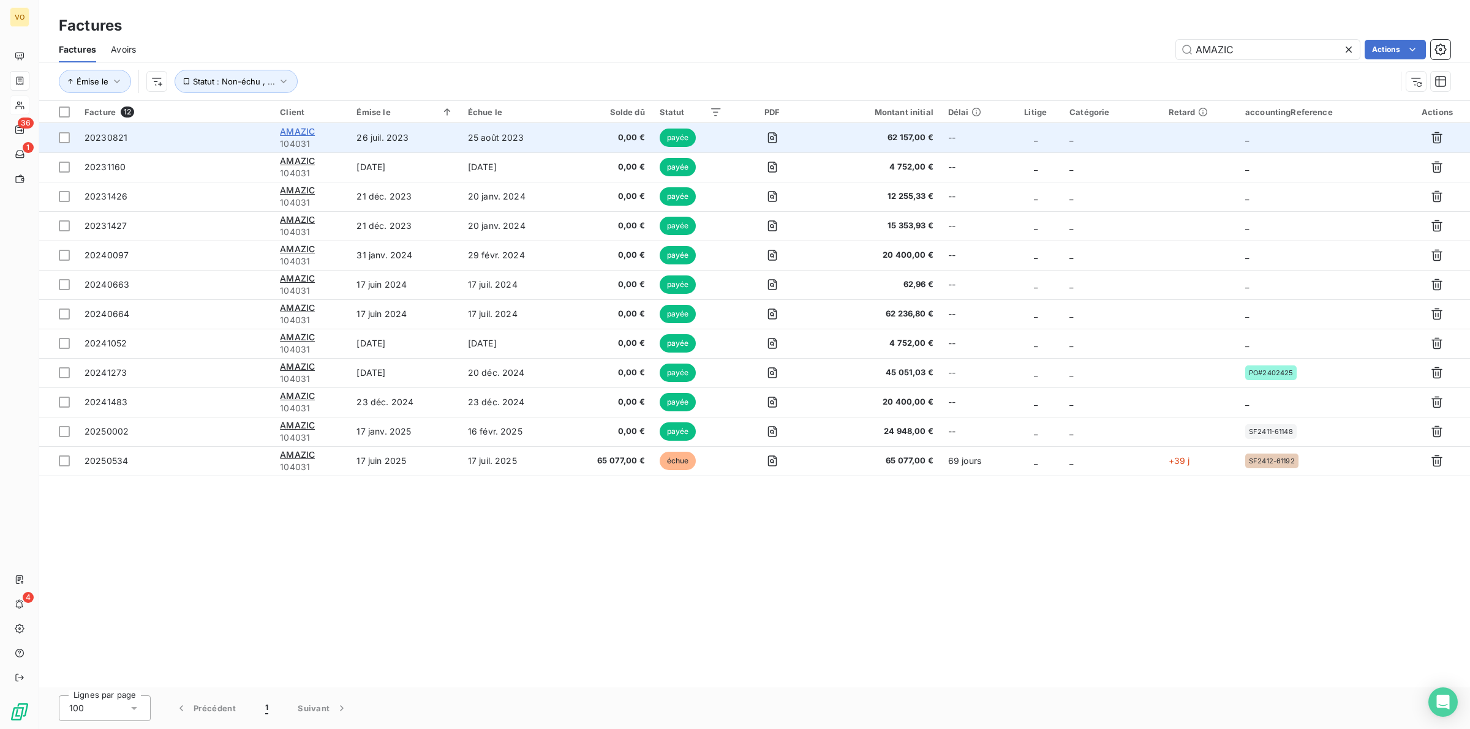
click at [291, 129] on span "AMAZIC" at bounding box center [297, 131] width 35 height 10
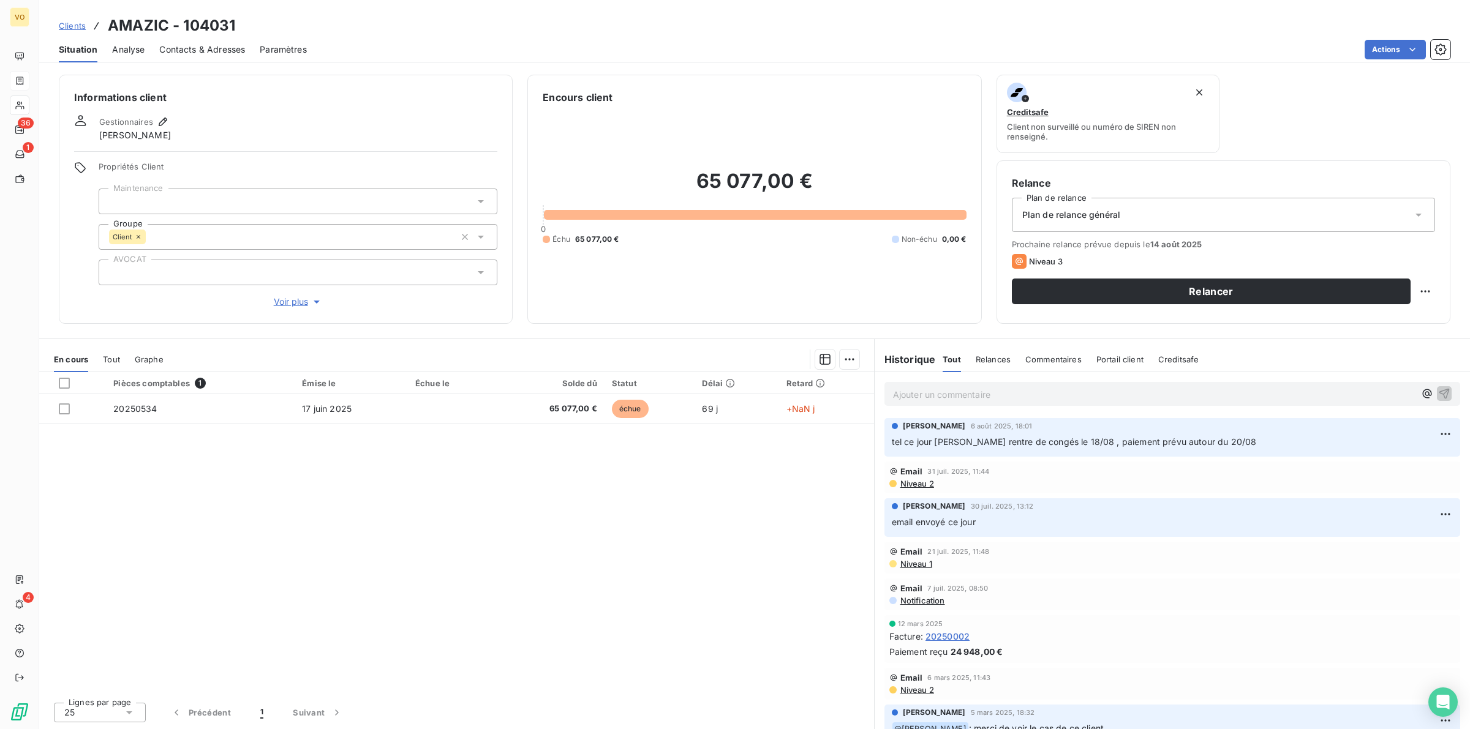
drag, startPoint x: 461, startPoint y: 576, endPoint x: 468, endPoint y: 574, distance: 7.6
click at [463, 576] on div "Pièces comptables 1 Émise le Échue le Solde dû Statut Délai Retard 20250534 17 …" at bounding box center [456, 532] width 835 height 320
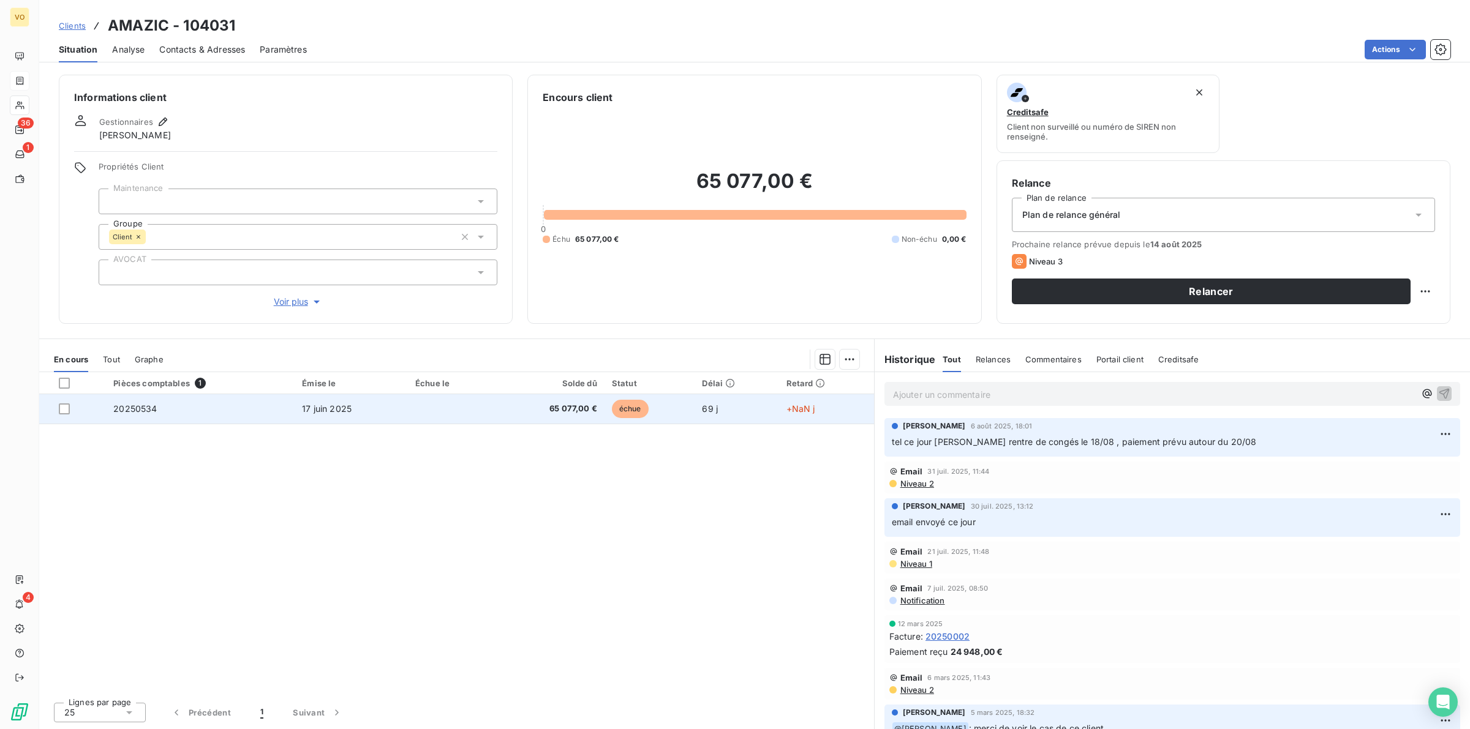
click at [193, 406] on td "20250534" at bounding box center [200, 408] width 189 height 29
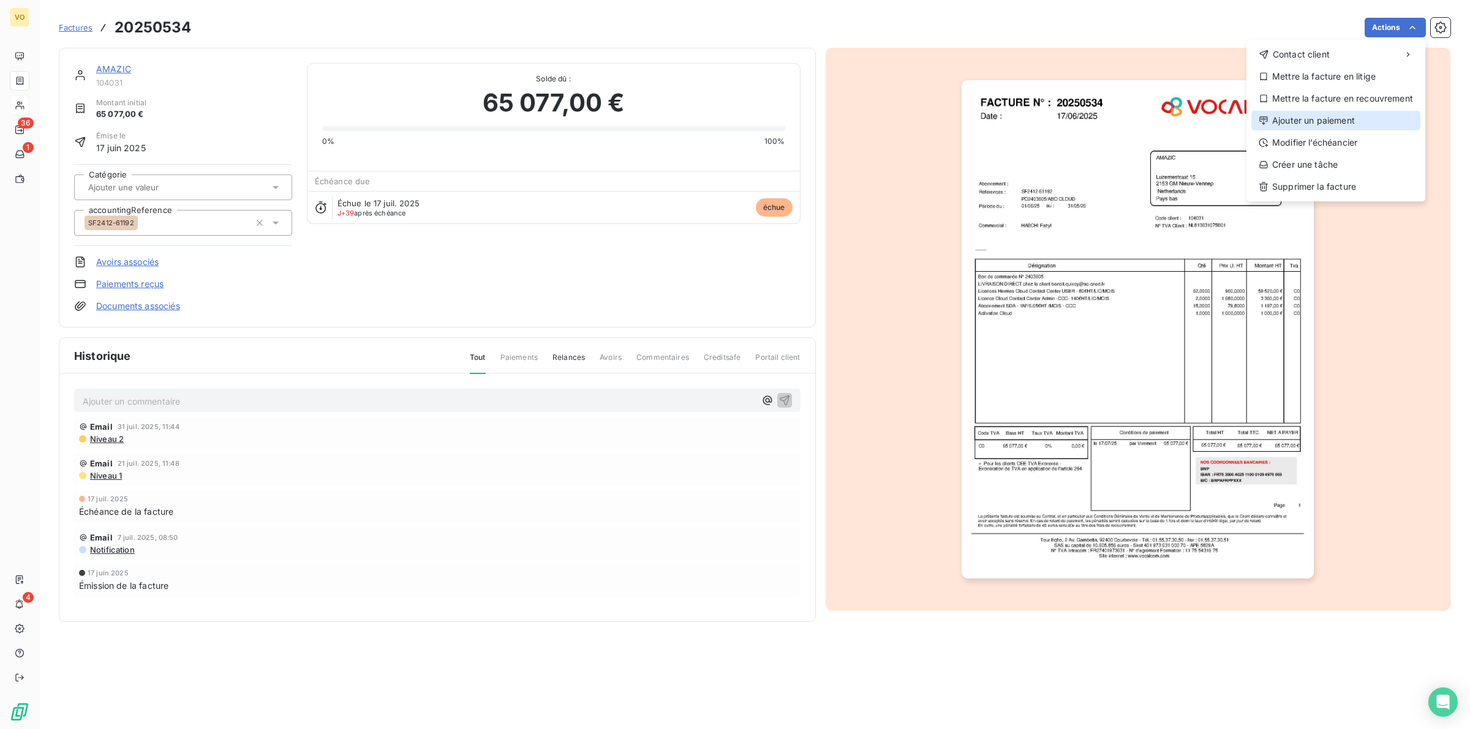
click at [1324, 120] on div "Ajouter un paiement" at bounding box center [1335, 121] width 169 height 20
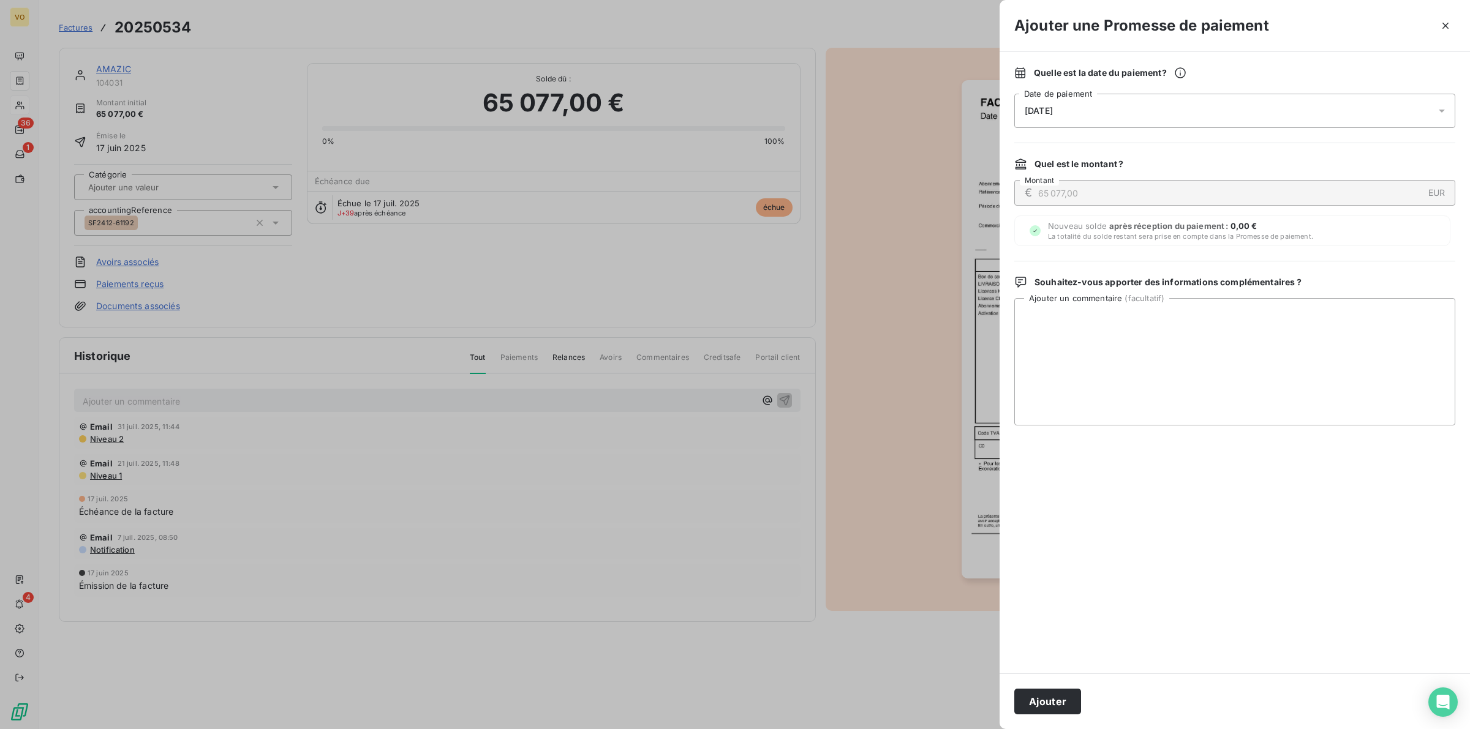
click at [1443, 106] on icon at bounding box center [1441, 111] width 12 height 12
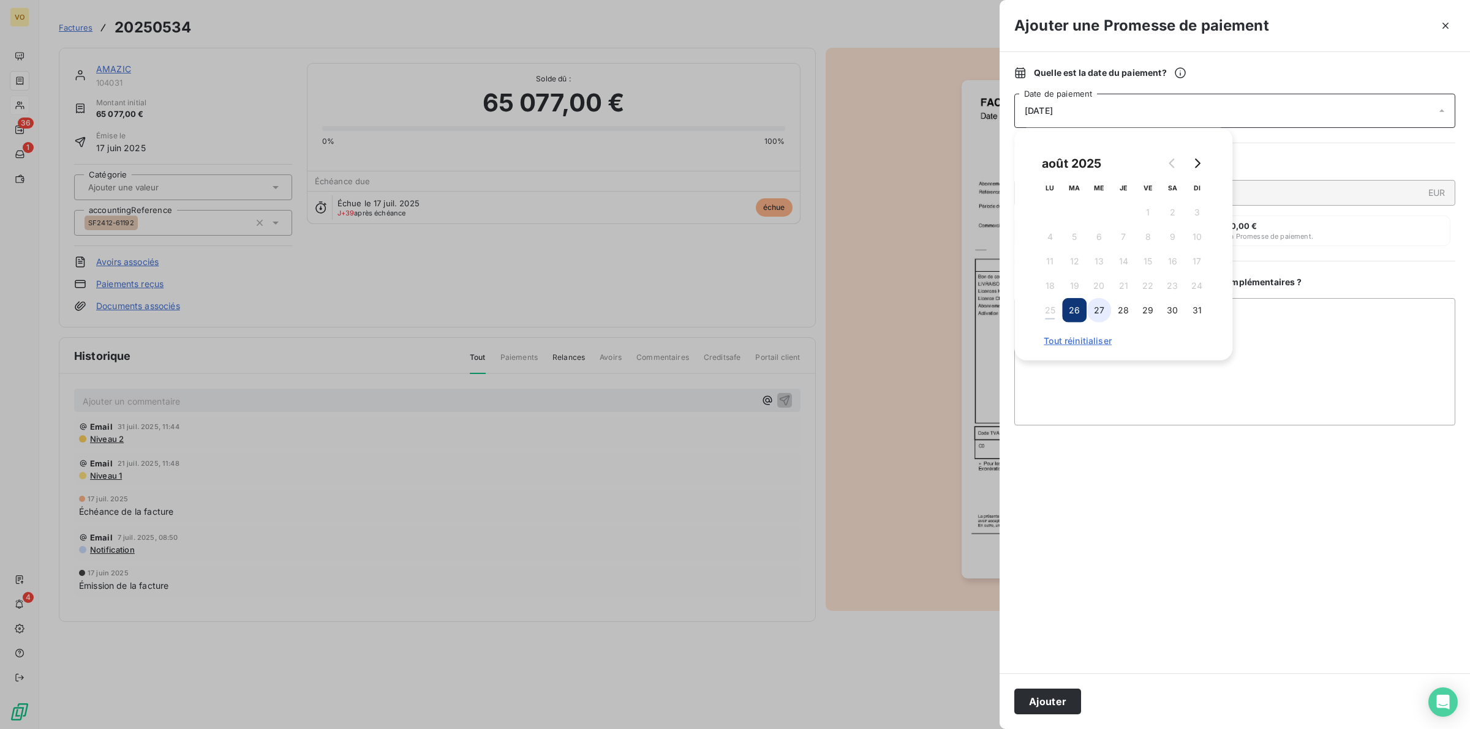
click at [1104, 307] on button "27" at bounding box center [1098, 310] width 24 height 24
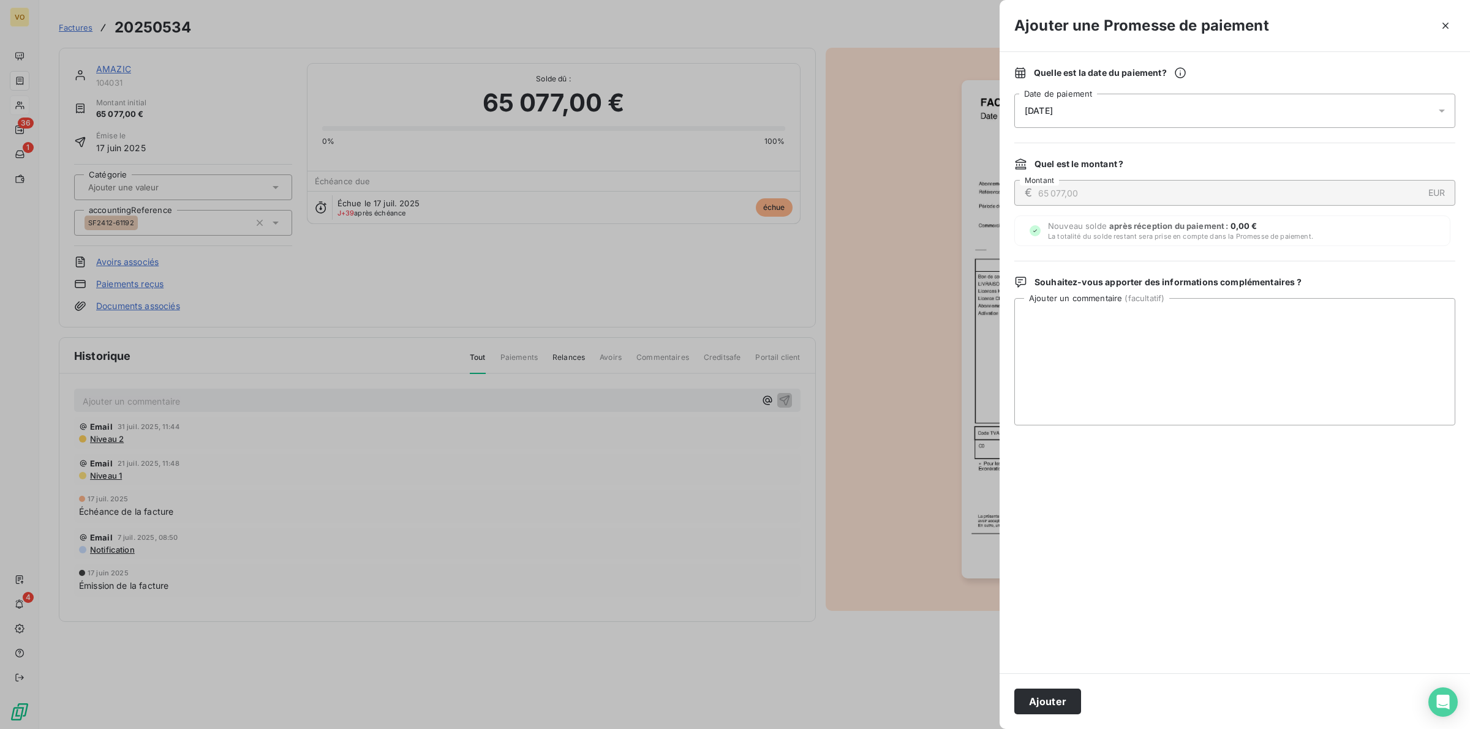
click at [1179, 507] on div at bounding box center [1234, 549] width 441 height 219
click at [1065, 325] on textarea "Ajouter un commentaire ( facultatif )" at bounding box center [1234, 361] width 441 height 127
type textarea "Preuve de paiement recue le 25/08"
click at [1054, 699] on button "Ajouter" at bounding box center [1047, 702] width 67 height 26
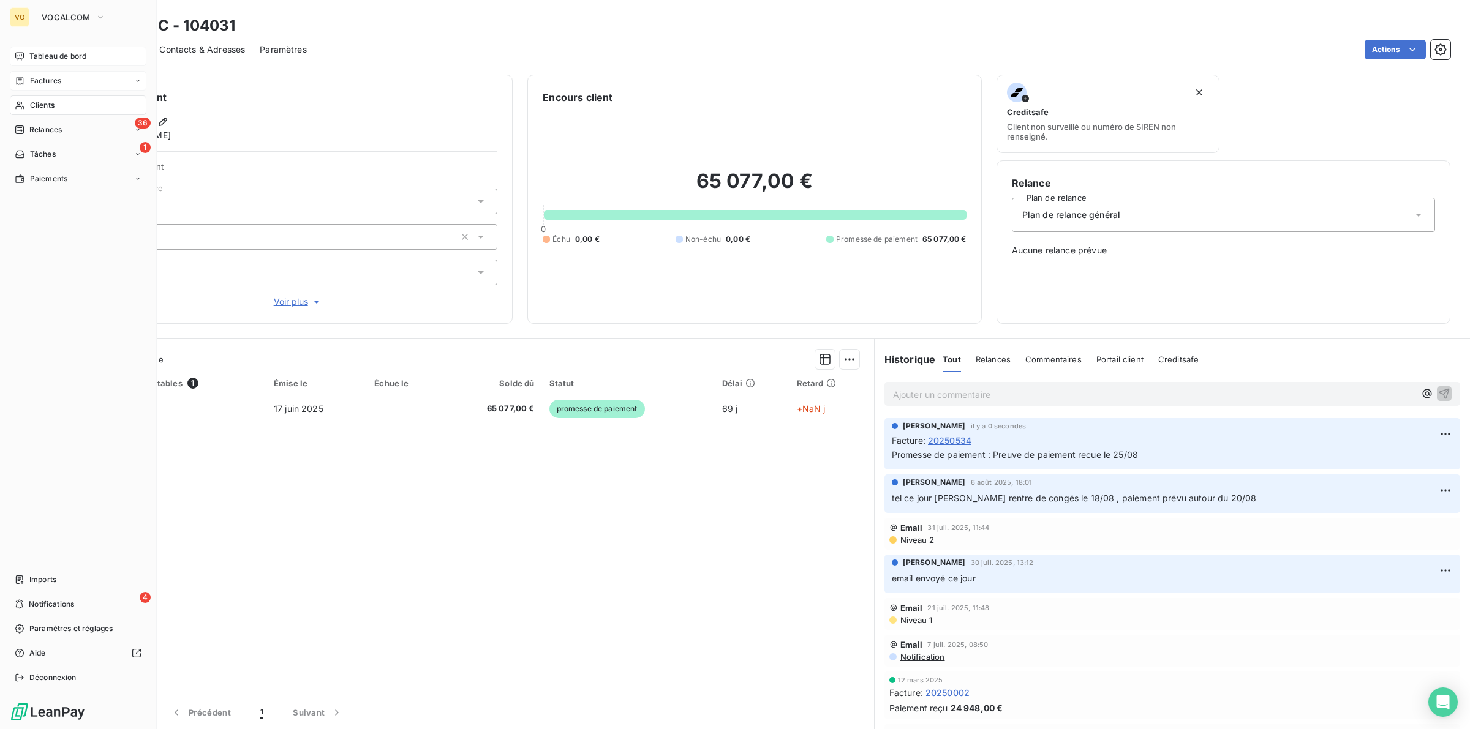
click at [63, 55] on span "Tableau de bord" at bounding box center [57, 56] width 57 height 11
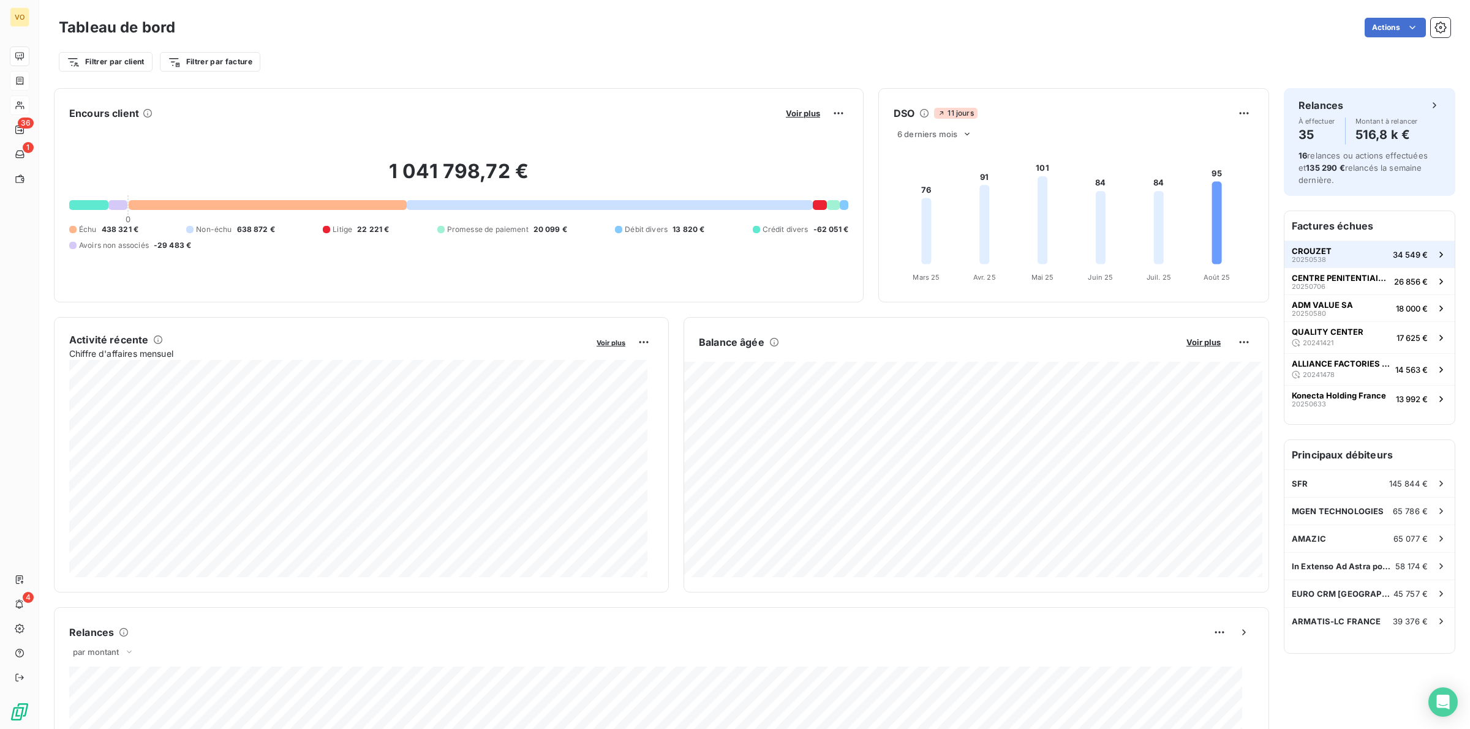
click at [1313, 252] on span "CROUZET" at bounding box center [1311, 251] width 40 height 10
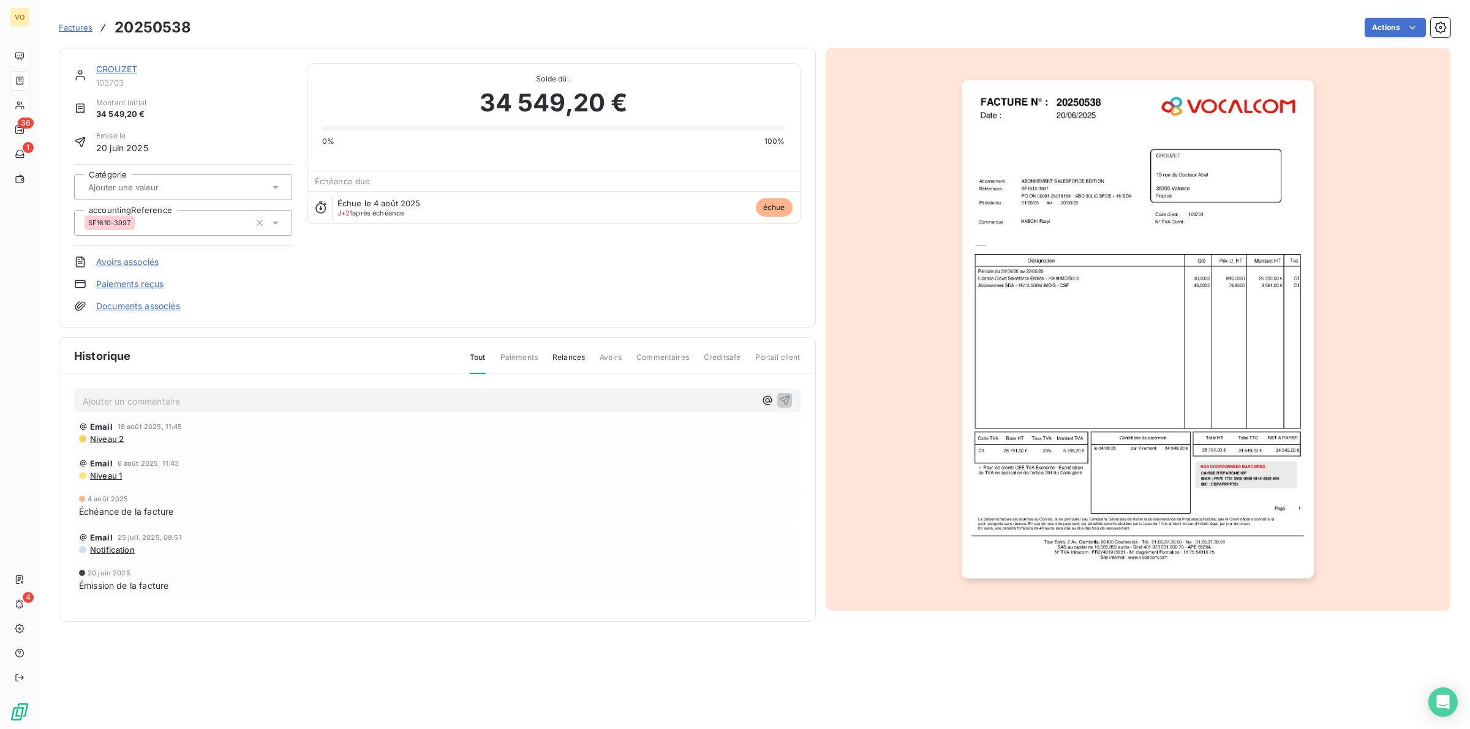
click at [122, 70] on link "CROUZET" at bounding box center [116, 69] width 41 height 10
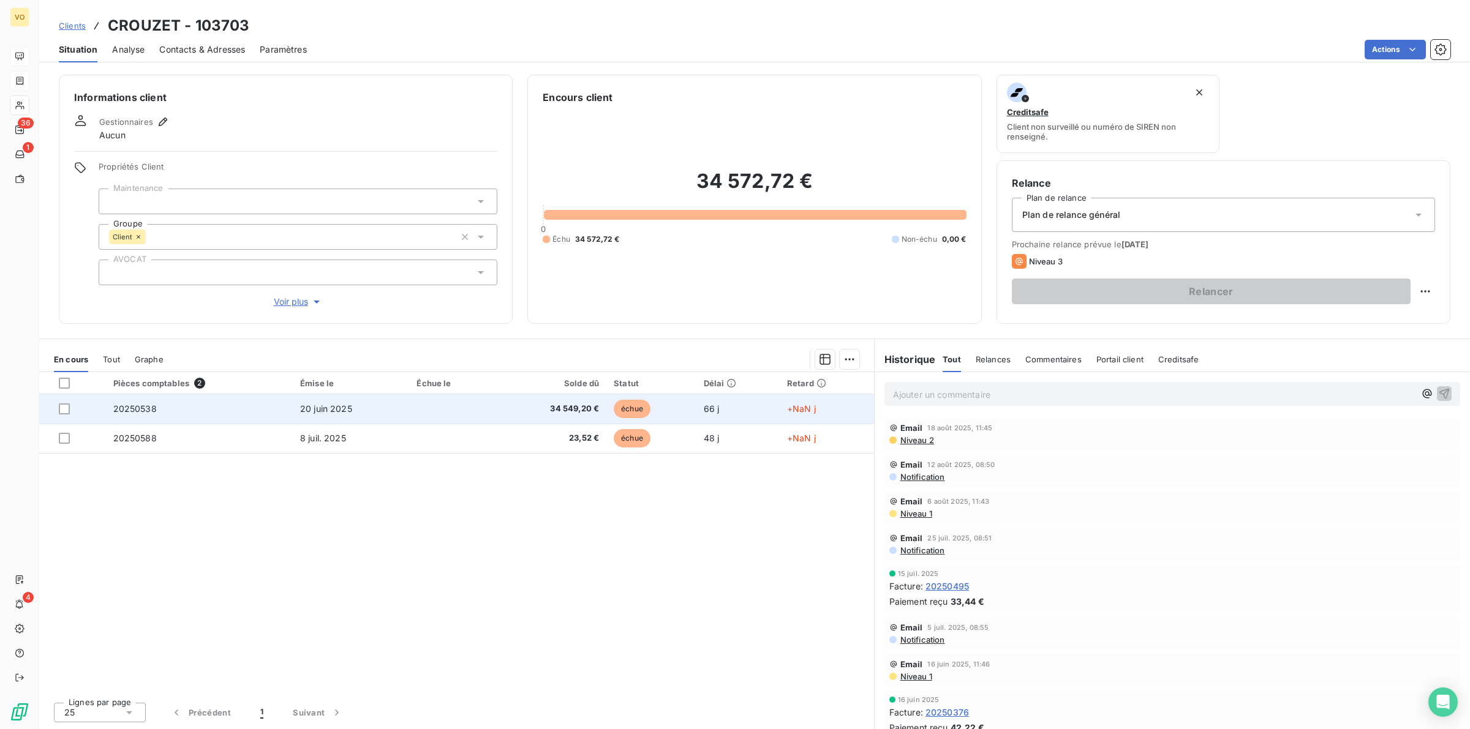
click at [463, 412] on td at bounding box center [452, 408] width 86 height 29
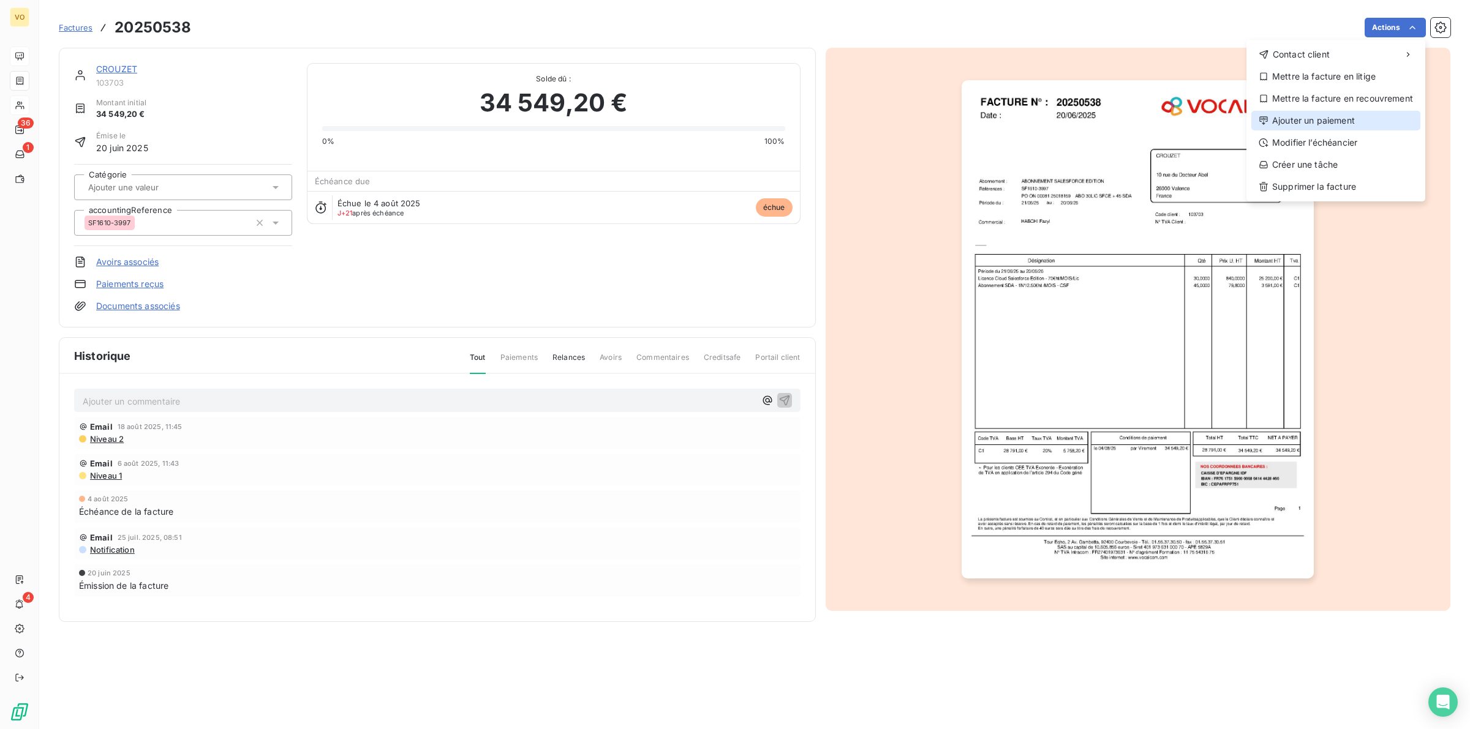
click at [1329, 118] on div "Ajouter un paiement" at bounding box center [1335, 121] width 169 height 20
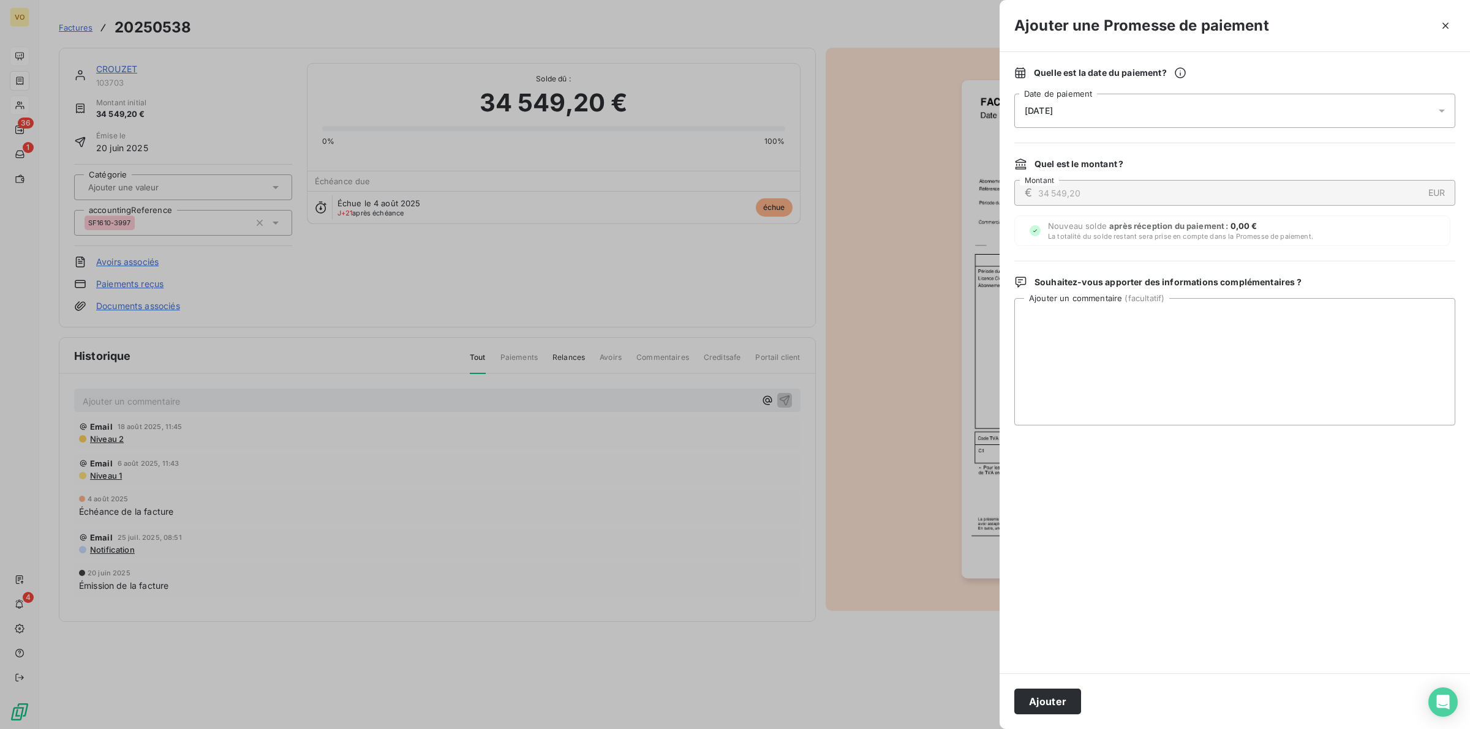
click at [1441, 110] on icon at bounding box center [1441, 111] width 6 height 3
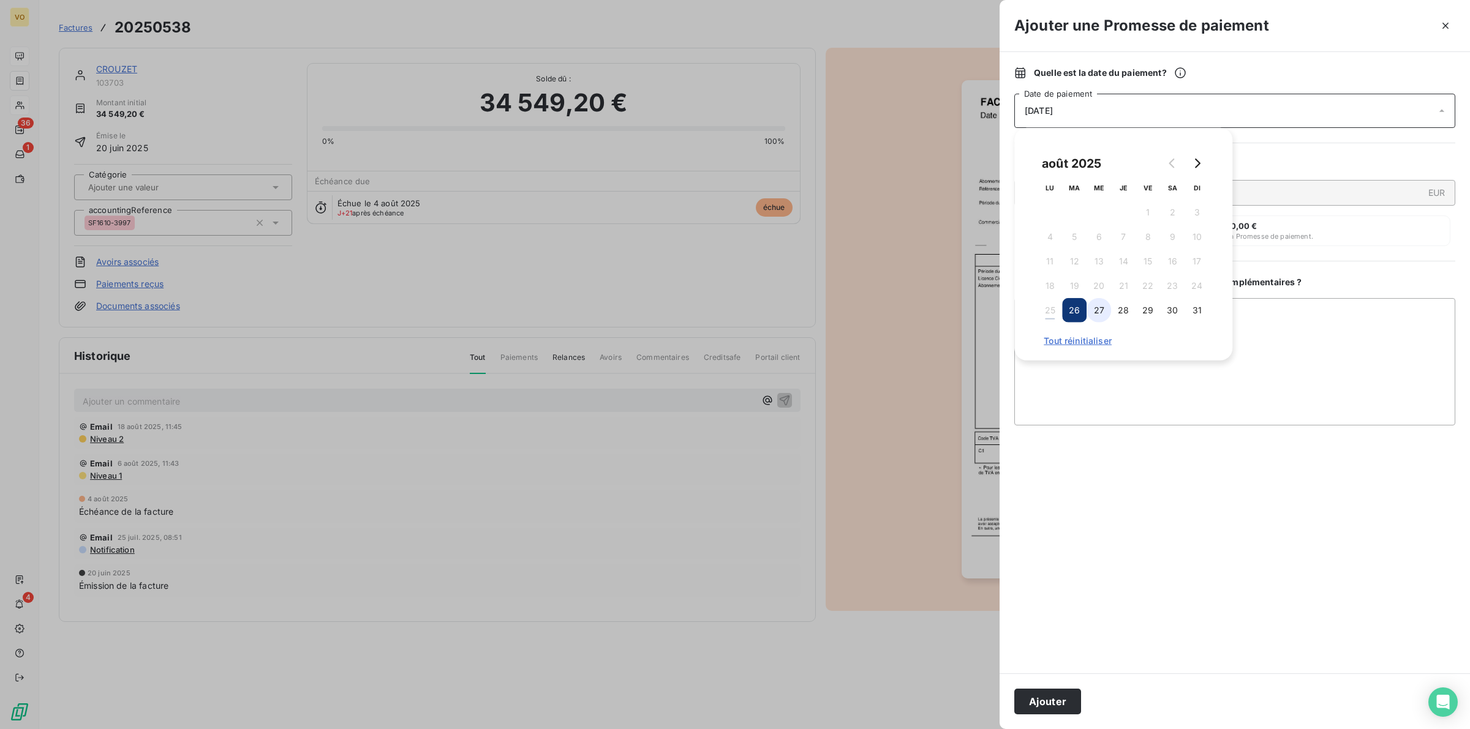
click at [1104, 308] on button "27" at bounding box center [1098, 310] width 24 height 24
click at [1153, 390] on textarea "Ajouter un commentaire ( facultatif )" at bounding box center [1234, 361] width 441 height 127
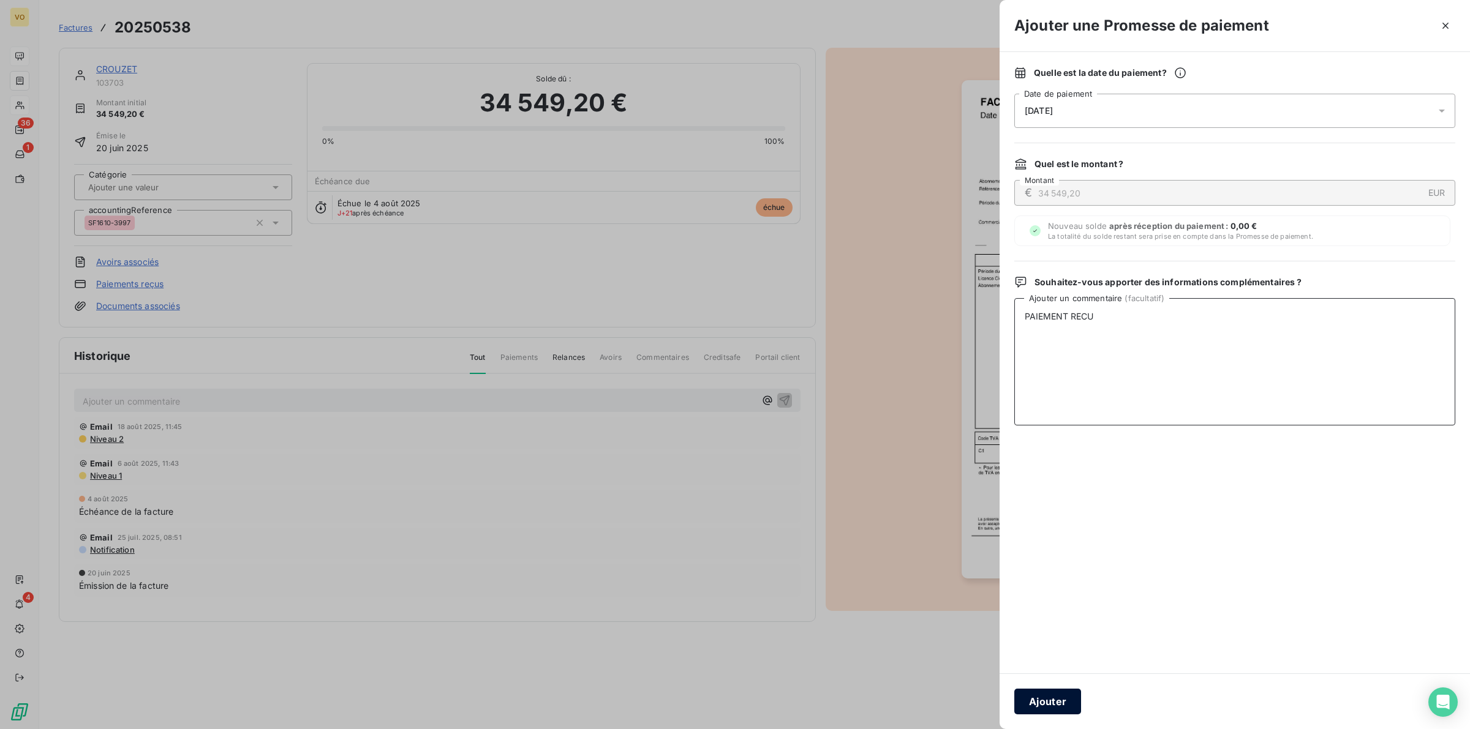
type textarea "PAIEMENT RECU"
click at [1057, 699] on button "Ajouter" at bounding box center [1047, 702] width 67 height 26
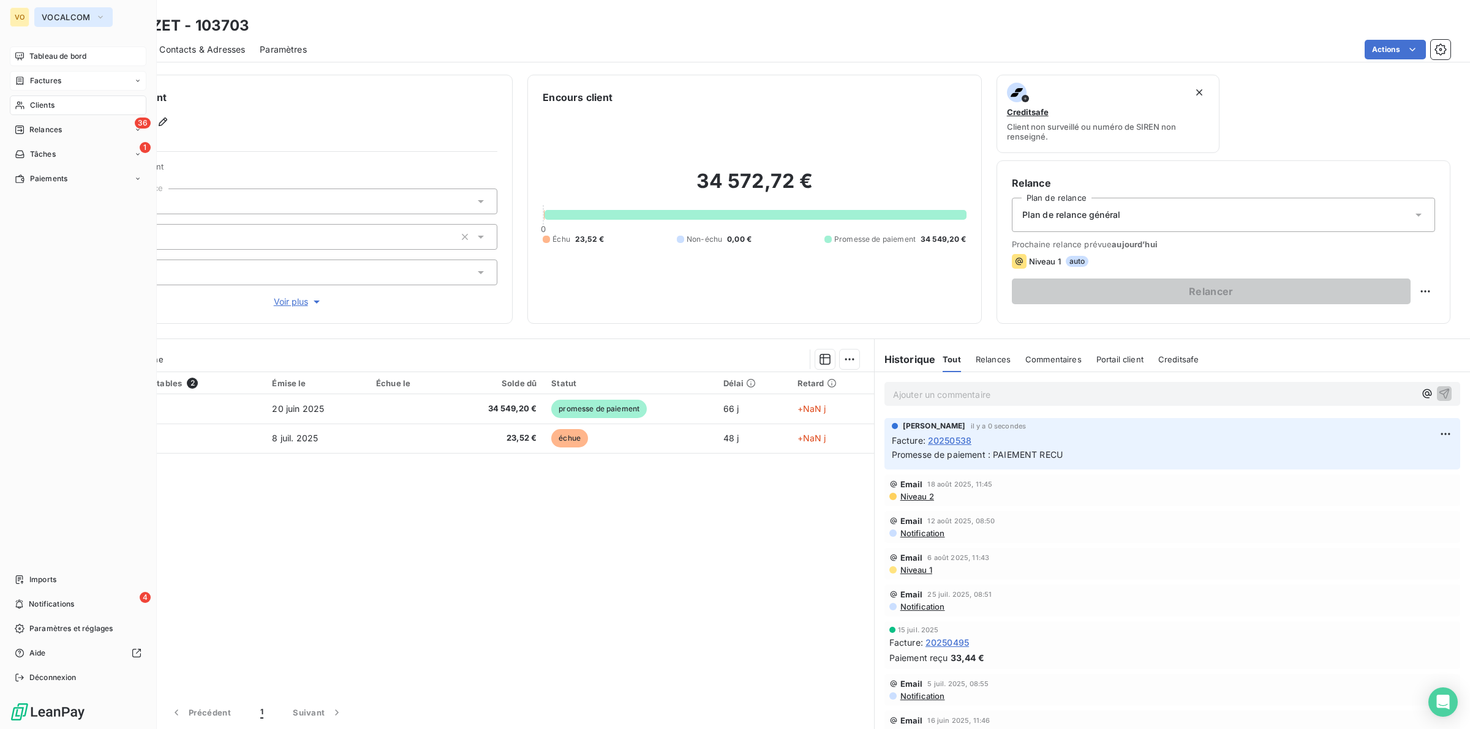
click at [70, 17] on span "VOCALCOM" at bounding box center [66, 17] width 49 height 10
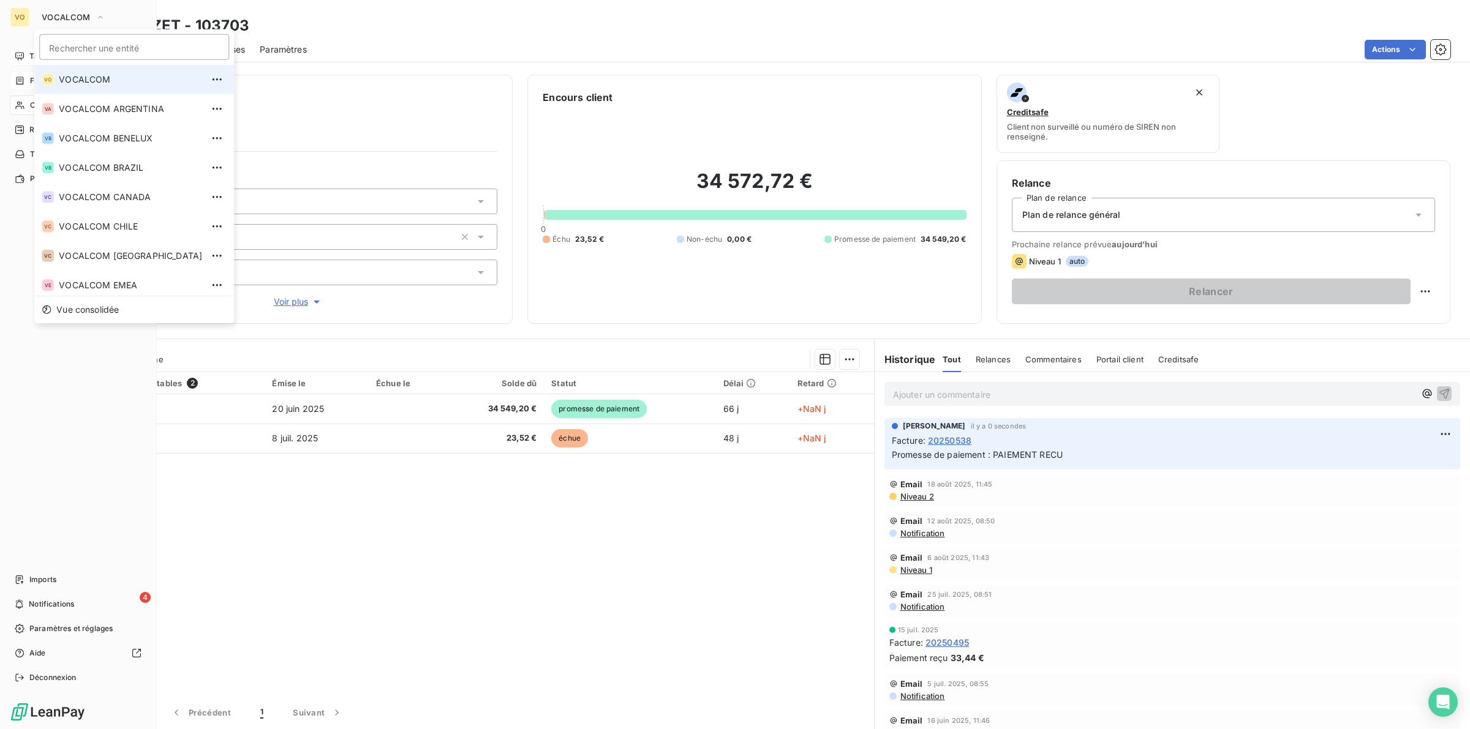
click at [89, 77] on span "VOCALCOM" at bounding box center [130, 79] width 143 height 12
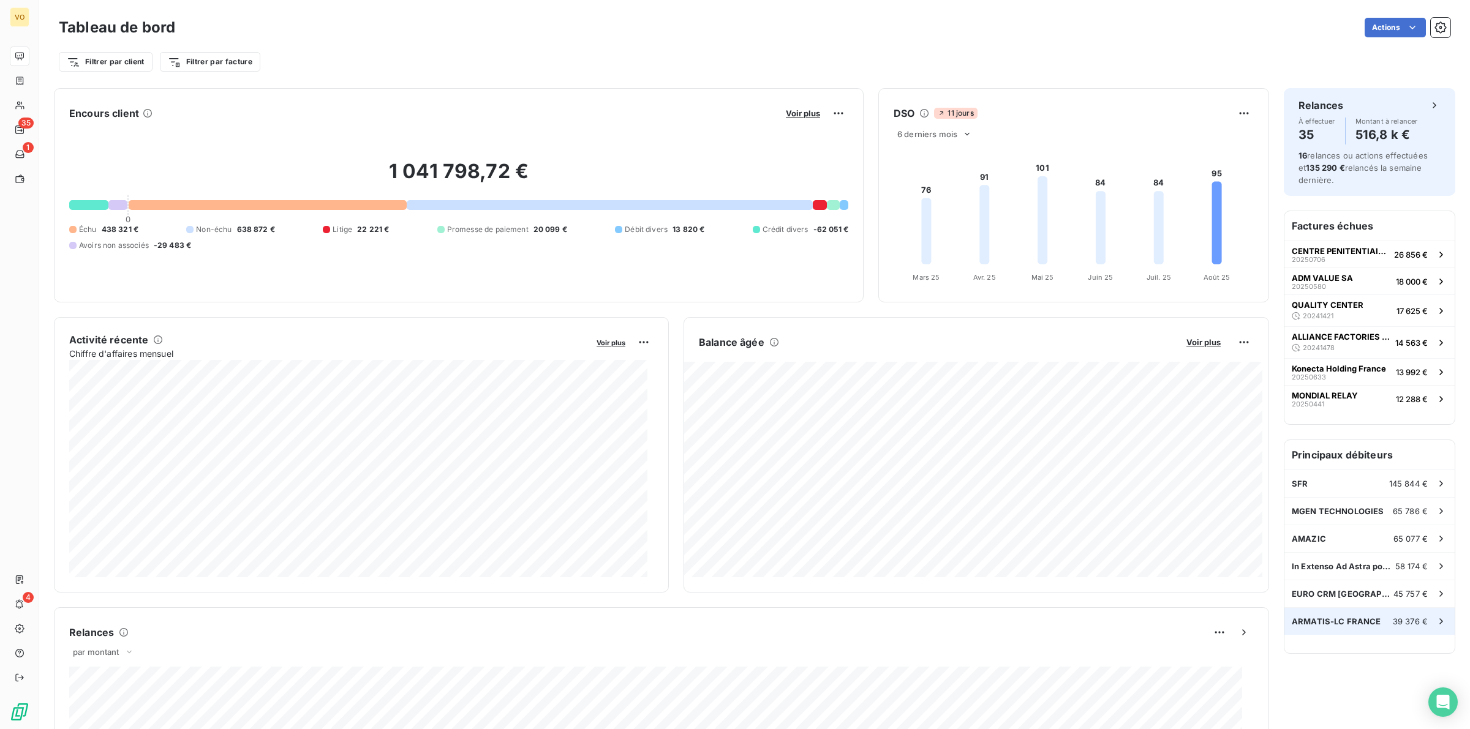
click at [1291, 622] on span "ARMATIS-LC FRANCE" at bounding box center [1335, 622] width 89 height 10
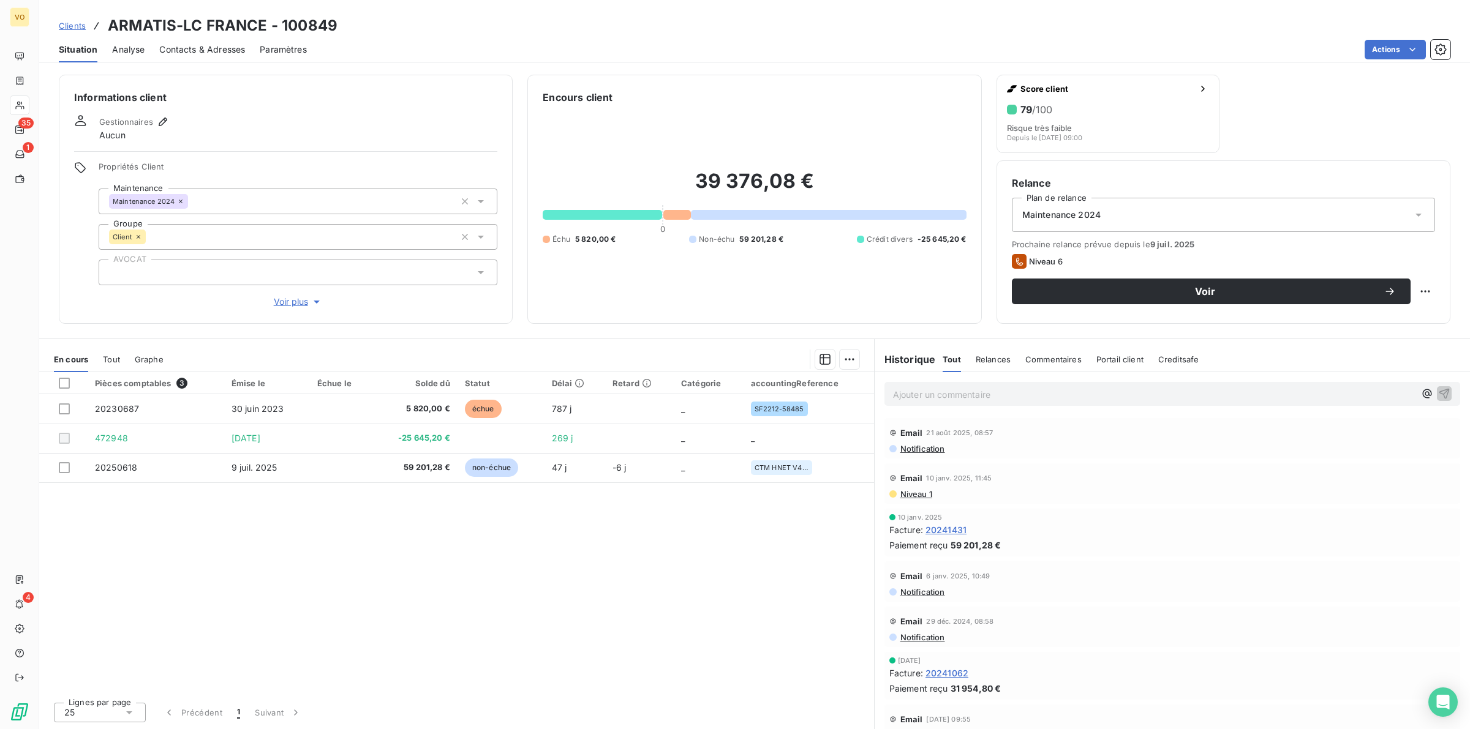
click at [452, 574] on div "Pièces comptables 3 Émise le Échue le Solde dû Statut Délai Retard Catégorie ac…" at bounding box center [456, 532] width 835 height 320
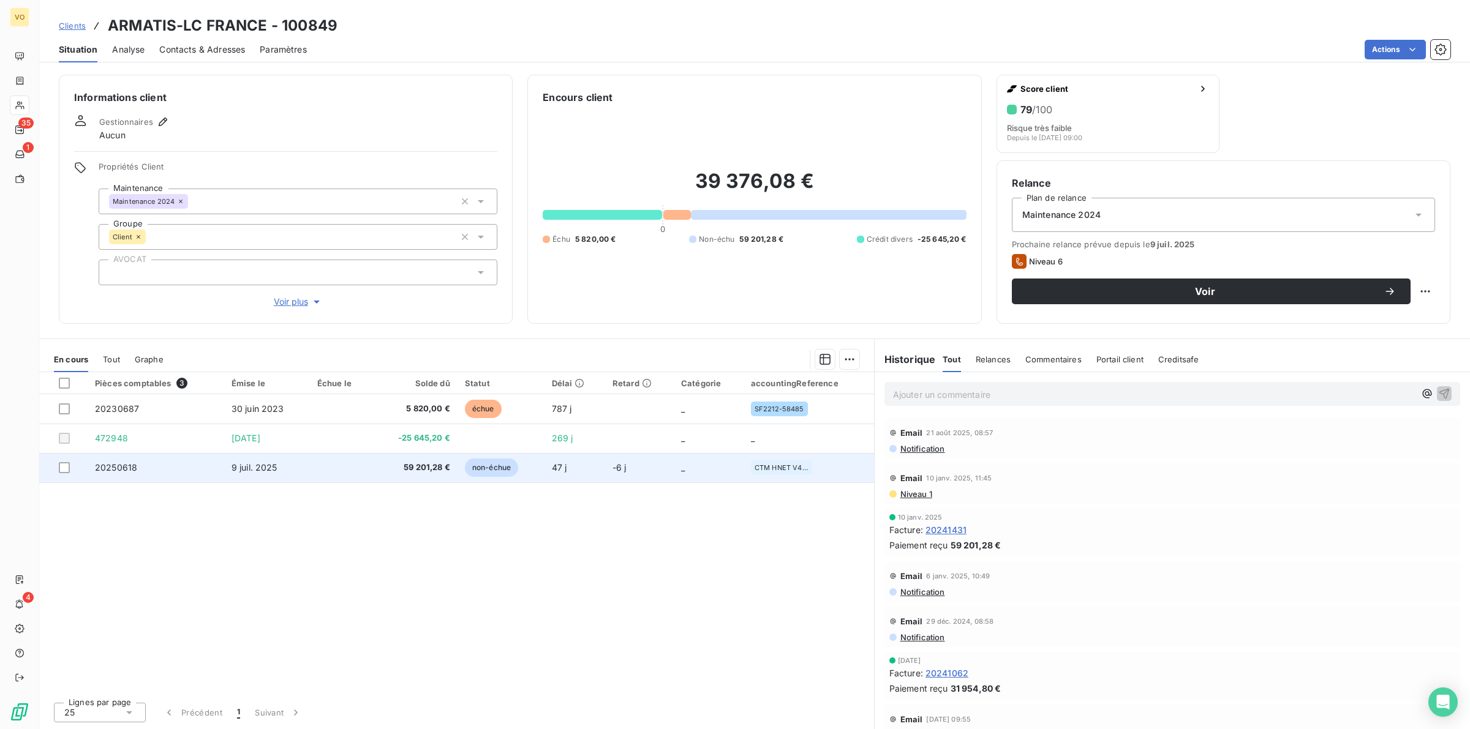
click at [239, 468] on span "9 juil. 2025" at bounding box center [254, 467] width 46 height 10
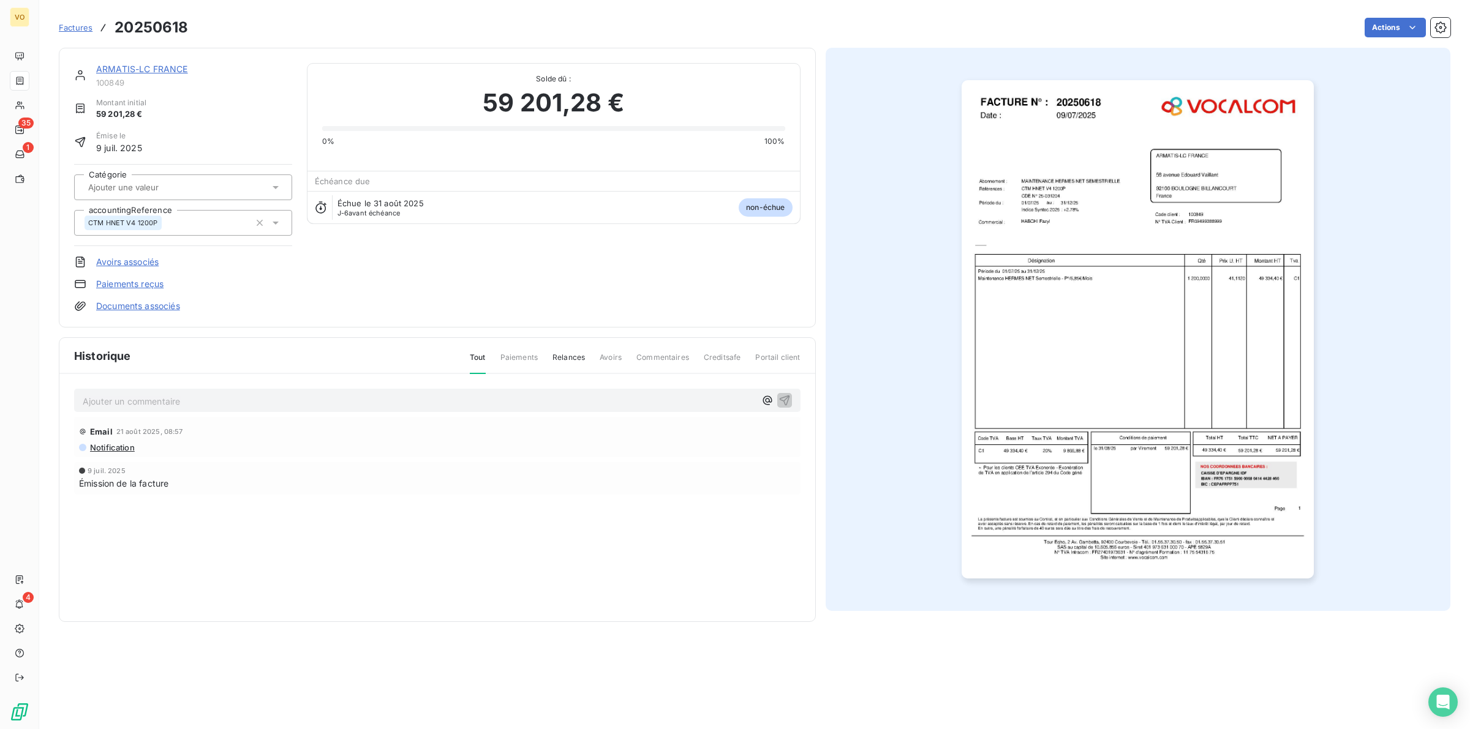
click at [1152, 464] on img "button" at bounding box center [1137, 329] width 352 height 498
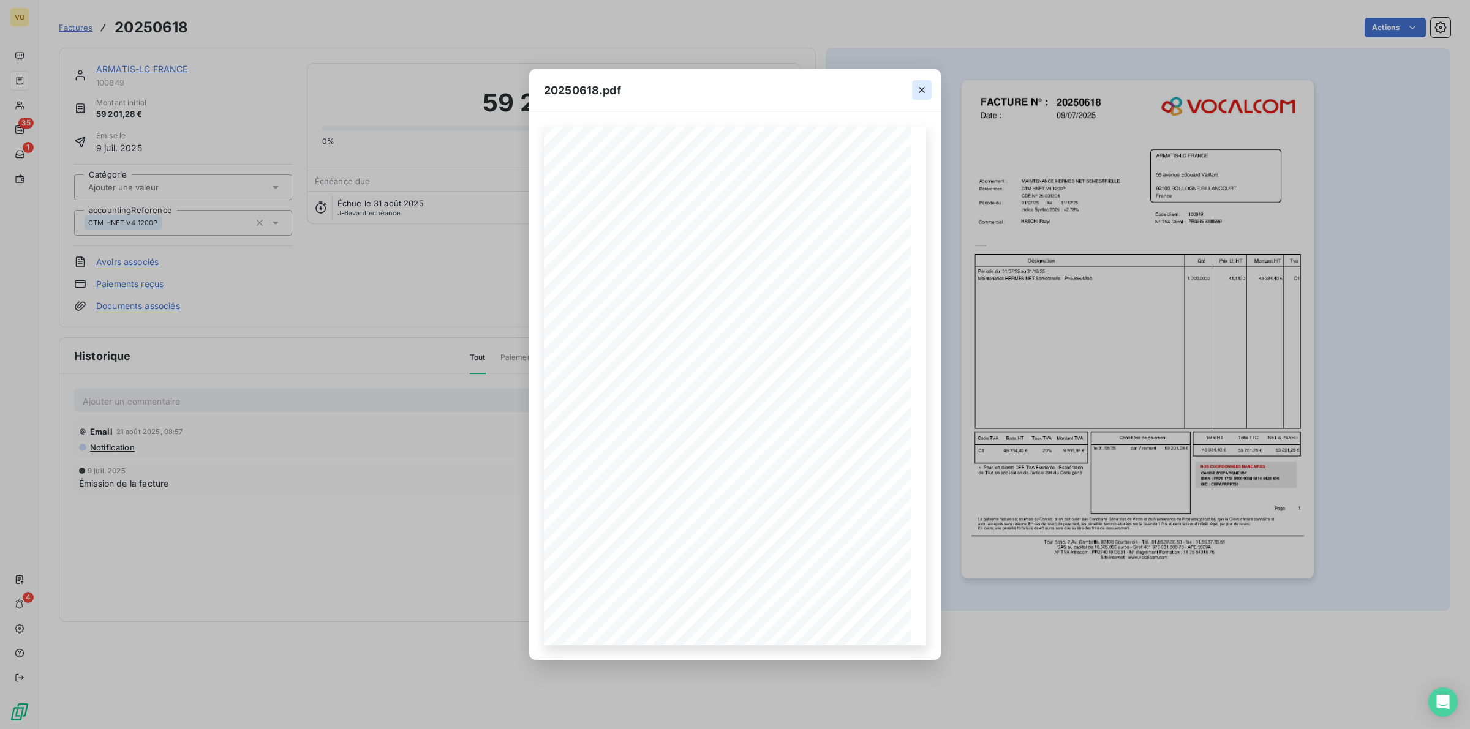
click at [923, 89] on icon "button" at bounding box center [921, 90] width 12 height 12
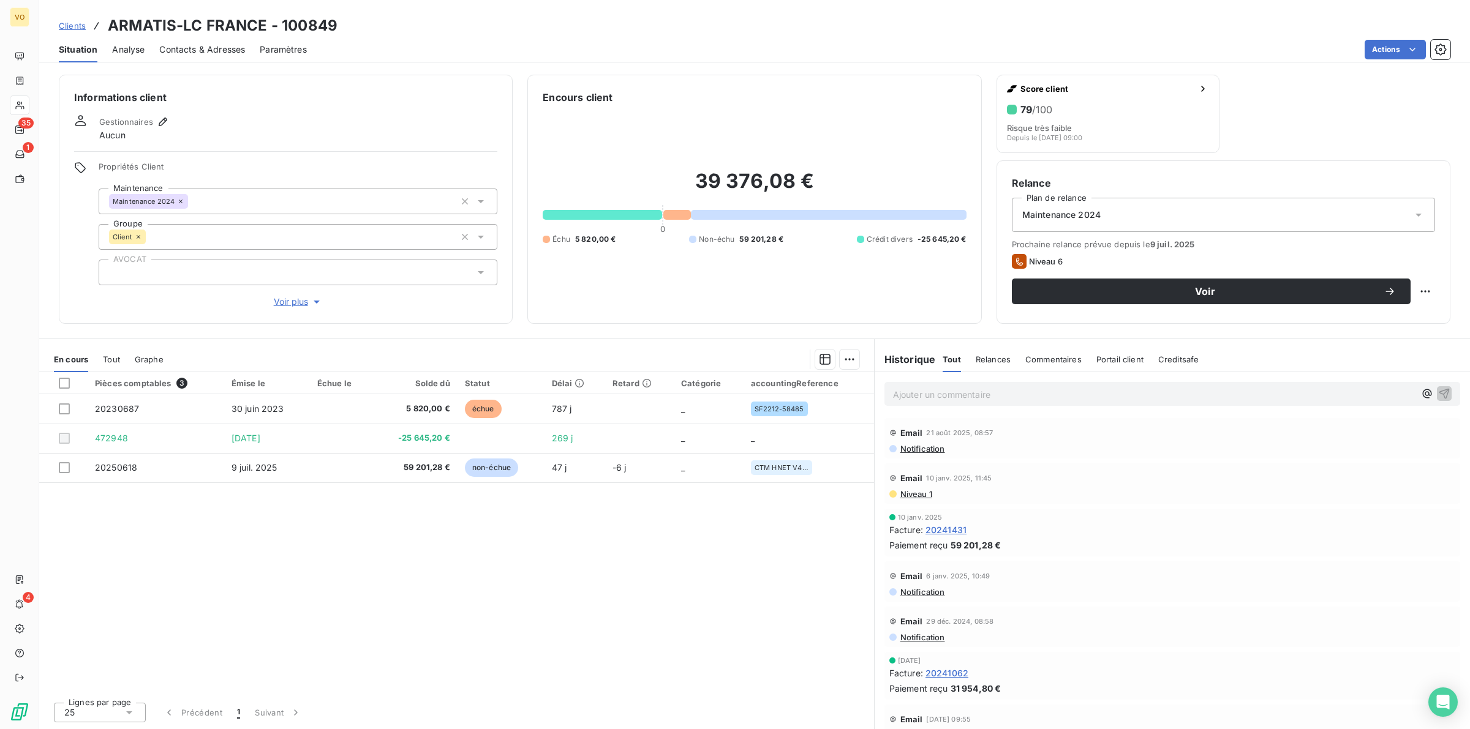
click at [608, 607] on div "Pièces comptables 3 Émise le Échue le Solde dû Statut Délai Retard Catégorie ac…" at bounding box center [456, 532] width 835 height 320
click at [729, 560] on div "Pièces comptables 3 Émise le Échue le Solde dû Statut Délai Retard Catégorie ac…" at bounding box center [456, 532] width 835 height 320
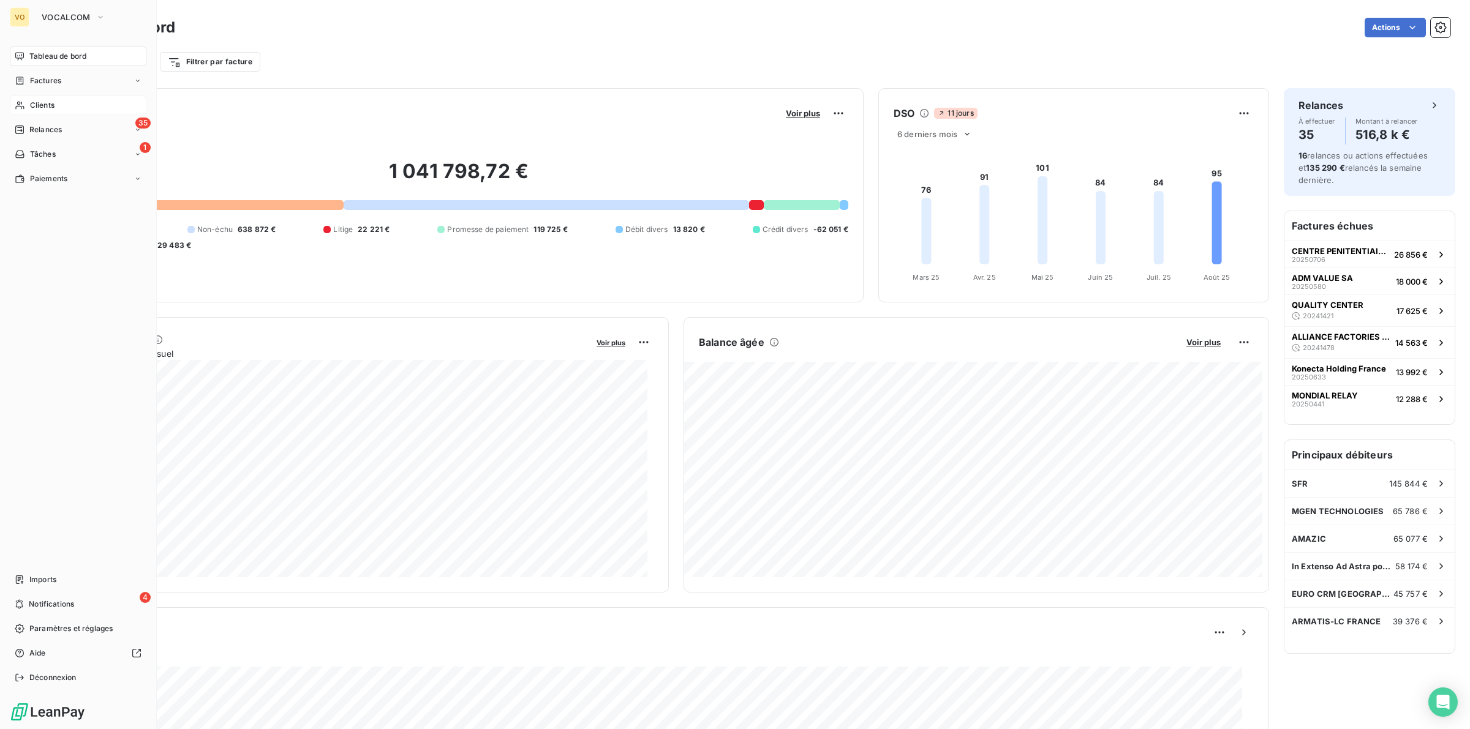
click at [47, 102] on span "Clients" at bounding box center [42, 105] width 24 height 11
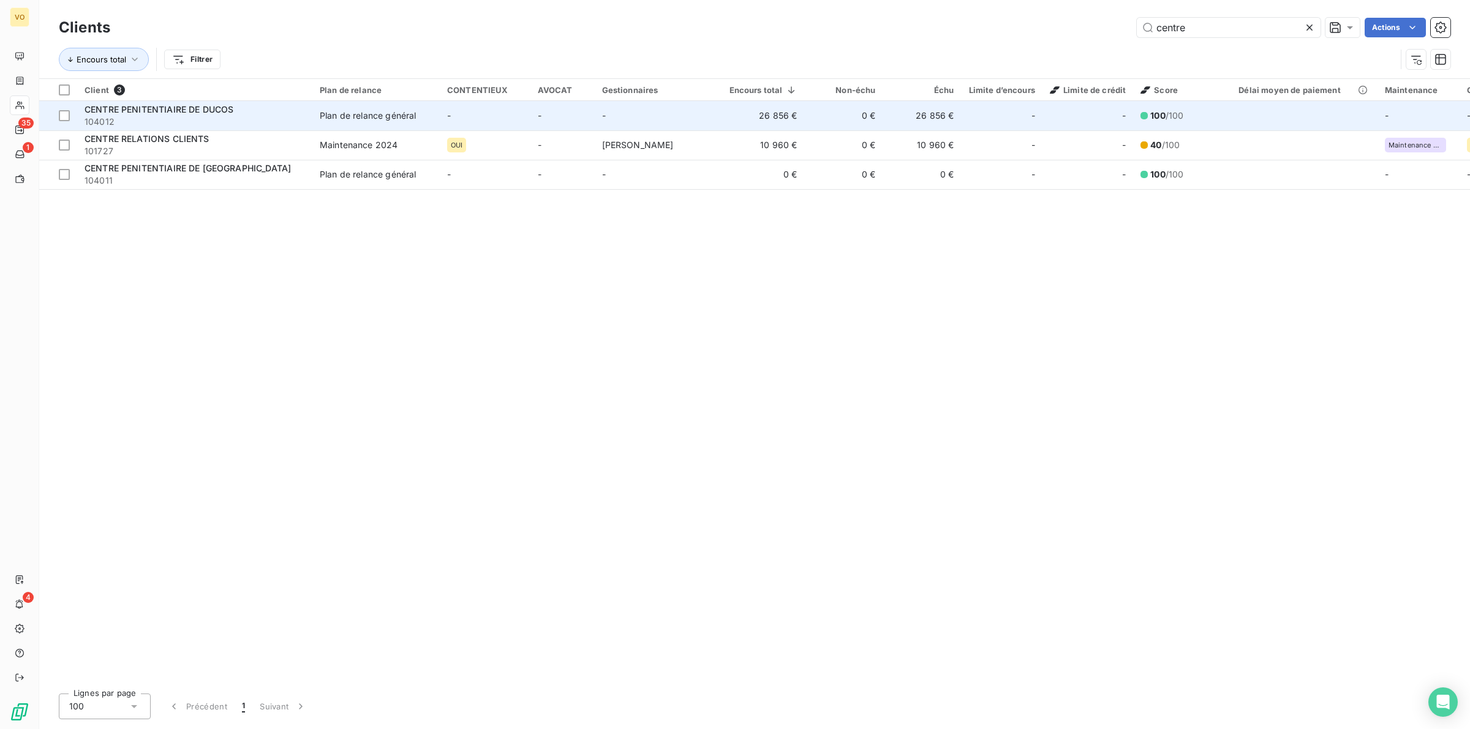
type input "centre"
click at [239, 111] on div "CENTRE PENITENTIAIRE DE DUCOS" at bounding box center [195, 109] width 220 height 12
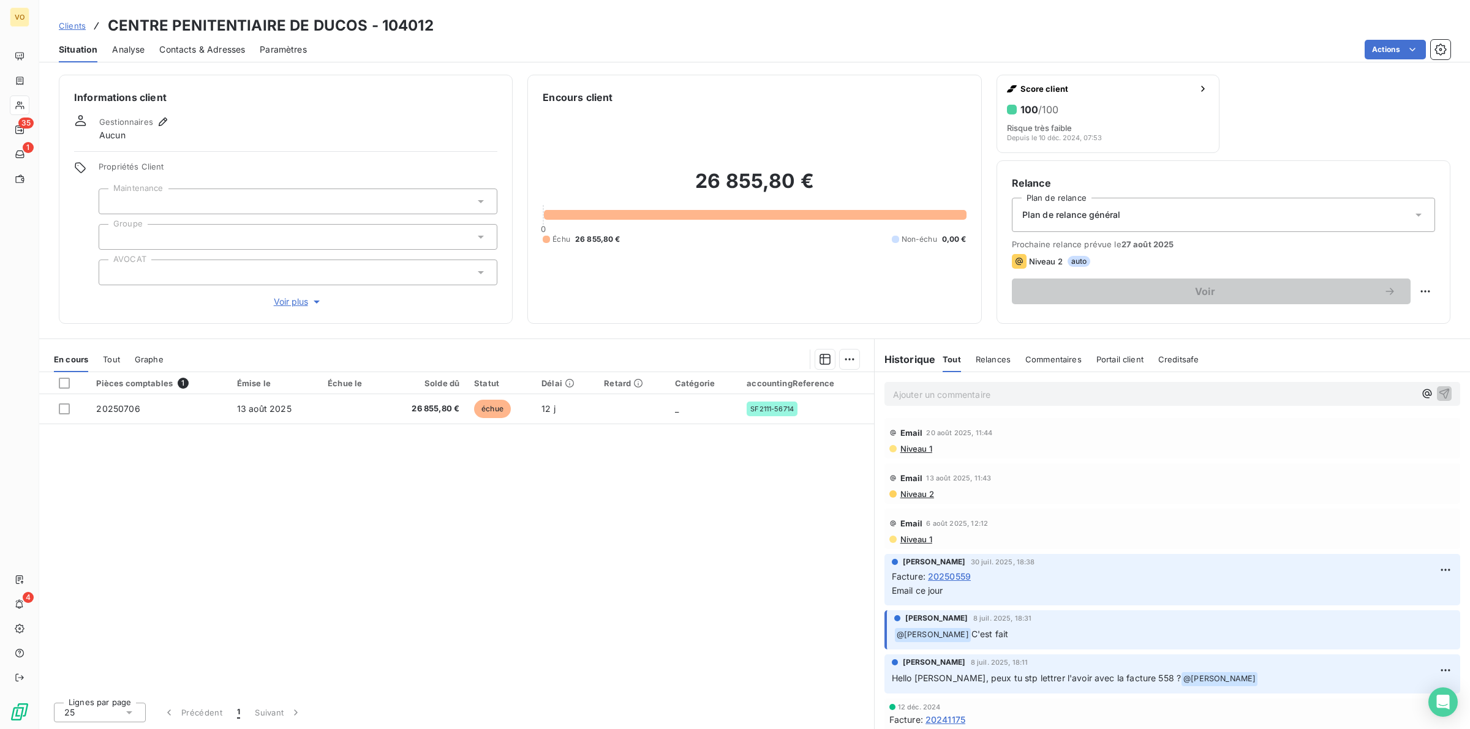
click at [185, 49] on span "Contacts & Adresses" at bounding box center [202, 49] width 86 height 12
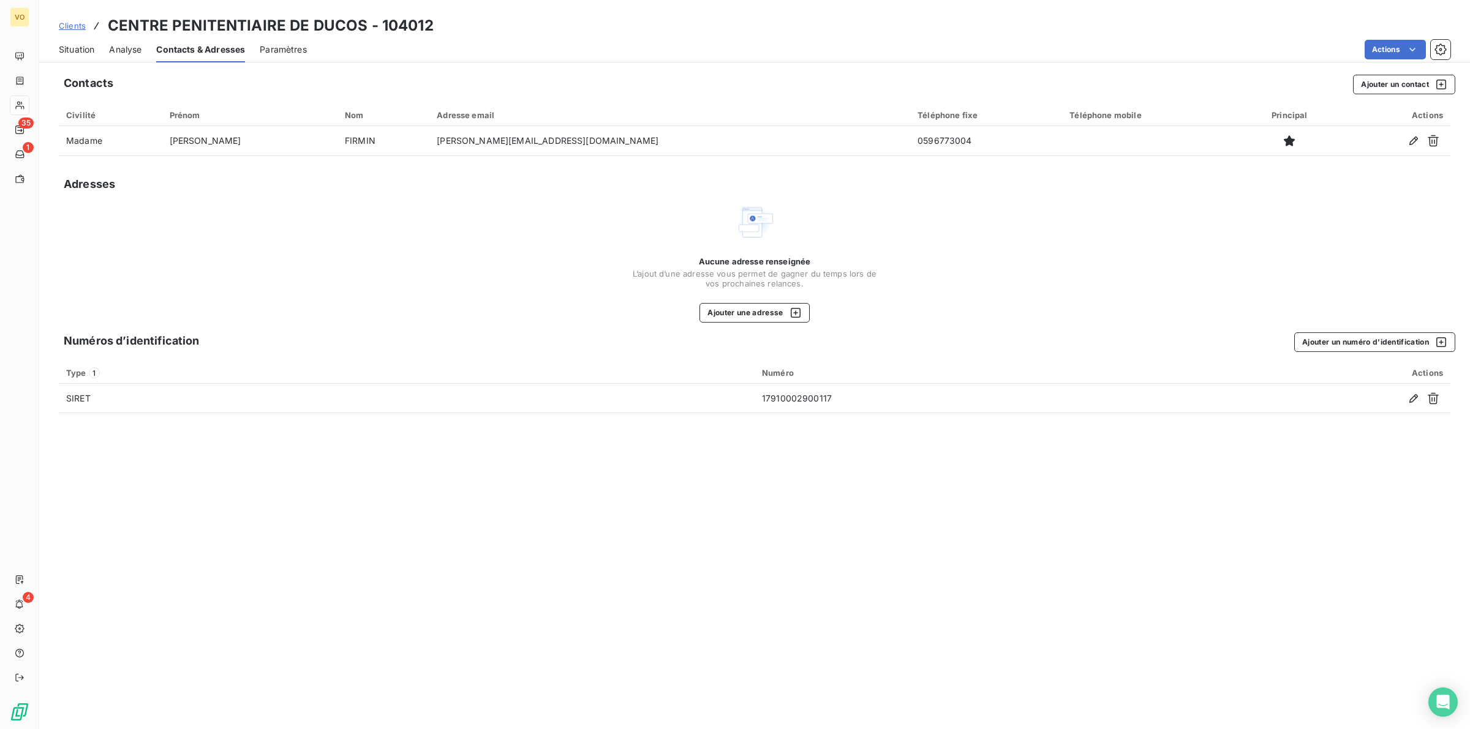
click at [67, 49] on span "Situation" at bounding box center [77, 49] width 36 height 12
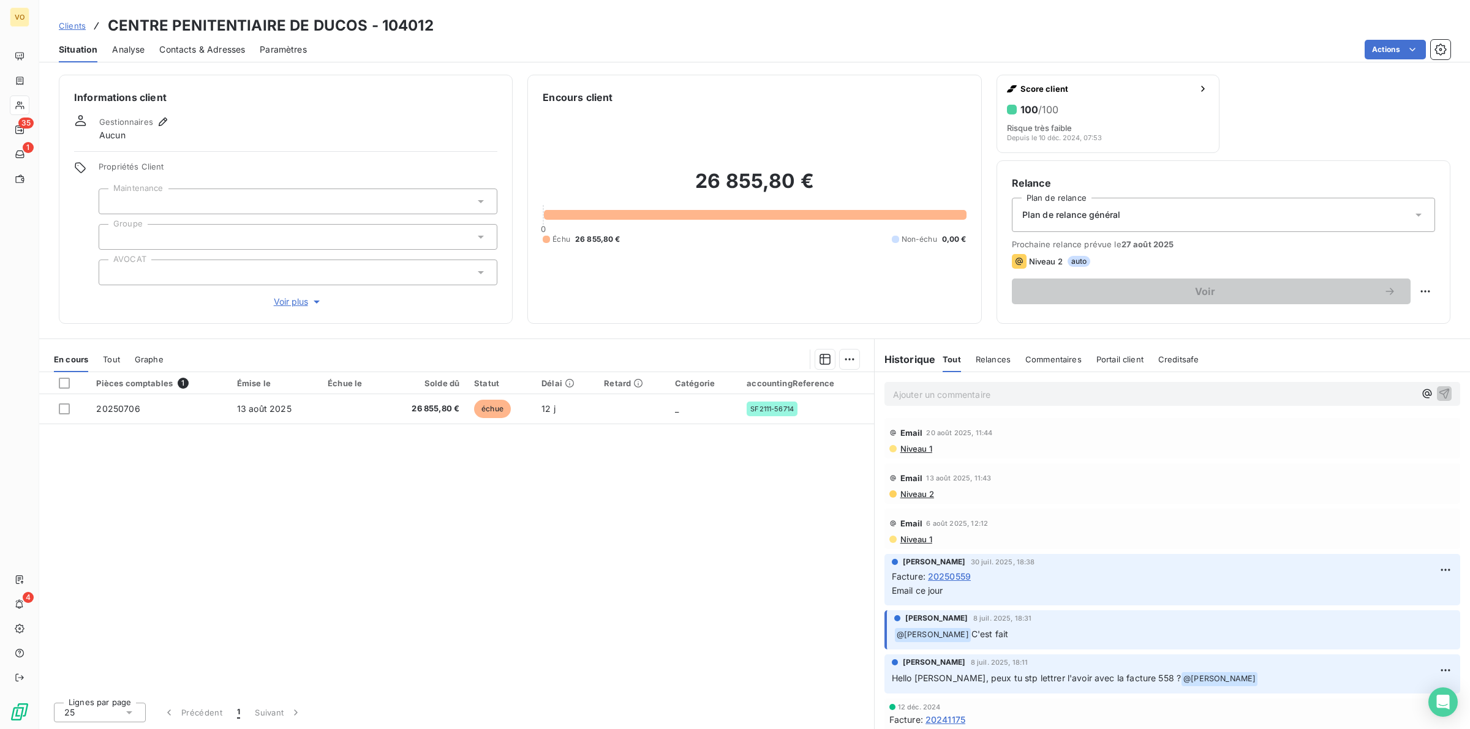
click at [194, 579] on div "Pièces comptables 1 Émise le Échue le Solde dû Statut Délai Retard Catégorie ac…" at bounding box center [456, 532] width 835 height 320
click at [926, 399] on p "Ajouter un commentaire ﻿" at bounding box center [1154, 394] width 522 height 15
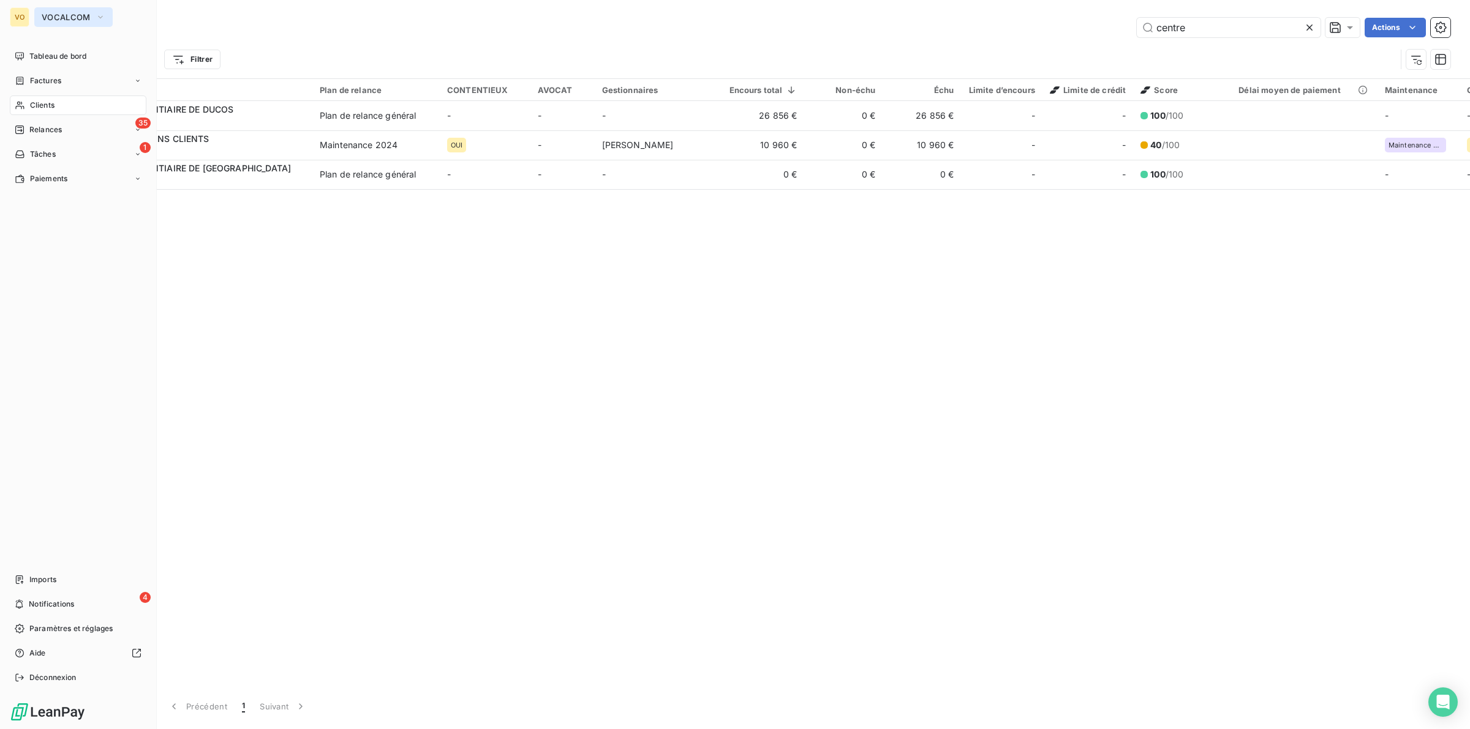
click at [59, 14] on span "VOCALCOM" at bounding box center [66, 17] width 49 height 10
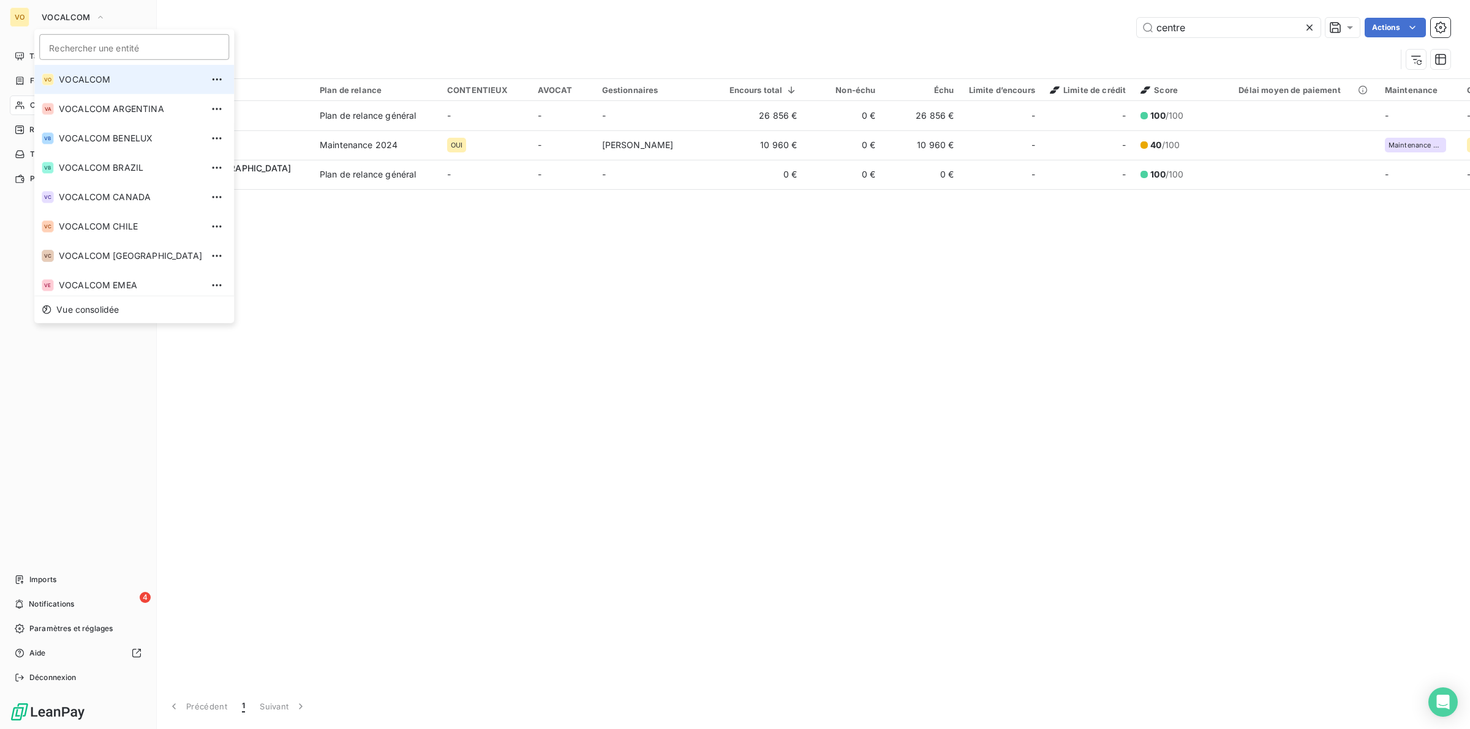
click at [102, 75] on span "VOCALCOM" at bounding box center [130, 79] width 143 height 12
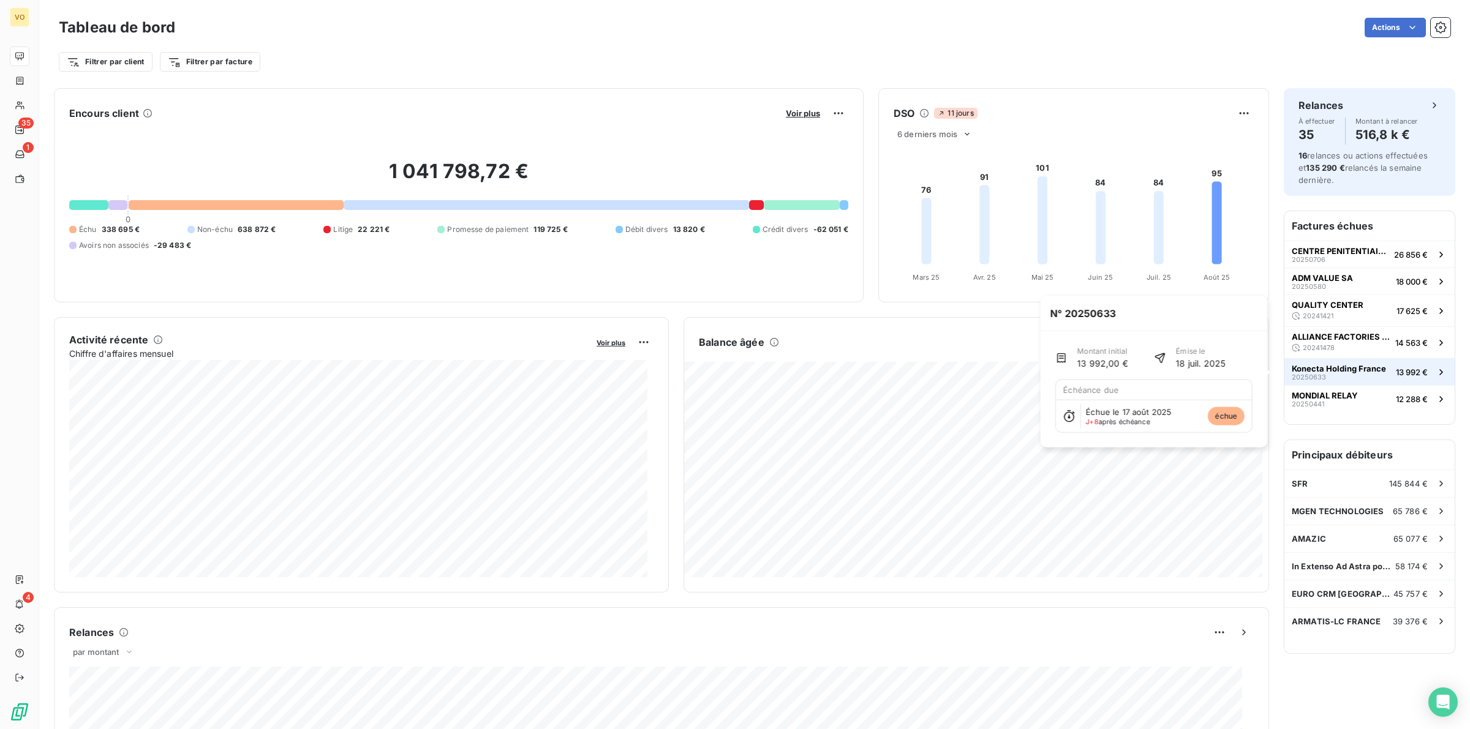
click at [1344, 368] on span "Konecta Holding France" at bounding box center [1338, 369] width 94 height 10
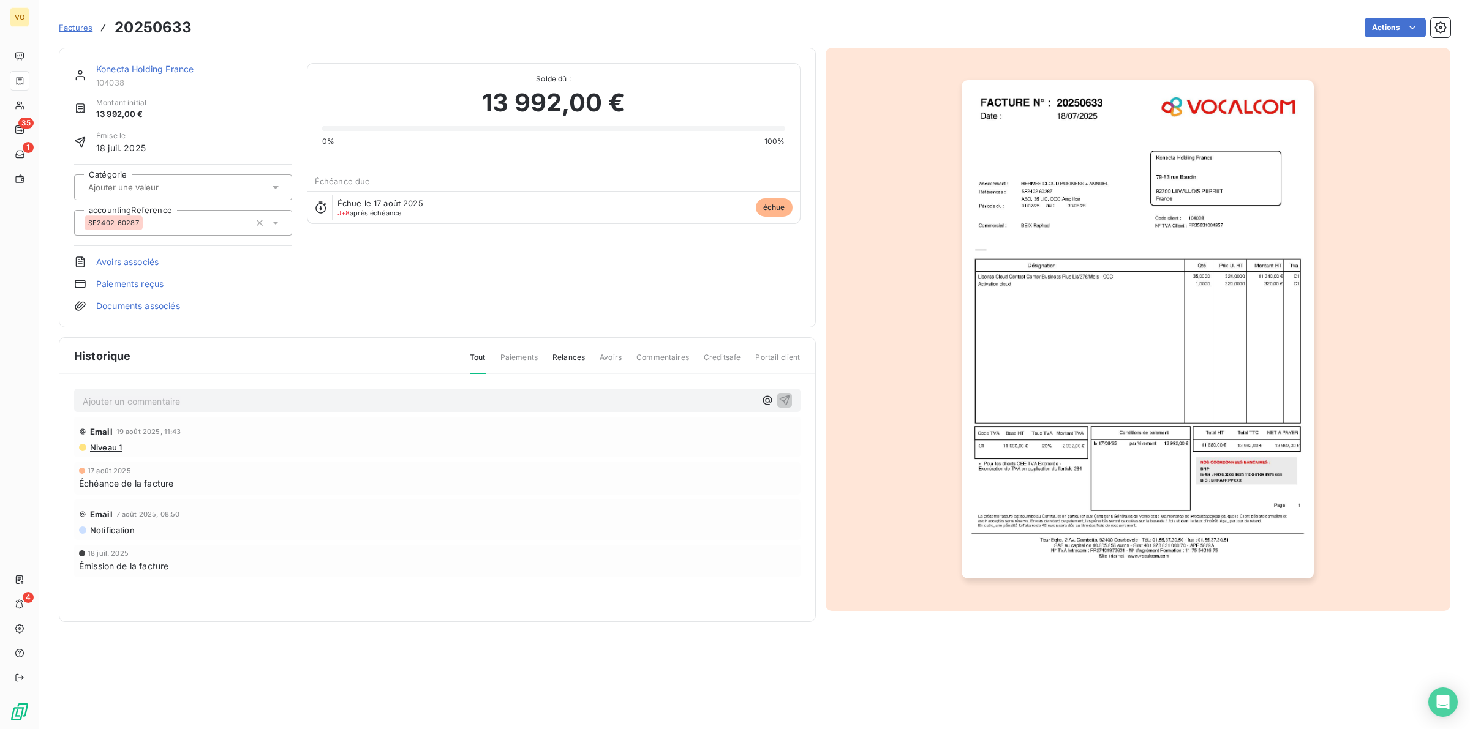
click at [164, 66] on link "Konecta Holding France" at bounding box center [144, 69] width 97 height 10
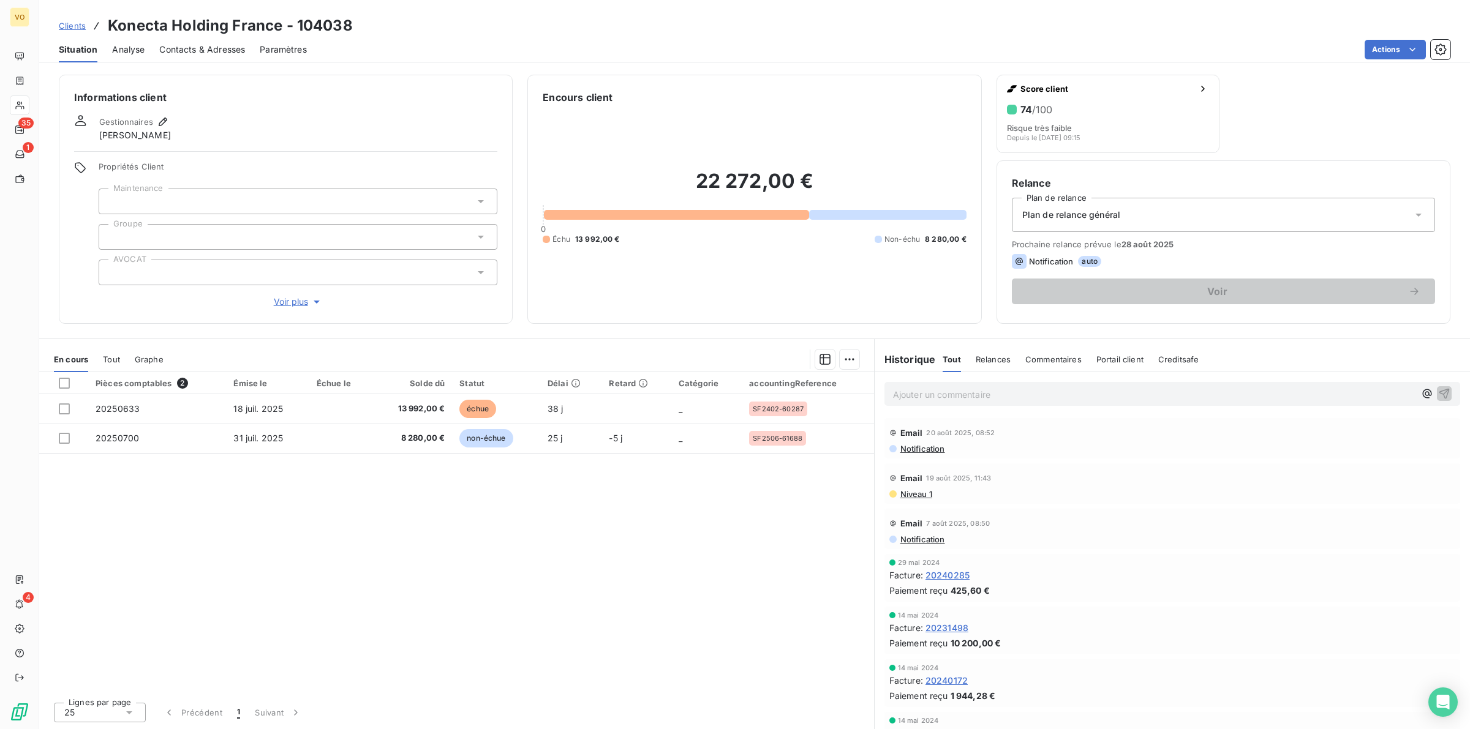
click at [549, 536] on div "Pièces comptables 2 Émise le Échue le Solde dû Statut Délai Retard Catégorie ac…" at bounding box center [456, 532] width 835 height 320
click at [598, 562] on div "Pièces comptables 2 Émise le Échue le Solde dû Statut Délai Retard Catégorie ac…" at bounding box center [456, 532] width 835 height 320
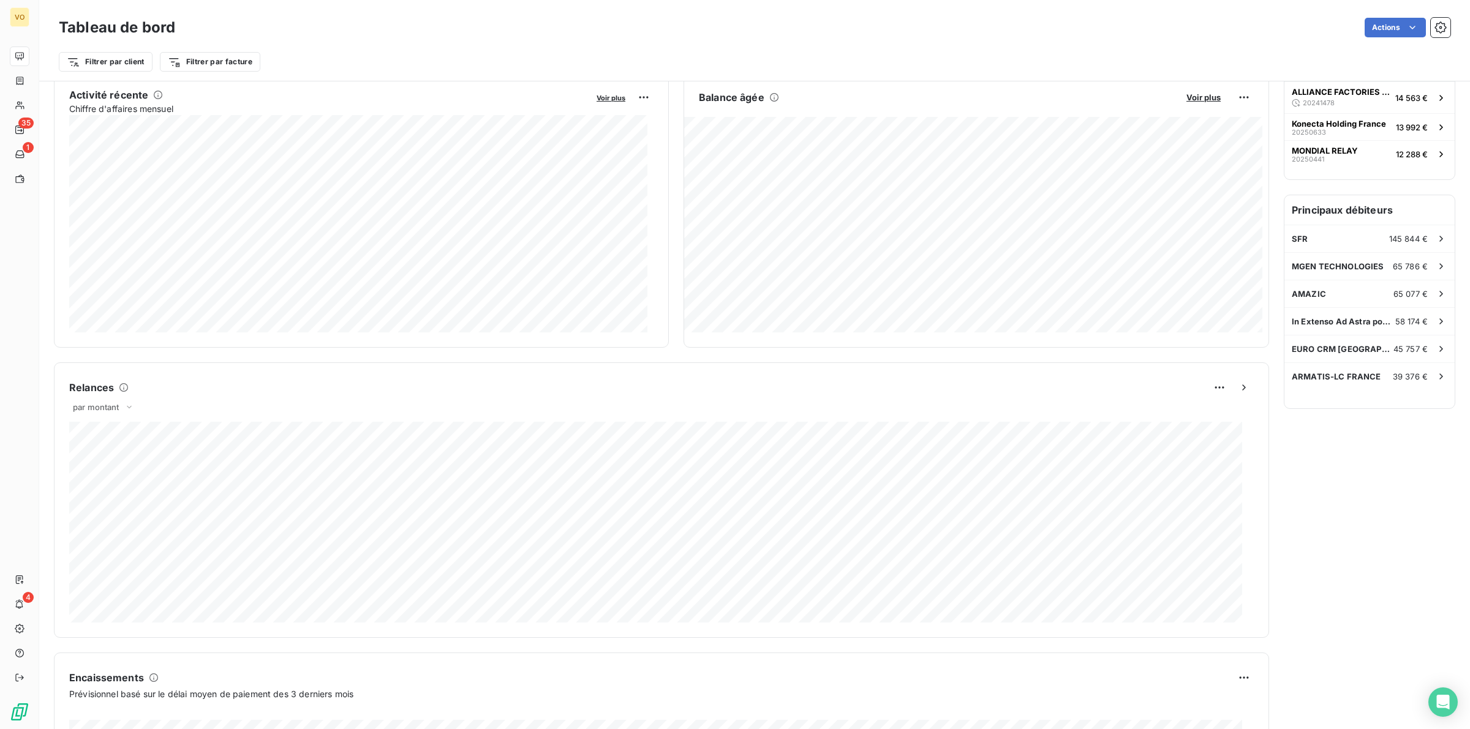
scroll to position [307, 0]
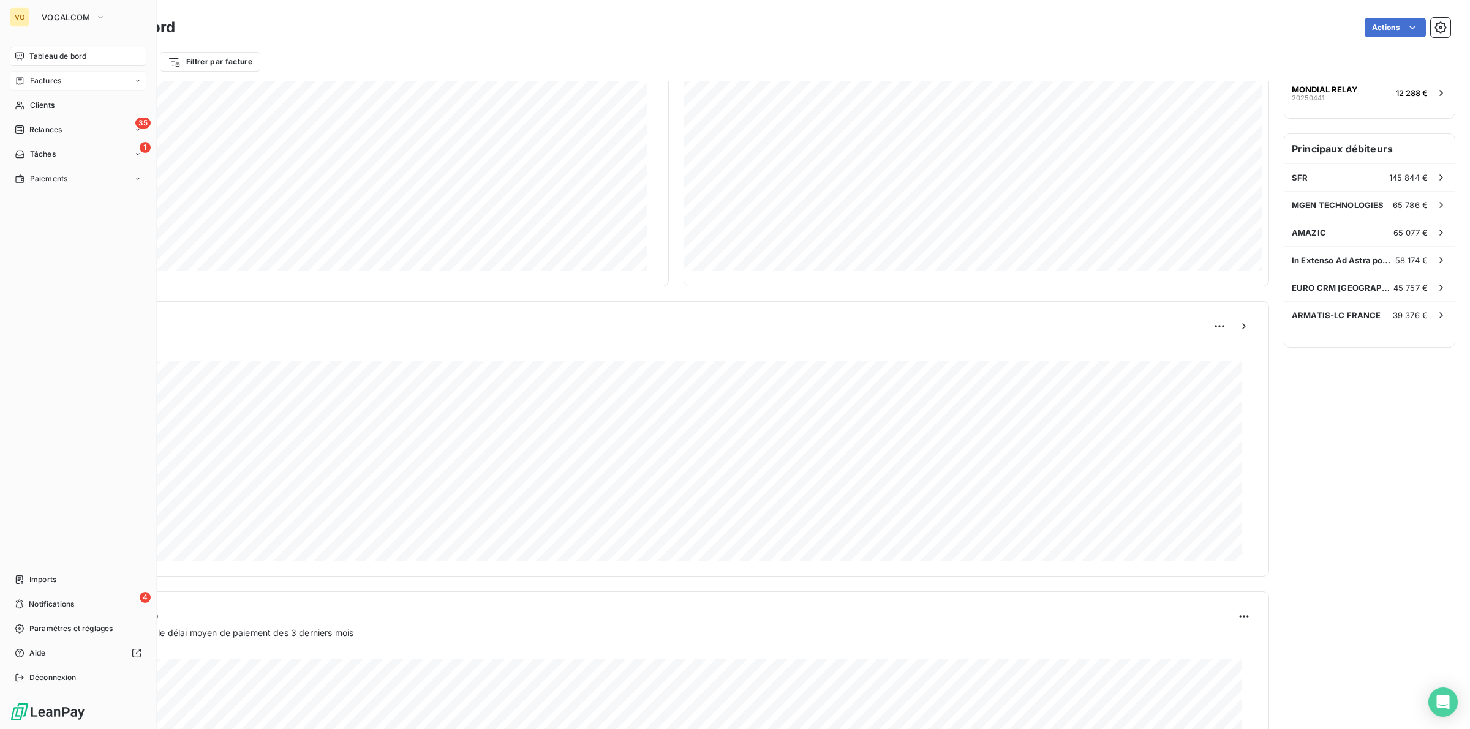
click at [37, 81] on span "Factures" at bounding box center [45, 80] width 31 height 11
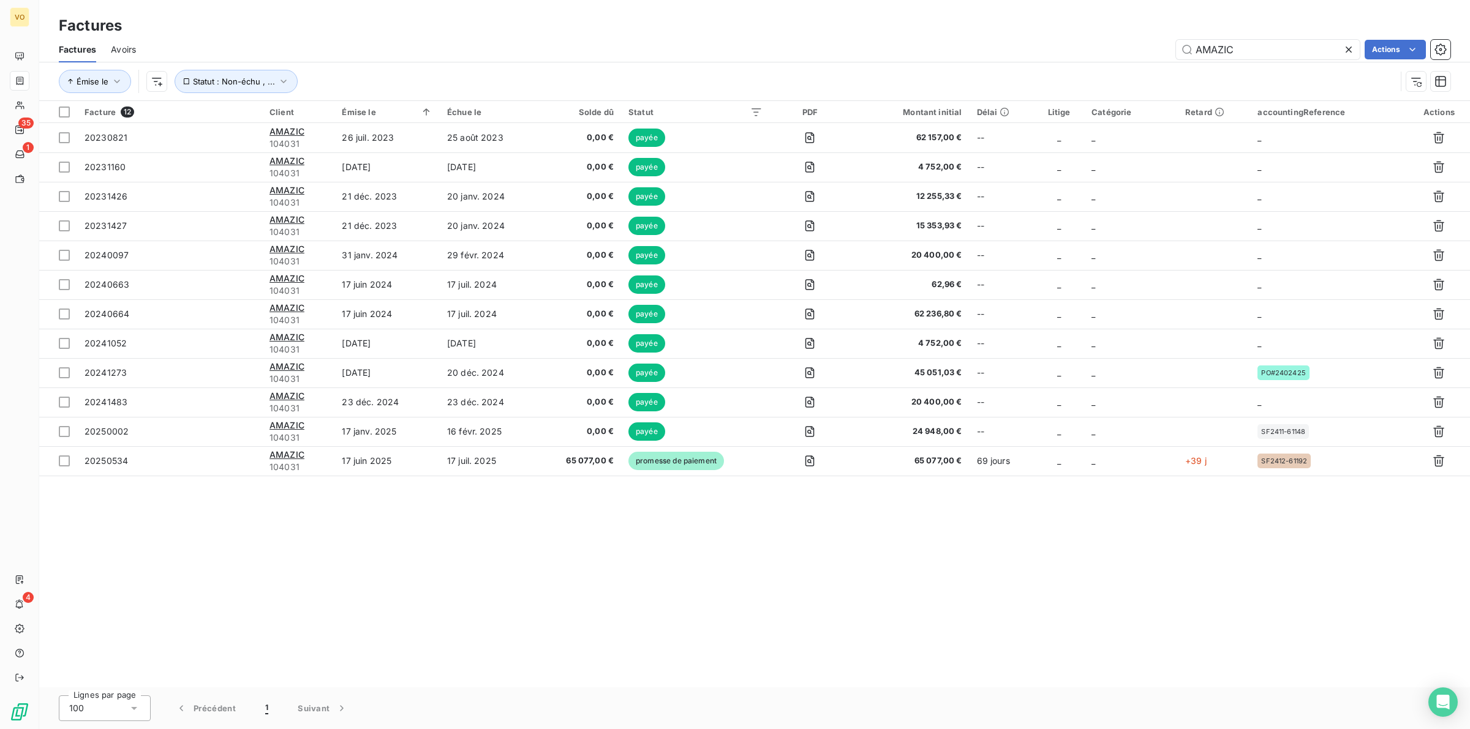
drag, startPoint x: 1244, startPoint y: 50, endPoint x: 1168, endPoint y: 37, distance: 77.1
click at [1168, 37] on div "Factures Avoirs AMAZIC Actions" at bounding box center [754, 50] width 1430 height 26
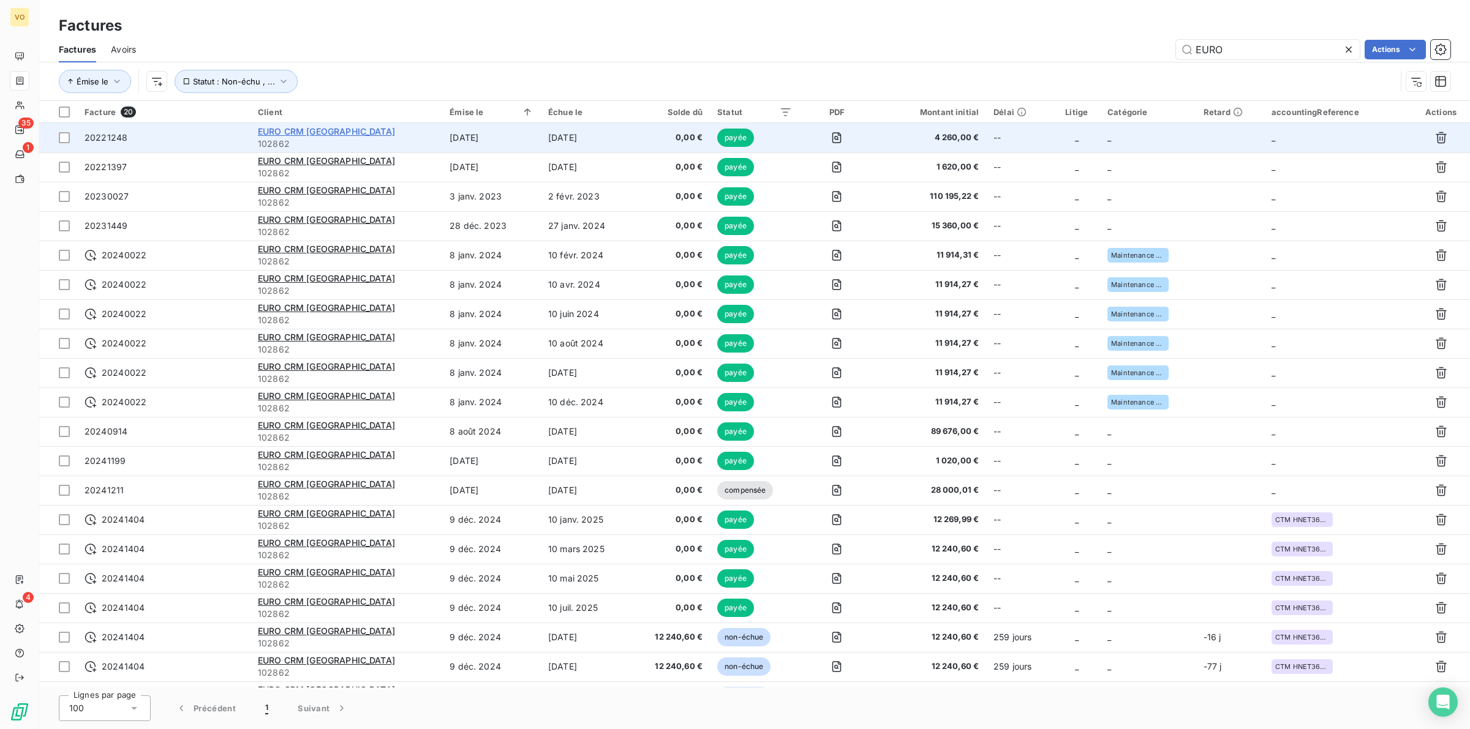
type input "EURO"
click at [297, 127] on span "EURO CRM France" at bounding box center [326, 131] width 137 height 10
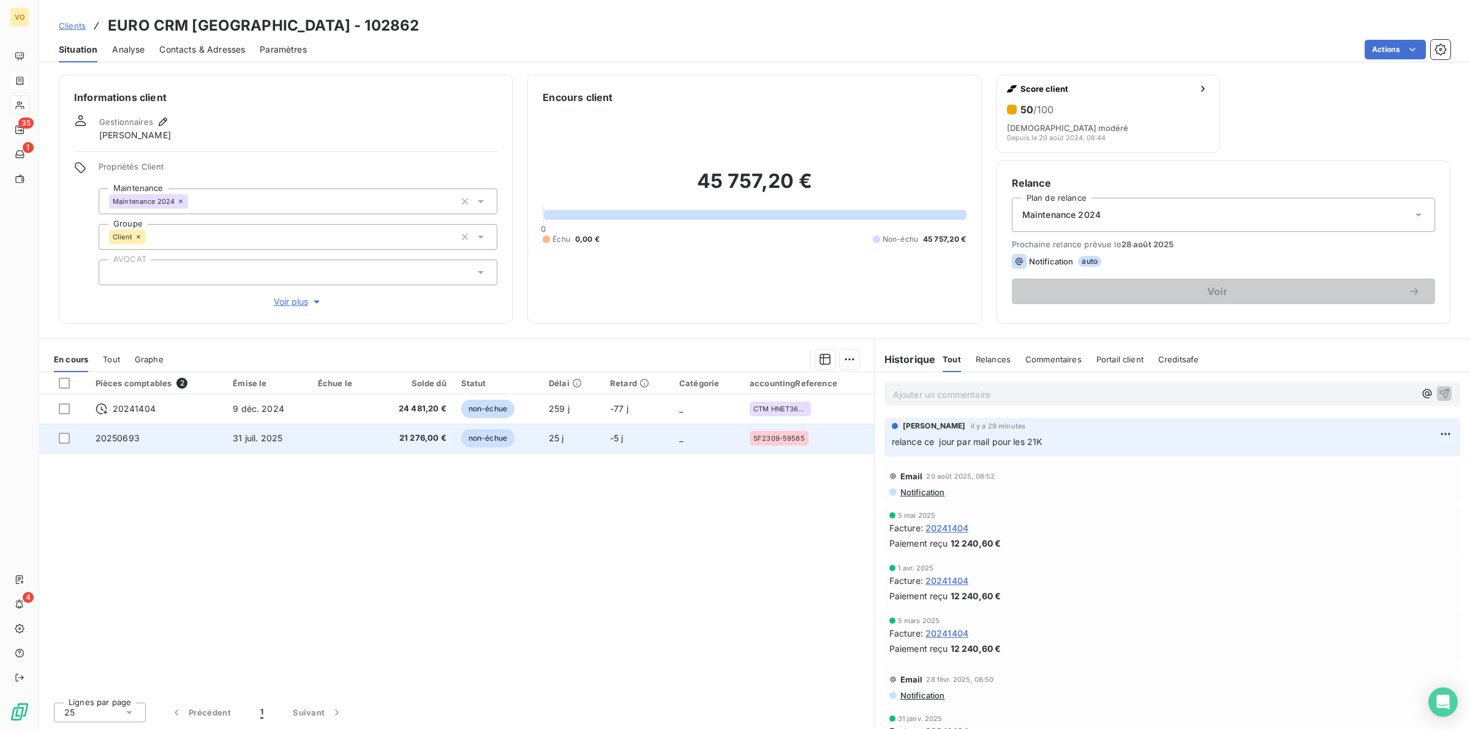
click at [237, 441] on span "31 juil. 2025" at bounding box center [258, 438] width 50 height 10
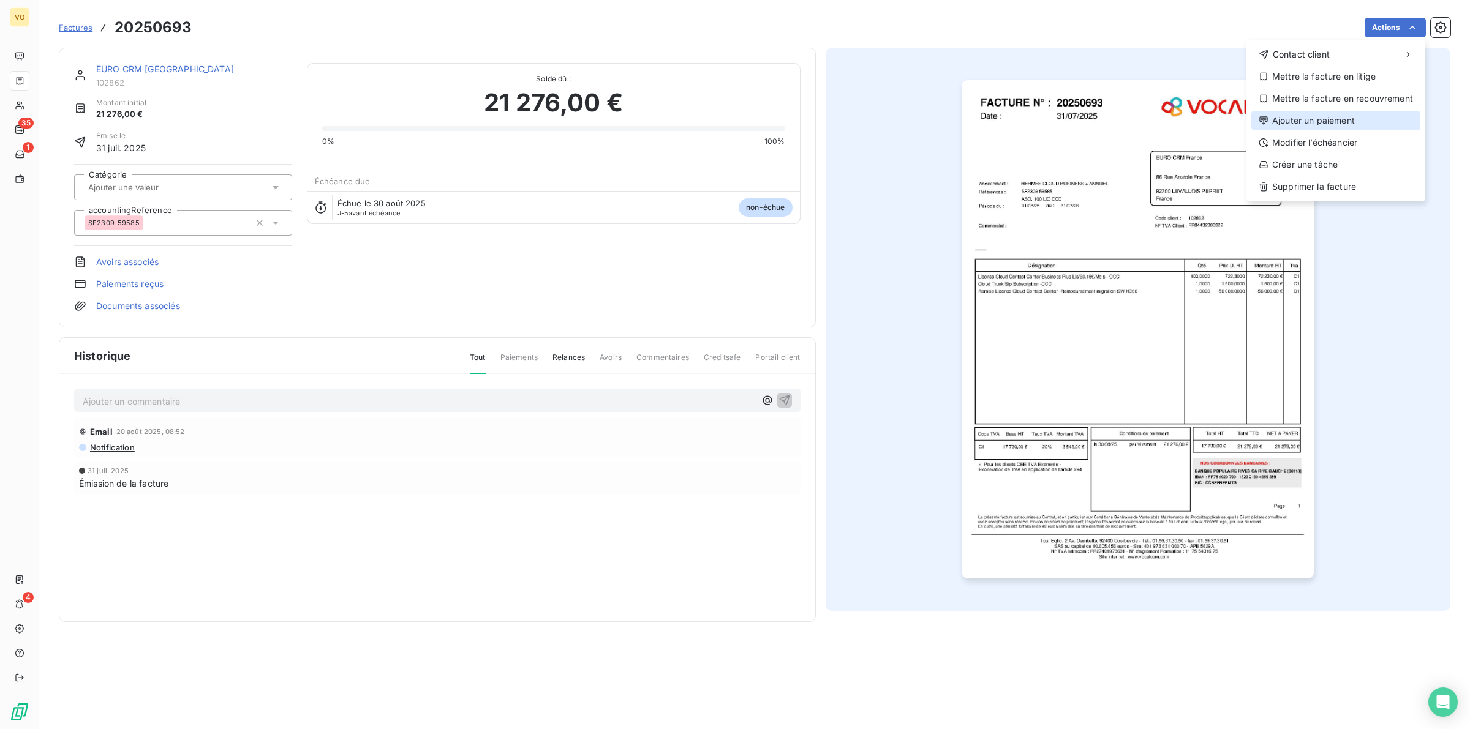
click at [1347, 118] on div "Ajouter un paiement" at bounding box center [1335, 121] width 169 height 20
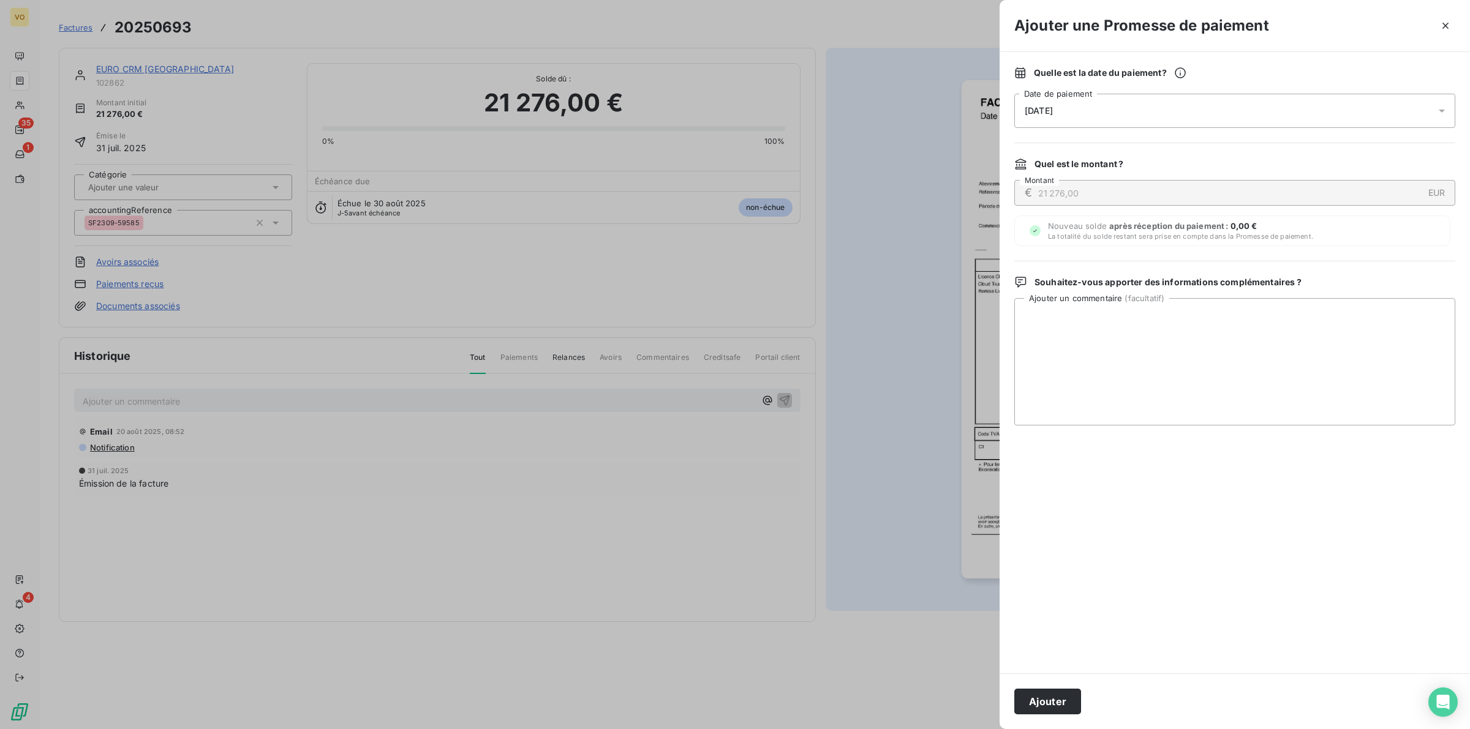
click at [1441, 105] on icon at bounding box center [1441, 111] width 12 height 12
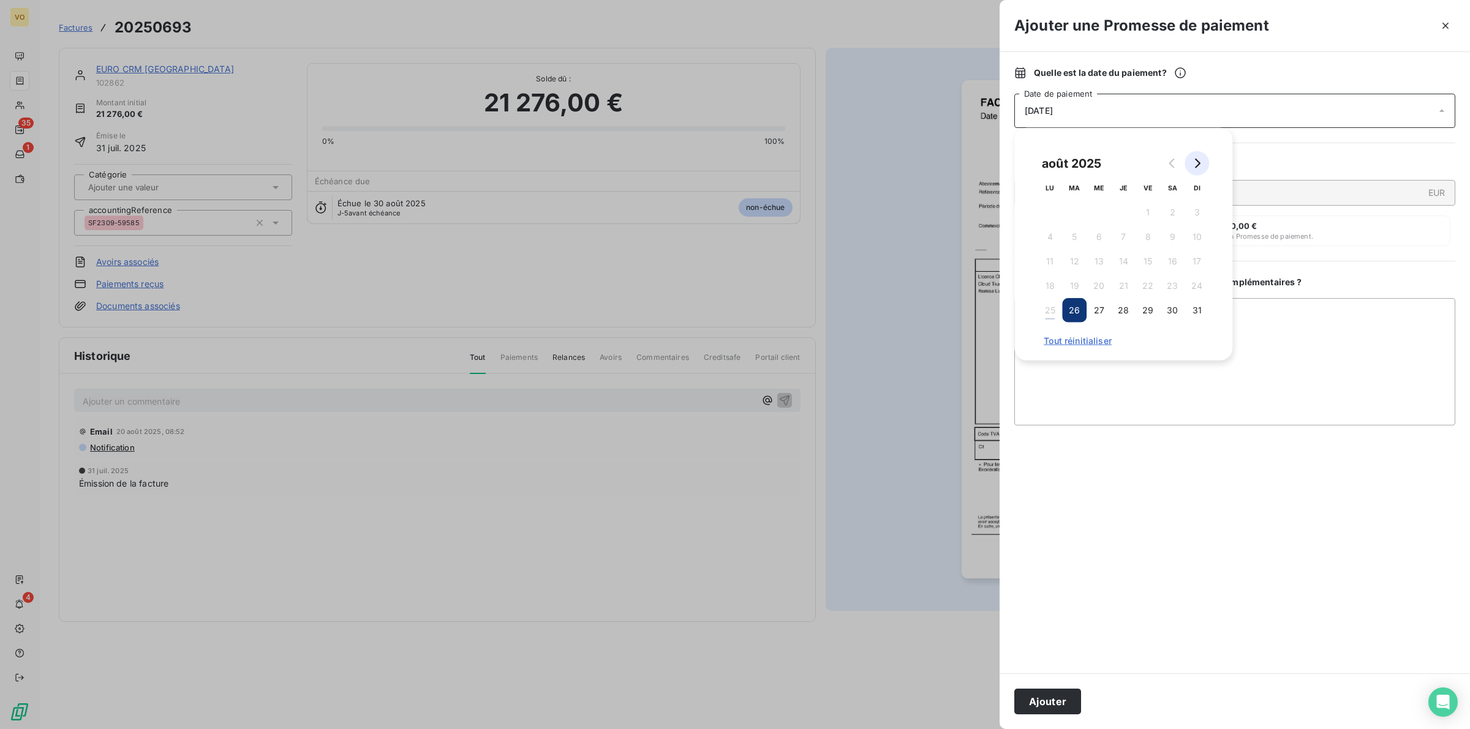
click at [1197, 160] on icon "Go to next month" at bounding box center [1197, 164] width 10 height 10
click at [1119, 209] on button "4" at bounding box center [1123, 212] width 24 height 24
click at [1332, 372] on textarea "Ajouter un commentaire ( facultatif )" at bounding box center [1234, 361] width 441 height 127
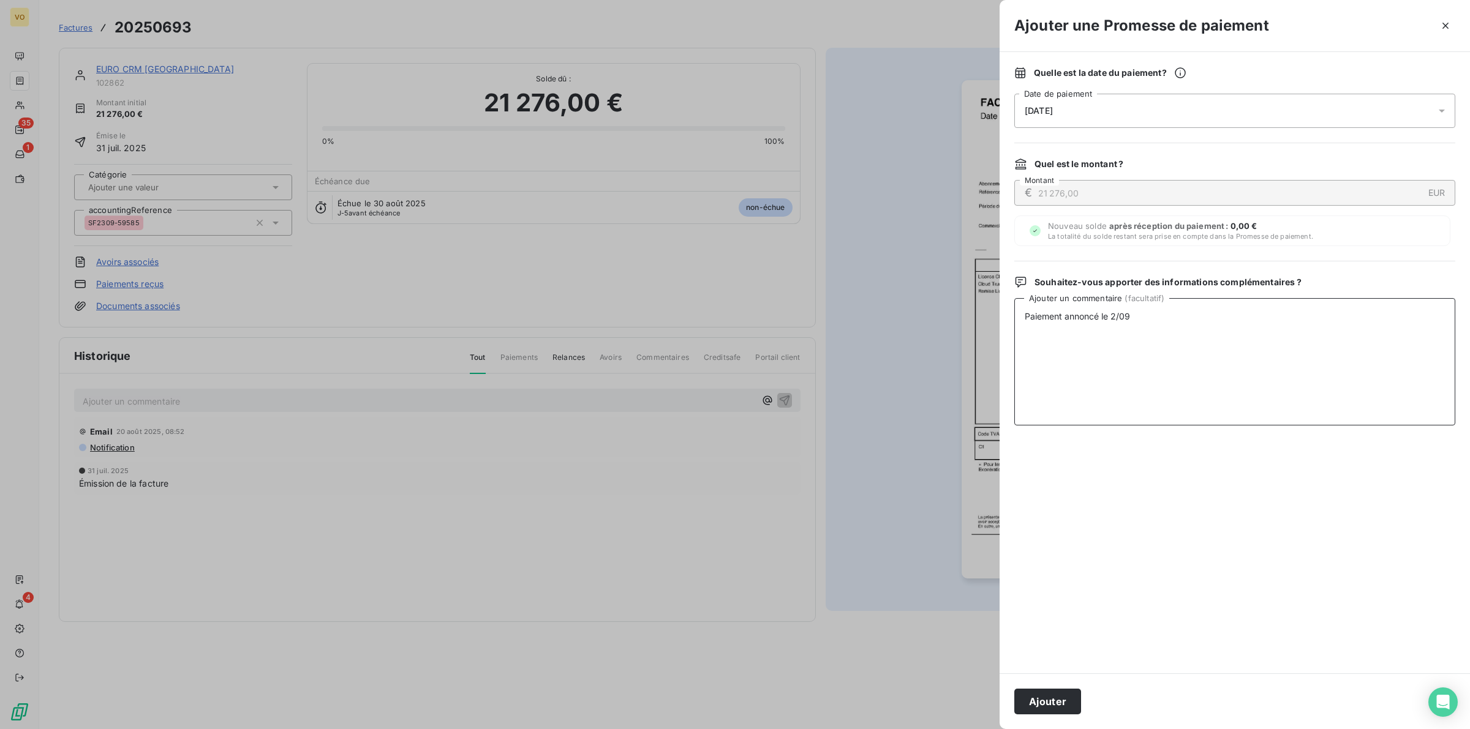
type textarea "Paiement annoncé le 2/09"
click at [1442, 106] on icon at bounding box center [1441, 111] width 12 height 12
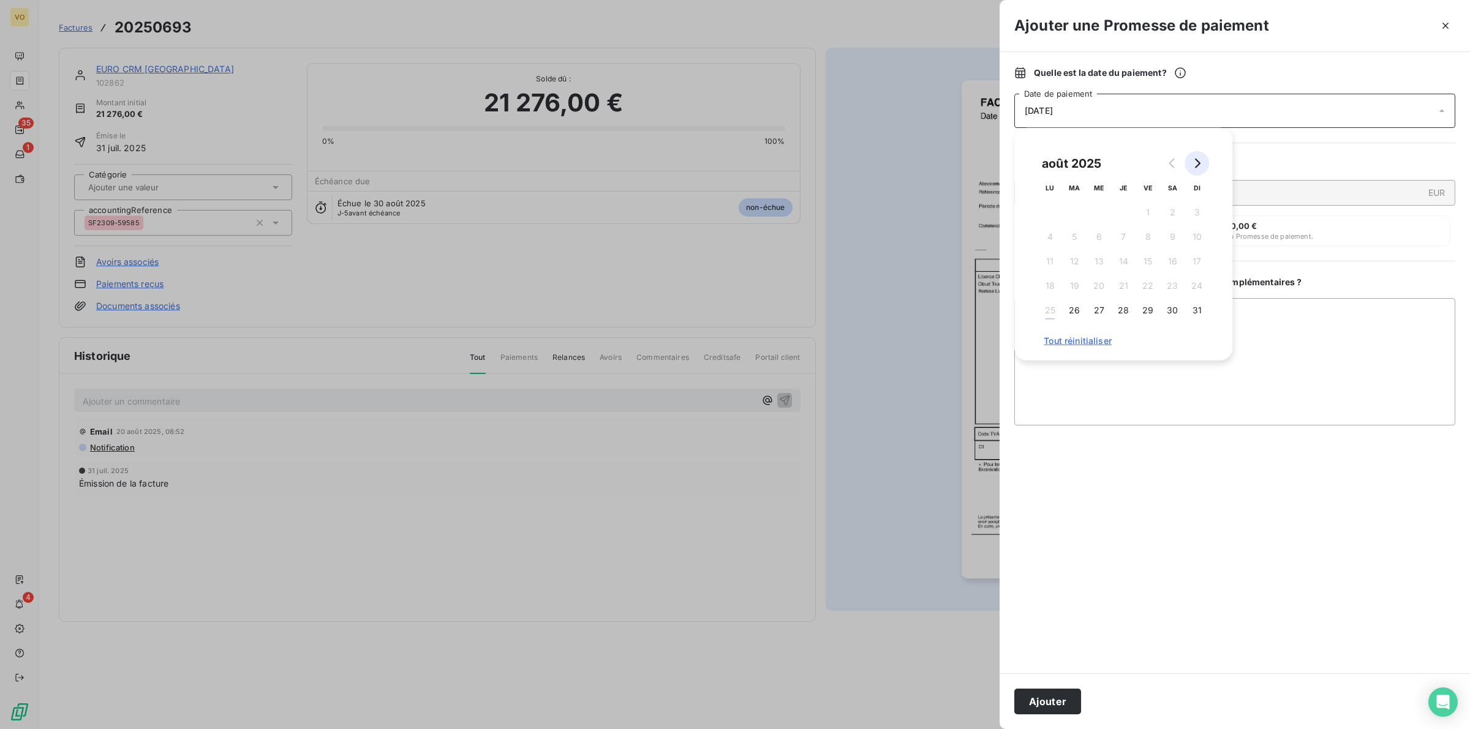
click at [1196, 159] on icon "Go to next month" at bounding box center [1197, 164] width 10 height 10
click at [1097, 210] on button "3" at bounding box center [1098, 212] width 24 height 24
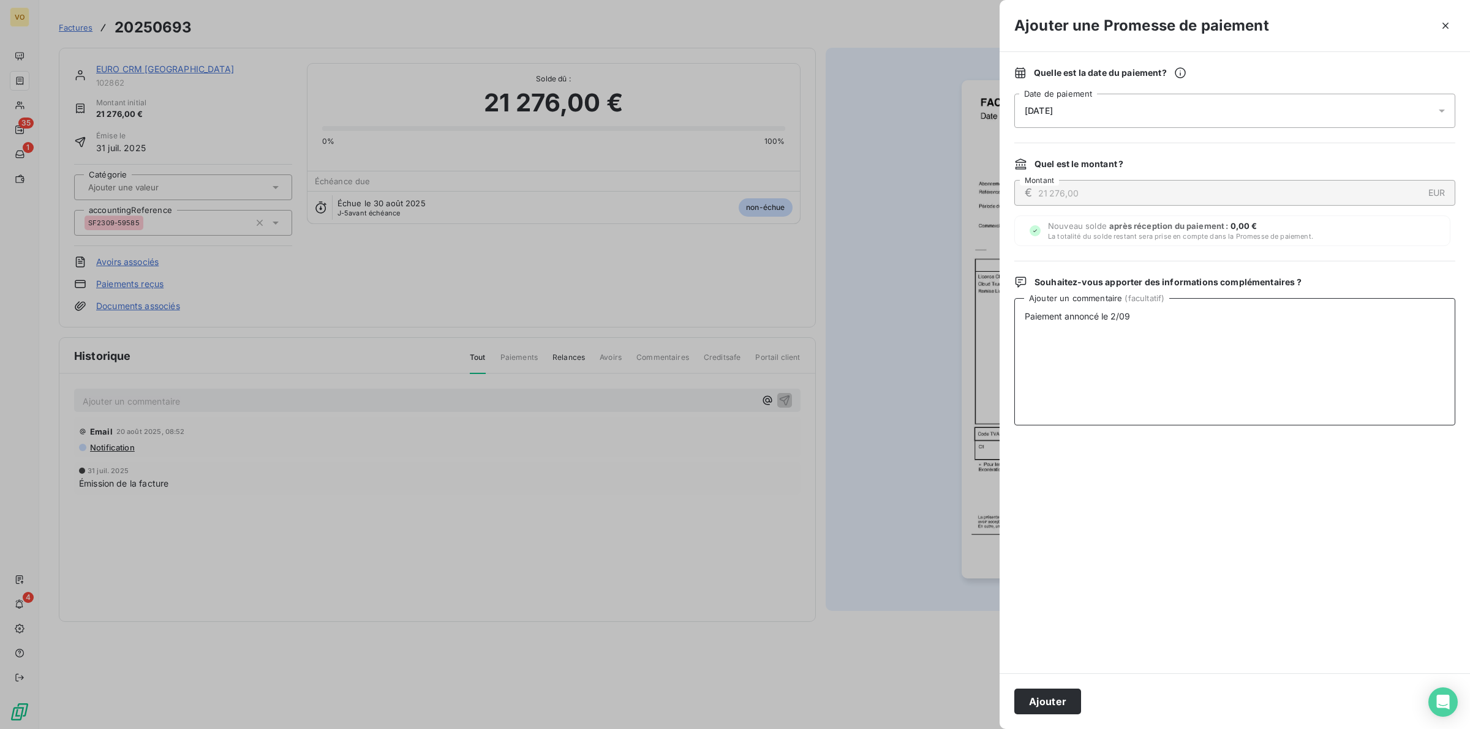
click at [1309, 356] on textarea "Paiement annoncé le 2/09" at bounding box center [1234, 361] width 441 height 127
click at [1056, 699] on button "Ajouter" at bounding box center [1047, 702] width 67 height 26
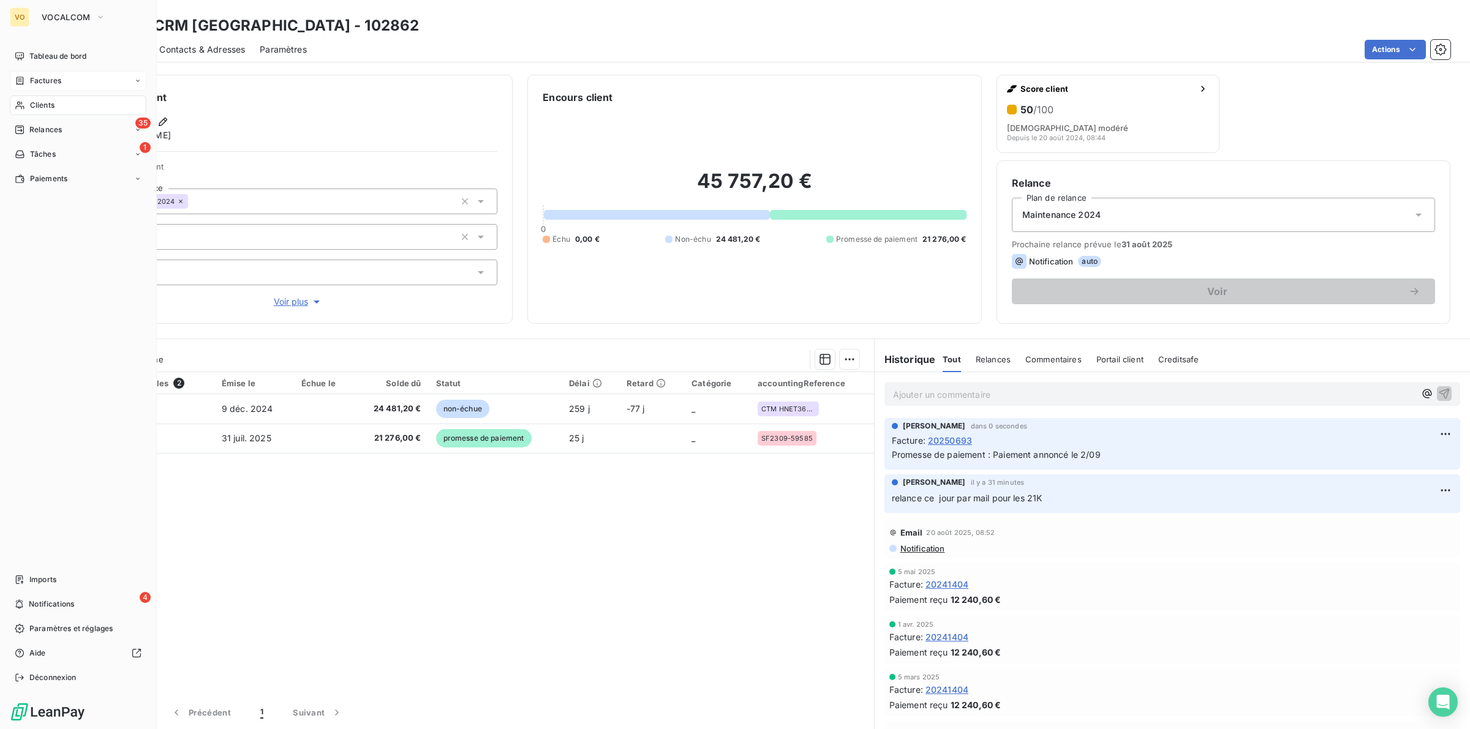
click at [45, 103] on span "Clients" at bounding box center [42, 105] width 24 height 11
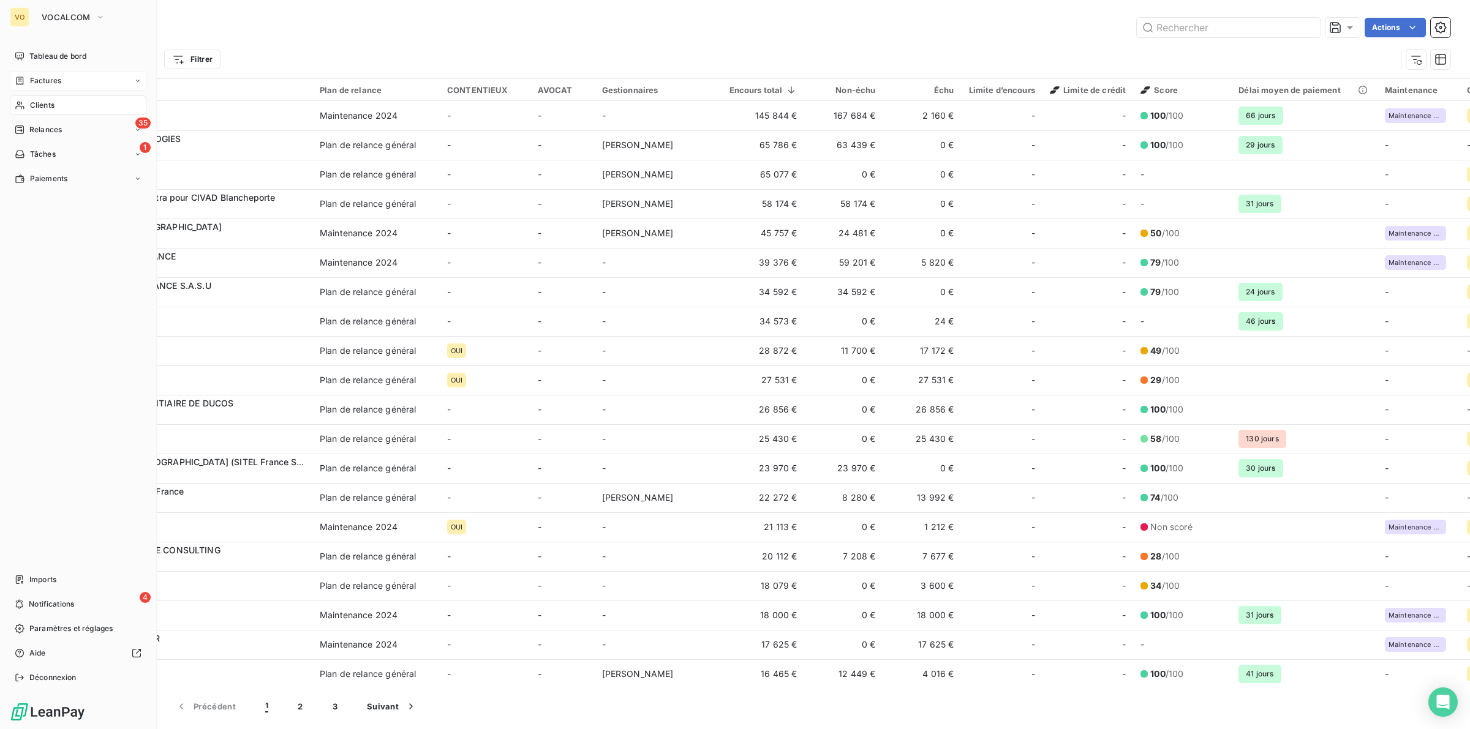
click at [47, 104] on span "Clients" at bounding box center [42, 105] width 24 height 11
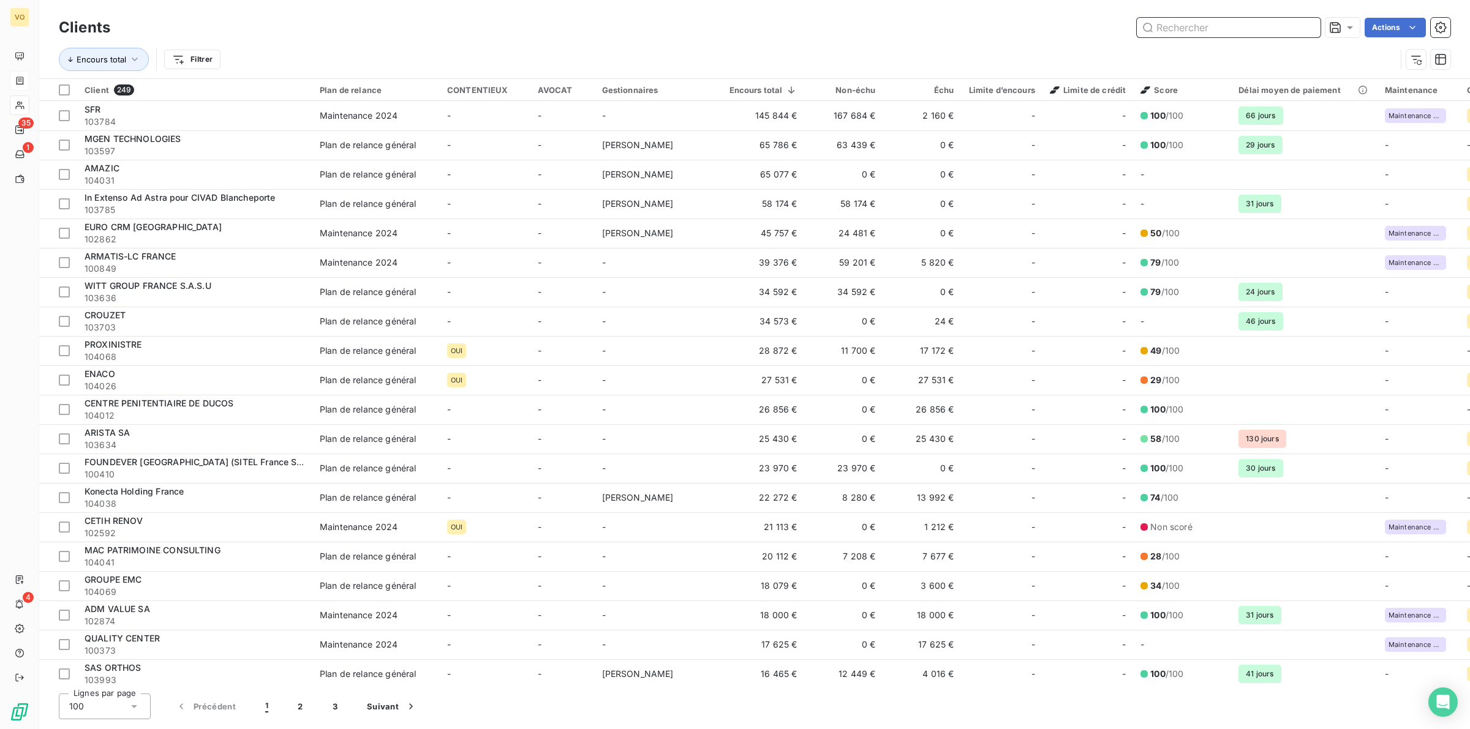
click at [1167, 21] on input "text" at bounding box center [1229, 28] width 184 height 20
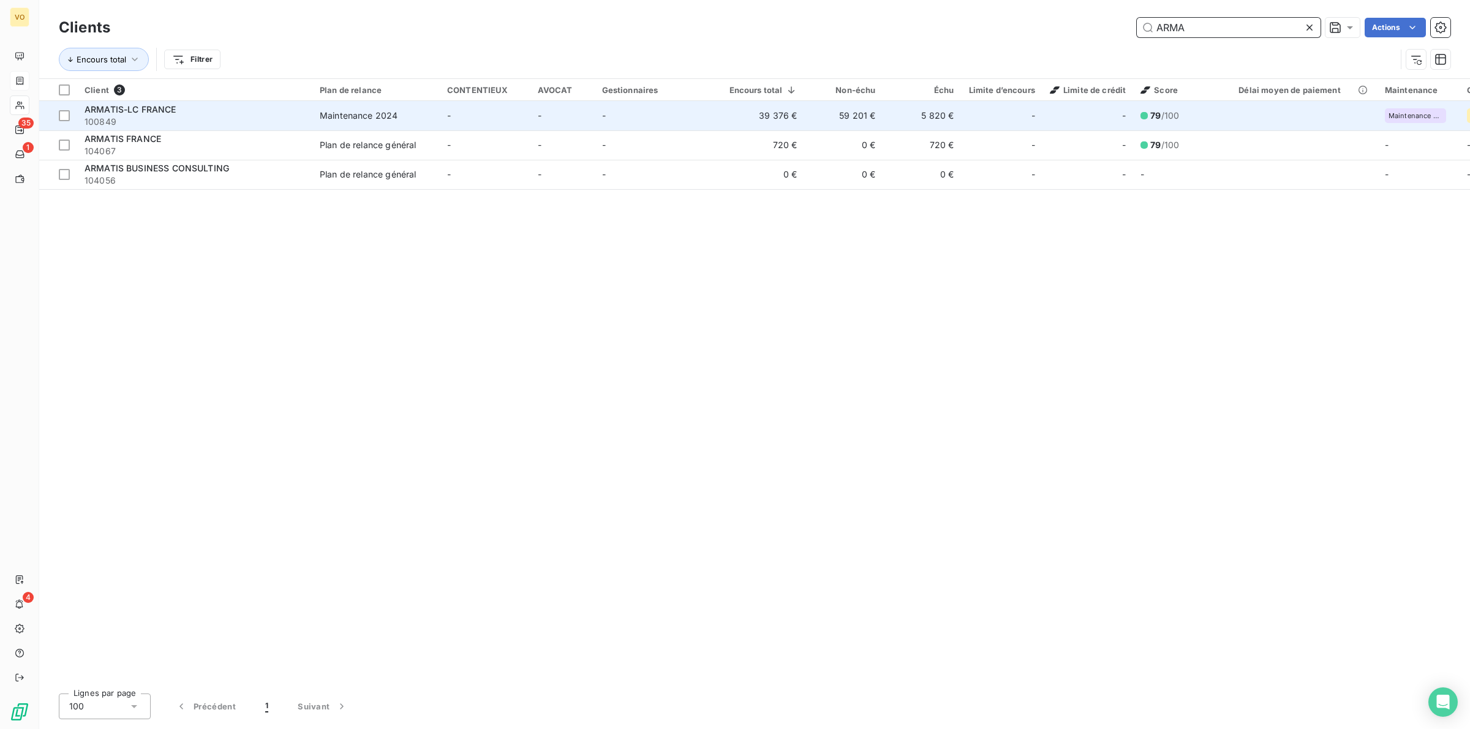
type input "ARMA"
click at [178, 117] on span "100849" at bounding box center [195, 122] width 220 height 12
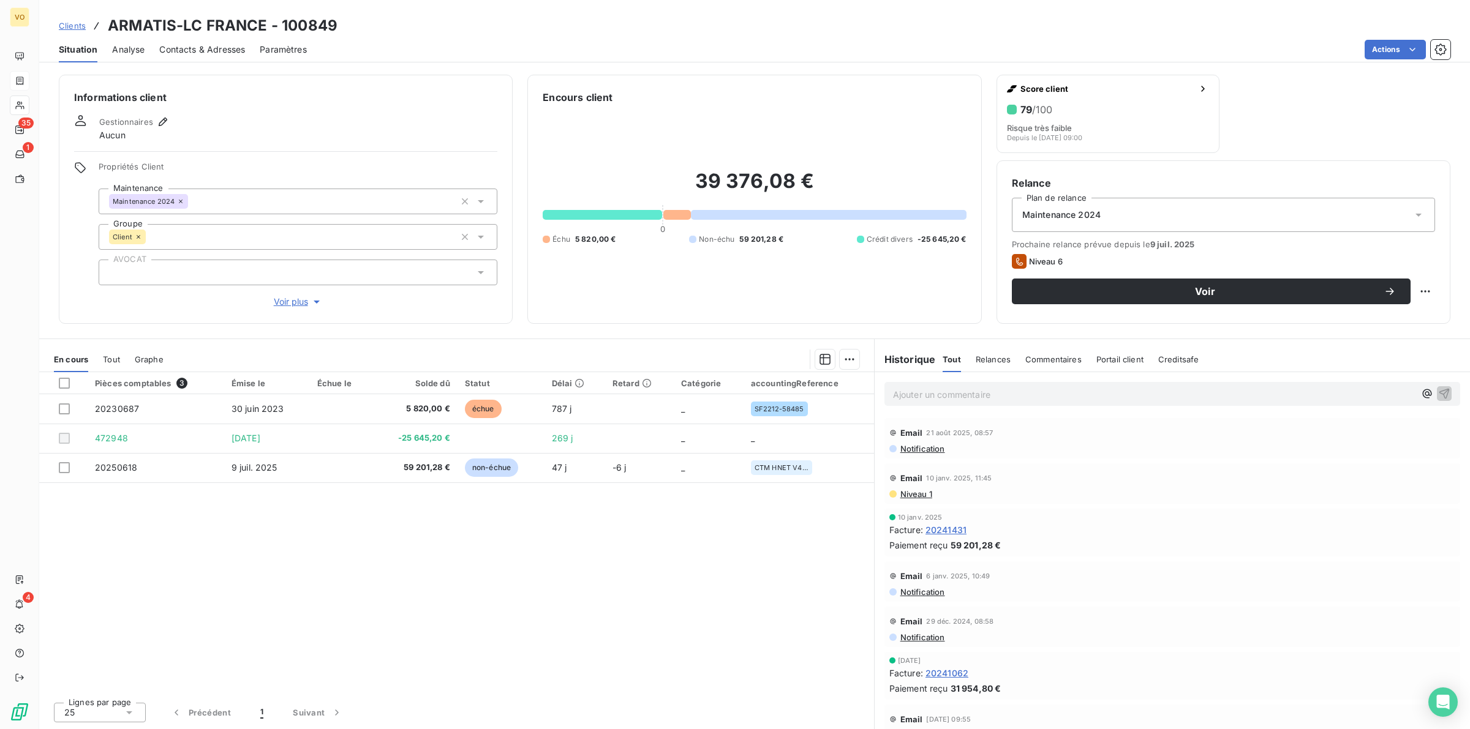
click at [544, 582] on div "Pièces comptables 3 Émise le Échue le Solde dû Statut Délai Retard Catégorie ac…" at bounding box center [456, 532] width 835 height 320
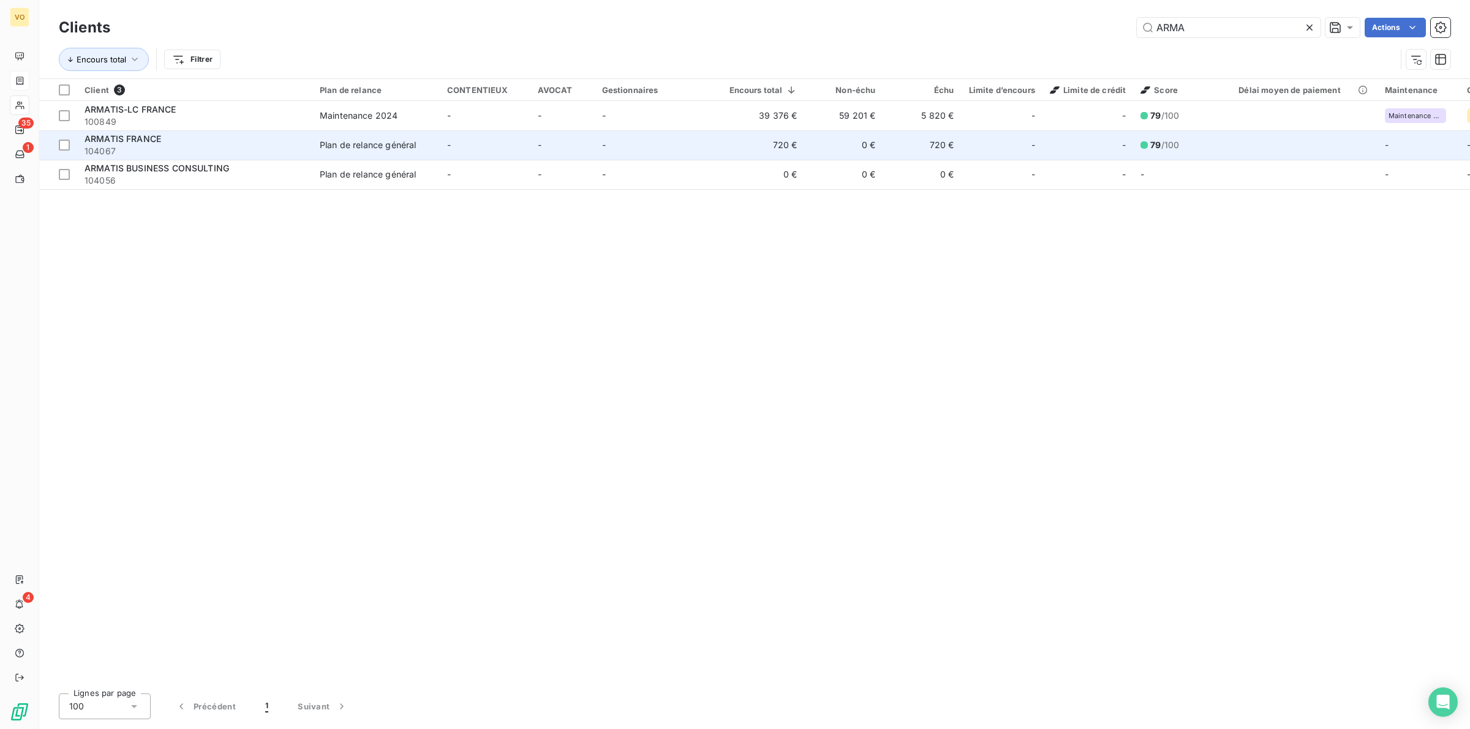
click at [163, 143] on div "ARMATIS FRANCE" at bounding box center [195, 139] width 220 height 12
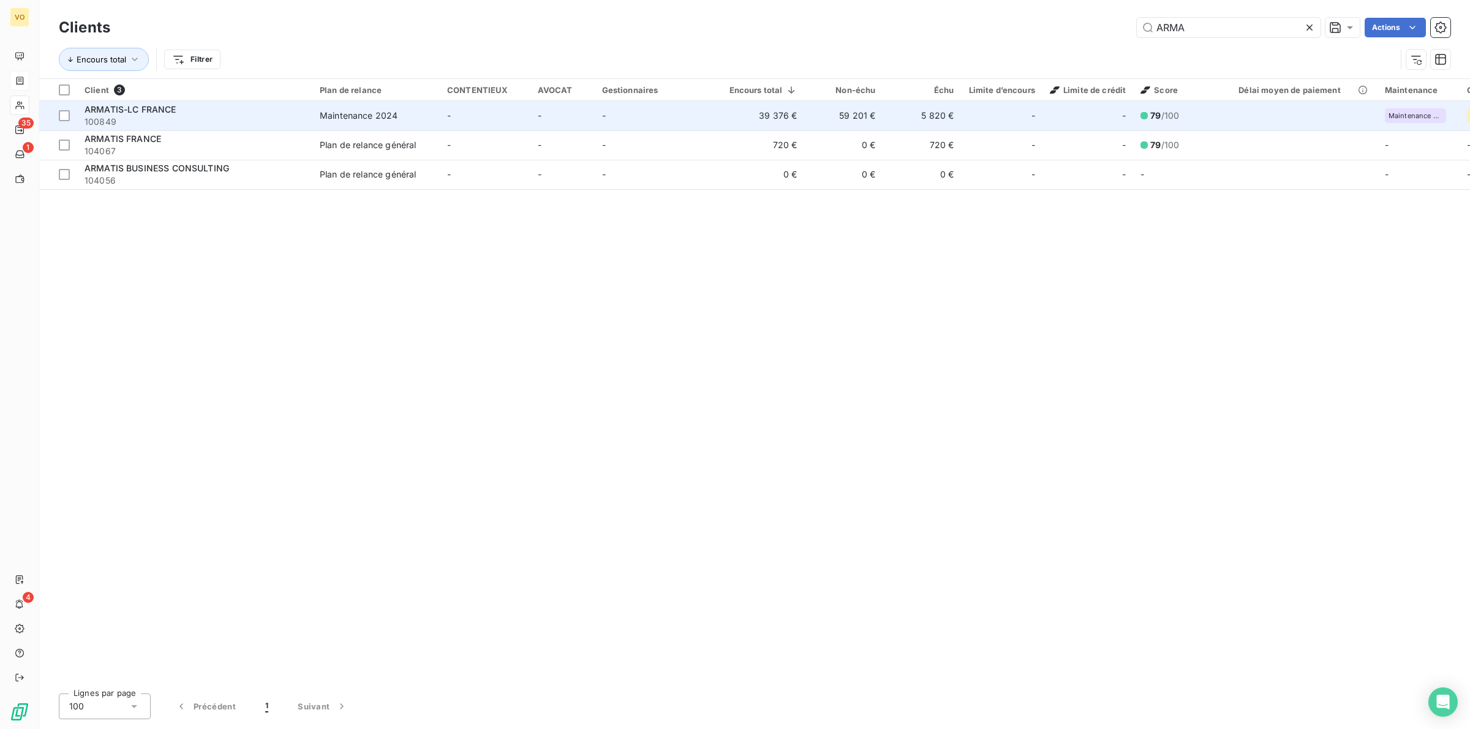
click at [146, 110] on span "ARMATIS-LC FRANCE" at bounding box center [131, 109] width 92 height 10
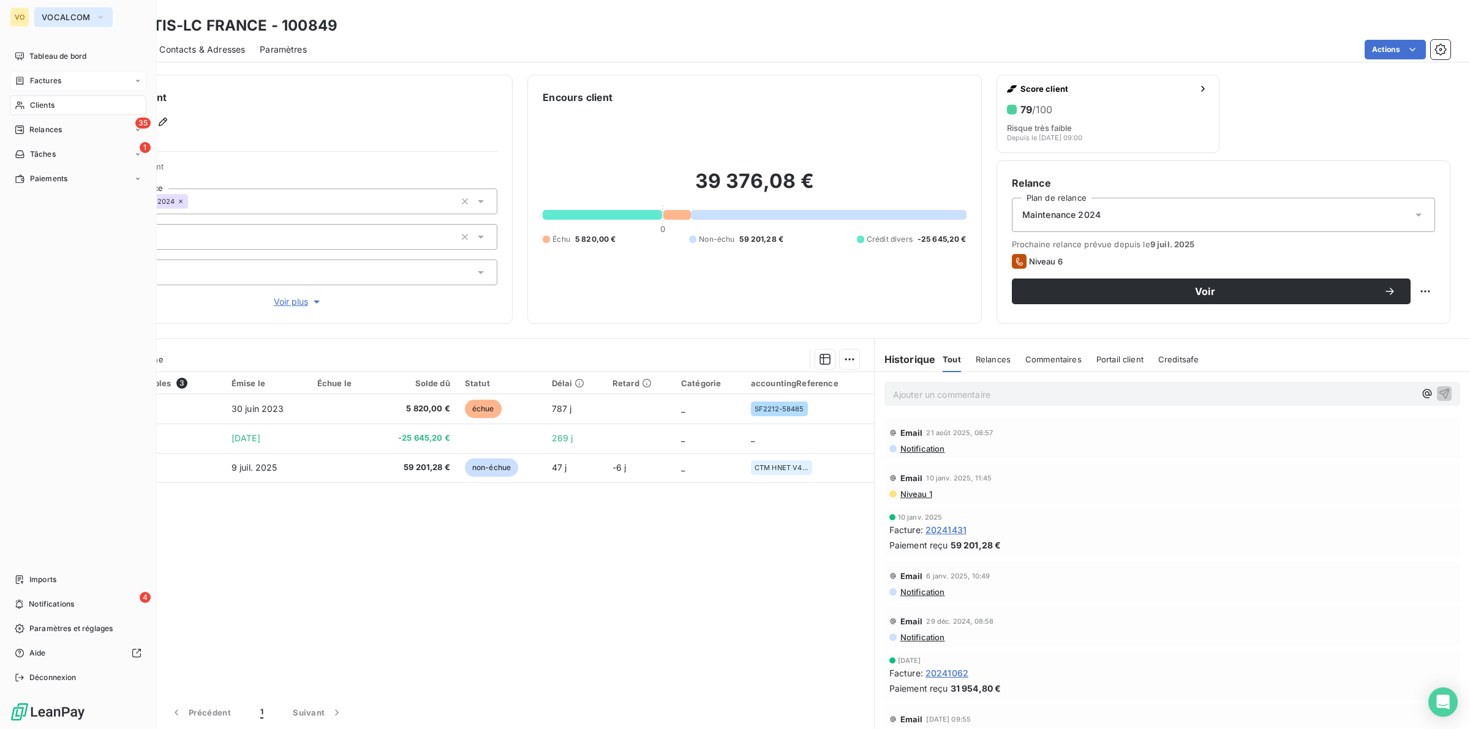
click at [92, 16] on button "VOCALCOM" at bounding box center [73, 17] width 78 height 20
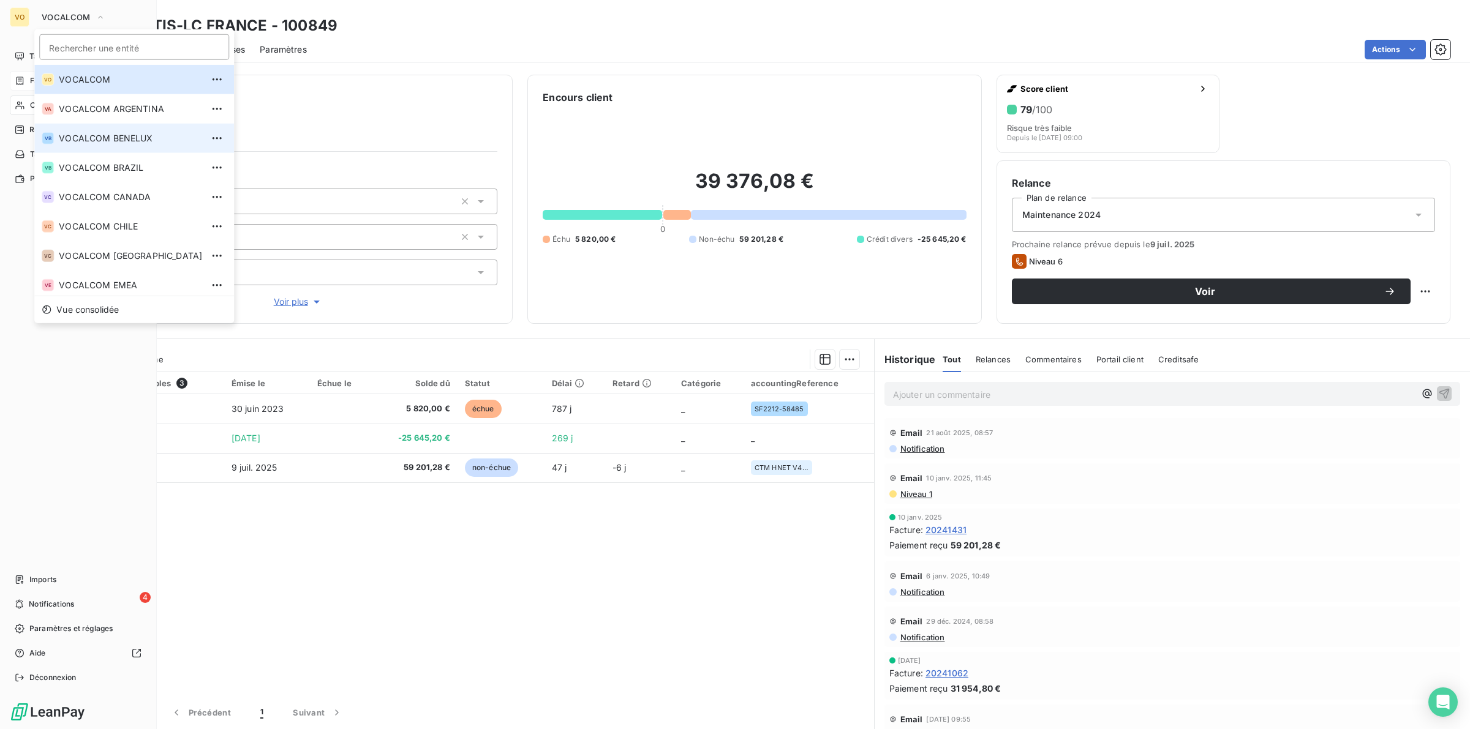
click at [127, 136] on span "VOCALCOM BENELUX" at bounding box center [130, 138] width 143 height 12
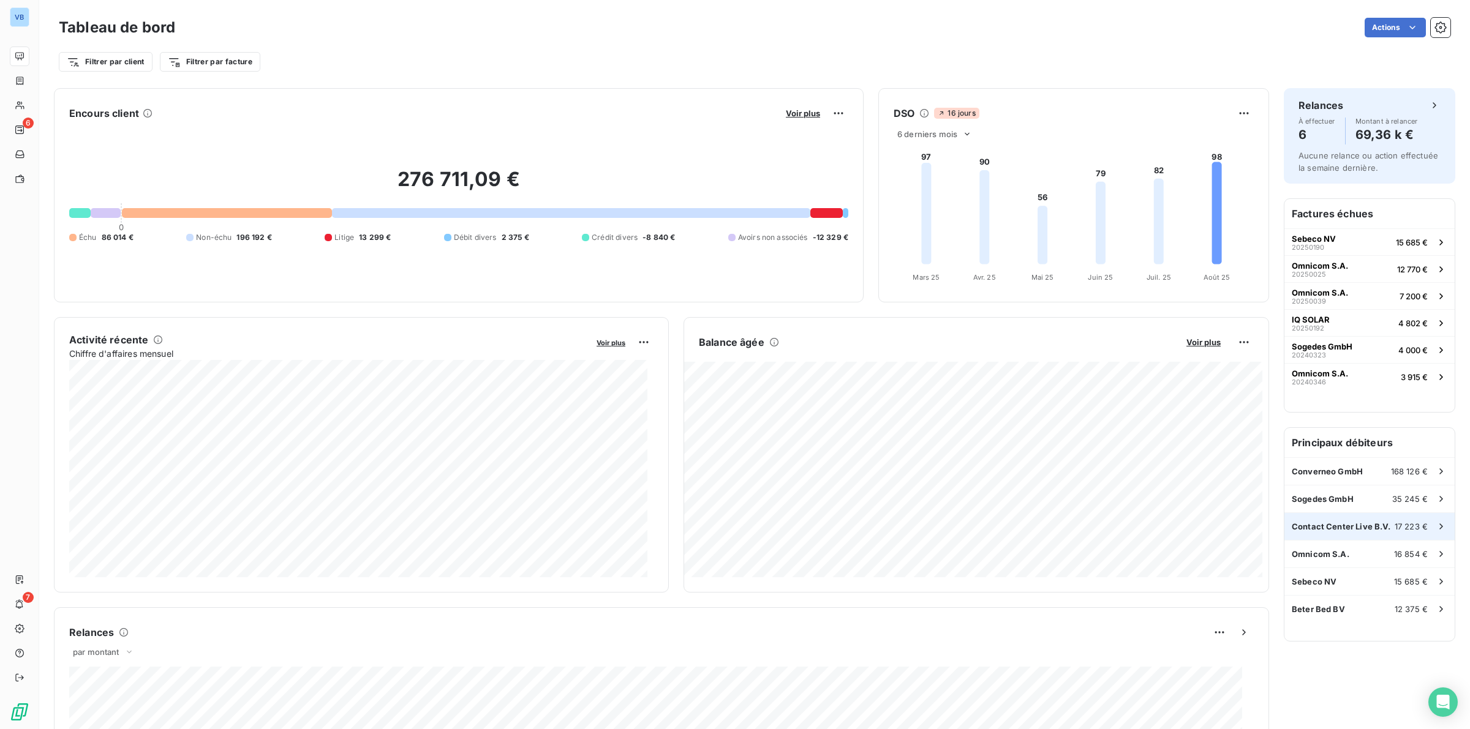
click at [1311, 530] on span "Contact Center Live B.V." at bounding box center [1340, 527] width 99 height 10
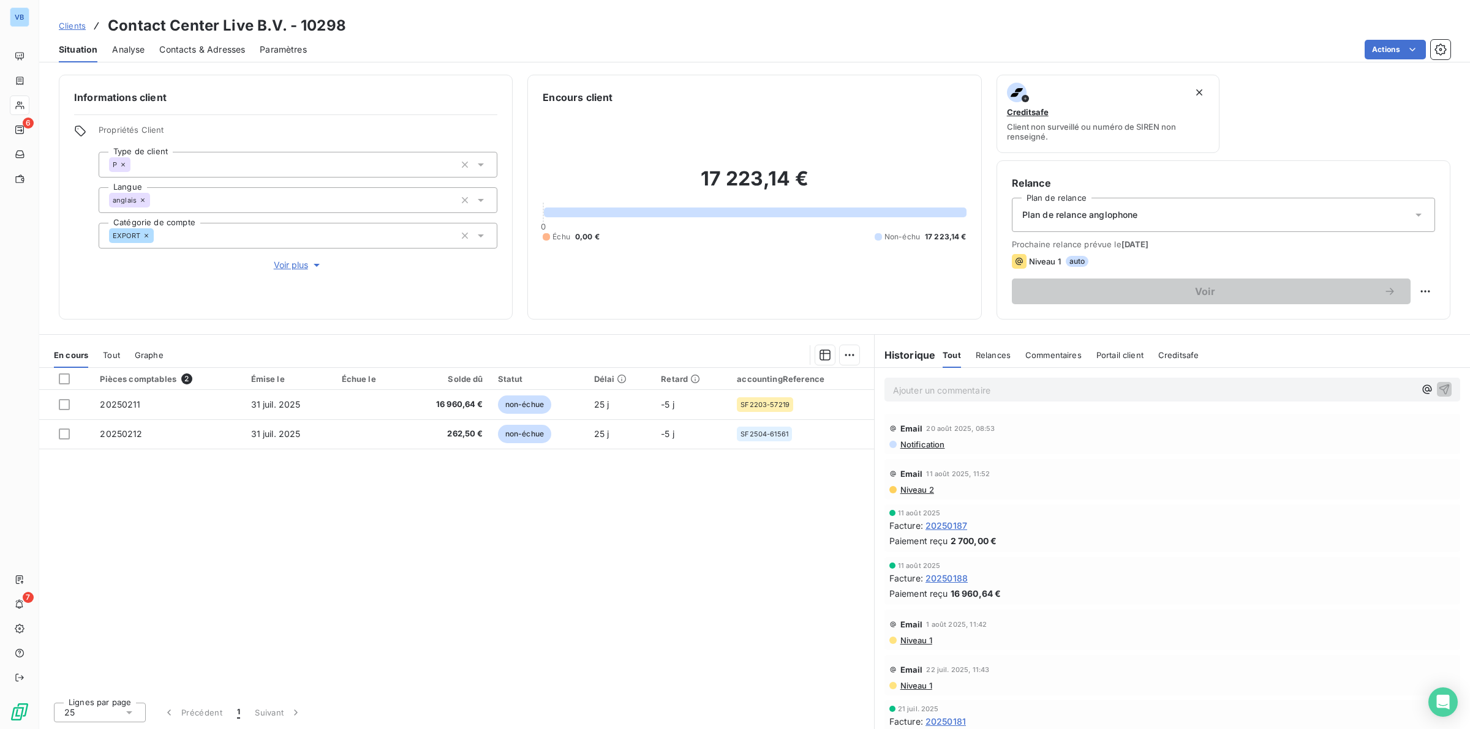
click at [680, 552] on div "Pièces comptables 2 Émise le Échue le Solde dû Statut Délai Retard accountingRe…" at bounding box center [456, 530] width 835 height 325
click at [668, 487] on div "Pièces comptables 2 Émise le Échue le Solde dû Statut Délai Retard accountingRe…" at bounding box center [456, 530] width 835 height 325
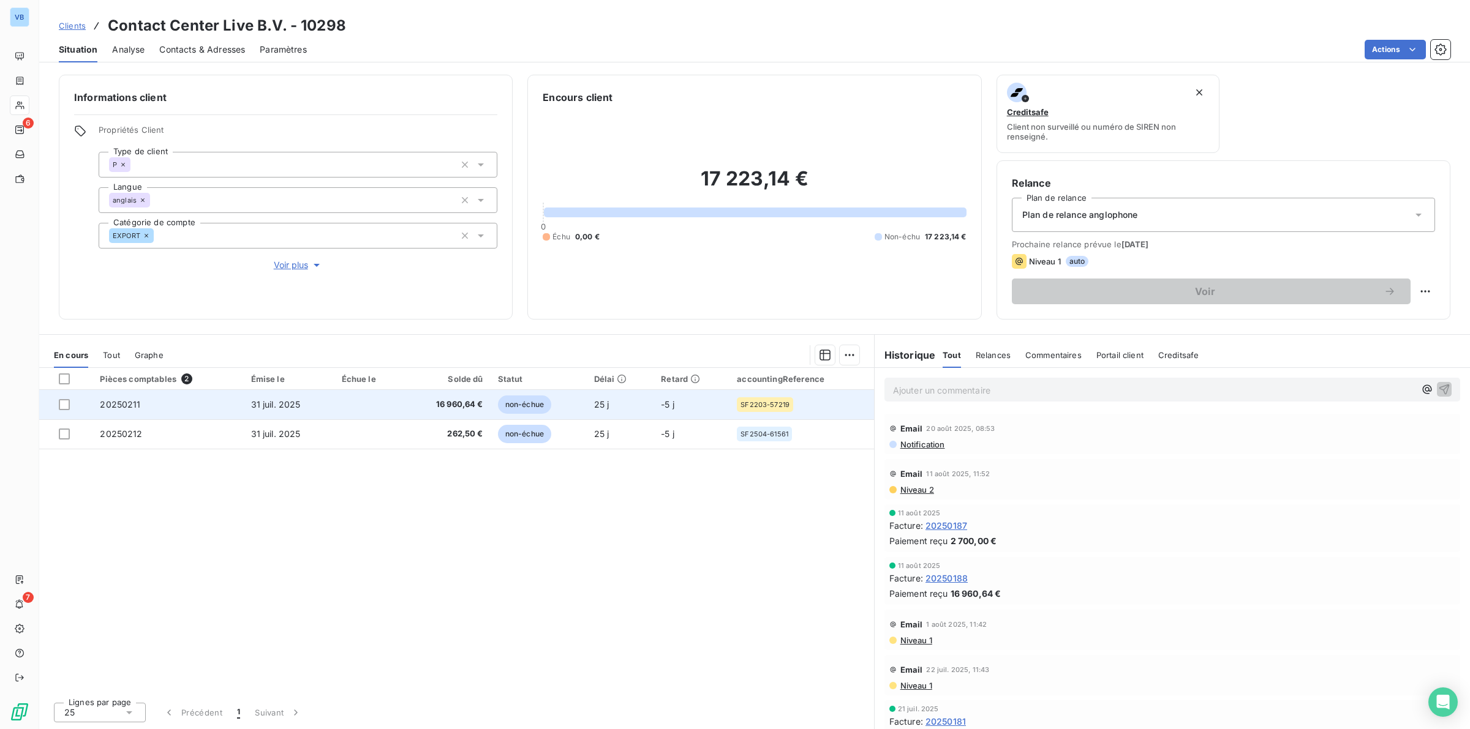
click at [360, 407] on td at bounding box center [368, 404] width 69 height 29
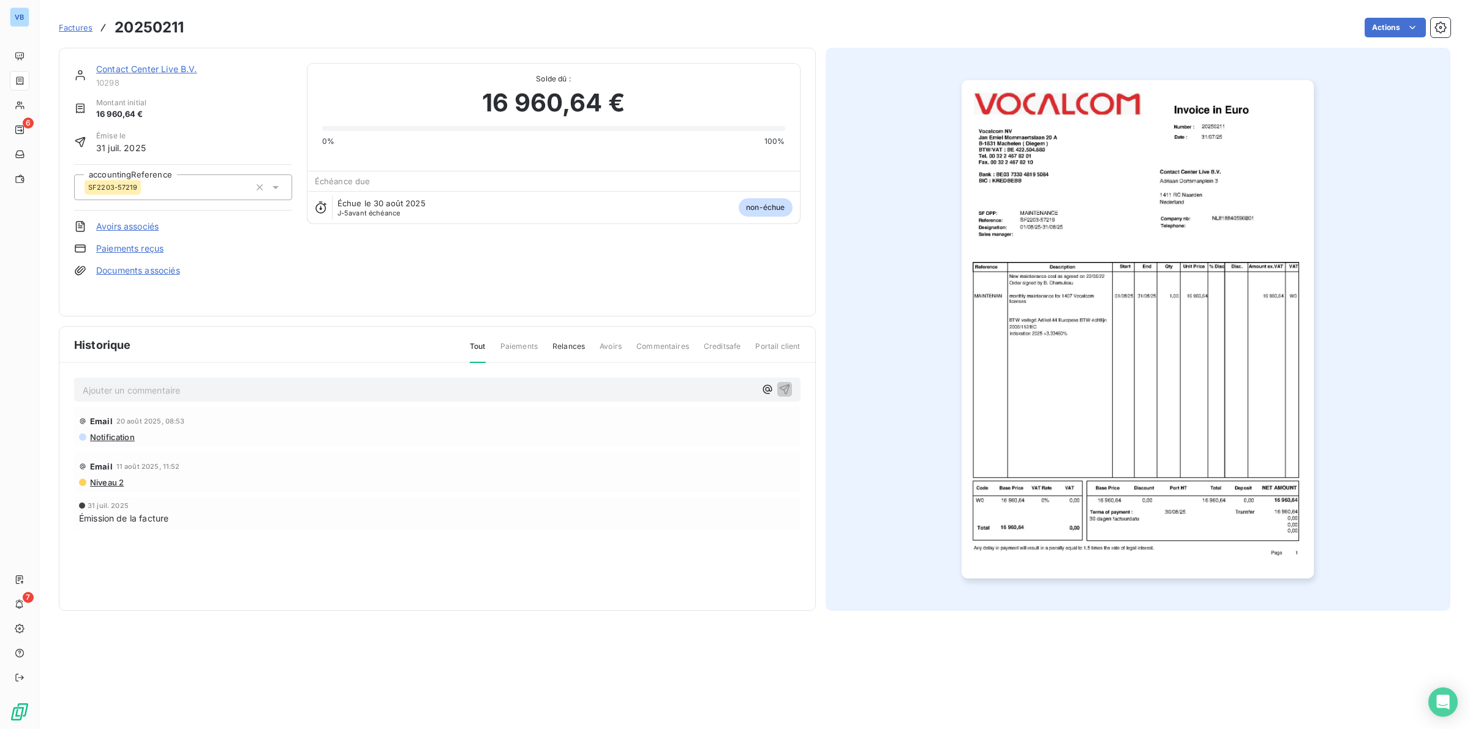
click at [1159, 506] on img "button" at bounding box center [1137, 329] width 352 height 498
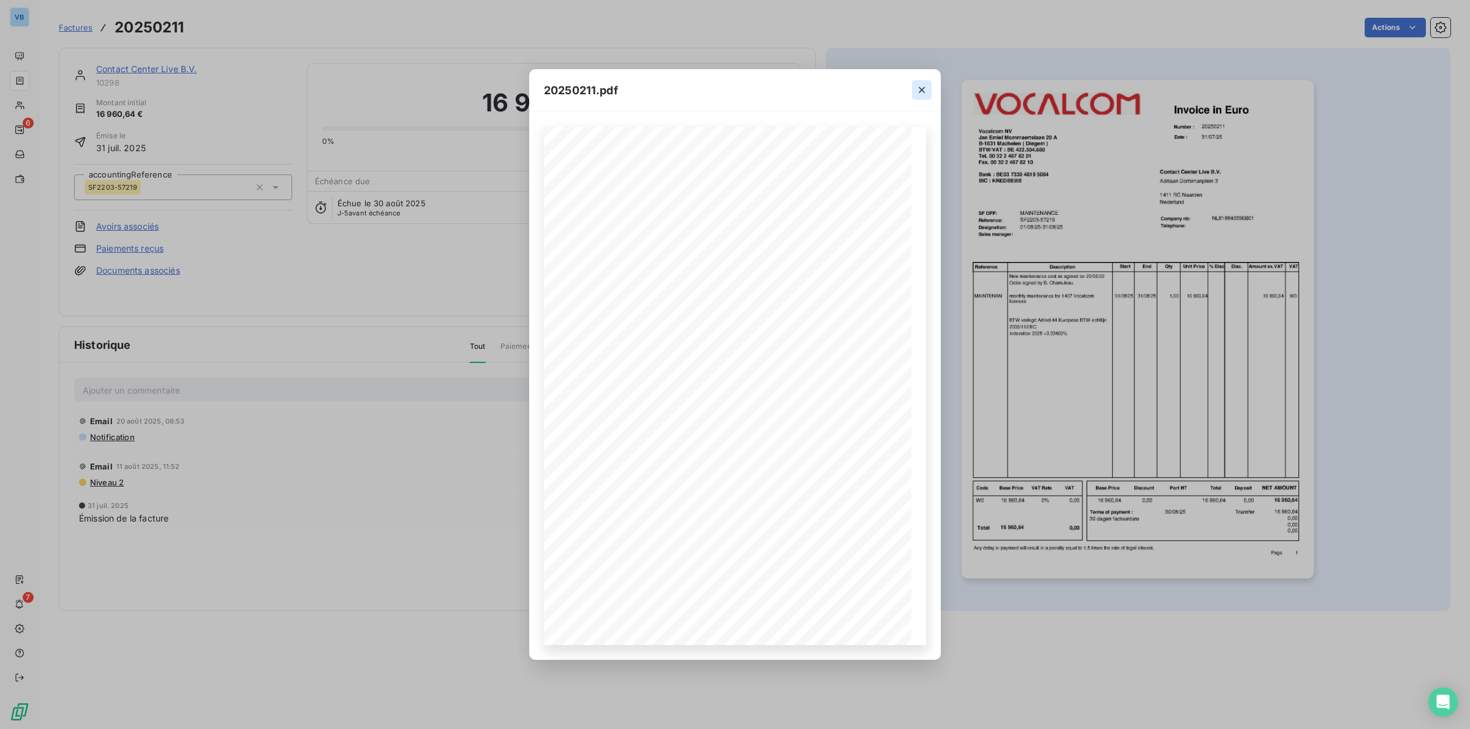
click at [915, 84] on icon "button" at bounding box center [921, 90] width 12 height 12
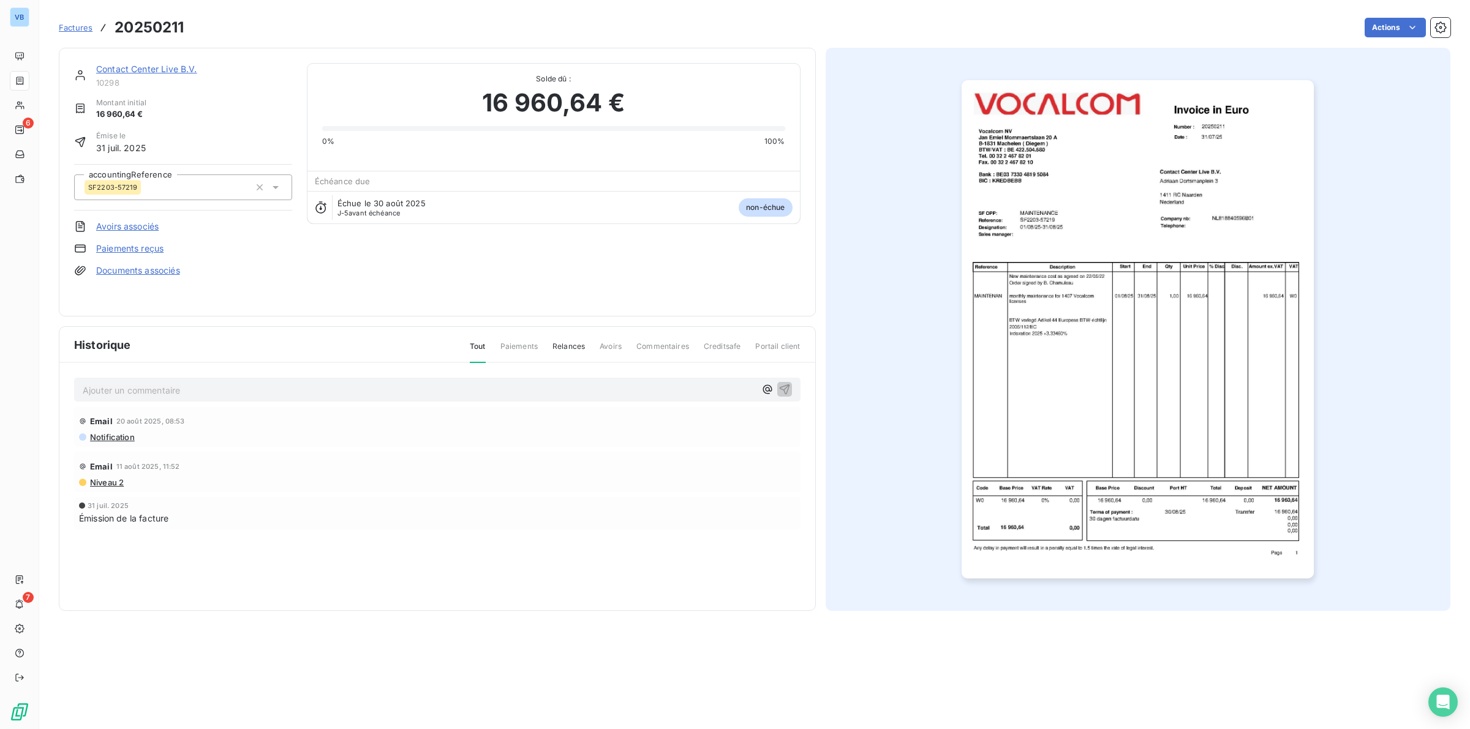
click at [536, 497] on div "31 juil. 2025 Émission de la facture" at bounding box center [437, 513] width 726 height 32
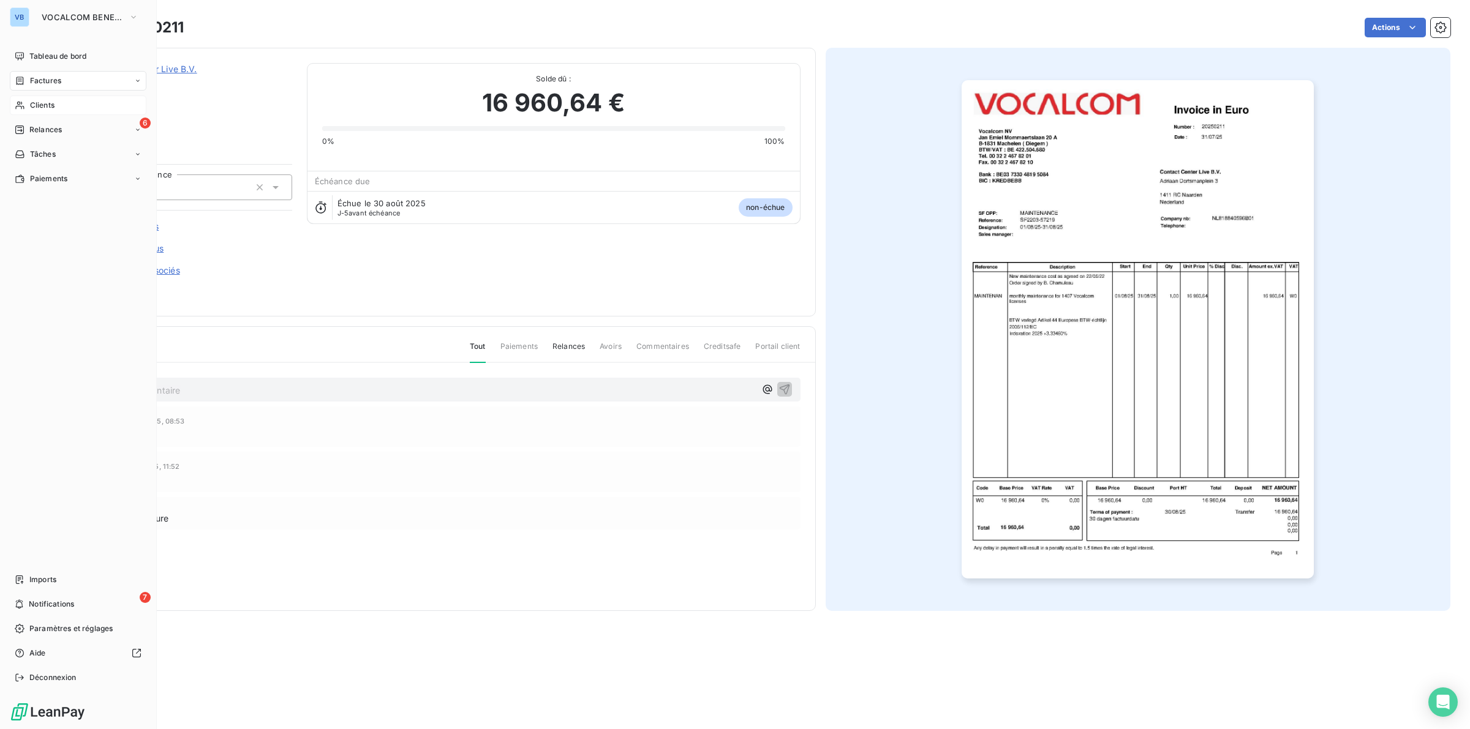
click at [36, 106] on span "Clients" at bounding box center [42, 105] width 24 height 11
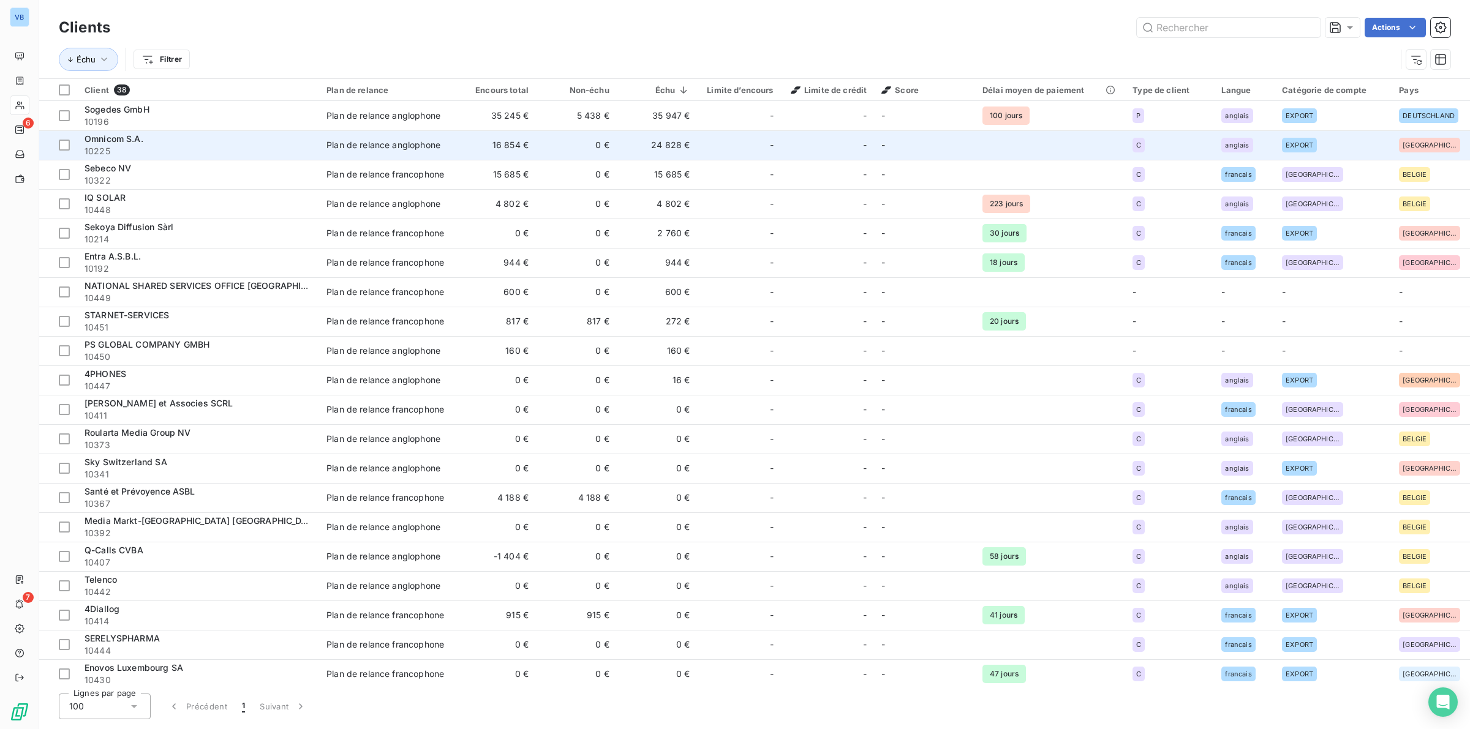
click at [173, 138] on div "Omnicom S.A." at bounding box center [198, 139] width 227 height 12
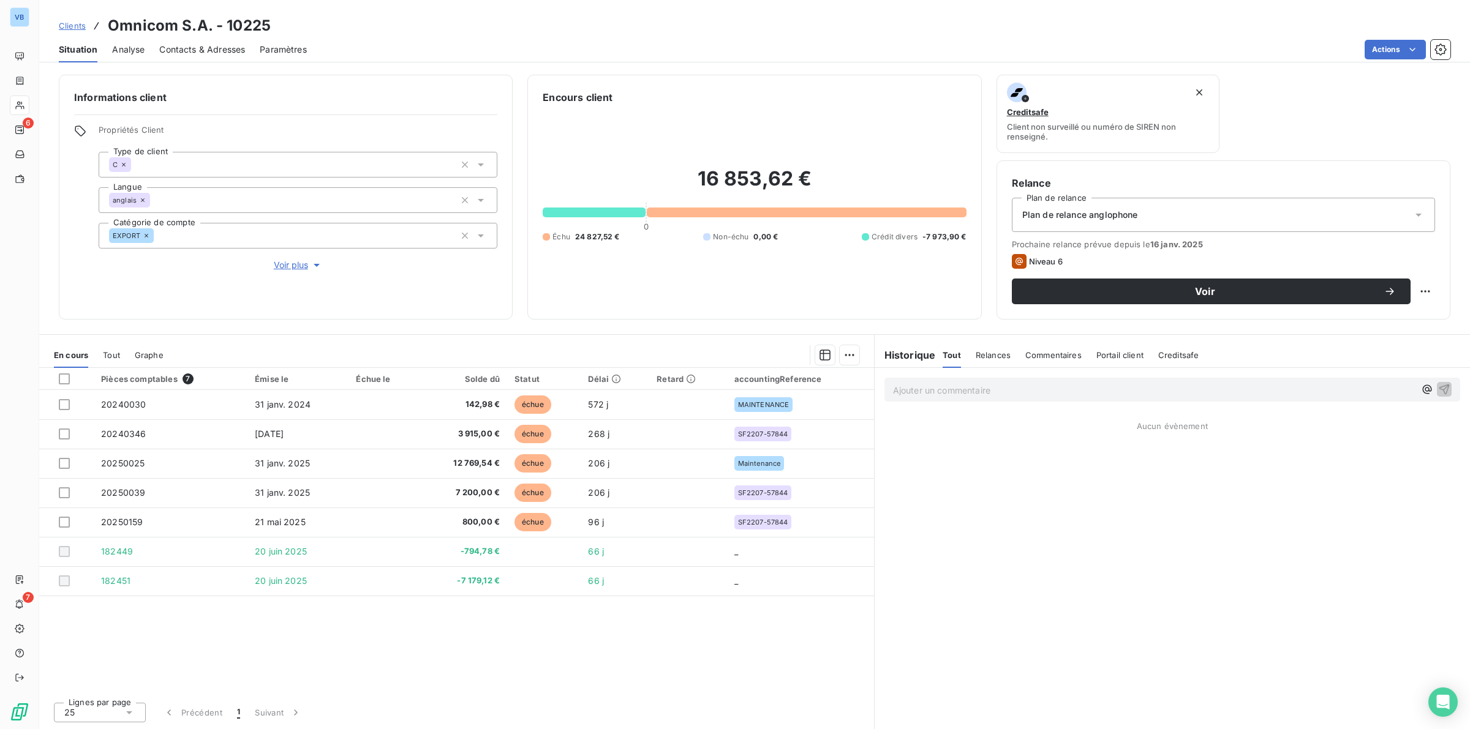
click at [175, 163] on div "C" at bounding box center [298, 165] width 399 height 26
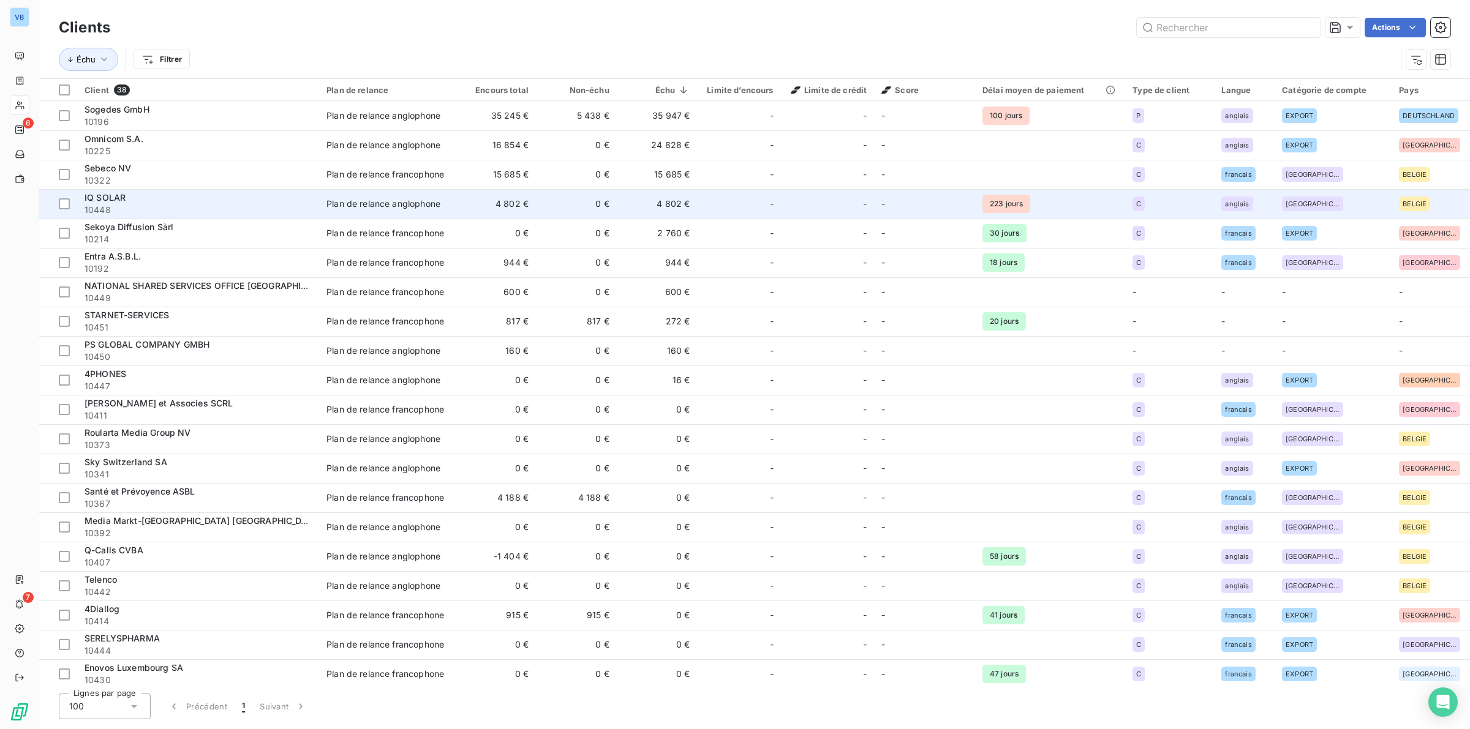
click at [95, 196] on span "IQ SOLAR" at bounding box center [105, 197] width 41 height 10
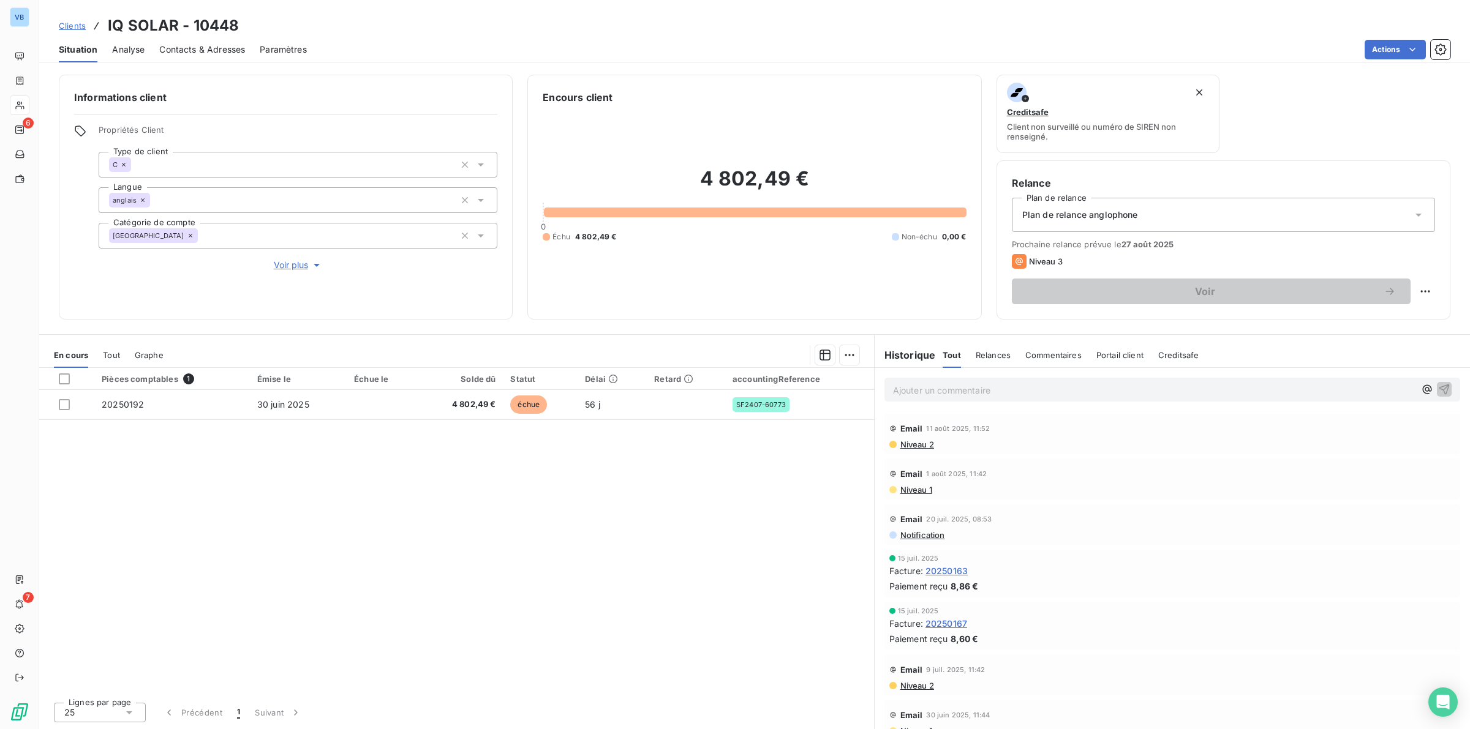
click at [674, 475] on div "Pièces comptables 1 Émise le Échue le Solde dû Statut Délai Retard accountingRe…" at bounding box center [456, 530] width 835 height 325
click at [669, 472] on div "Pièces comptables 1 Émise le Échue le Solde dû Statut Délai Retard accountingRe…" at bounding box center [456, 530] width 835 height 325
click at [597, 457] on div "Pièces comptables 1 Émise le Échue le Solde dû Statut Délai Retard accountingRe…" at bounding box center [456, 530] width 835 height 325
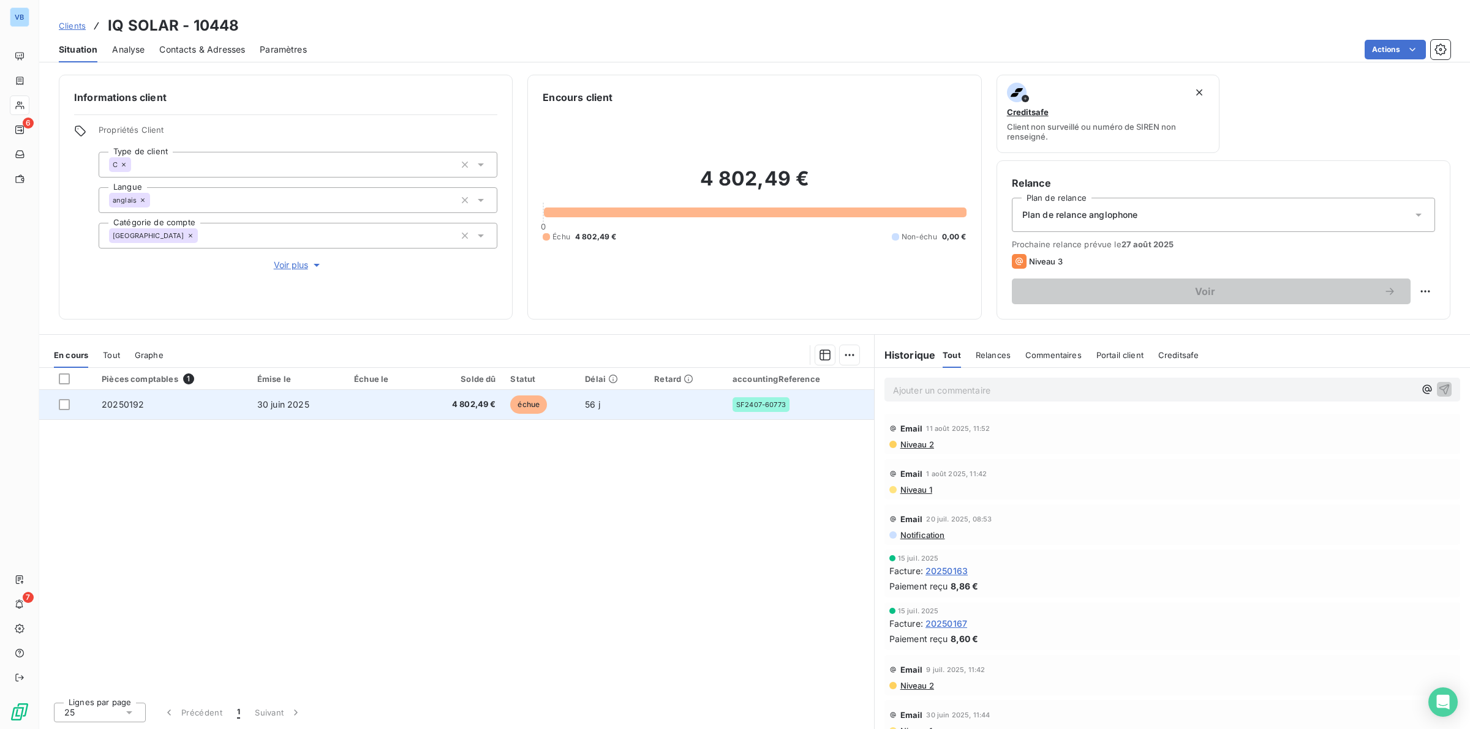
click at [470, 402] on span "4 802,49 €" at bounding box center [461, 405] width 70 height 12
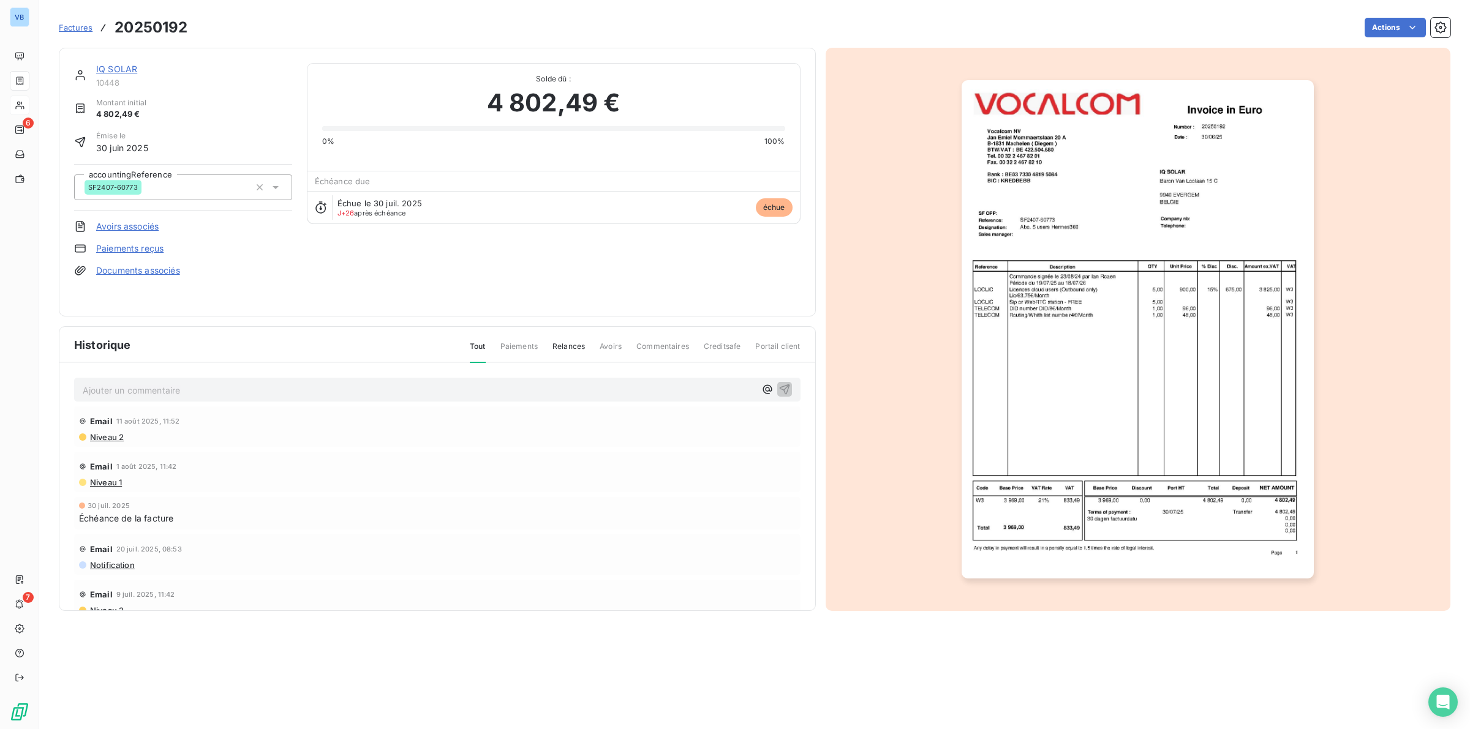
click at [1129, 364] on img "button" at bounding box center [1137, 329] width 352 height 498
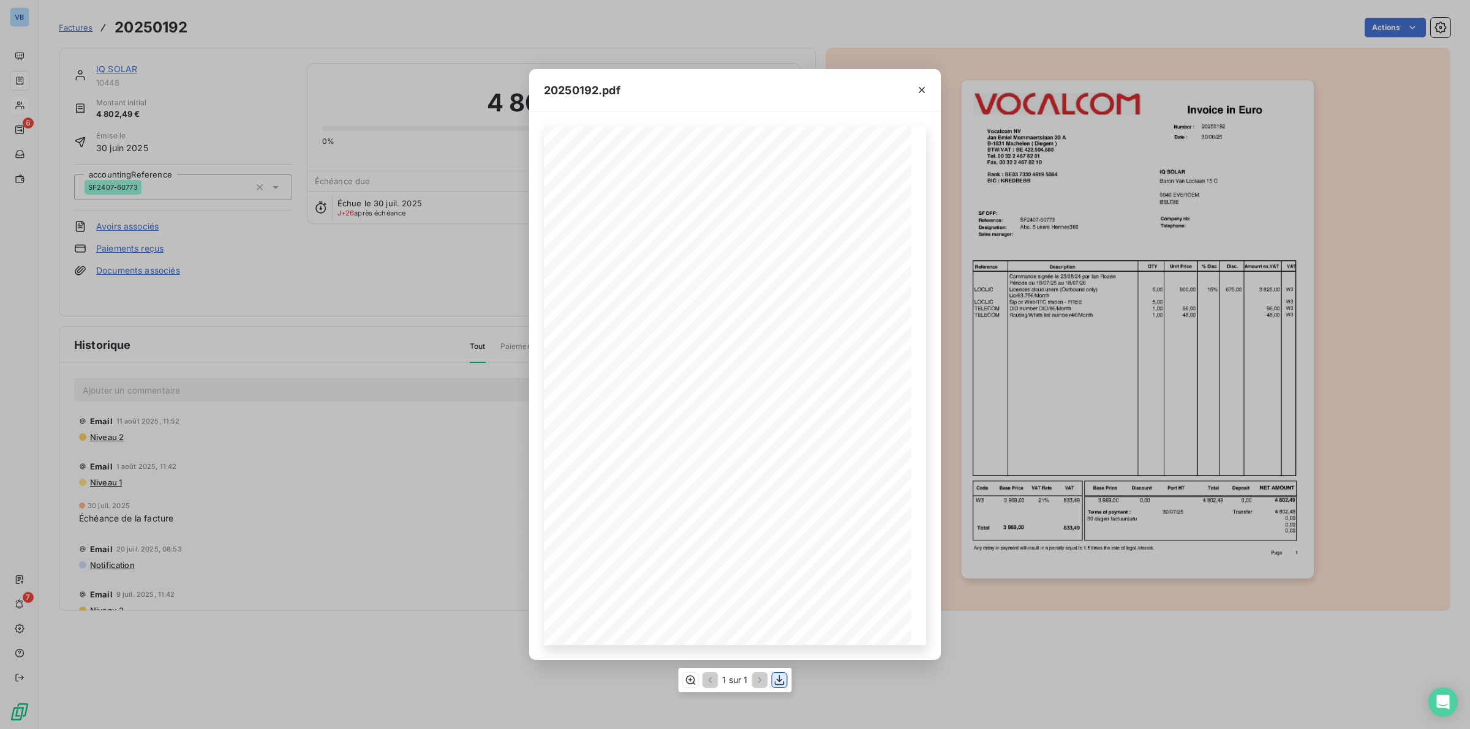
click at [780, 681] on icon "button" at bounding box center [780, 680] width 10 height 10
click at [20, 16] on div "20250192.pdf Reference: Number : 20250192 30/06/25 SF2407-60773 Date : IQ SOLAR…" at bounding box center [735, 364] width 1470 height 729
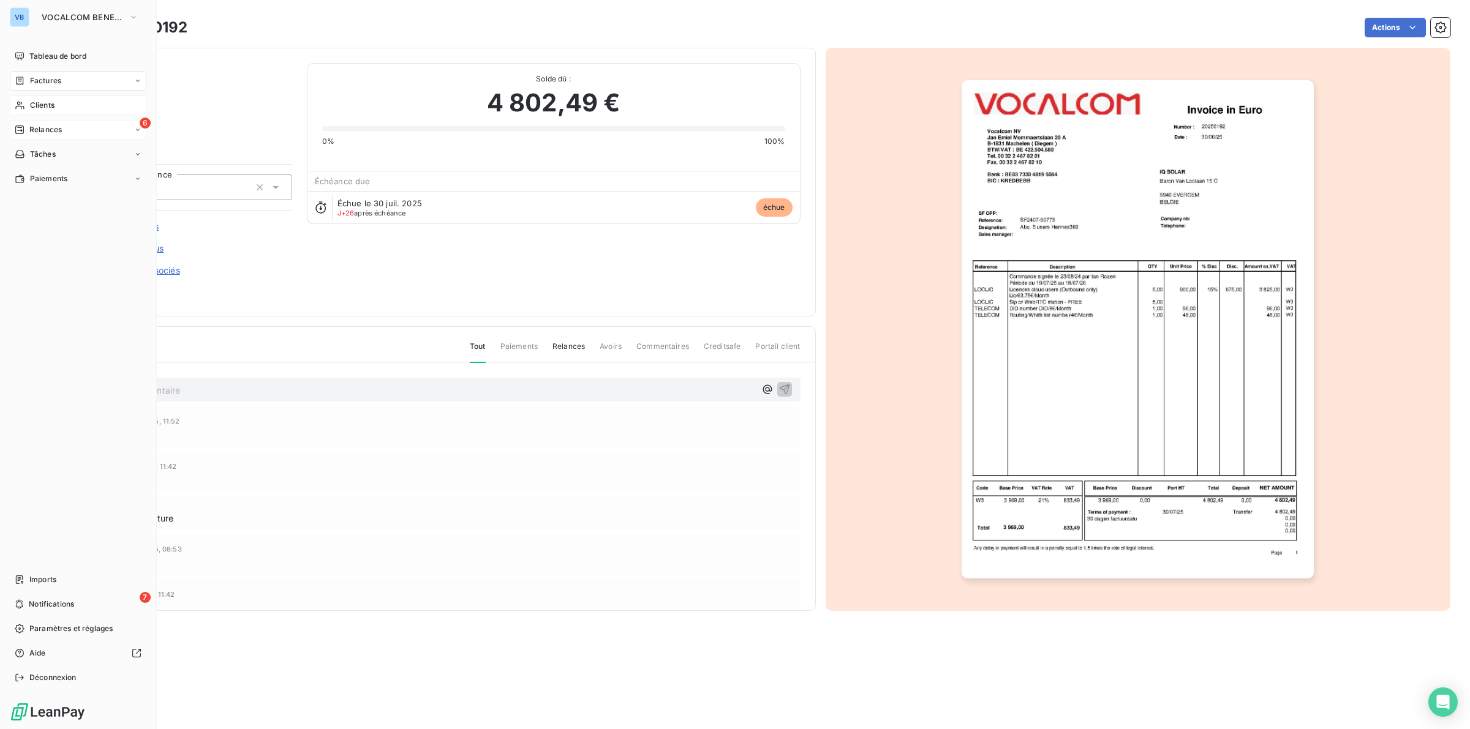
click at [47, 127] on span "Relances" at bounding box center [45, 129] width 32 height 11
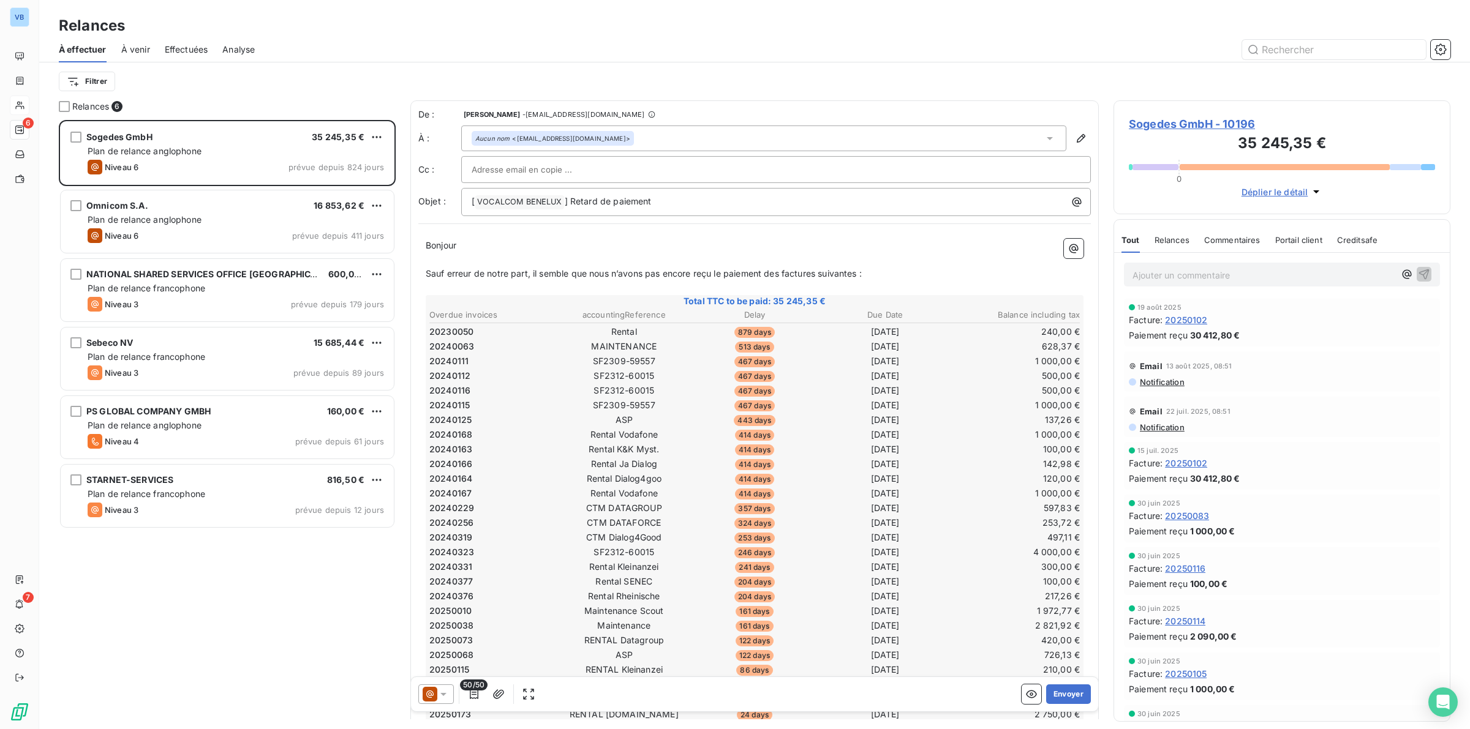
scroll to position [598, 325]
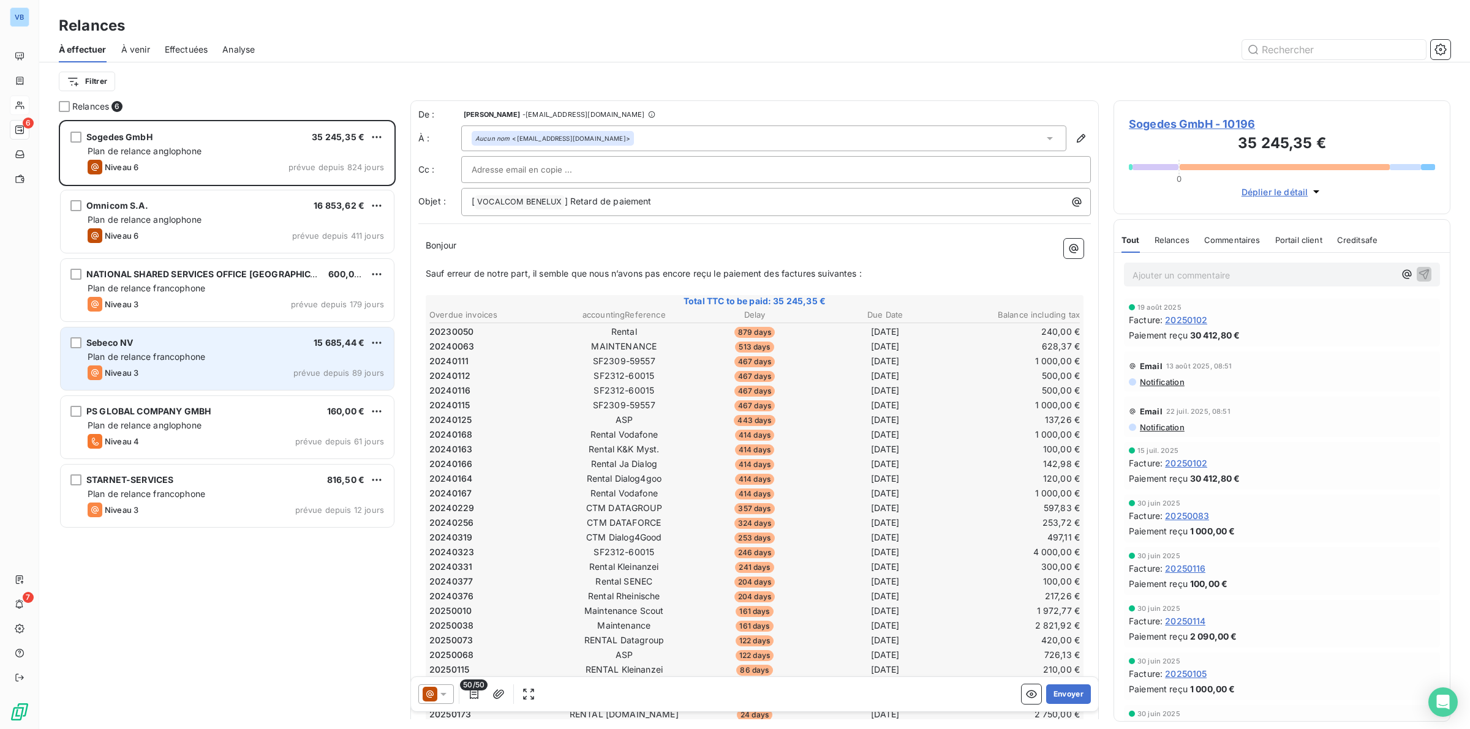
click at [212, 363] on div "Sebeco NV 15 685,44 € Plan de relance francophone Niveau 3 prévue depuis 89 jou…" at bounding box center [227, 359] width 333 height 62
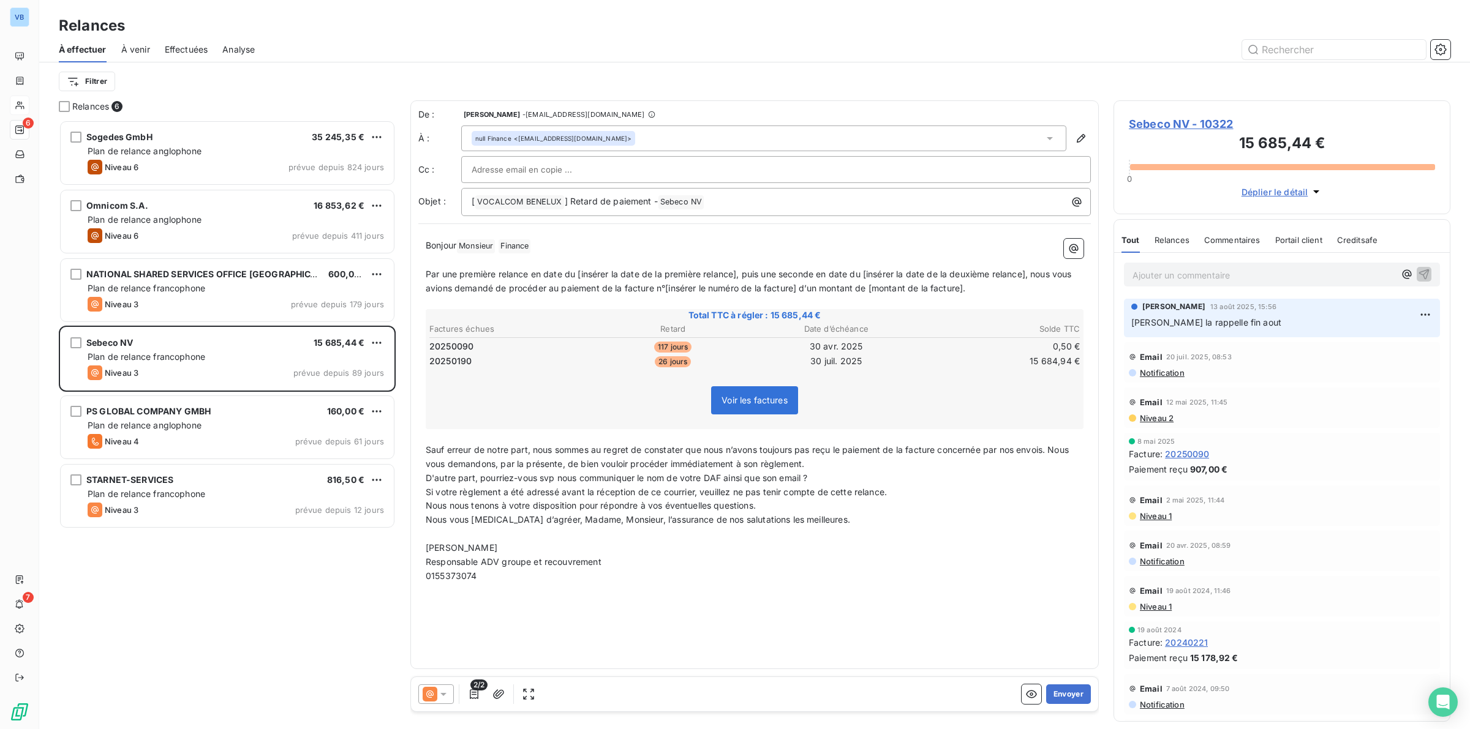
click at [456, 242] on span "Bonjour" at bounding box center [441, 245] width 31 height 10
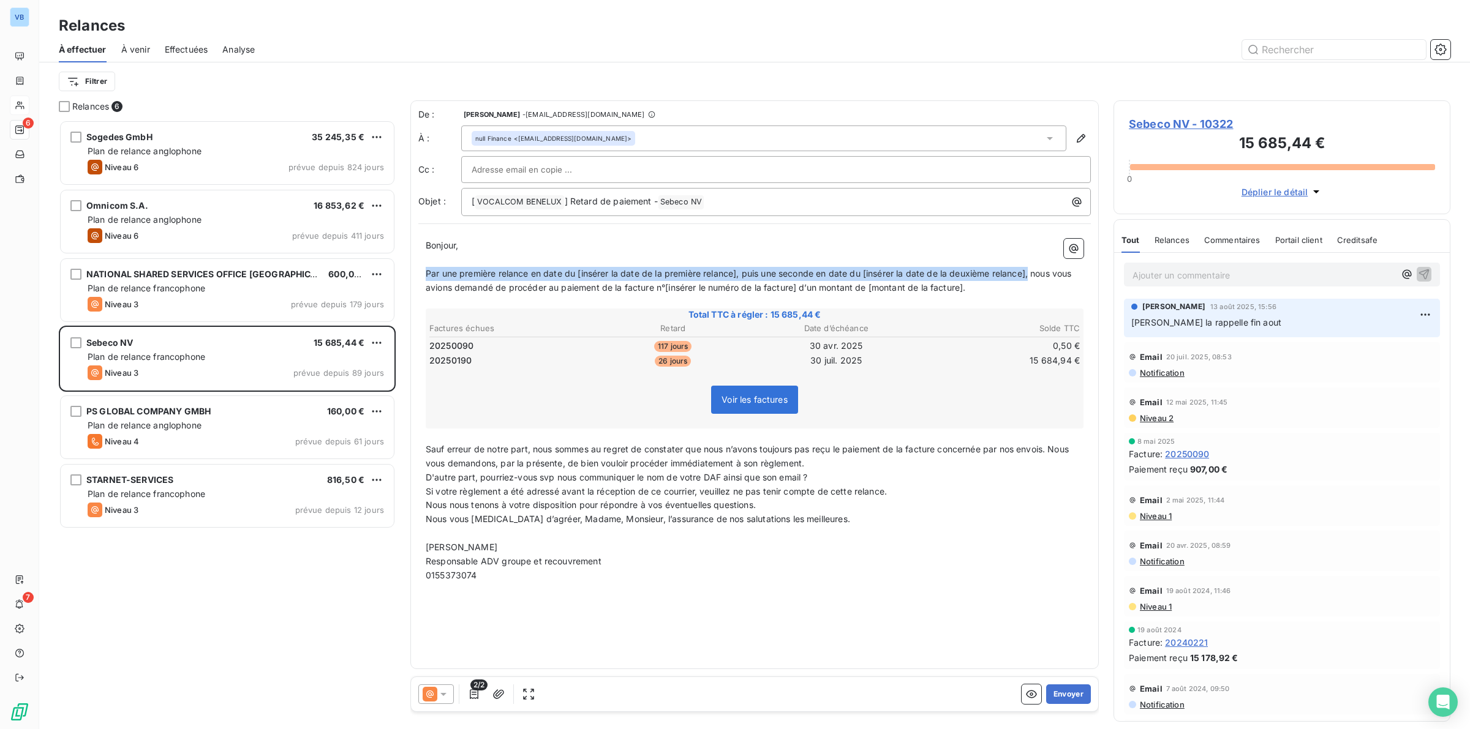
drag, startPoint x: 427, startPoint y: 271, endPoint x: 1031, endPoint y: 268, distance: 603.2
click at [1031, 268] on span "Par une première relance en date du [insérer la date de la première relance], p…" at bounding box center [750, 280] width 648 height 24
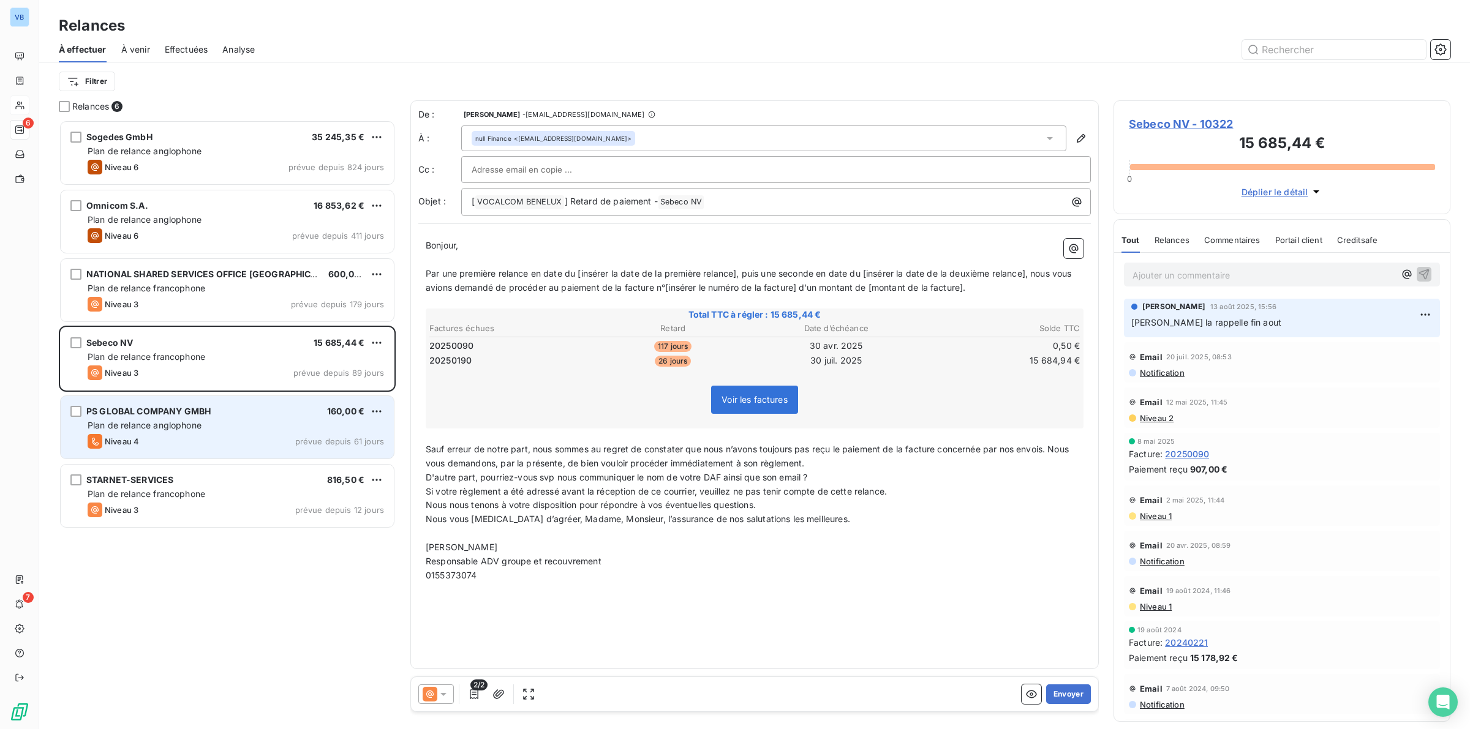
click at [211, 419] on div "Plan de relance anglophone" at bounding box center [236, 425] width 296 height 12
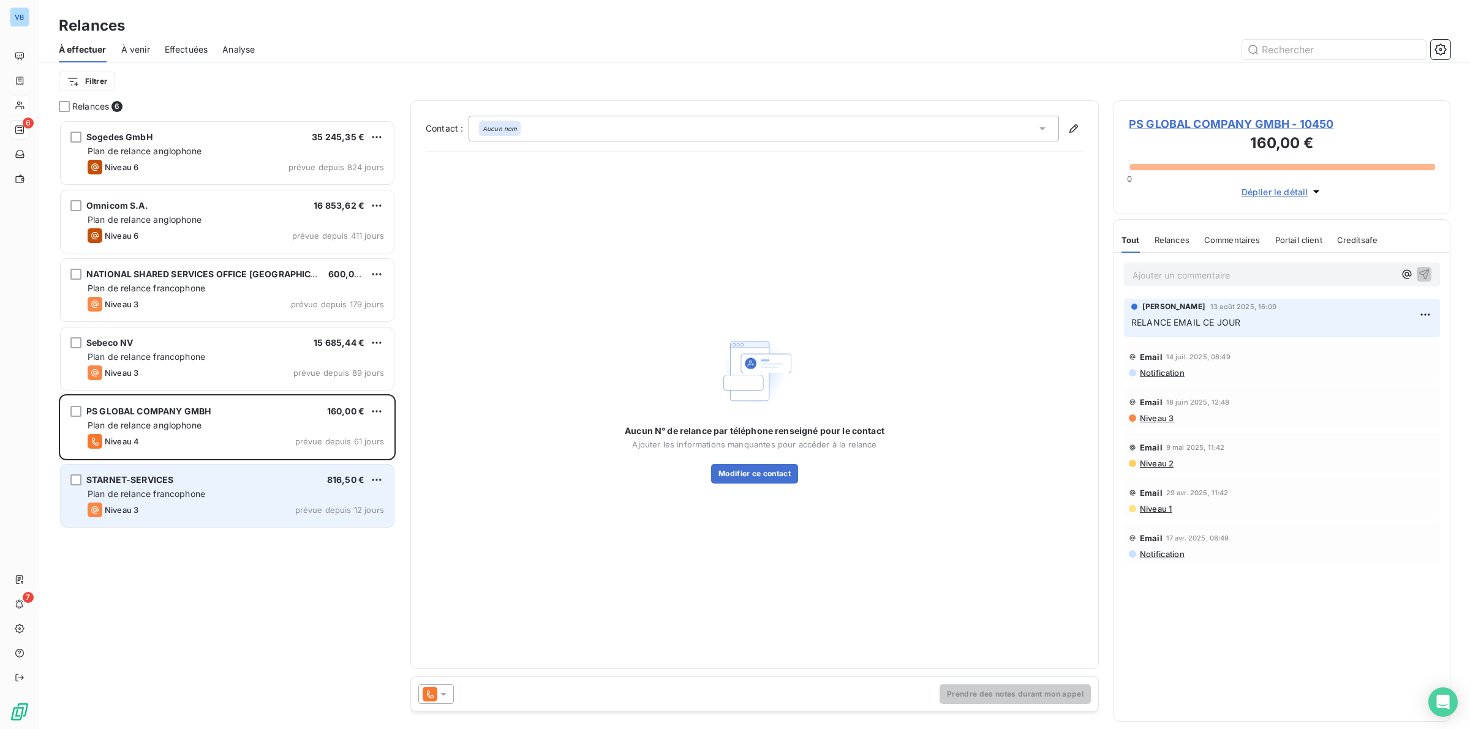
click at [203, 497] on span "Plan de relance francophone" at bounding box center [147, 494] width 118 height 10
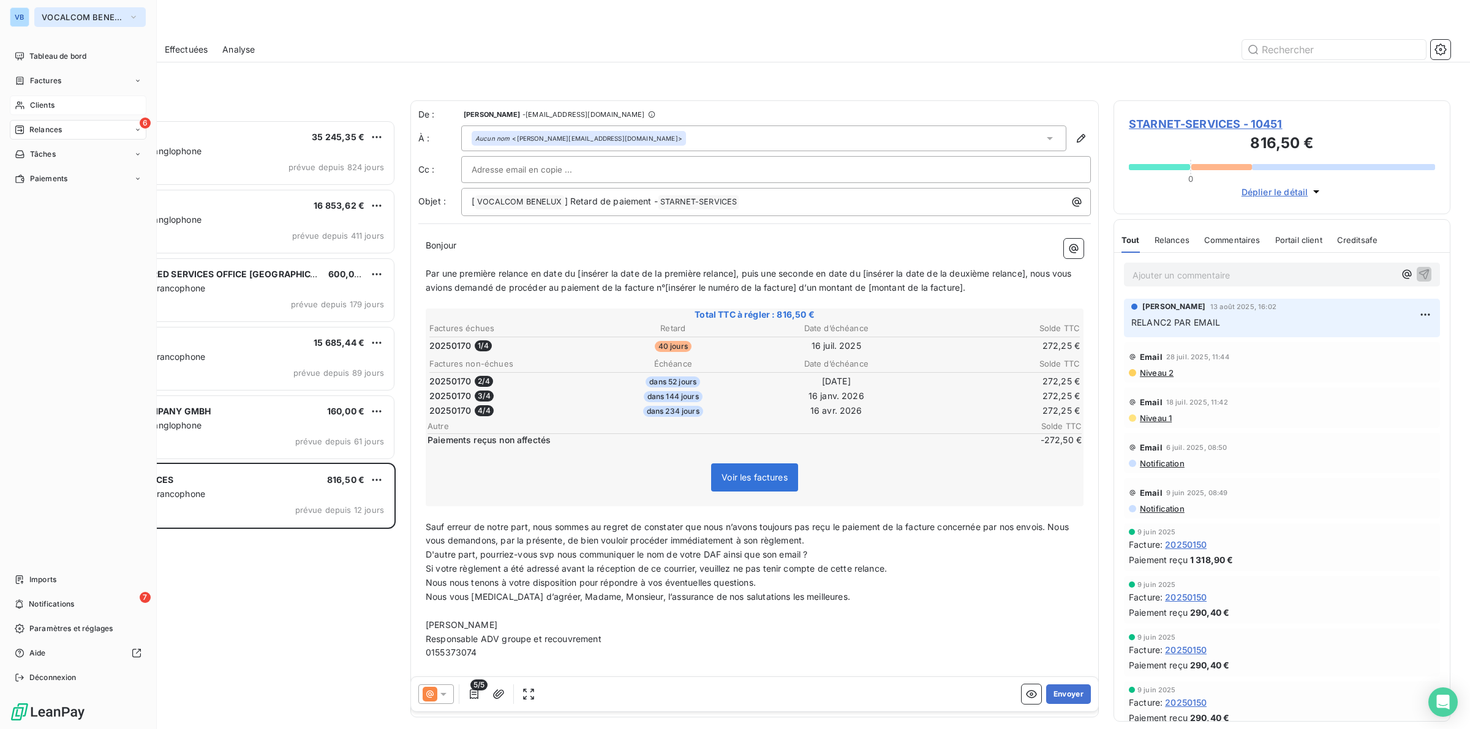
click at [83, 15] on span "VOCALCOM BENELUX" at bounding box center [83, 17] width 82 height 10
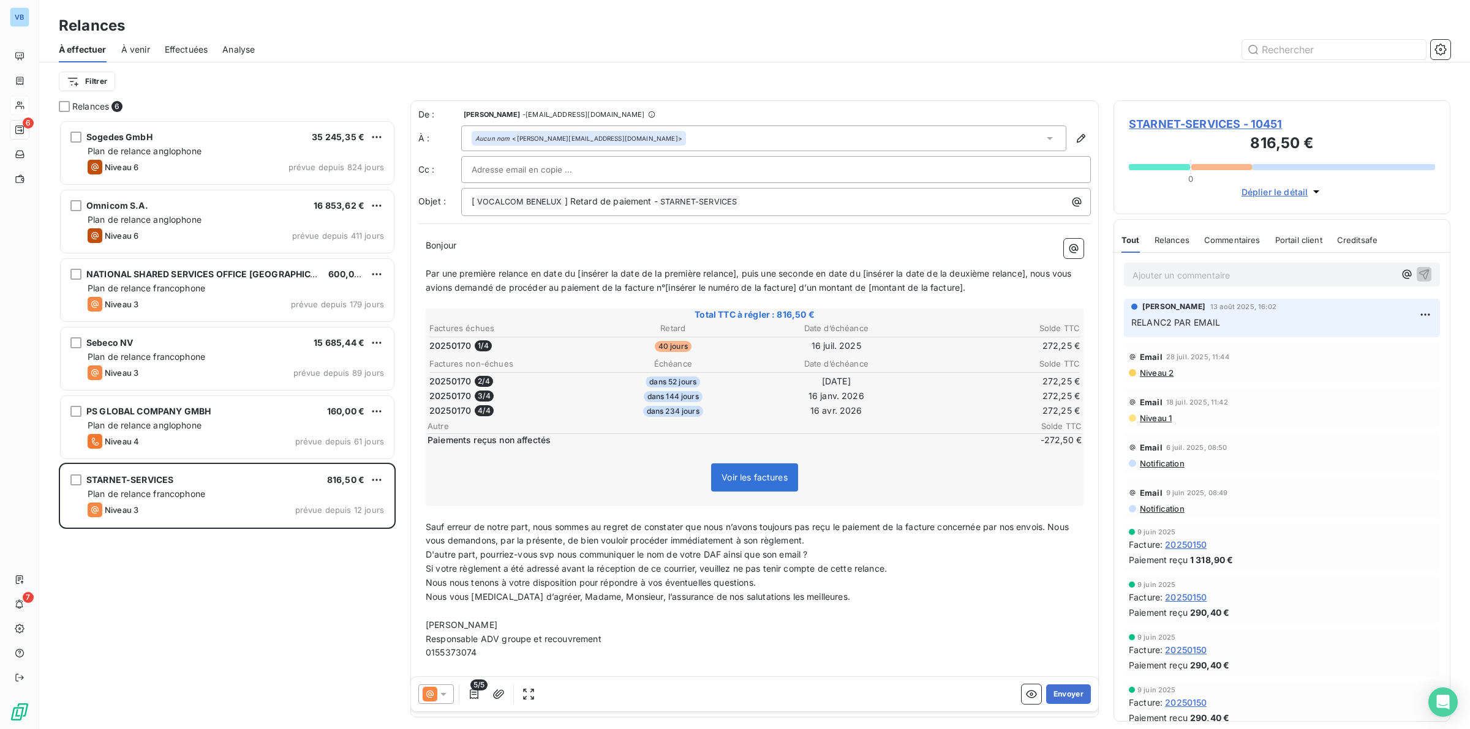
click at [285, 617] on div "Sogedes GmbH 35 245,35 € Plan de relance anglophone Niveau 6 prévue depuis 824 …" at bounding box center [227, 424] width 337 height 609
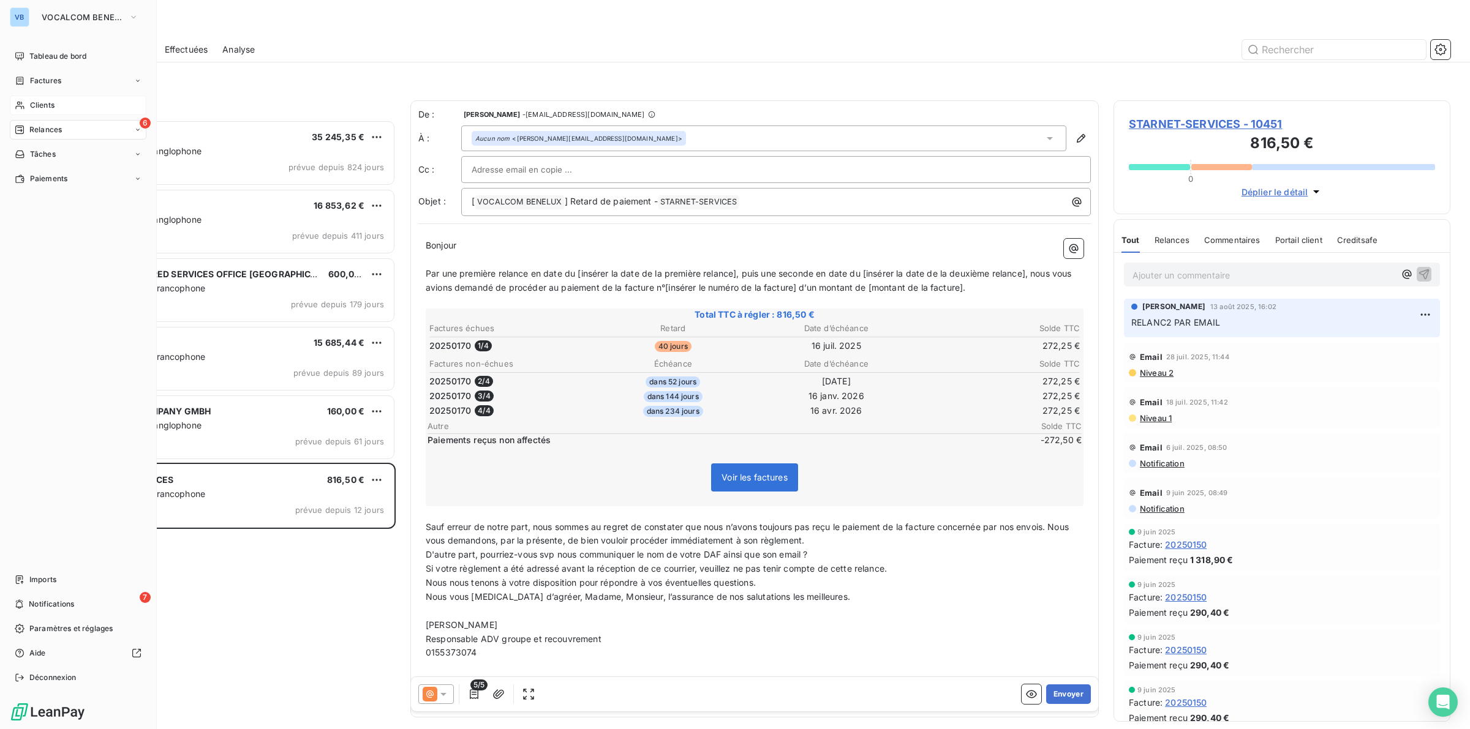
click at [36, 127] on span "Relances" at bounding box center [45, 129] width 32 height 11
click at [47, 123] on div "6 Relances" at bounding box center [78, 130] width 137 height 20
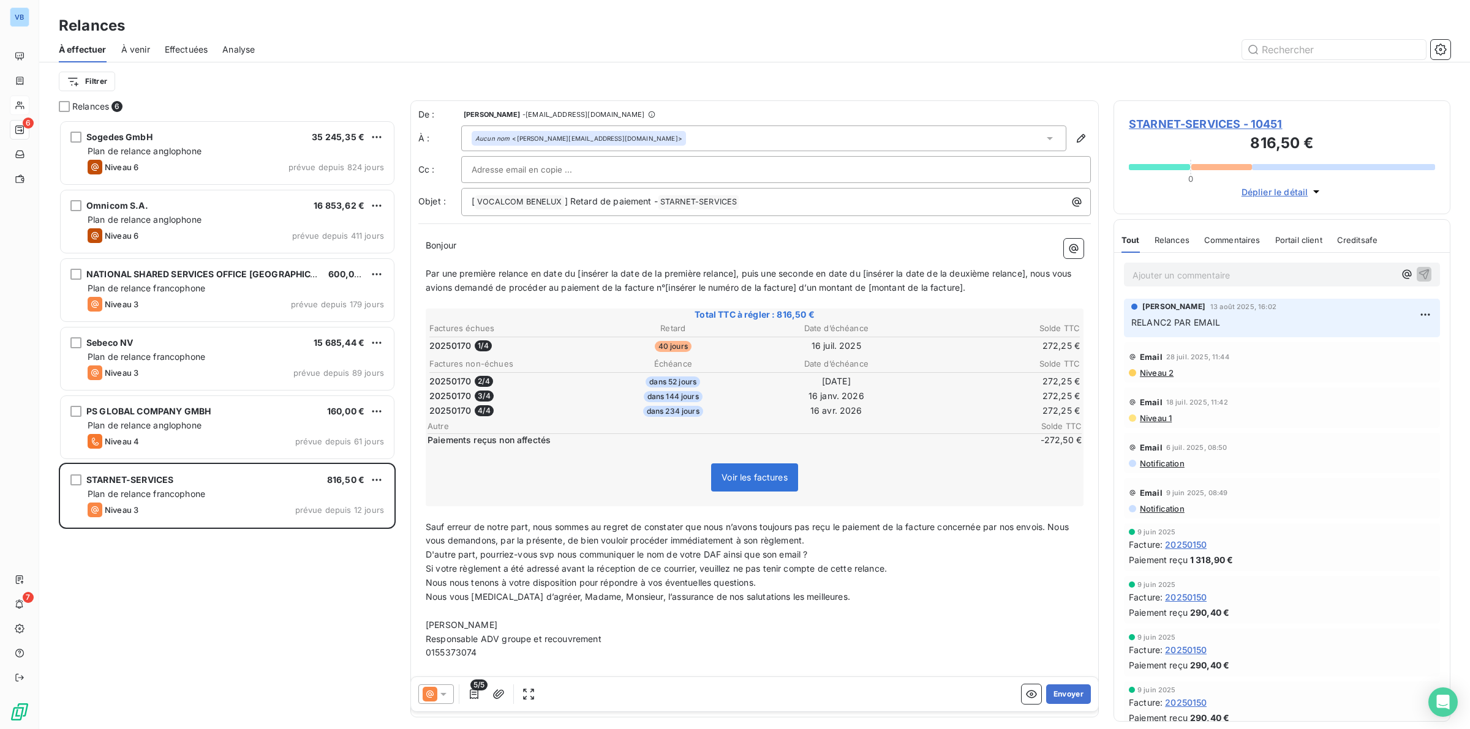
click at [279, 571] on div "Sogedes GmbH 35 245,35 € Plan de relance anglophone Niveau 6 prévue depuis 824 …" at bounding box center [227, 424] width 337 height 609
click at [182, 609] on div "Sogedes GmbH 35 245,35 € Plan de relance anglophone Niveau 6 prévue depuis 824 …" at bounding box center [227, 424] width 337 height 609
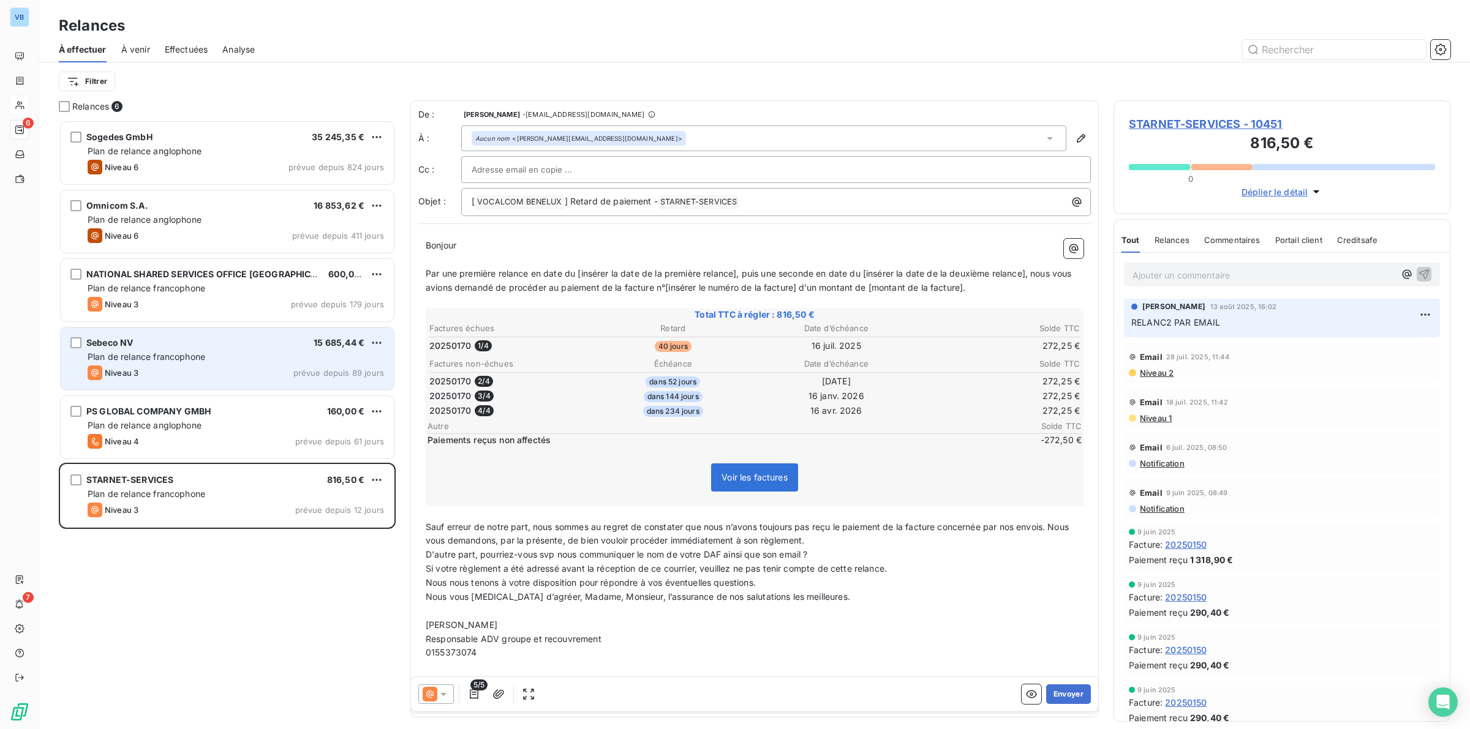
click at [149, 343] on div "Sebeco NV 15 685,44 €" at bounding box center [236, 342] width 296 height 11
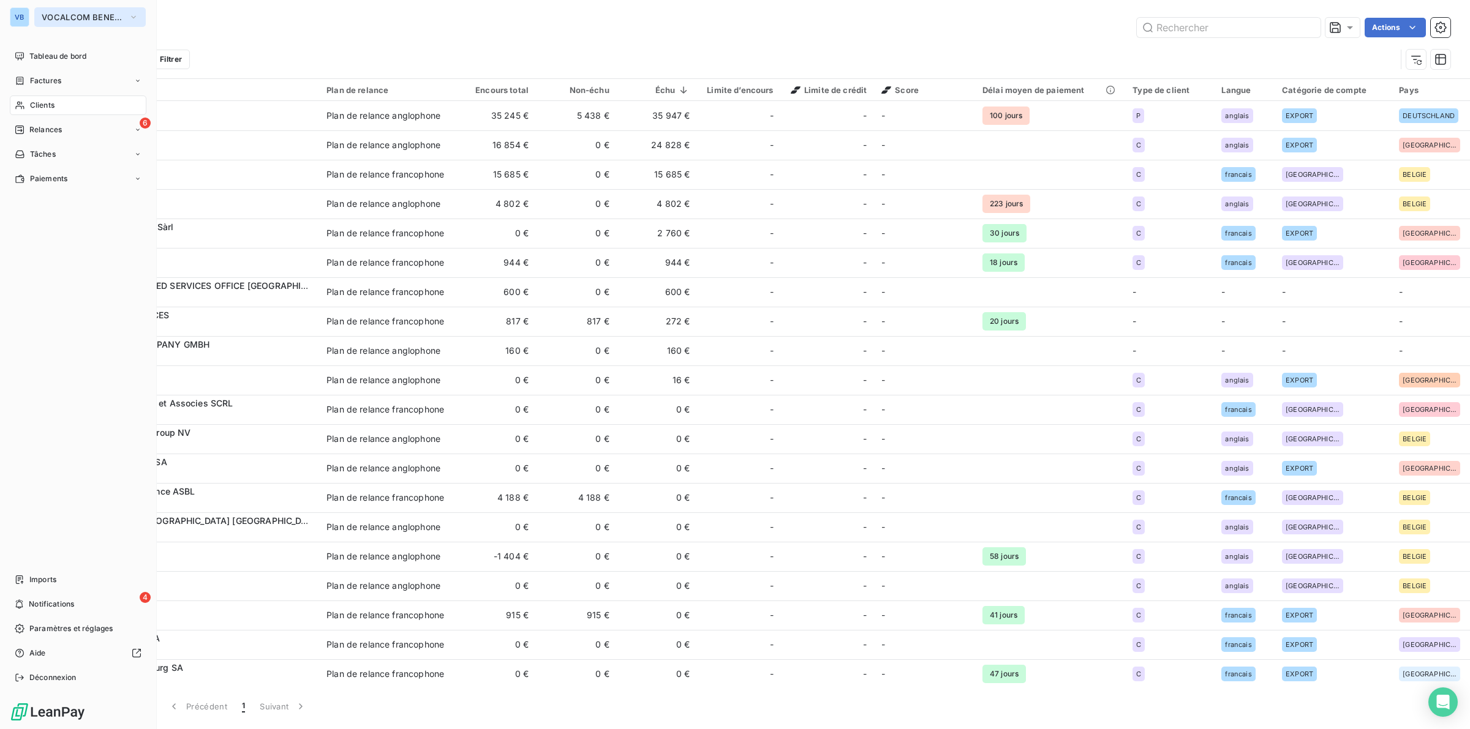
click at [115, 13] on span "VOCALCOM BENELUX" at bounding box center [83, 17] width 82 height 10
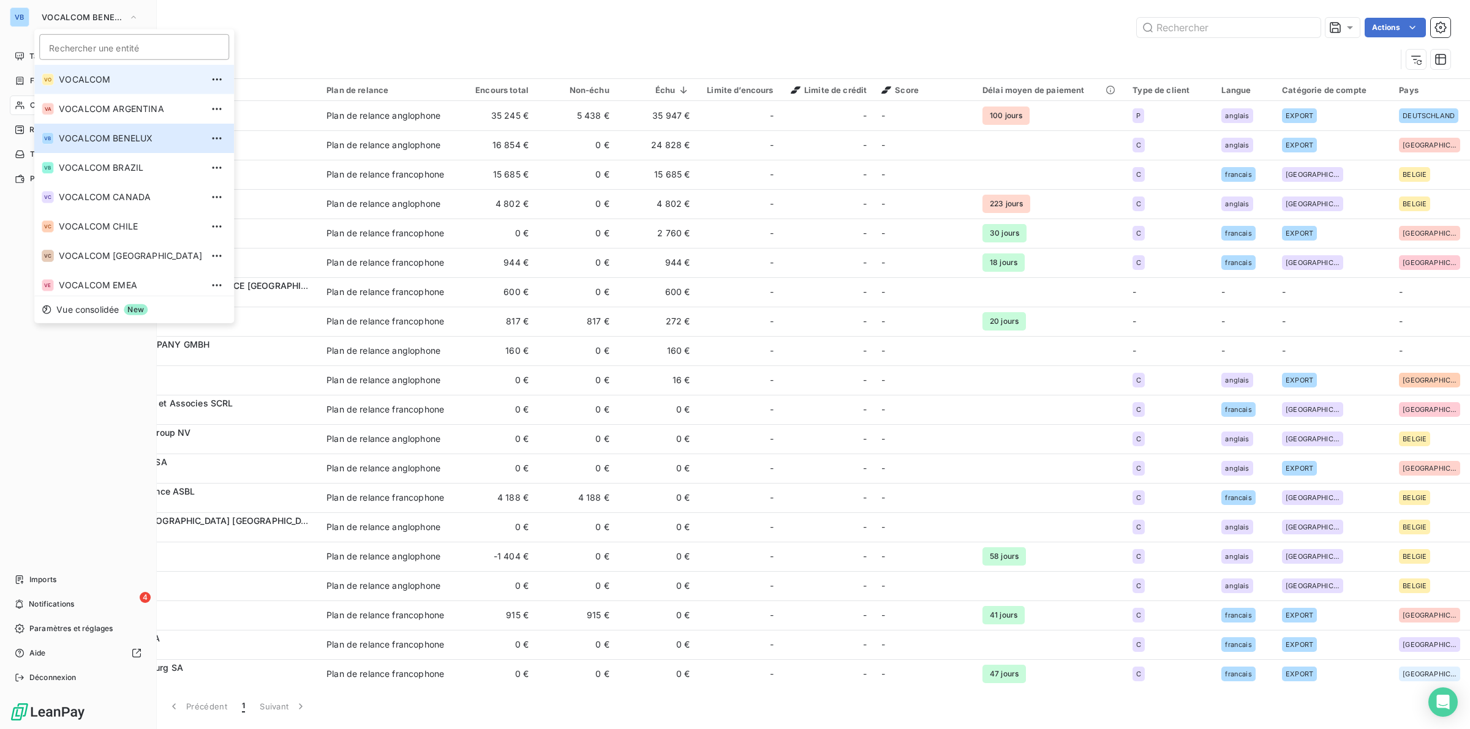
click at [98, 77] on span "VOCALCOM" at bounding box center [130, 79] width 143 height 12
type input "ARMA"
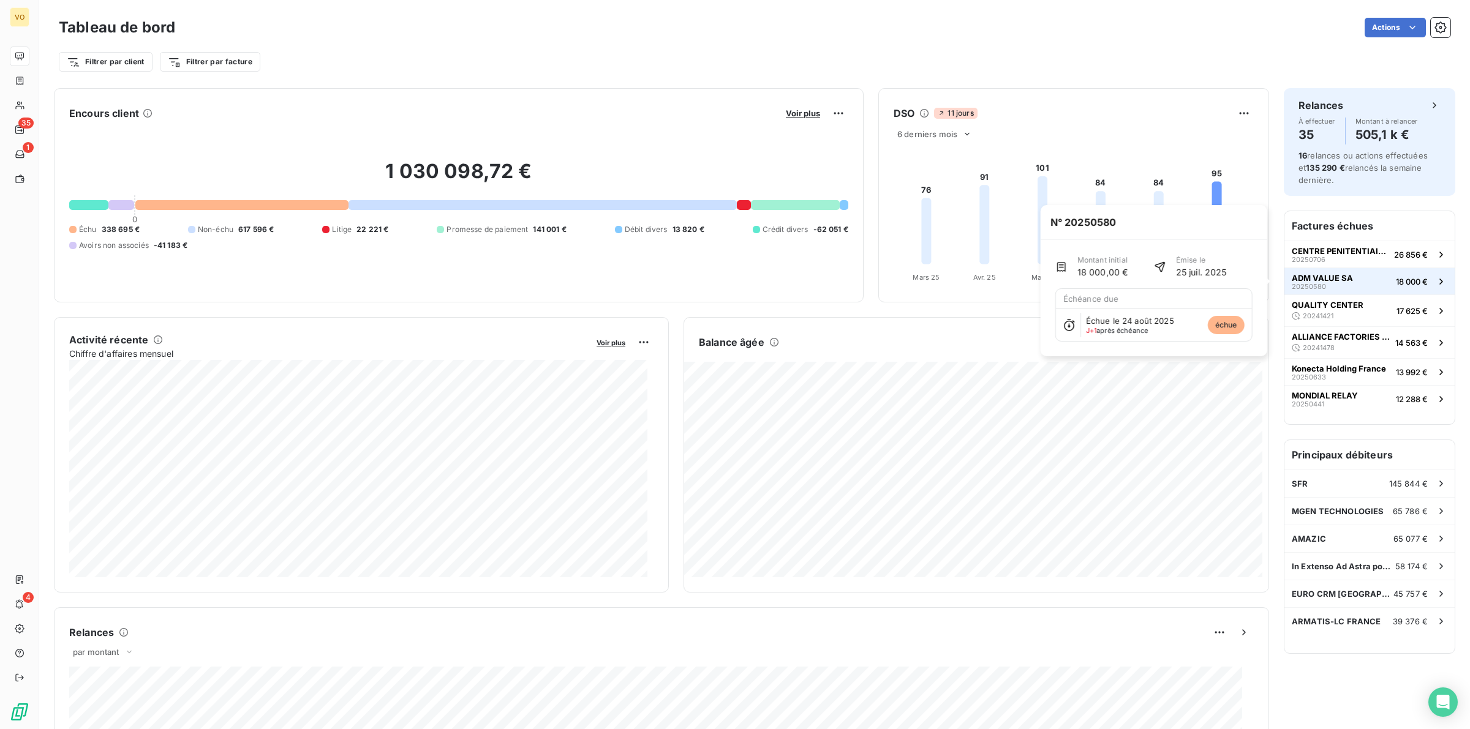
click at [1301, 280] on span "ADM VALUE SA" at bounding box center [1321, 278] width 61 height 10
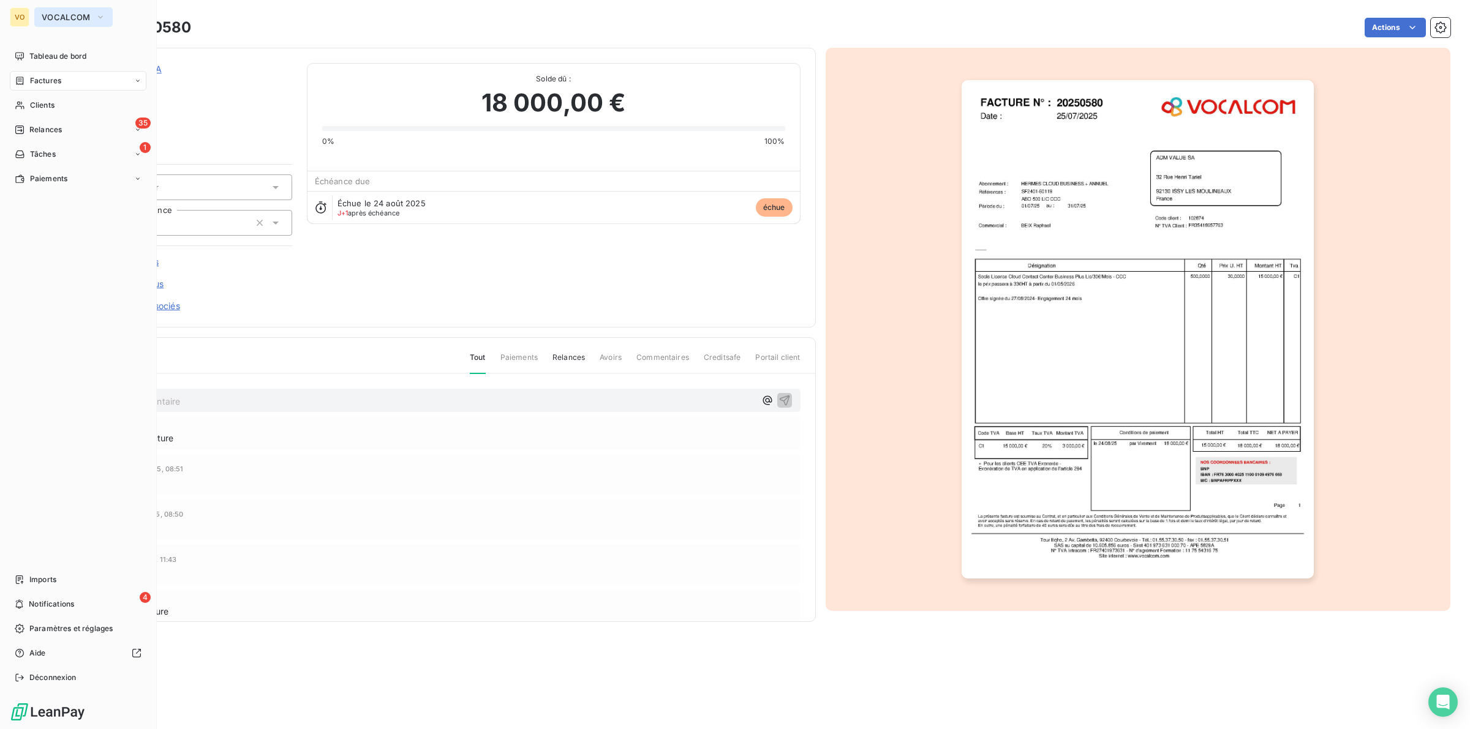
click at [68, 15] on span "VOCALCOM" at bounding box center [66, 17] width 49 height 10
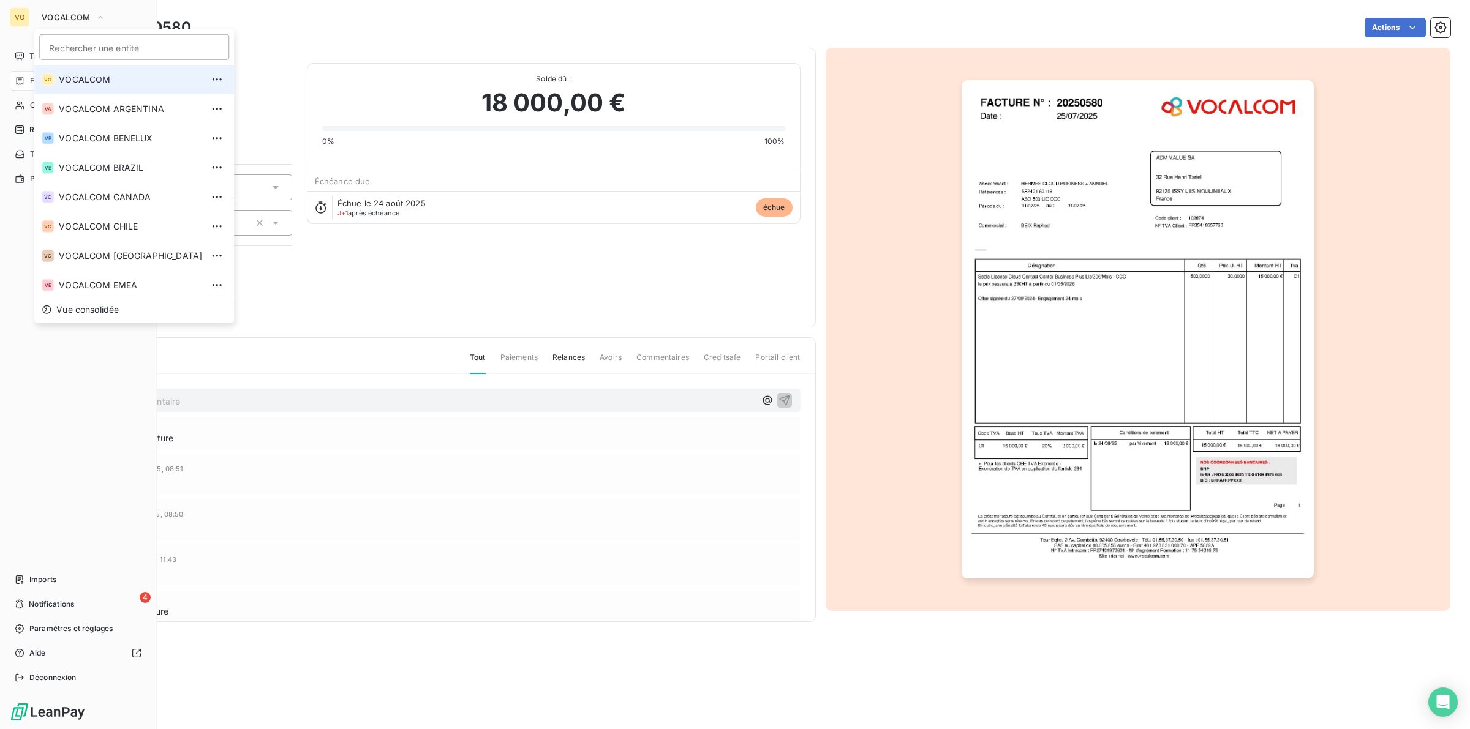
click at [72, 81] on span "VOCALCOM" at bounding box center [130, 79] width 143 height 12
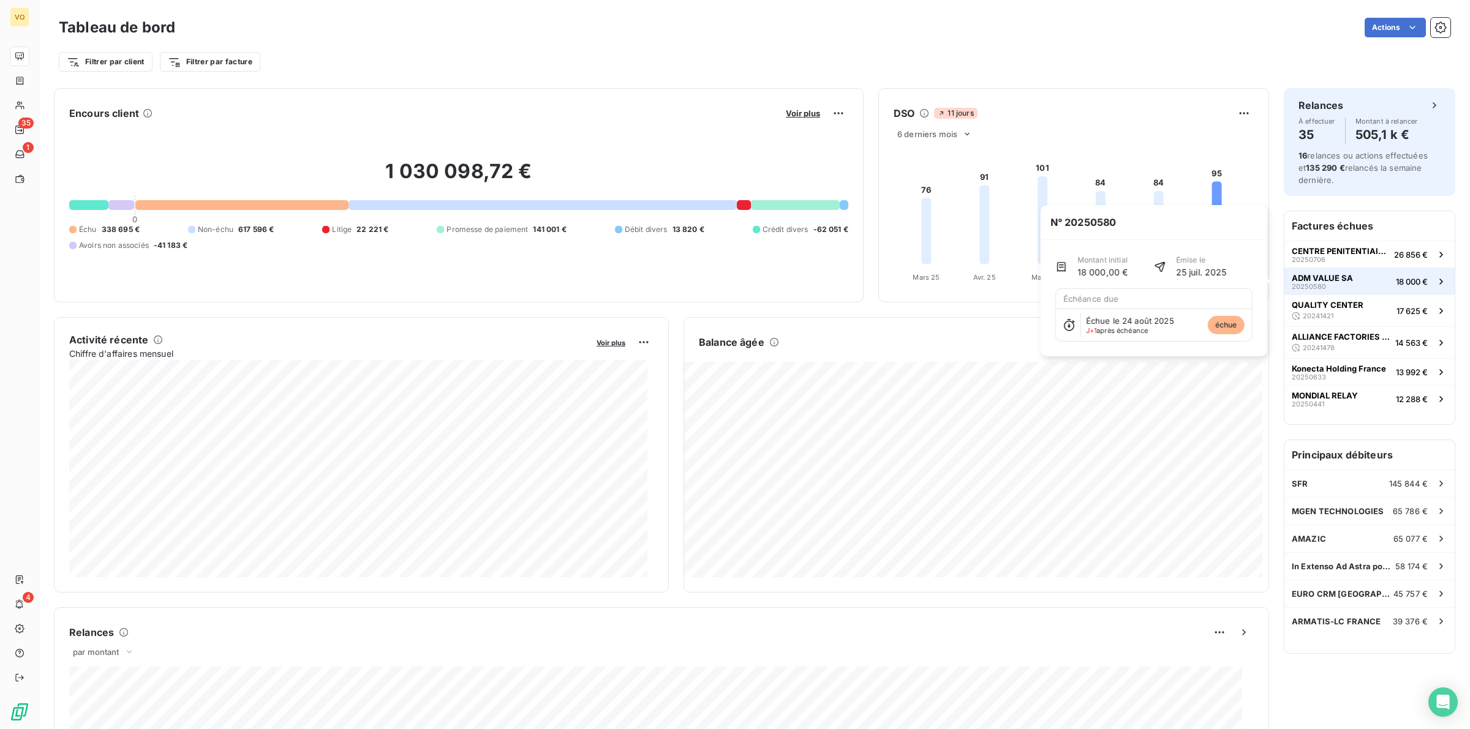
click at [1313, 276] on span "ADM VALUE SA" at bounding box center [1321, 278] width 61 height 10
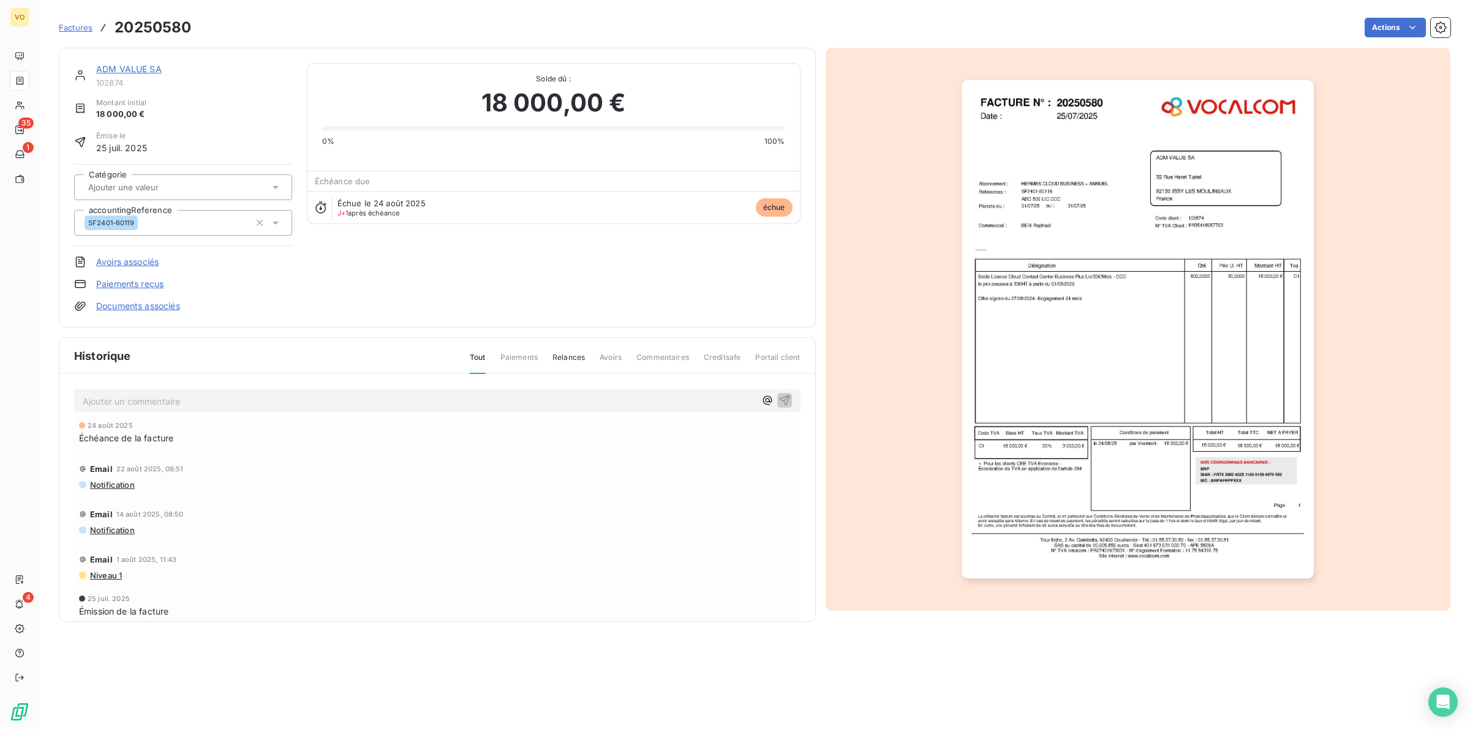
click at [1061, 348] on img "button" at bounding box center [1137, 329] width 352 height 498
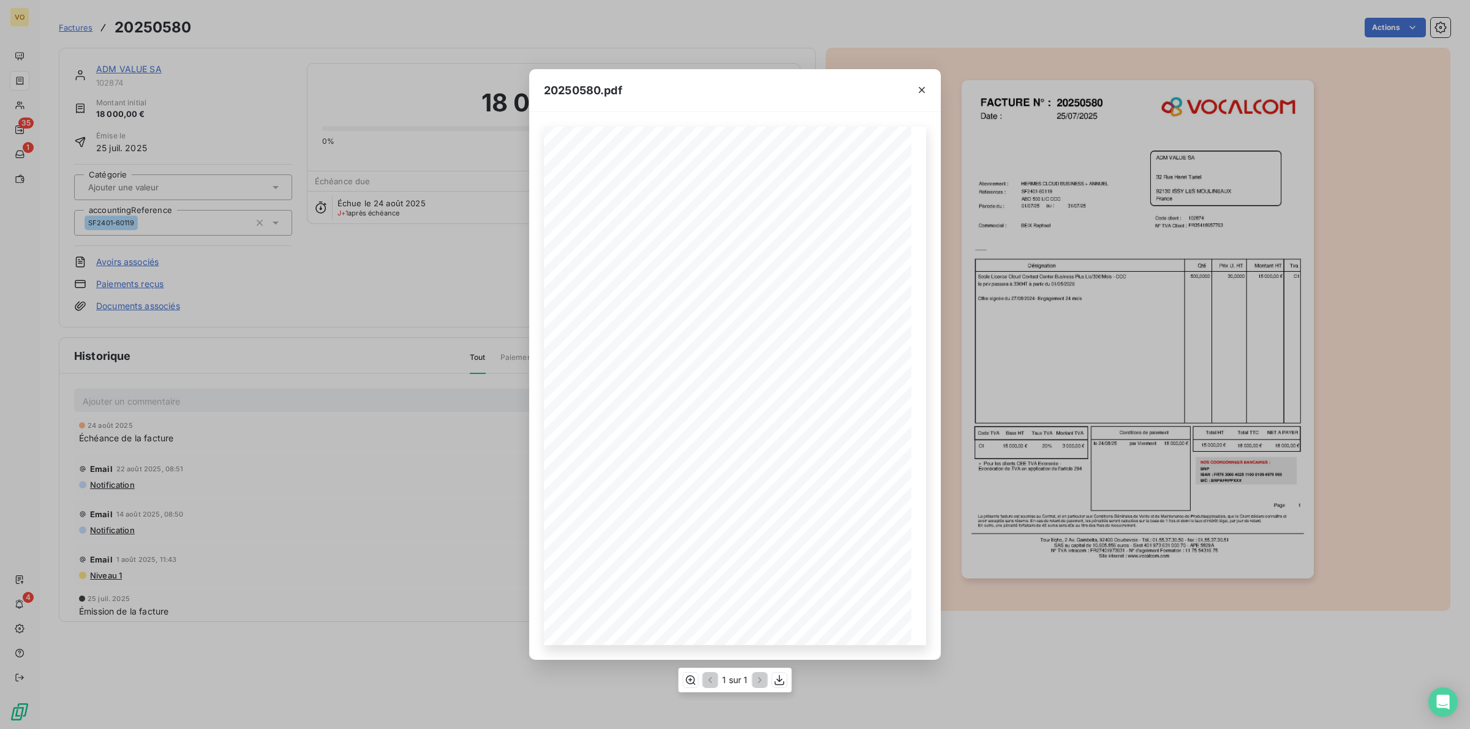
click at [682, 680] on div "1 sur 1" at bounding box center [734, 680] width 113 height 24
click at [689, 680] on icon "button" at bounding box center [691, 680] width 10 height 9
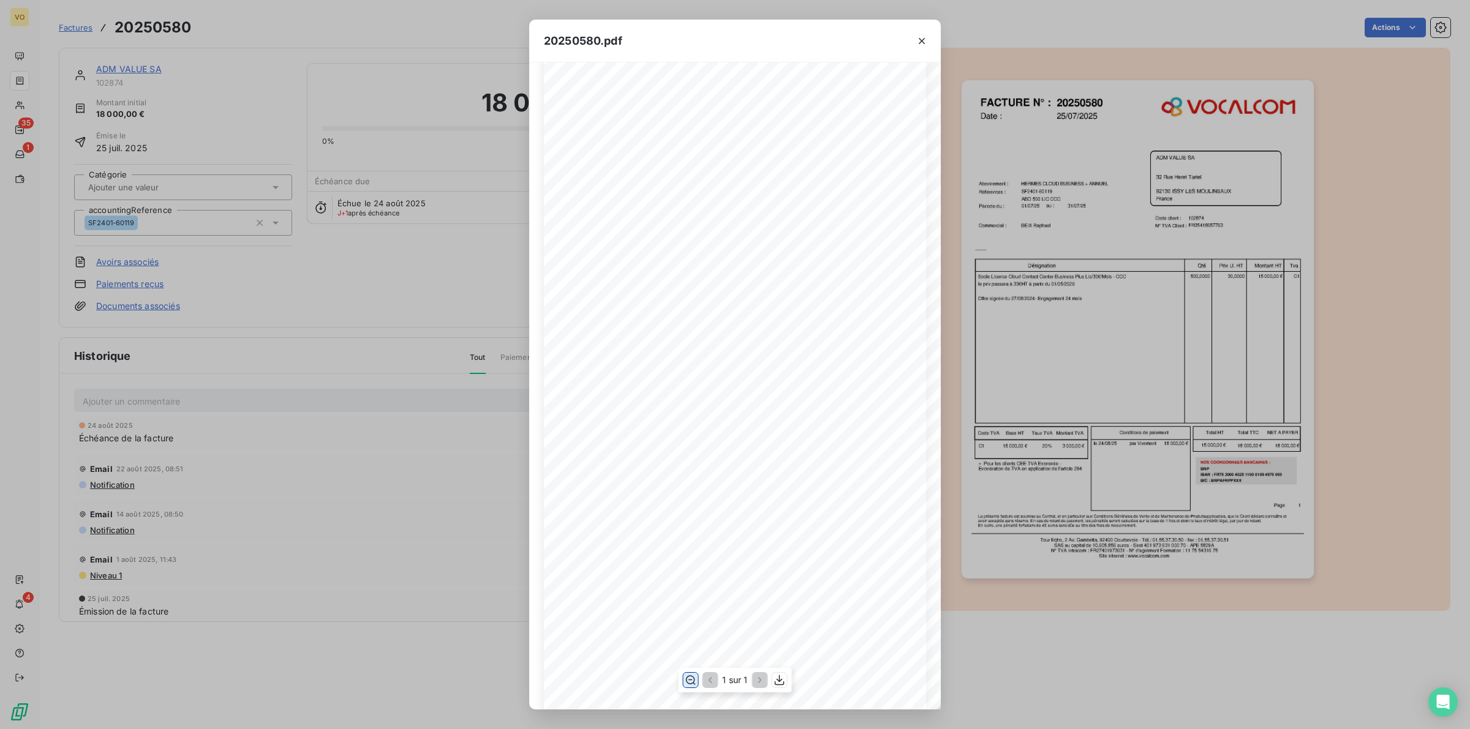
scroll to position [77, 0]
click at [378, 300] on div "20250580.pdf Références : FACTURE N° : ADM VALUE SA [STREET_ADDRESS][PERSON_NAM…" at bounding box center [735, 364] width 1470 height 729
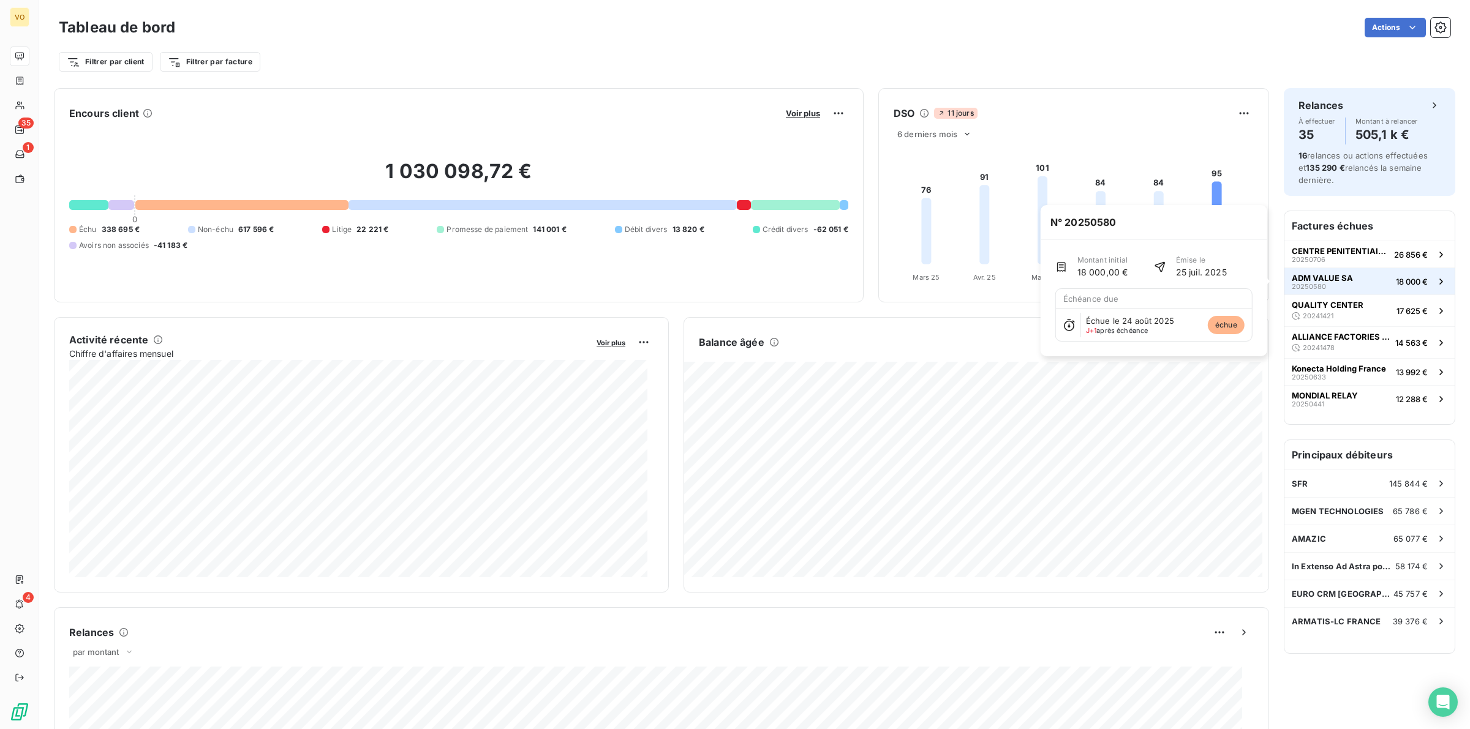
click at [1318, 279] on span "ADM VALUE SA" at bounding box center [1321, 278] width 61 height 10
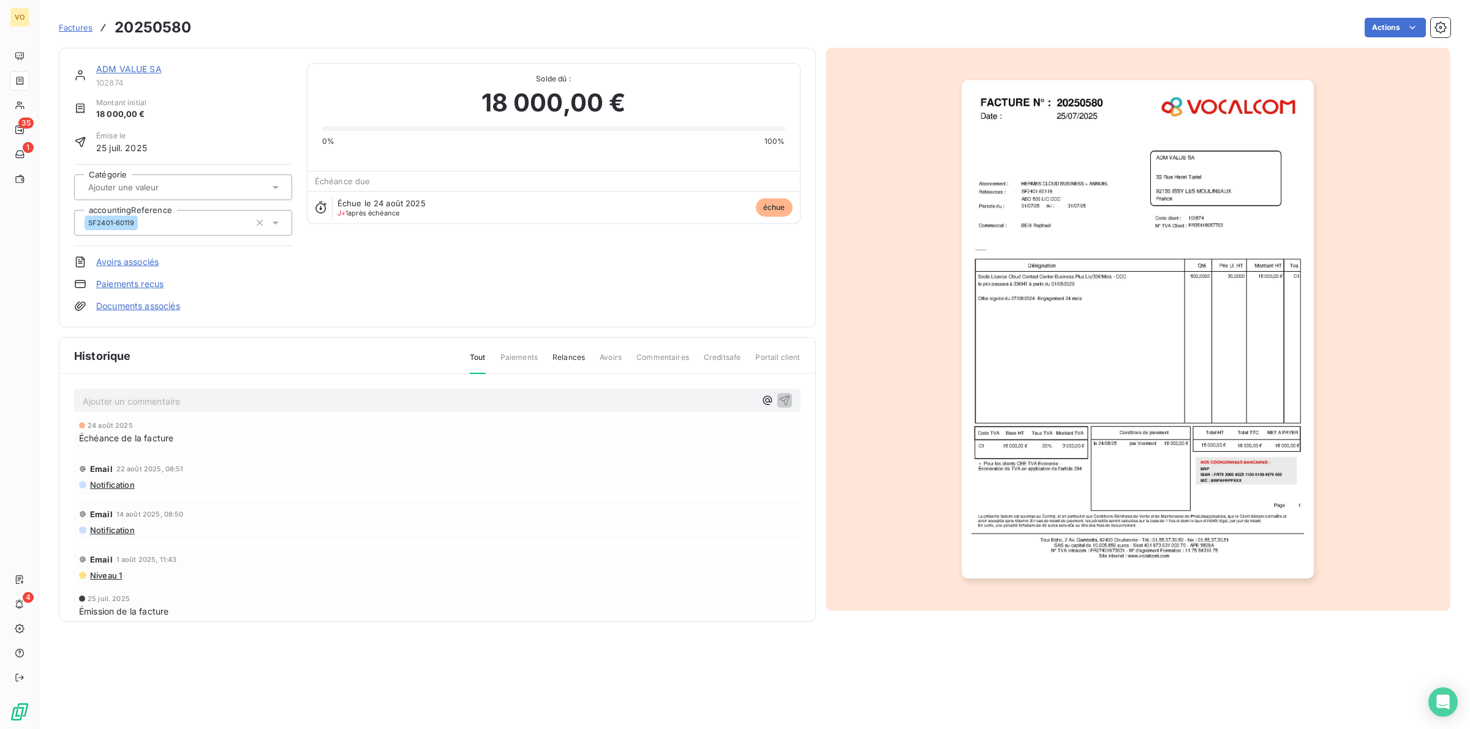
click at [150, 71] on link "ADM VALUE SA" at bounding box center [129, 69] width 66 height 10
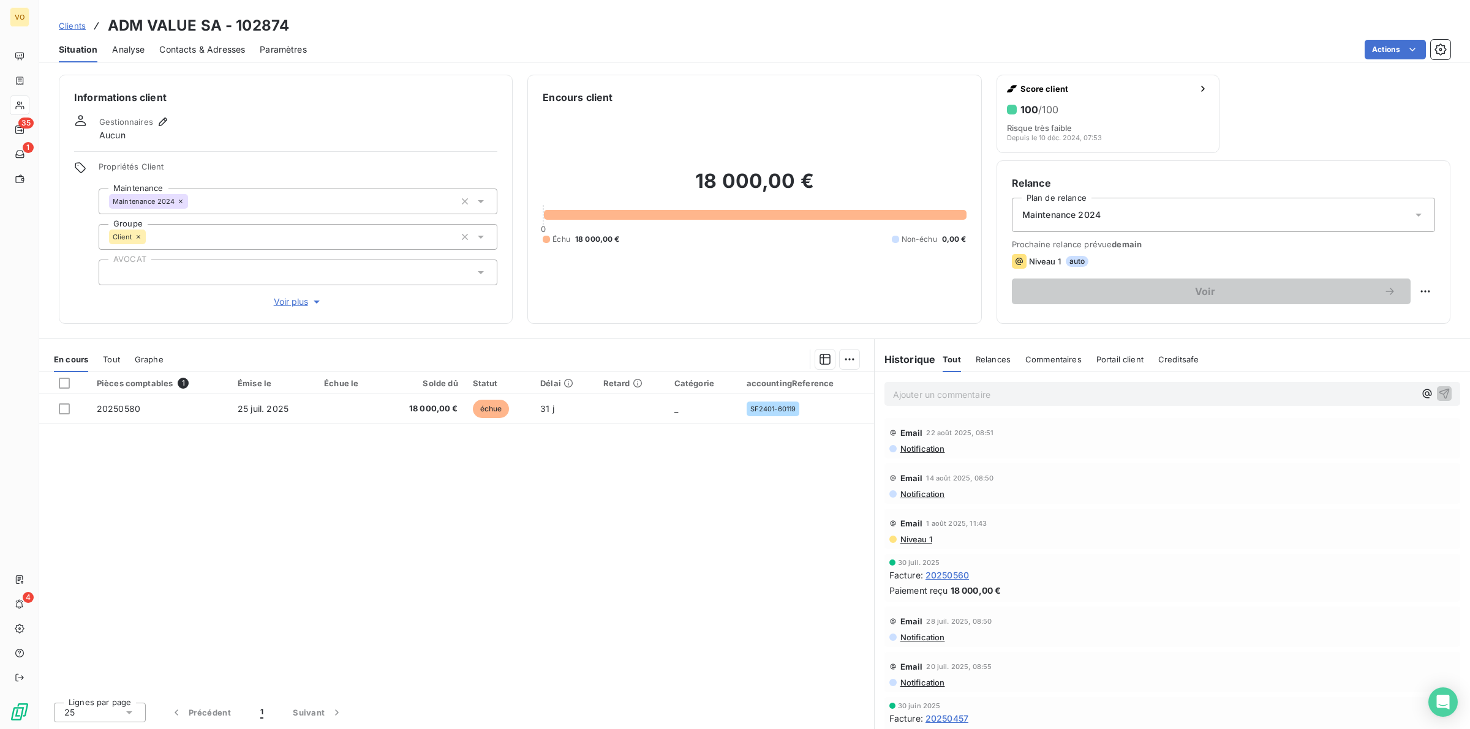
click at [482, 553] on div "Pièces comptables 1 Émise le Échue le Solde dû Statut Délai Retard Catégorie ac…" at bounding box center [456, 532] width 835 height 320
click at [301, 553] on div "Pièces comptables 1 Émise le Échue le Solde dû Statut Délai Retard Catégorie ac…" at bounding box center [456, 532] width 835 height 320
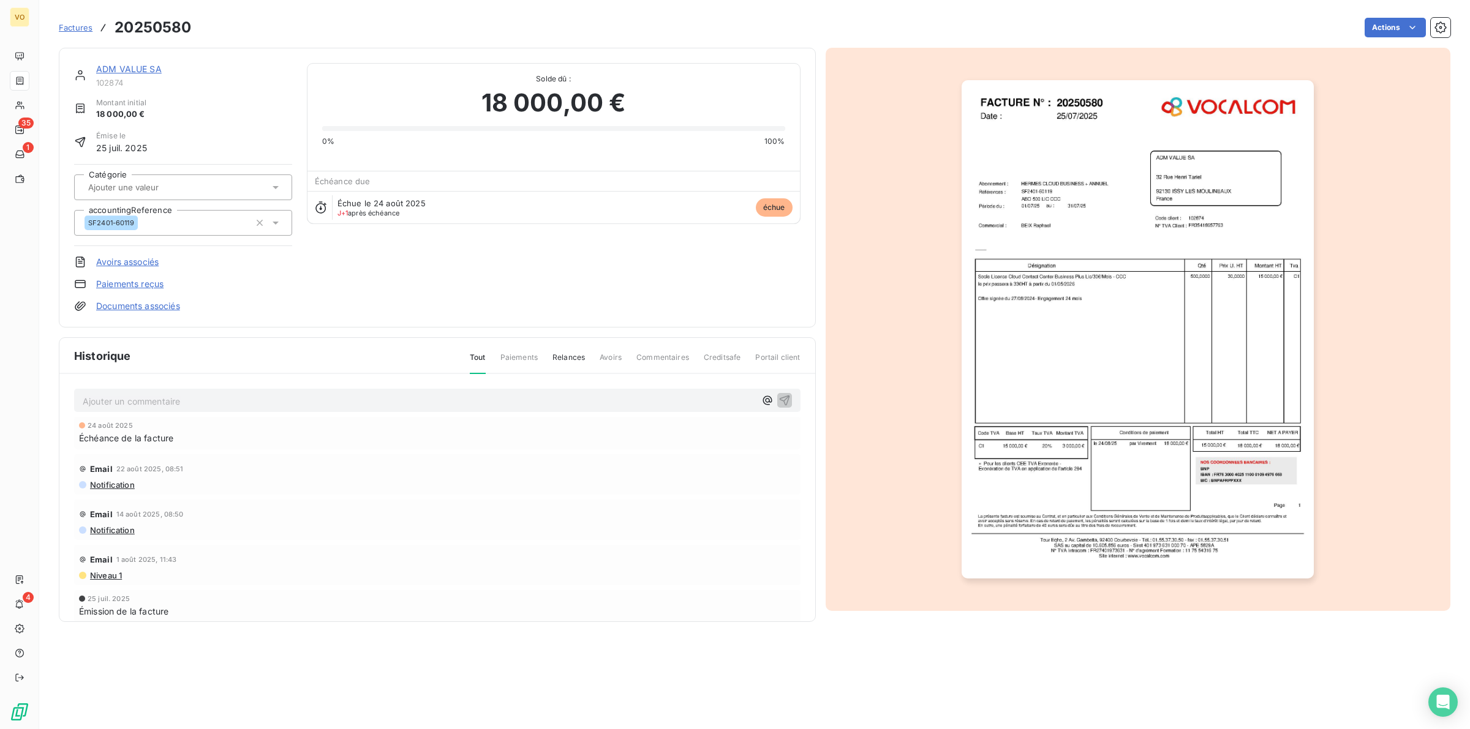
click at [509, 519] on div "Email [DATE] 08:50" at bounding box center [437, 515] width 716 height 20
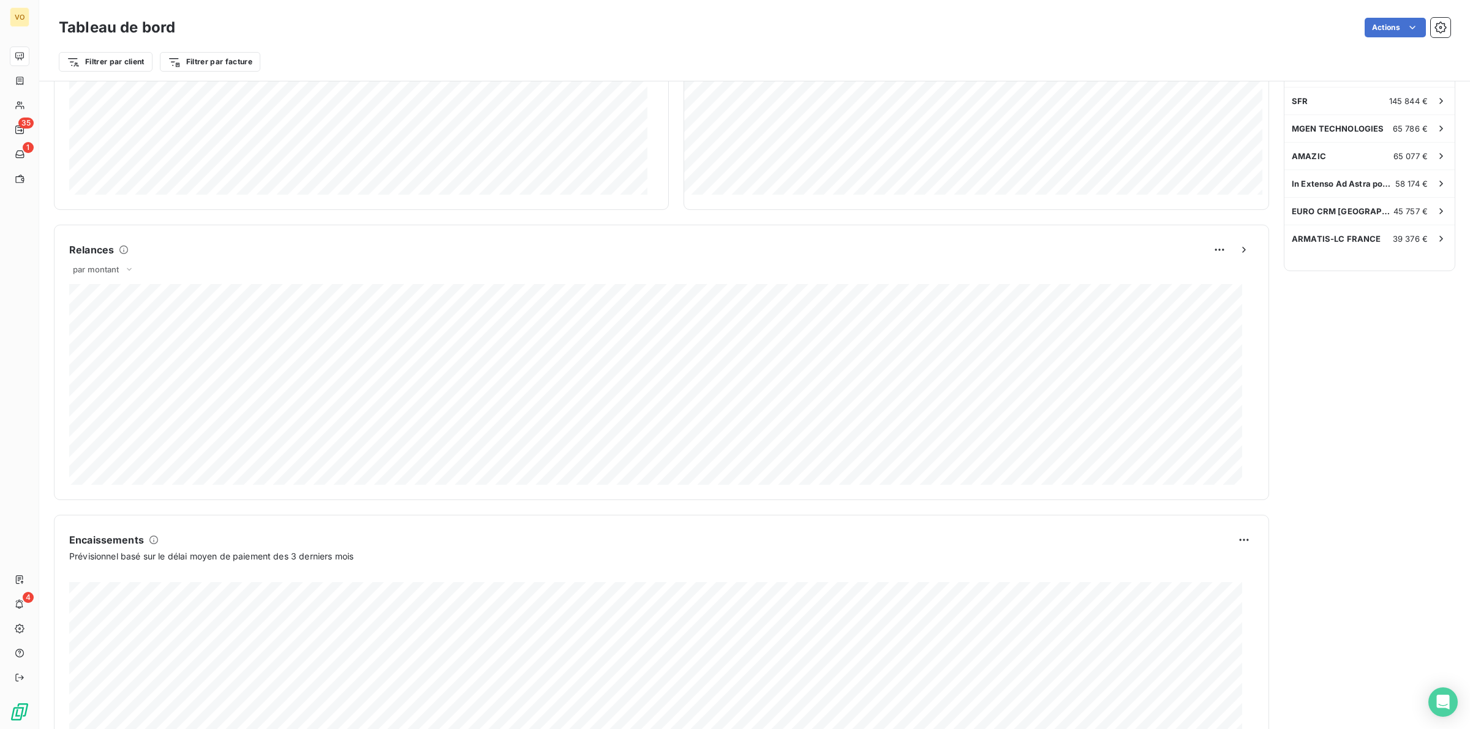
scroll to position [1, 0]
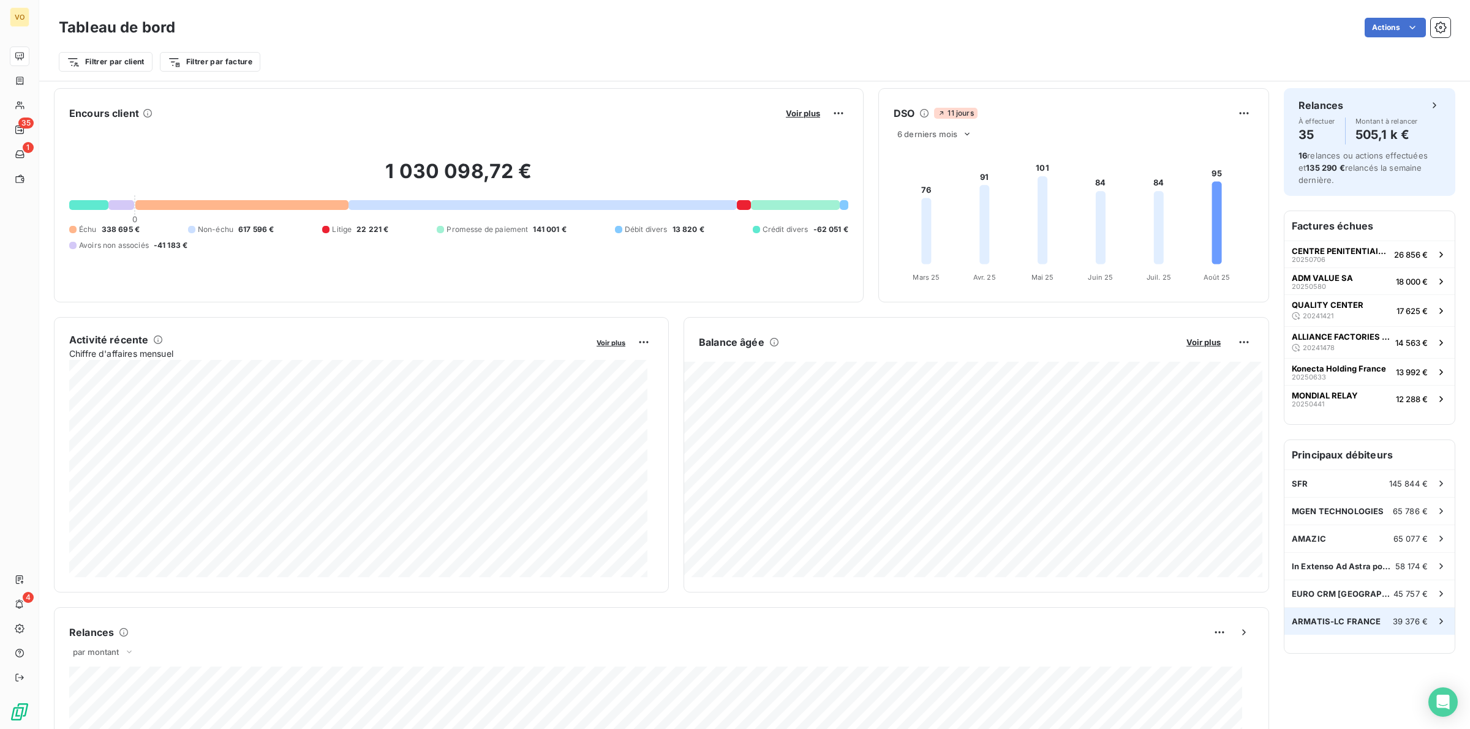
click at [1392, 623] on span "39 376 €" at bounding box center [1409, 622] width 35 height 10
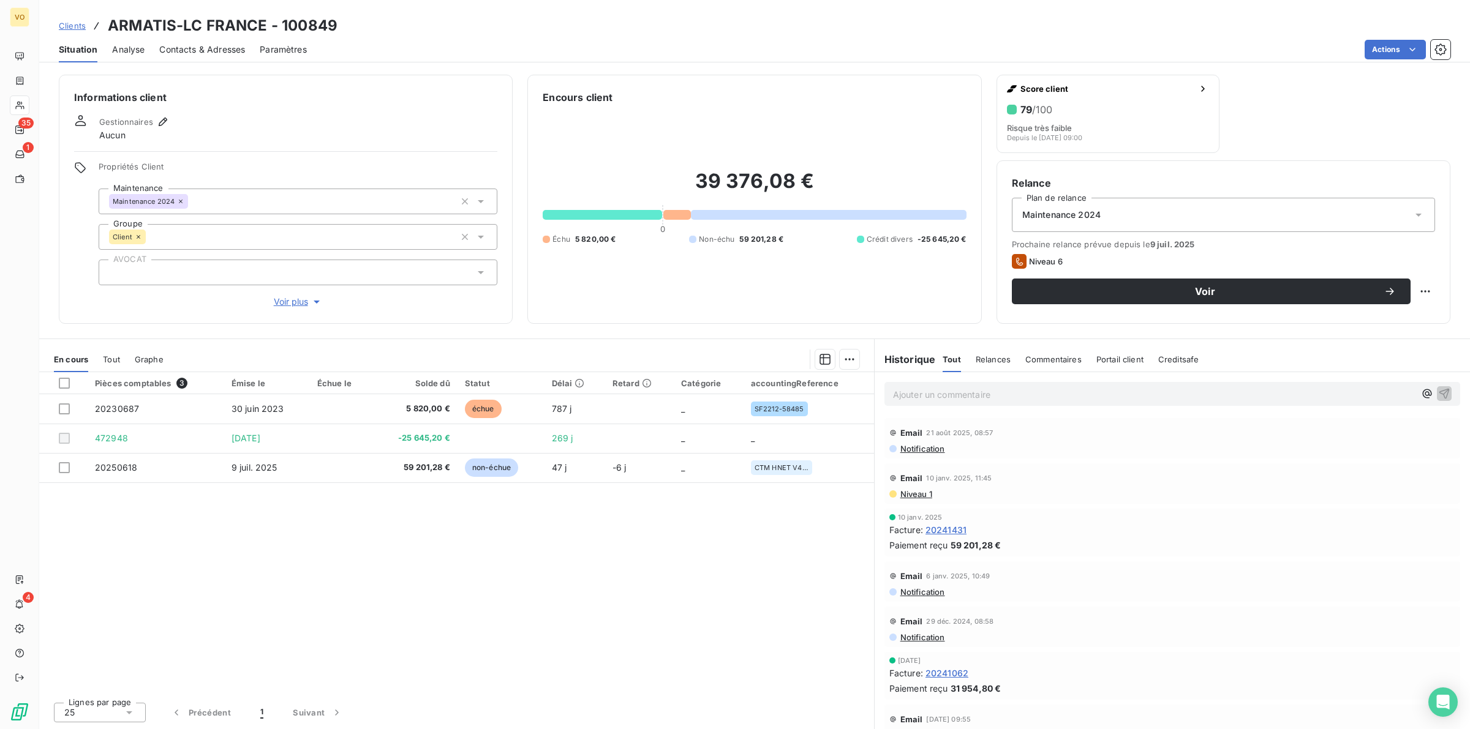
click at [530, 550] on div "Pièces comptables 3 Émise le Échue le Solde dû Statut Délai Retard Catégorie ac…" at bounding box center [456, 532] width 835 height 320
click at [545, 605] on div "Pièces comptables 3 Émise le Échue le Solde dû Statut Délai Retard Catégorie ac…" at bounding box center [456, 532] width 835 height 320
drag, startPoint x: 1369, startPoint y: 569, endPoint x: 1431, endPoint y: 618, distance: 78.9
click at [1390, 586] on div "Email [DATE] 10:49" at bounding box center [1172, 576] width 566 height 20
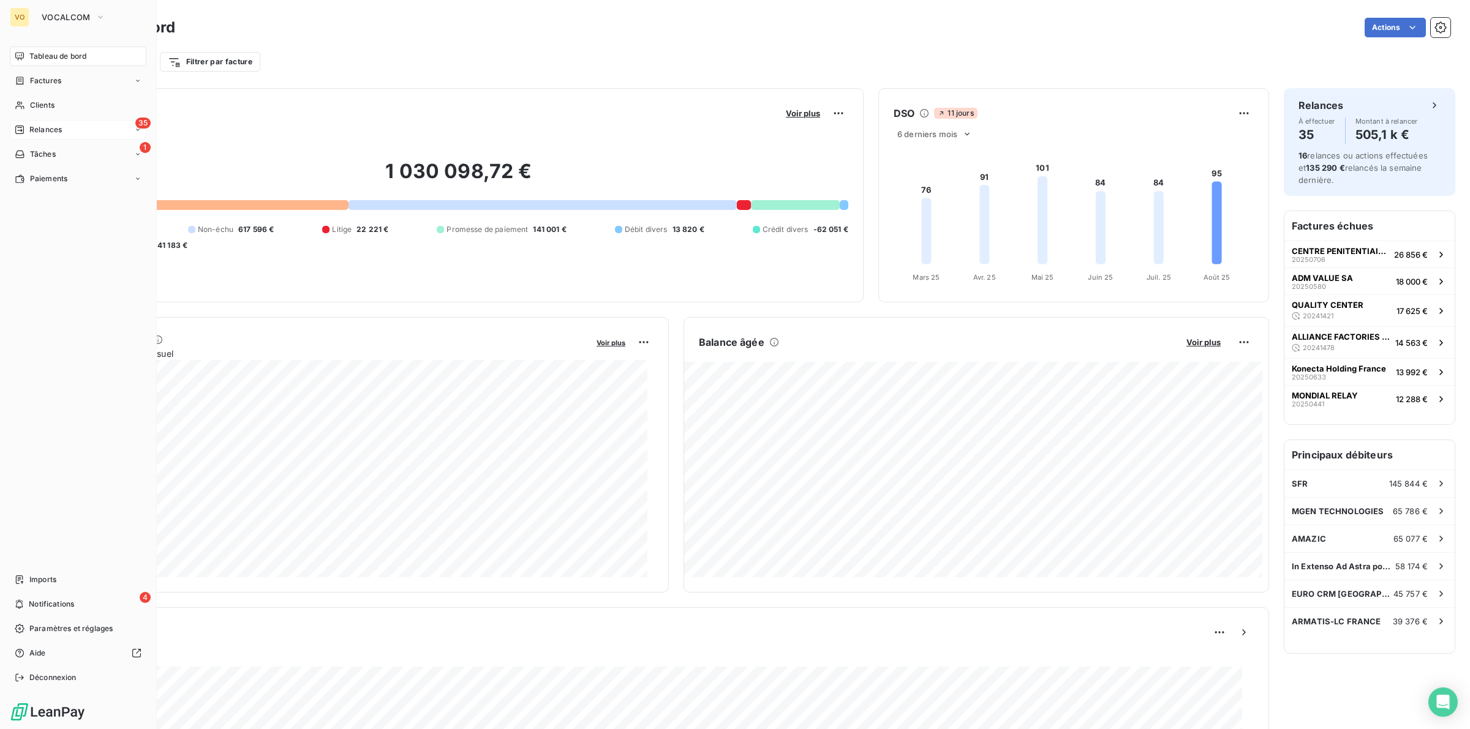
click at [45, 126] on span "Relances" at bounding box center [45, 129] width 32 height 11
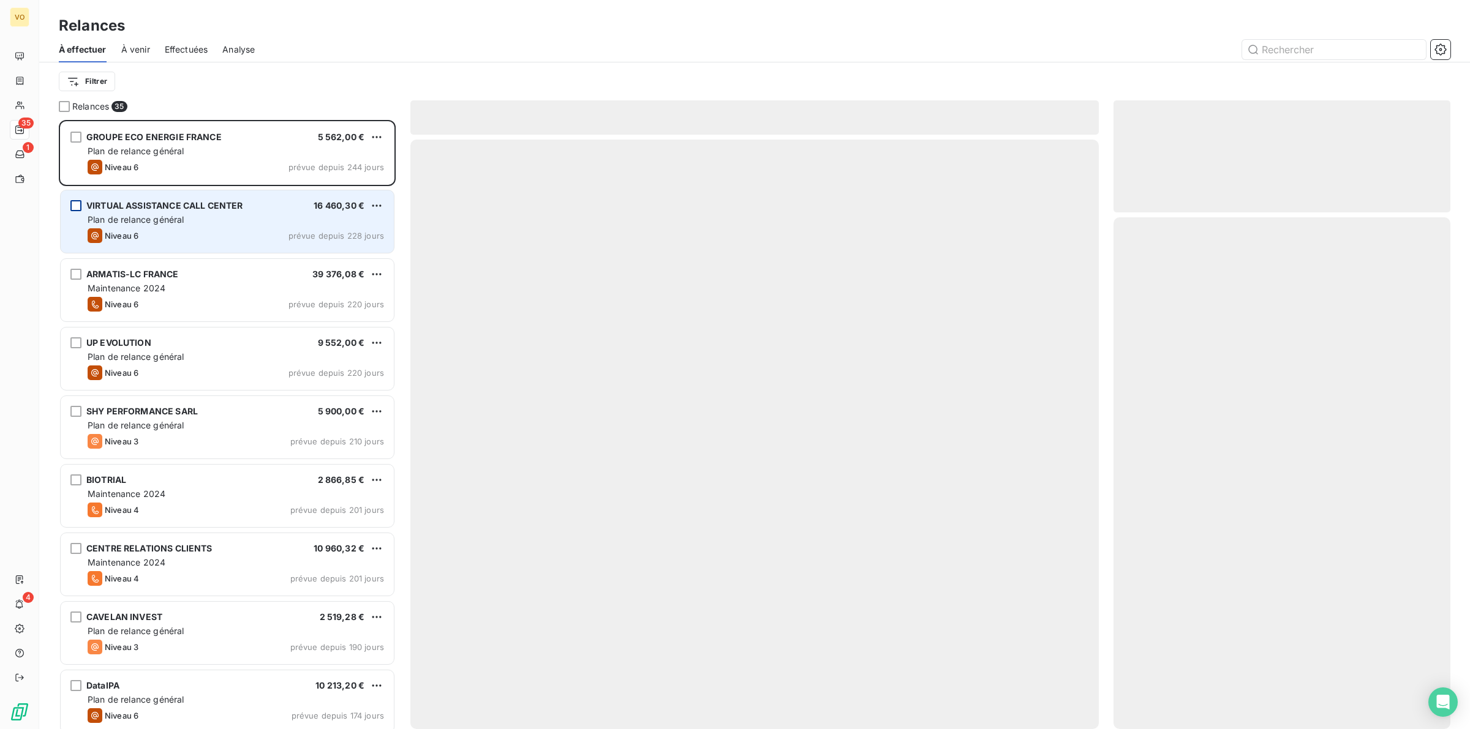
scroll to position [598, 325]
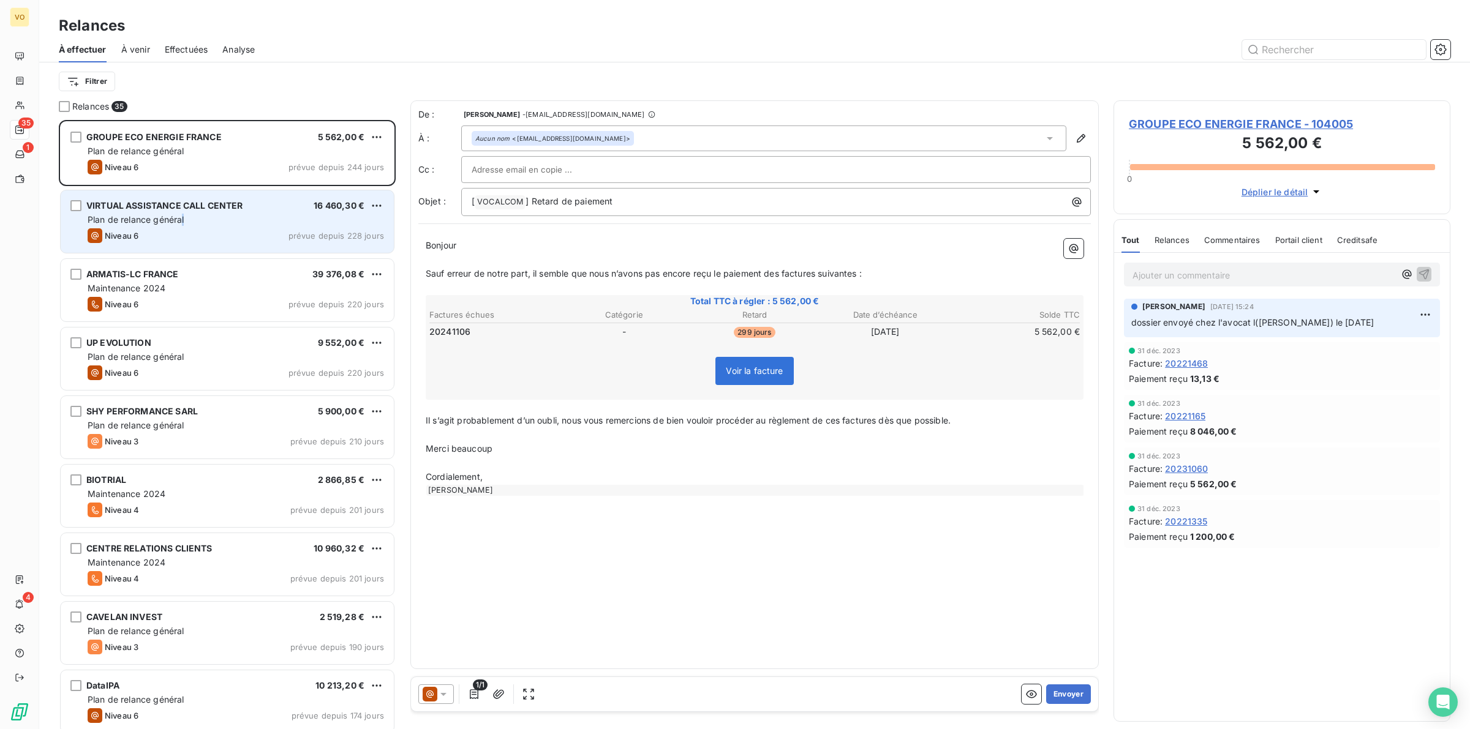
click at [184, 222] on span "Plan de relance général" at bounding box center [136, 219] width 96 height 10
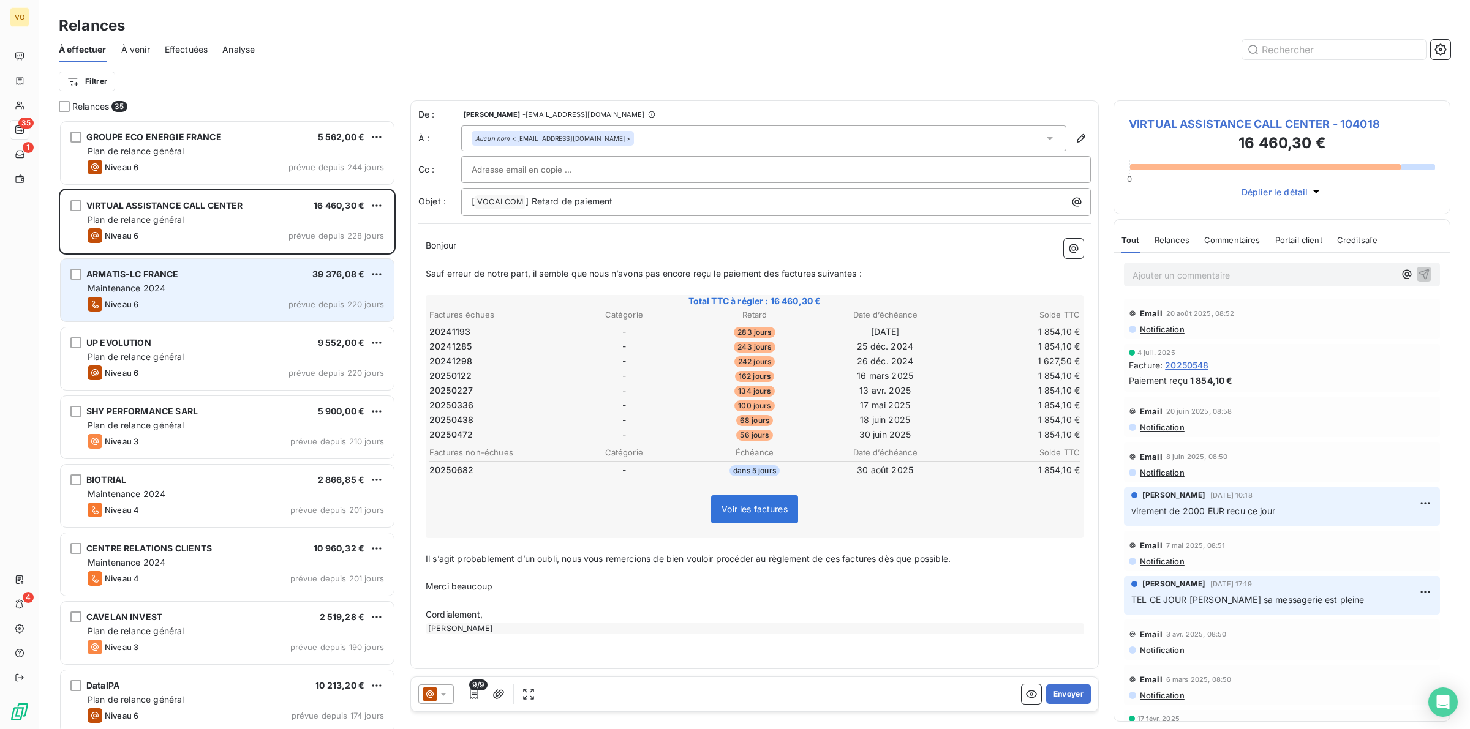
click at [187, 285] on div "Maintenance 2024" at bounding box center [236, 288] width 296 height 12
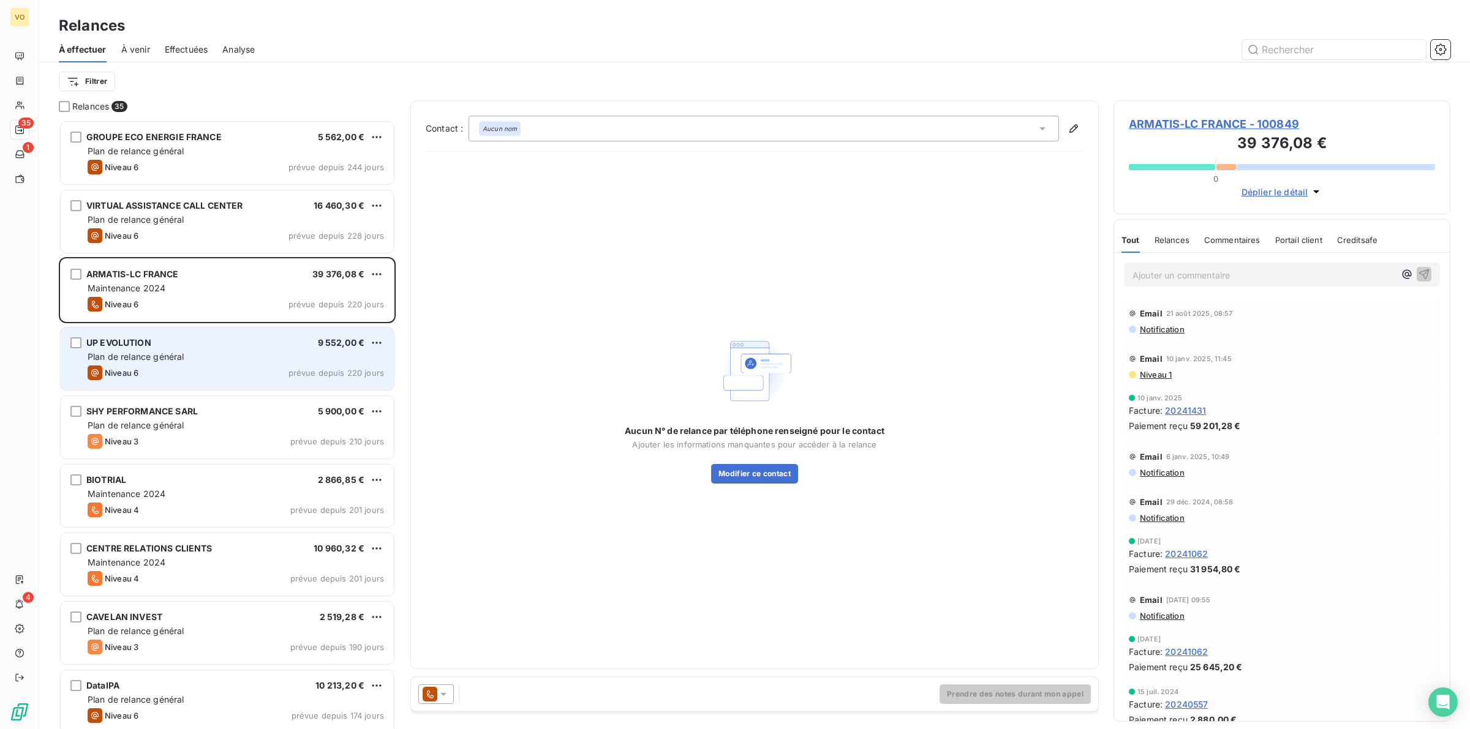
click at [167, 364] on div "UP EVOLUTION 9 552,00 € Plan de relance général [PERSON_NAME] 6 prévue depuis 2…" at bounding box center [227, 359] width 333 height 62
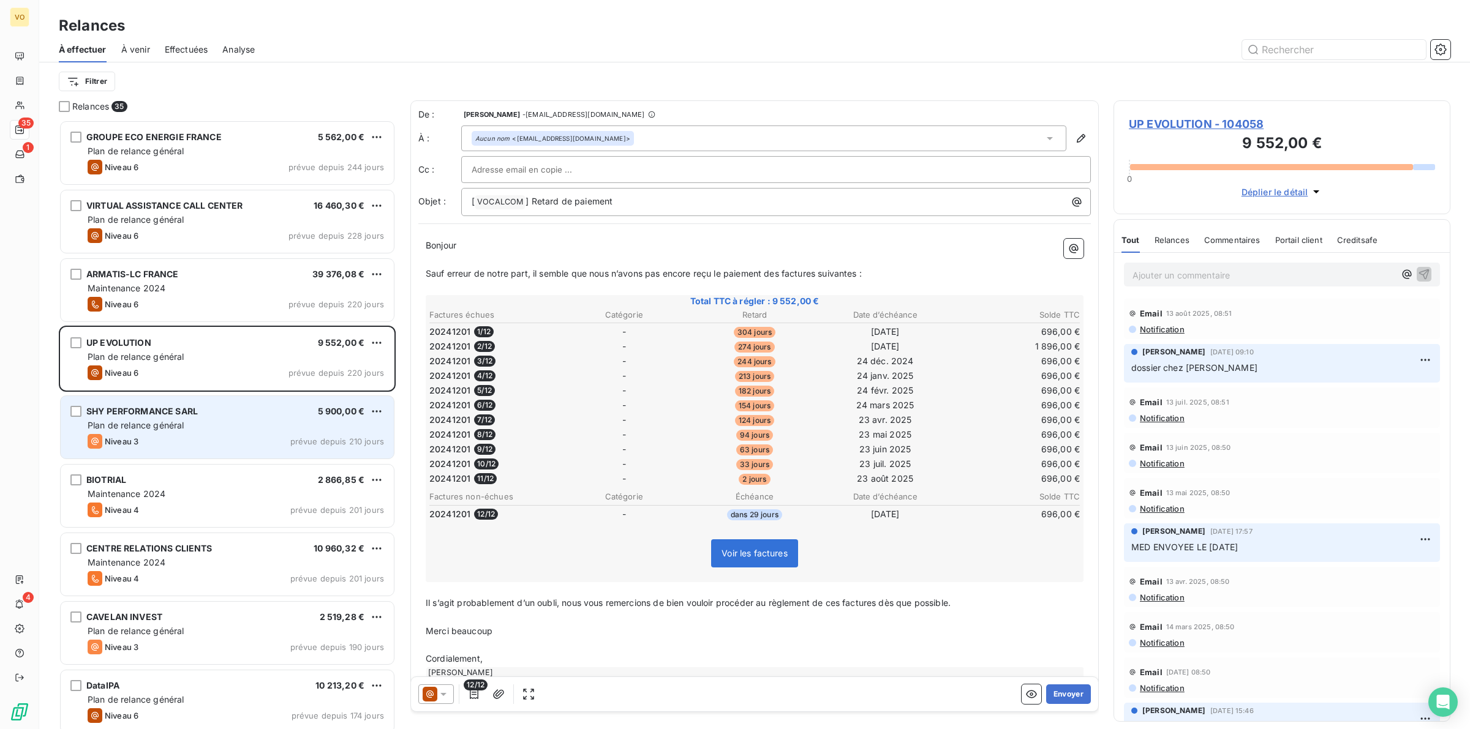
click at [233, 432] on div "Plan de relance général" at bounding box center [236, 425] width 296 height 12
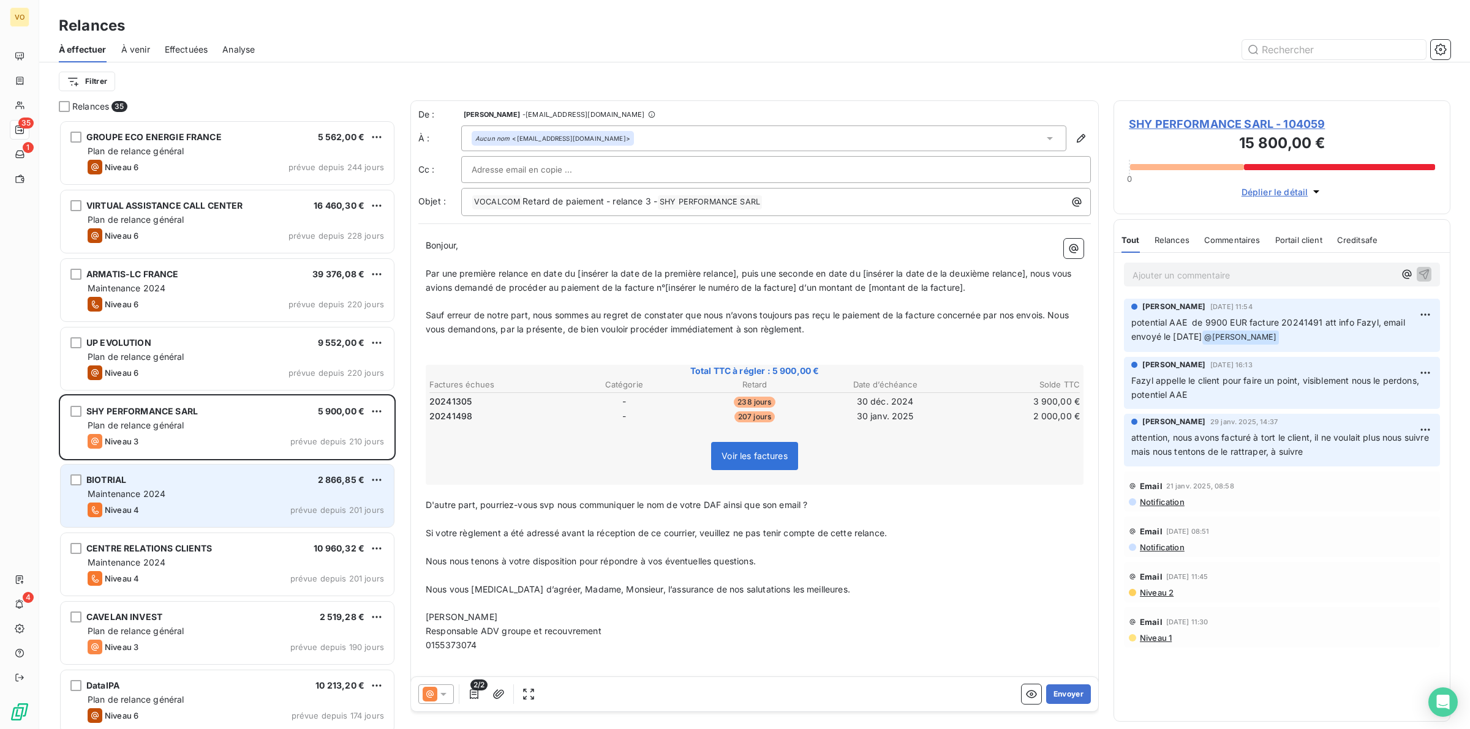
click at [224, 497] on div "Maintenance 2024" at bounding box center [236, 494] width 296 height 12
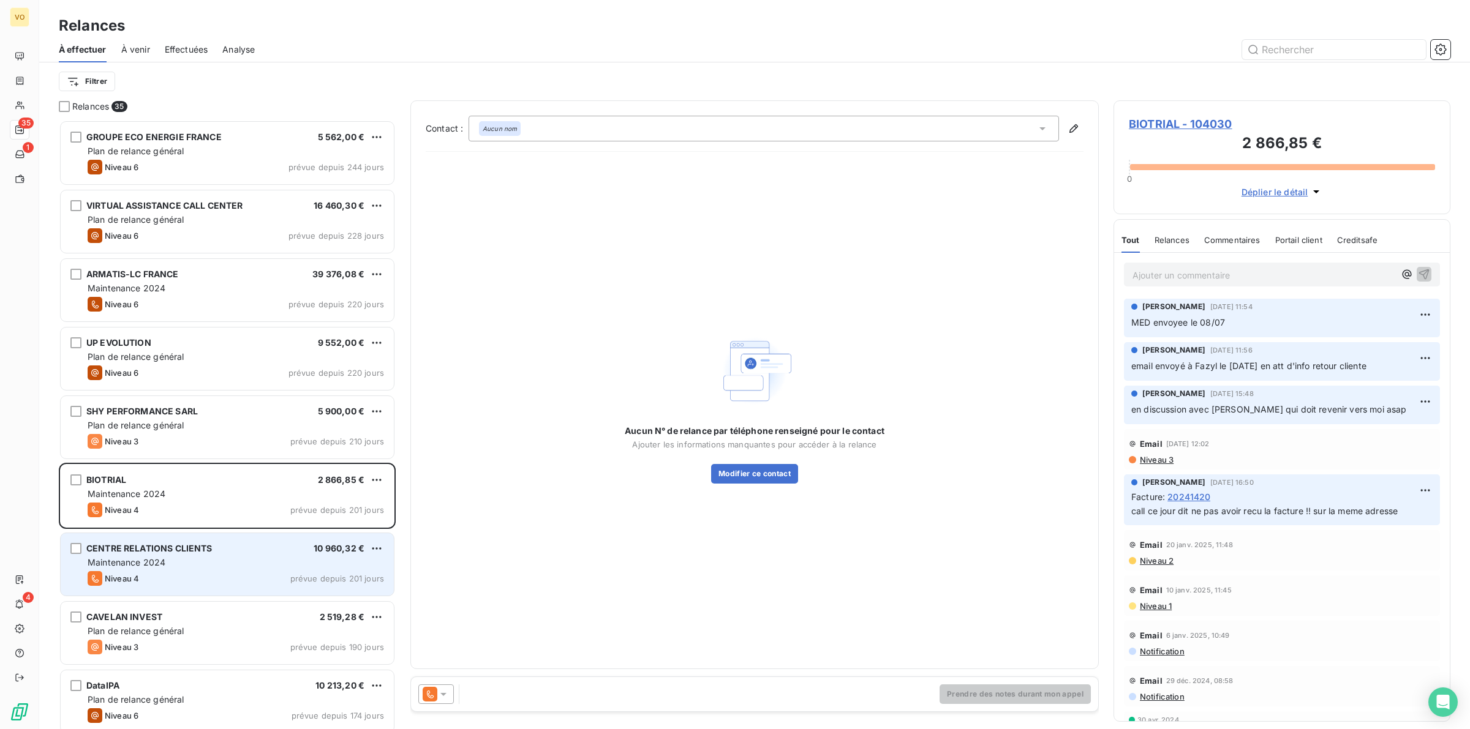
click at [228, 558] on div "Maintenance 2024" at bounding box center [236, 563] width 296 height 12
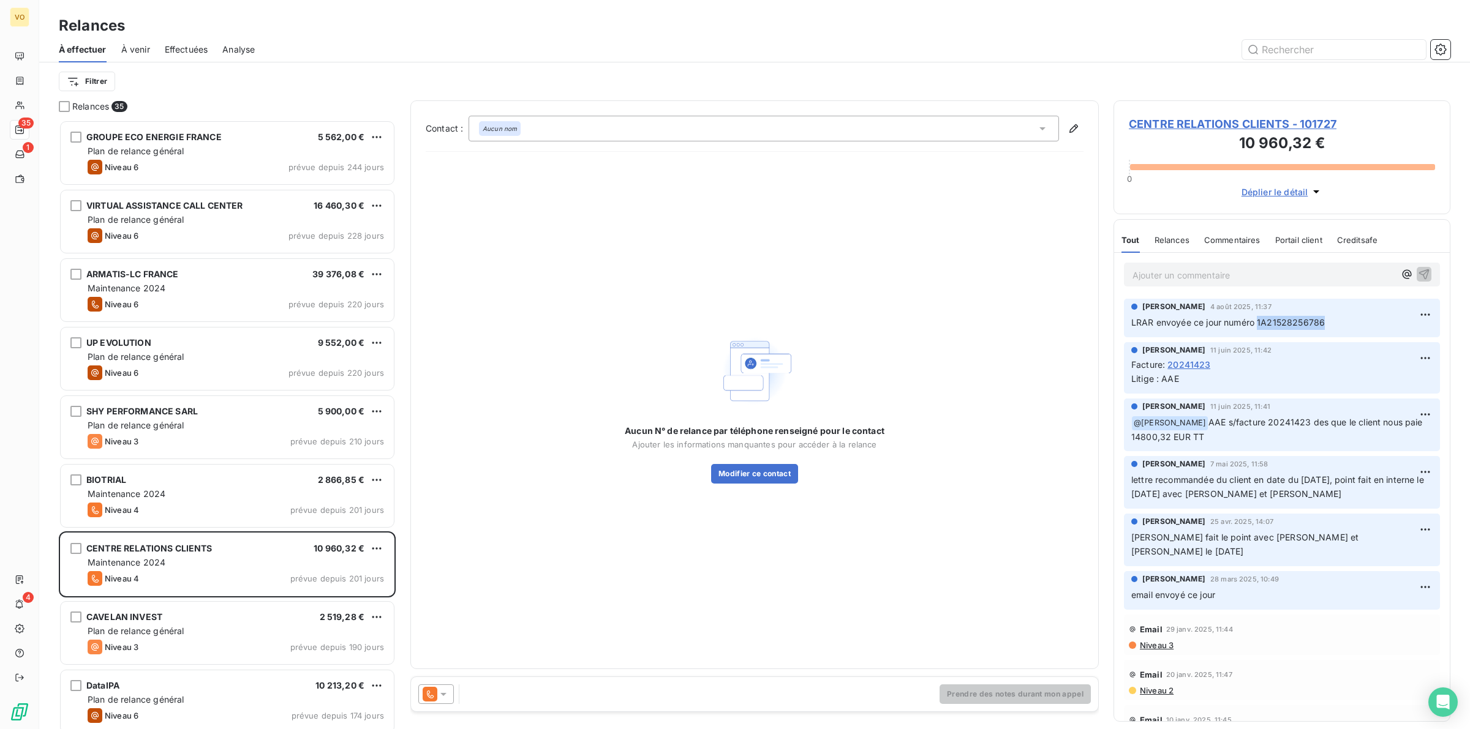
drag, startPoint x: 1257, startPoint y: 323, endPoint x: 1334, endPoint y: 316, distance: 76.9
click at [1334, 316] on p "LRAR envoyée ce jour numéro 1A21528256786" at bounding box center [1281, 323] width 301 height 14
copy span "1A21528256786"
click at [1142, 277] on p "Ajouter un commentaire ﻿" at bounding box center [1263, 275] width 262 height 15
click at [1383, 279] on div "LRAR" at bounding box center [1281, 273] width 299 height 15
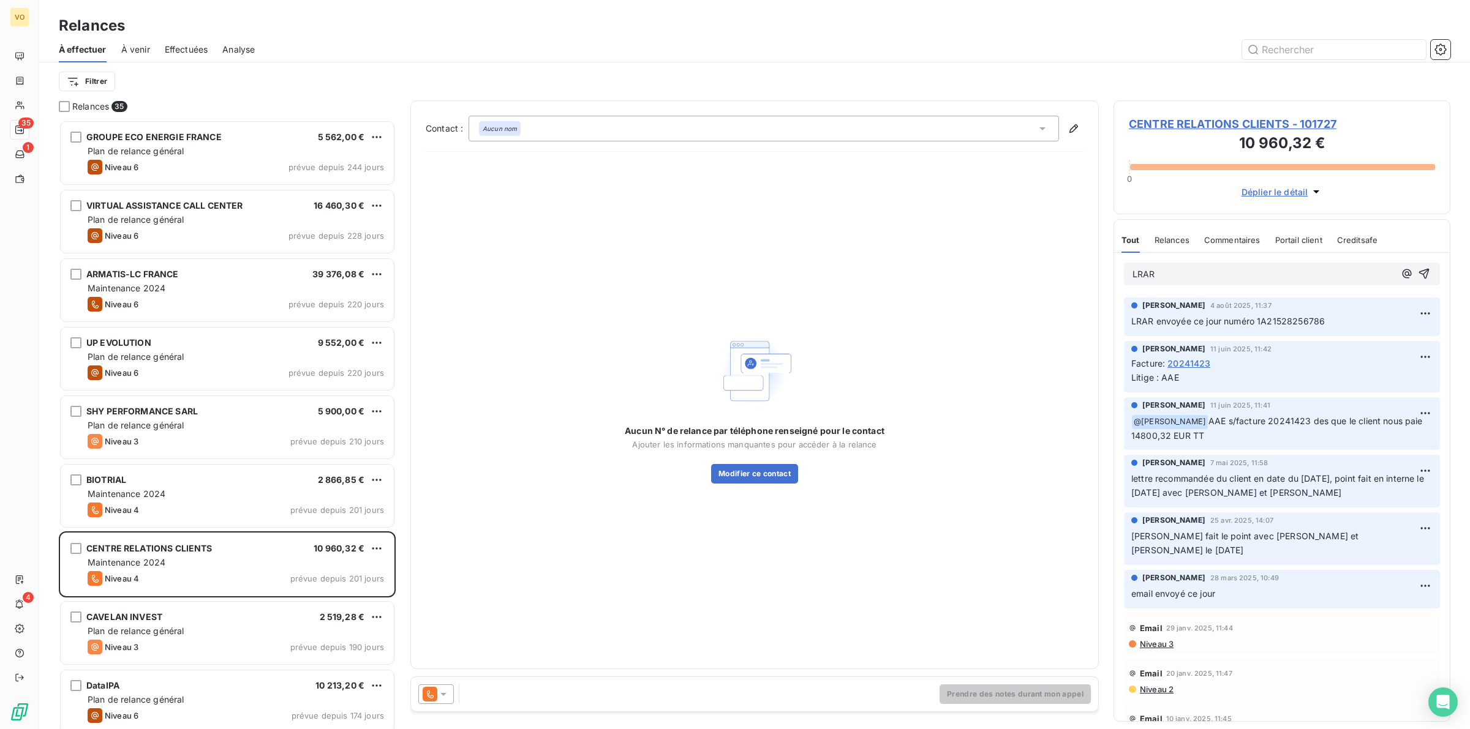
scroll to position [409, 0]
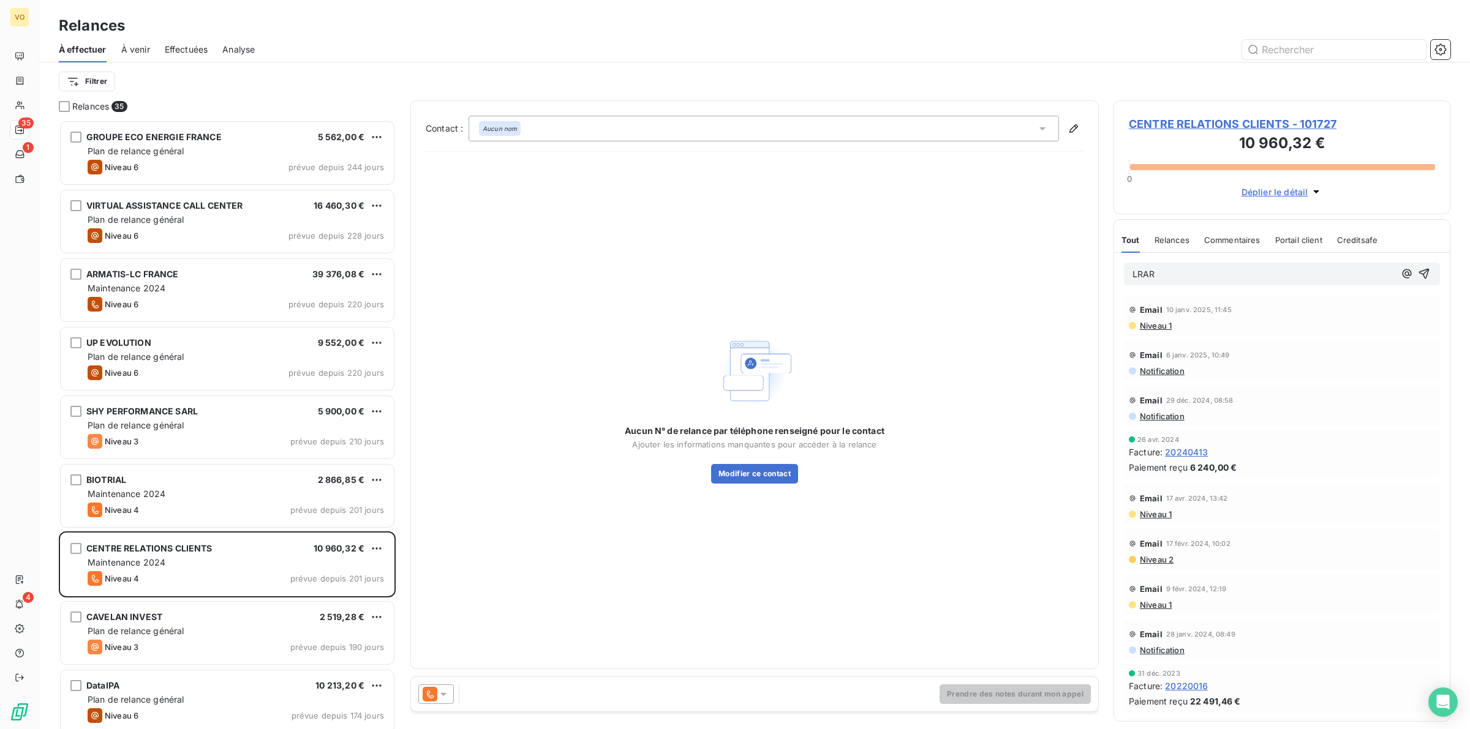
click at [1173, 276] on p "LRAR" at bounding box center [1263, 275] width 262 height 14
click at [1187, 274] on p "Ajouter un commentaire ﻿" at bounding box center [1263, 275] width 262 height 15
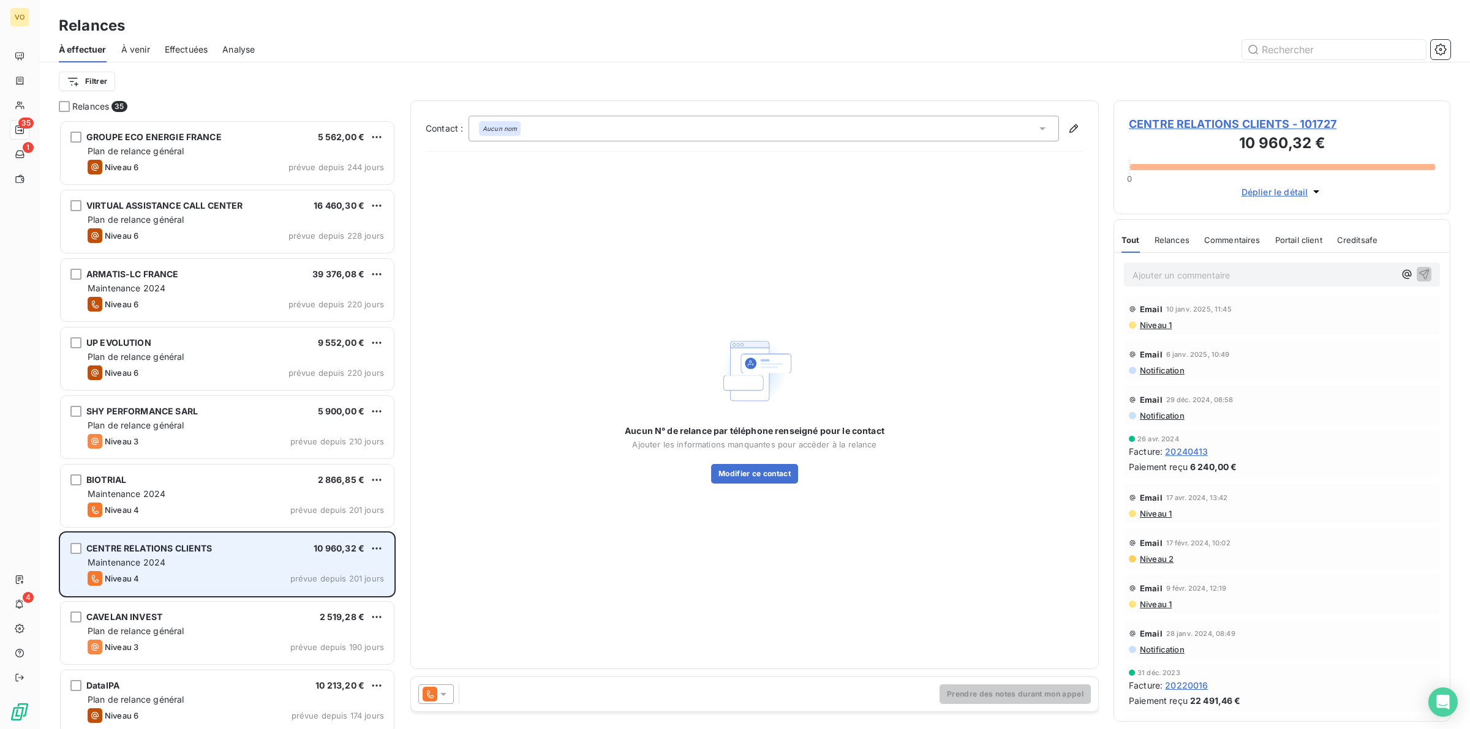
click at [248, 557] on div "Maintenance 2024" at bounding box center [236, 563] width 296 height 12
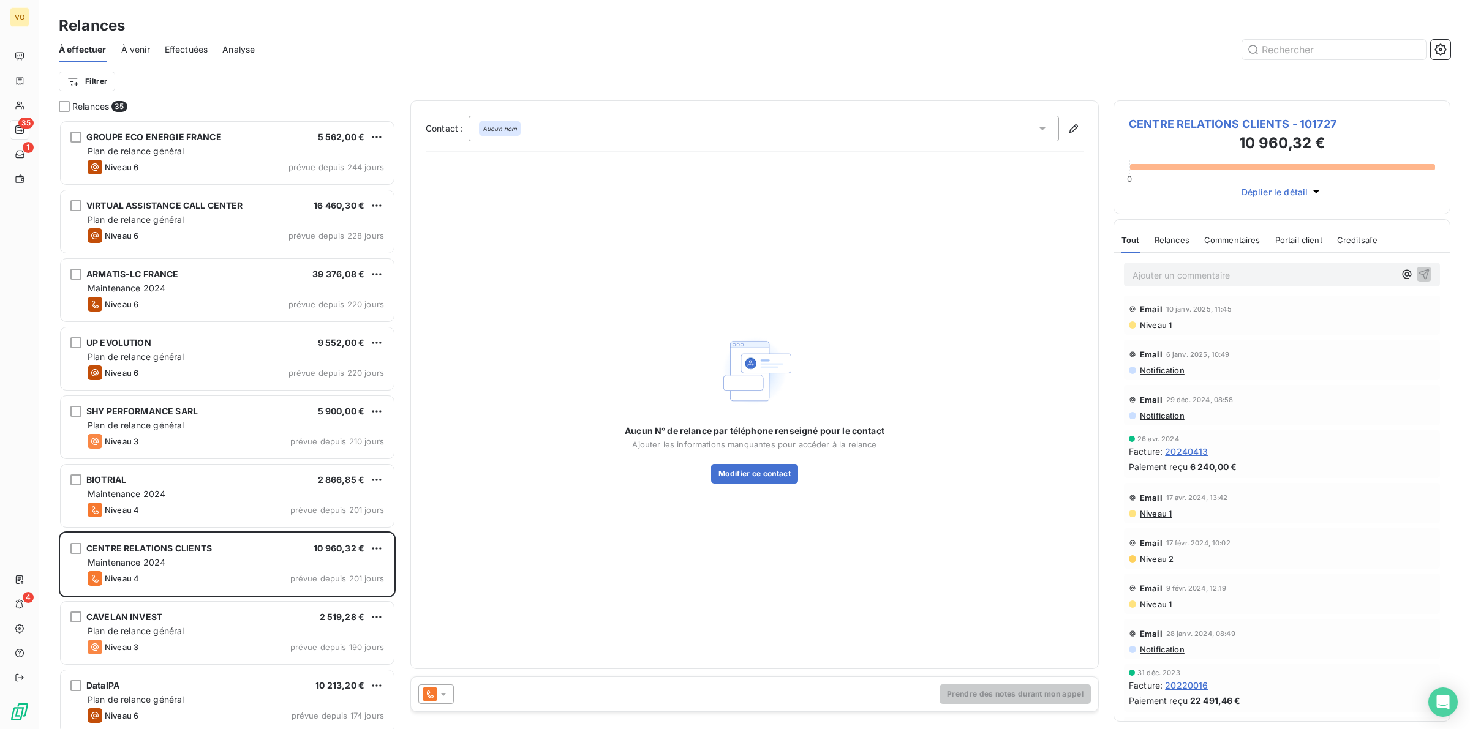
click at [996, 340] on div "Aucun N° de relance par téléphone renseigné pour le contact Ajouter les informa…" at bounding box center [755, 408] width 658 height 492
click at [1155, 121] on span "CENTRE RELATIONS CLIENTS - 101727" at bounding box center [1282, 124] width 306 height 17
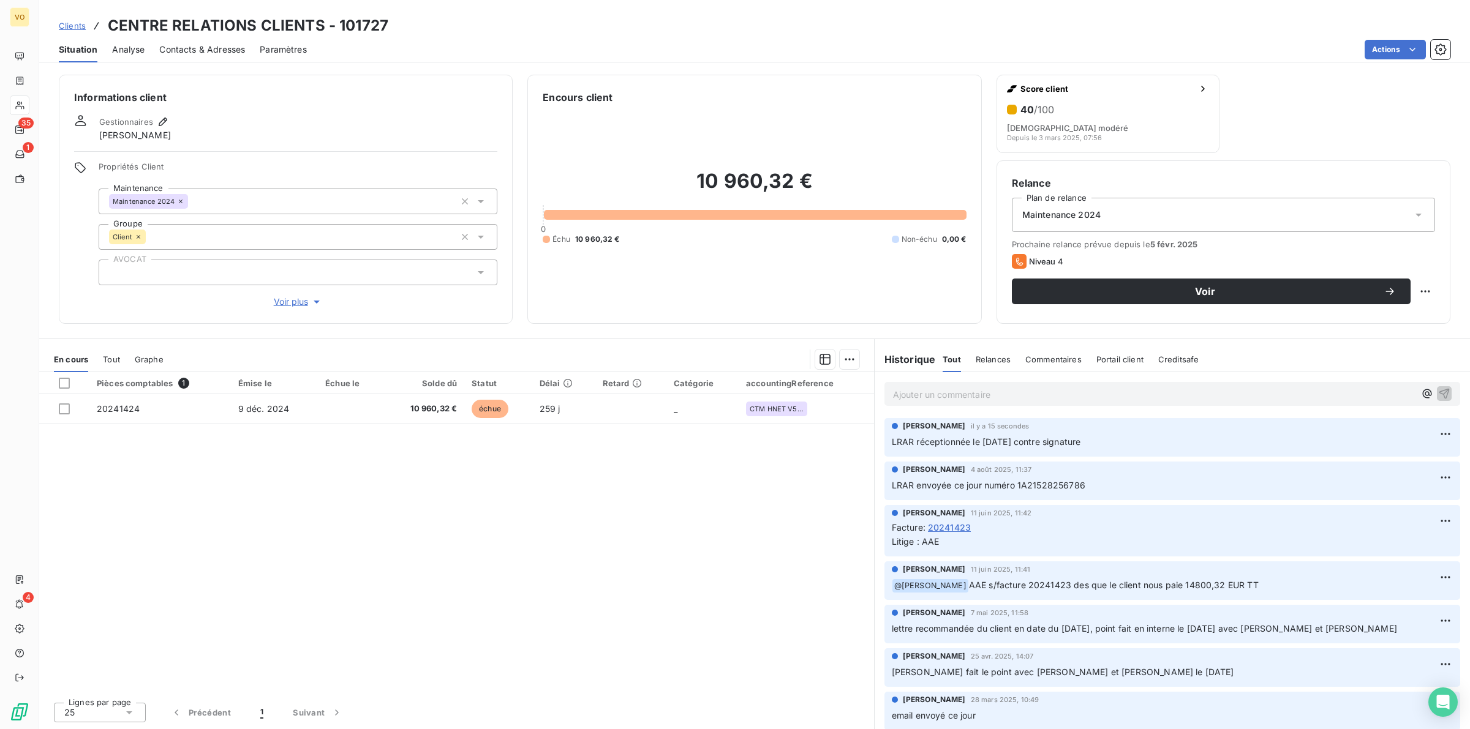
click at [1080, 440] on p "LRAR réceptionnée le [DATE] contre signature" at bounding box center [1172, 442] width 561 height 14
click at [1435, 432] on html "VO 35 1 4 Clients CENTRE RELATIONS CLIENTS - 101727 Situation Analyse Contacts …" at bounding box center [735, 364] width 1470 height 729
click at [1400, 454] on div "Editer" at bounding box center [1404, 462] width 69 height 20
click at [1418, 441] on p "LRAR réceptionnée le [DATE] contre signature" at bounding box center [1164, 442] width 544 height 14
click at [1407, 436] on p "LRAR réceptionnée le [DATE] contre signature" at bounding box center [1164, 442] width 544 height 14
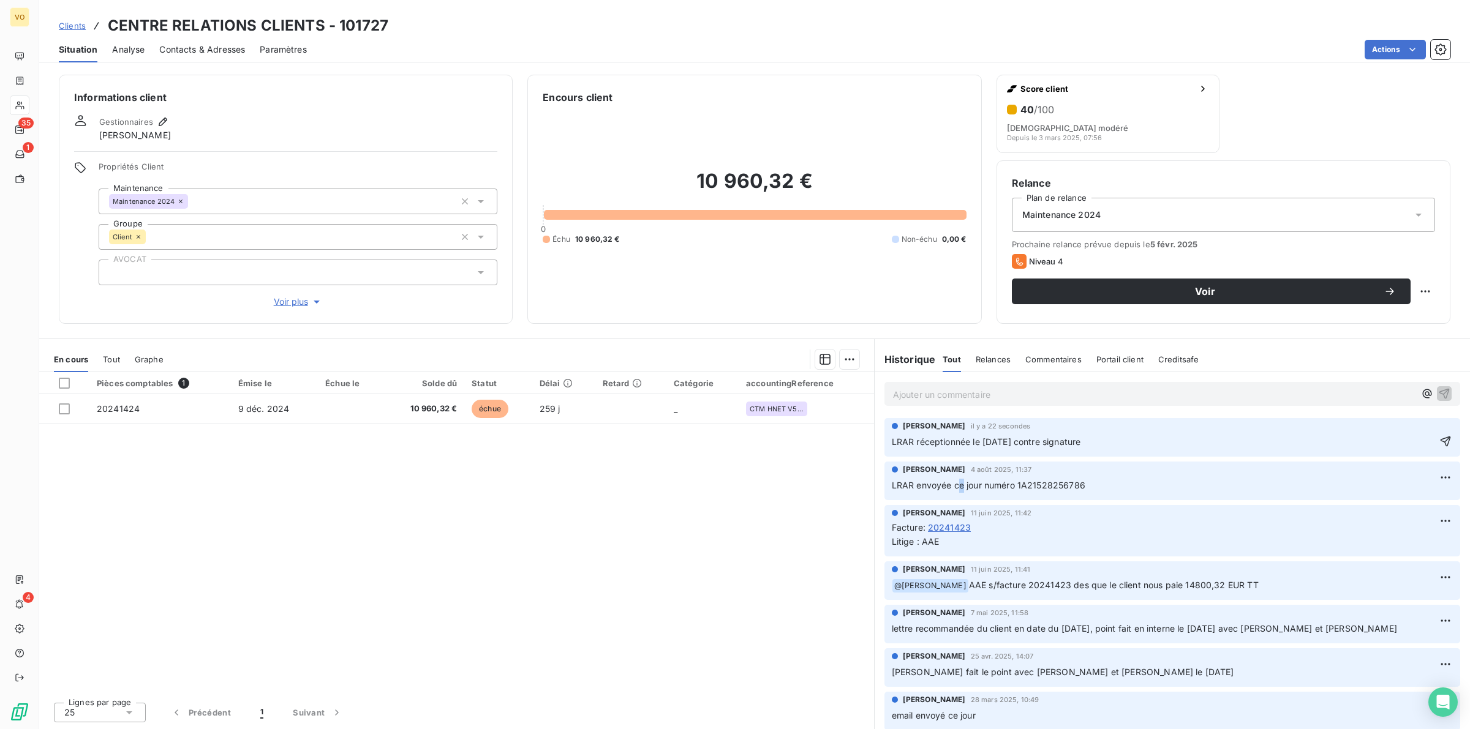
click at [962, 481] on span "LRAR envoyée ce jour numéro 1A21528256786" at bounding box center [989, 485] width 194 height 10
click at [928, 397] on p "Ajouter un commentaire ﻿" at bounding box center [1154, 394] width 522 height 15
drag, startPoint x: 1080, startPoint y: 444, endPoint x: 868, endPoint y: 442, distance: 211.9
click at [868, 442] on div "En cours Tout Graphe Pièces comptables 1 Émise le Échue le Solde dû Statut Déla…" at bounding box center [754, 534] width 1430 height 391
copy span "LRAR réceptionnée le [DATE] contre signature"
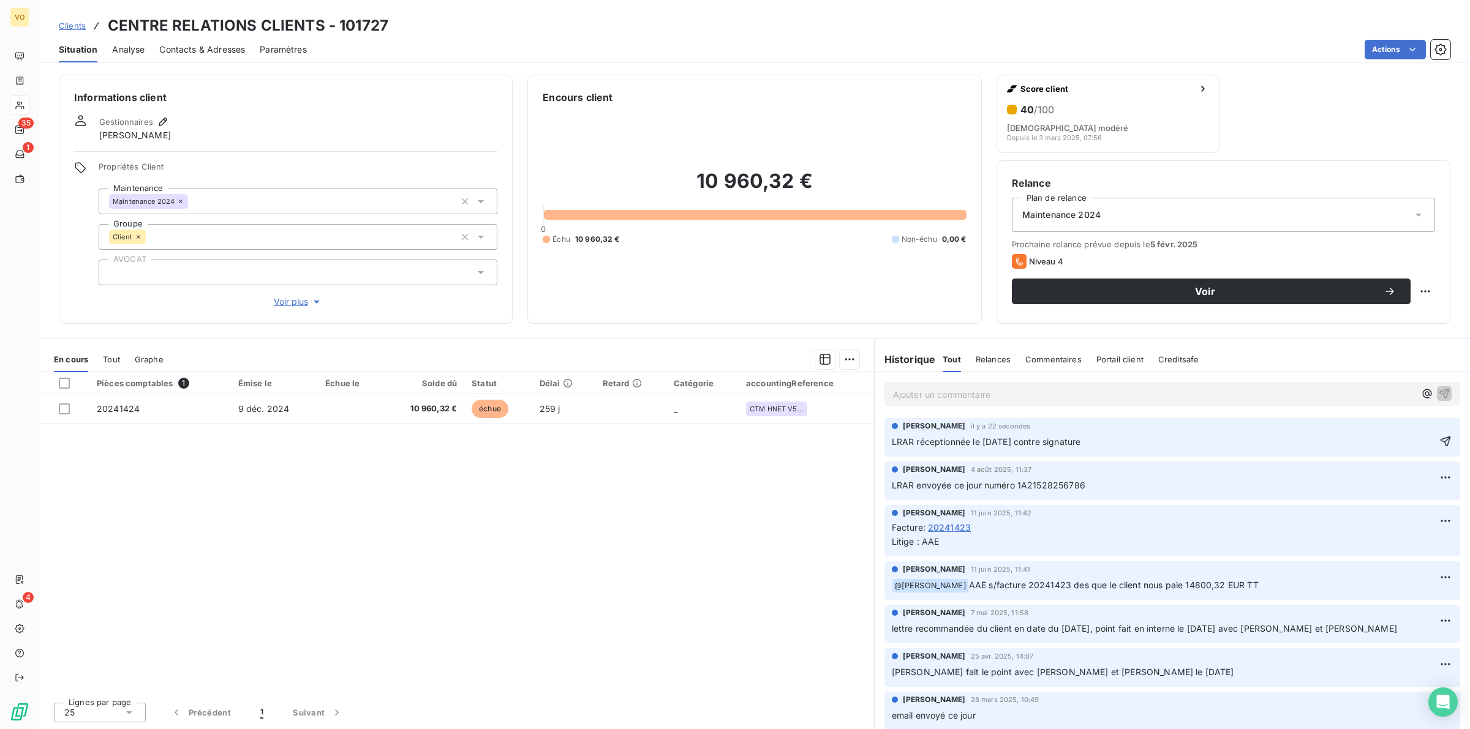
click at [914, 391] on p "Ajouter un commentaire ﻿" at bounding box center [1154, 394] width 522 height 15
click at [1421, 391] on icon "button" at bounding box center [1427, 393] width 12 height 12
click at [386, 564] on div "Pièces comptables 1 Émise le Échue le Solde dû Statut Délai Retard Catégorie ac…" at bounding box center [456, 532] width 835 height 320
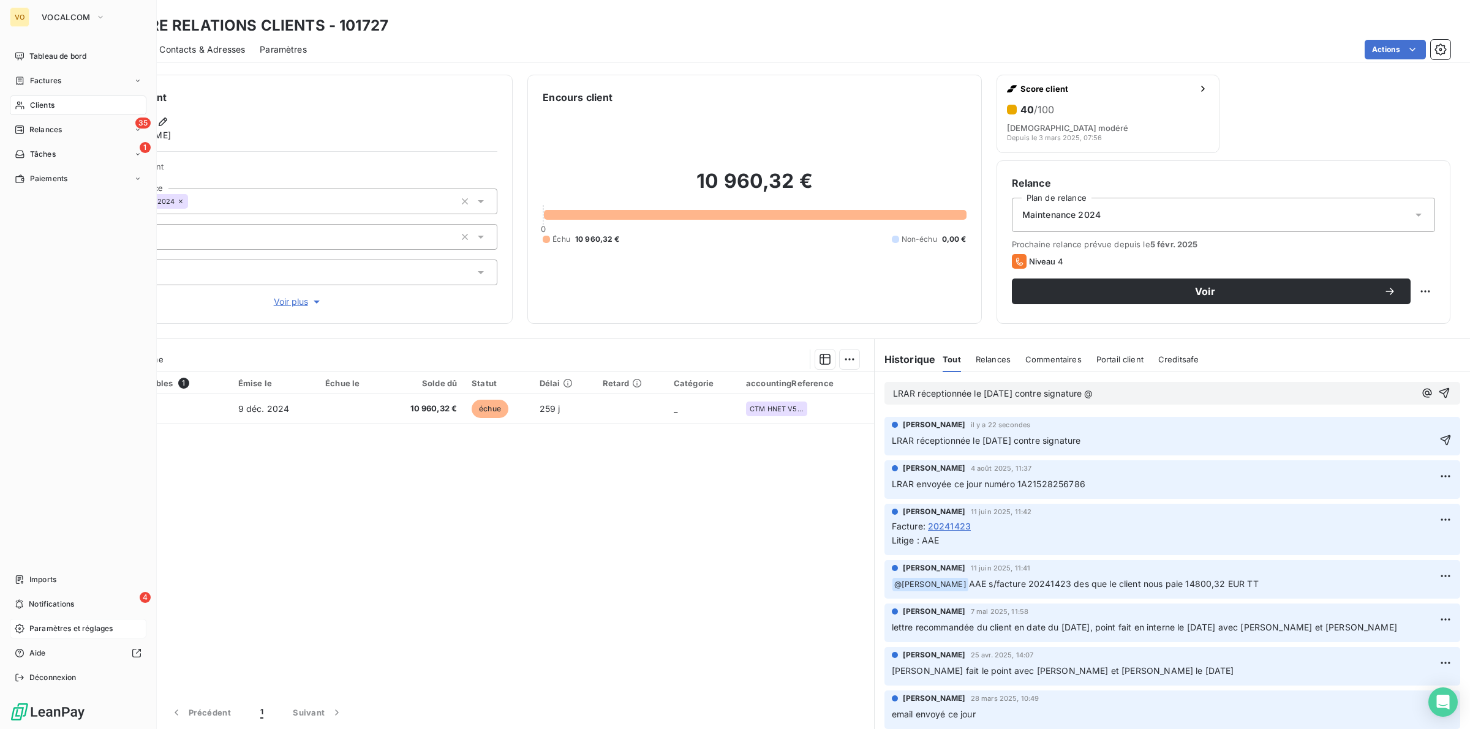
click at [60, 622] on div "Paramètres et réglages" at bounding box center [78, 629] width 137 height 20
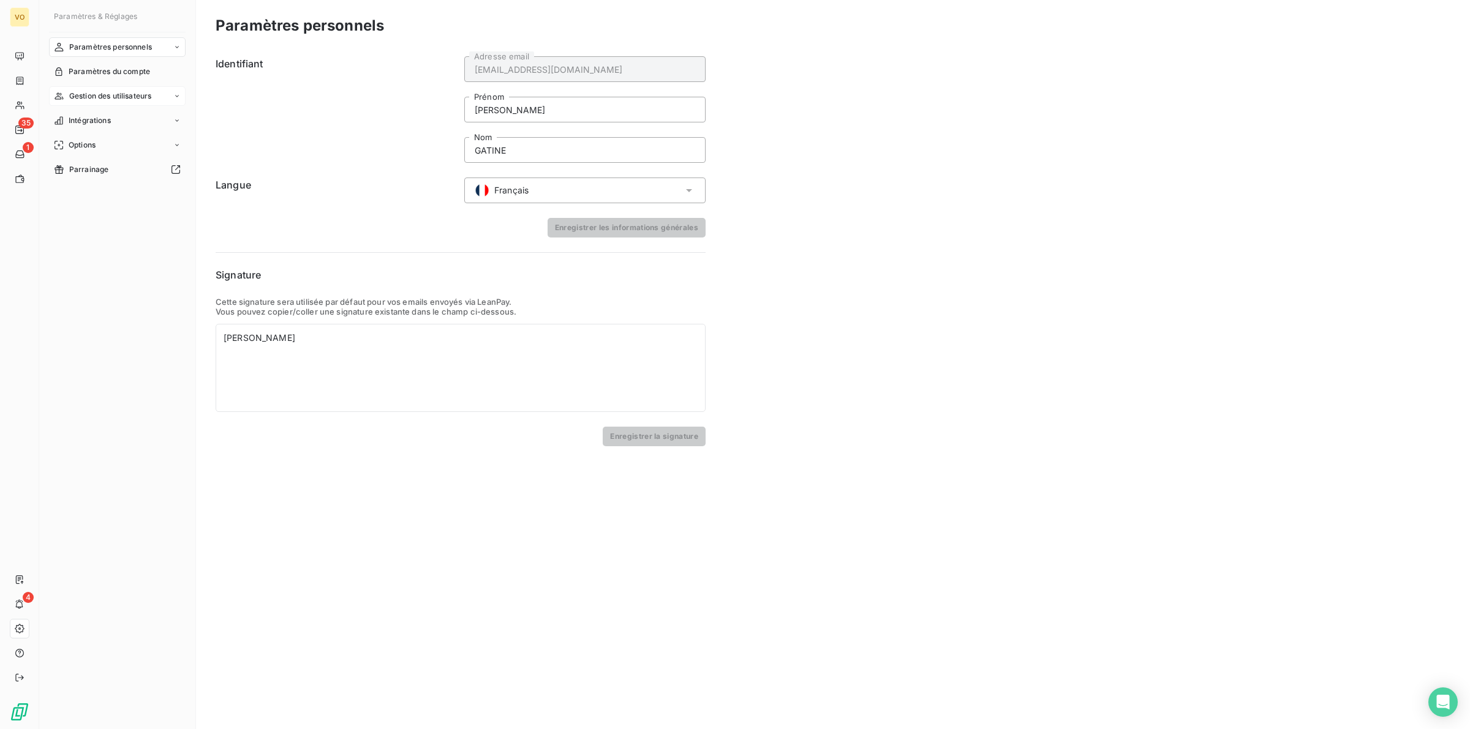
click at [141, 97] on span "Gestion des utilisateurs" at bounding box center [110, 96] width 83 height 11
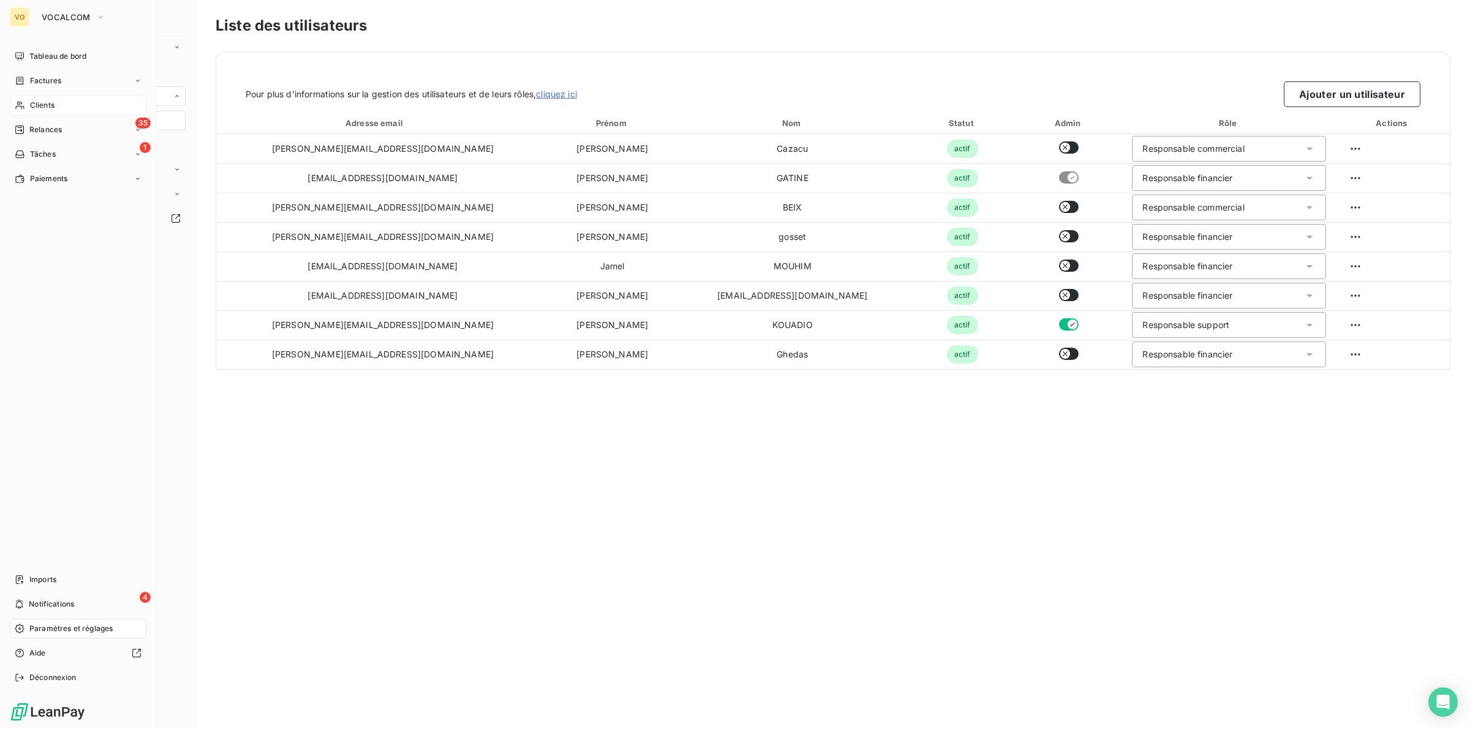
click at [47, 103] on span "Clients" at bounding box center [42, 105] width 24 height 11
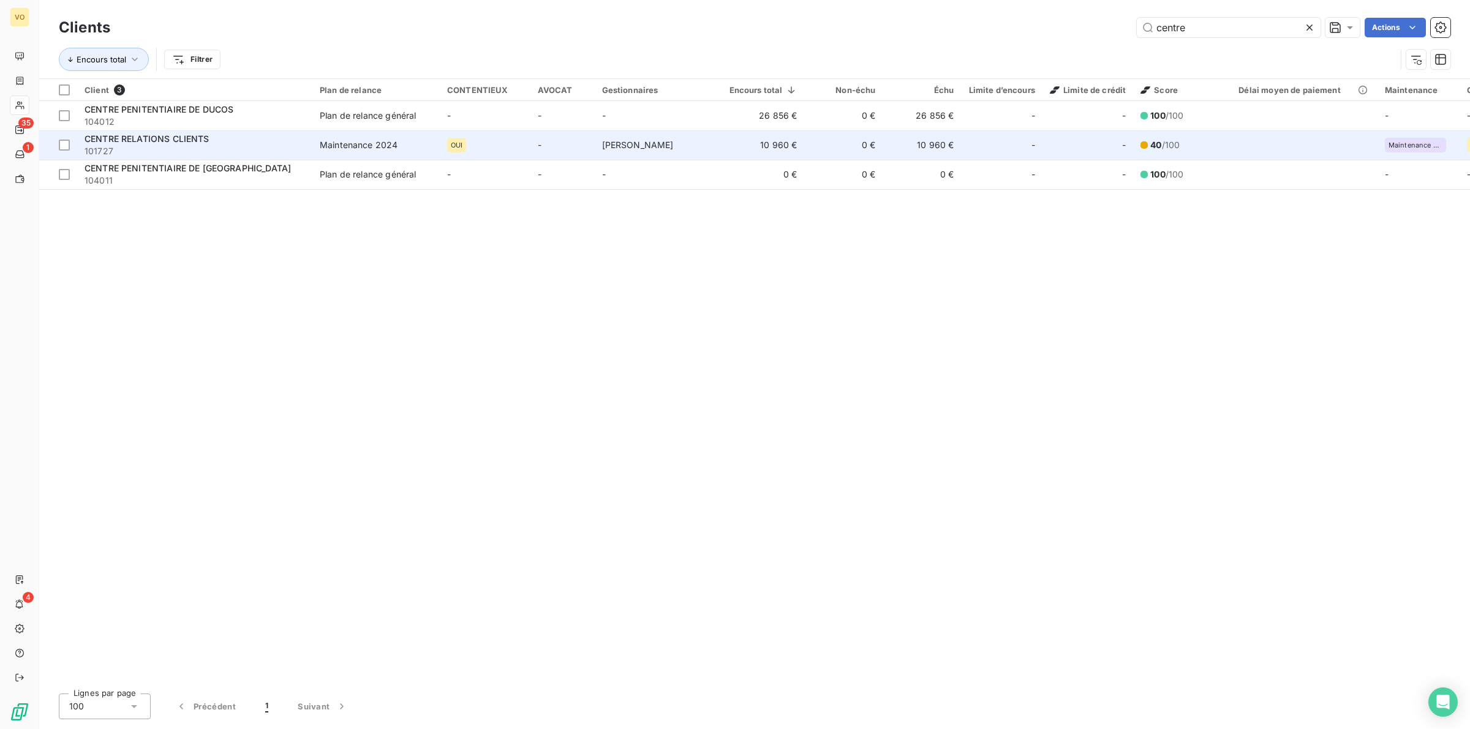
type input "centre"
click at [171, 138] on span "CENTRE RELATIONS CLIENTS" at bounding box center [147, 138] width 125 height 10
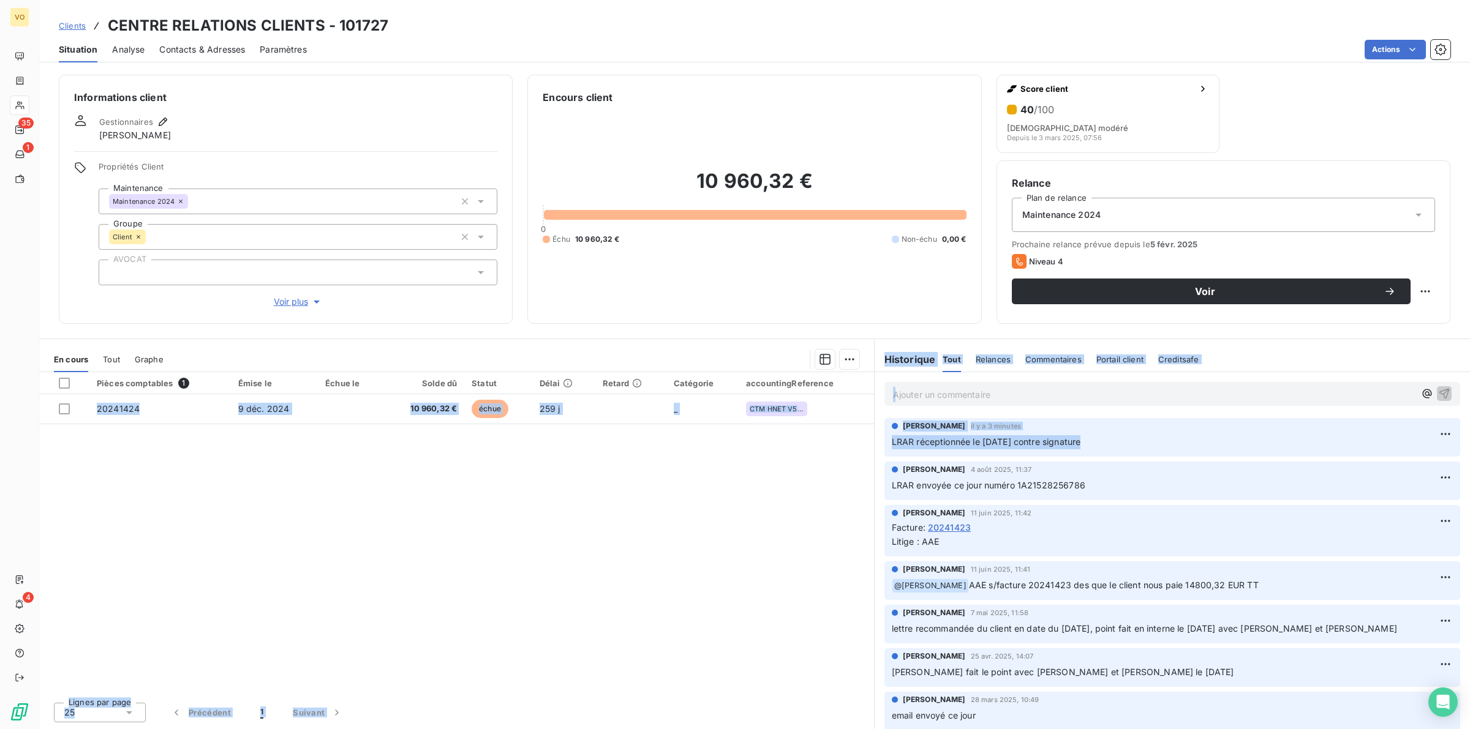
drag, startPoint x: 1089, startPoint y: 445, endPoint x: 867, endPoint y: 448, distance: 221.7
click at [867, 448] on div "En cours Tout Graphe Pièces comptables 1 Émise le Échue le Solde dû Statut Déla…" at bounding box center [754, 534] width 1430 height 391
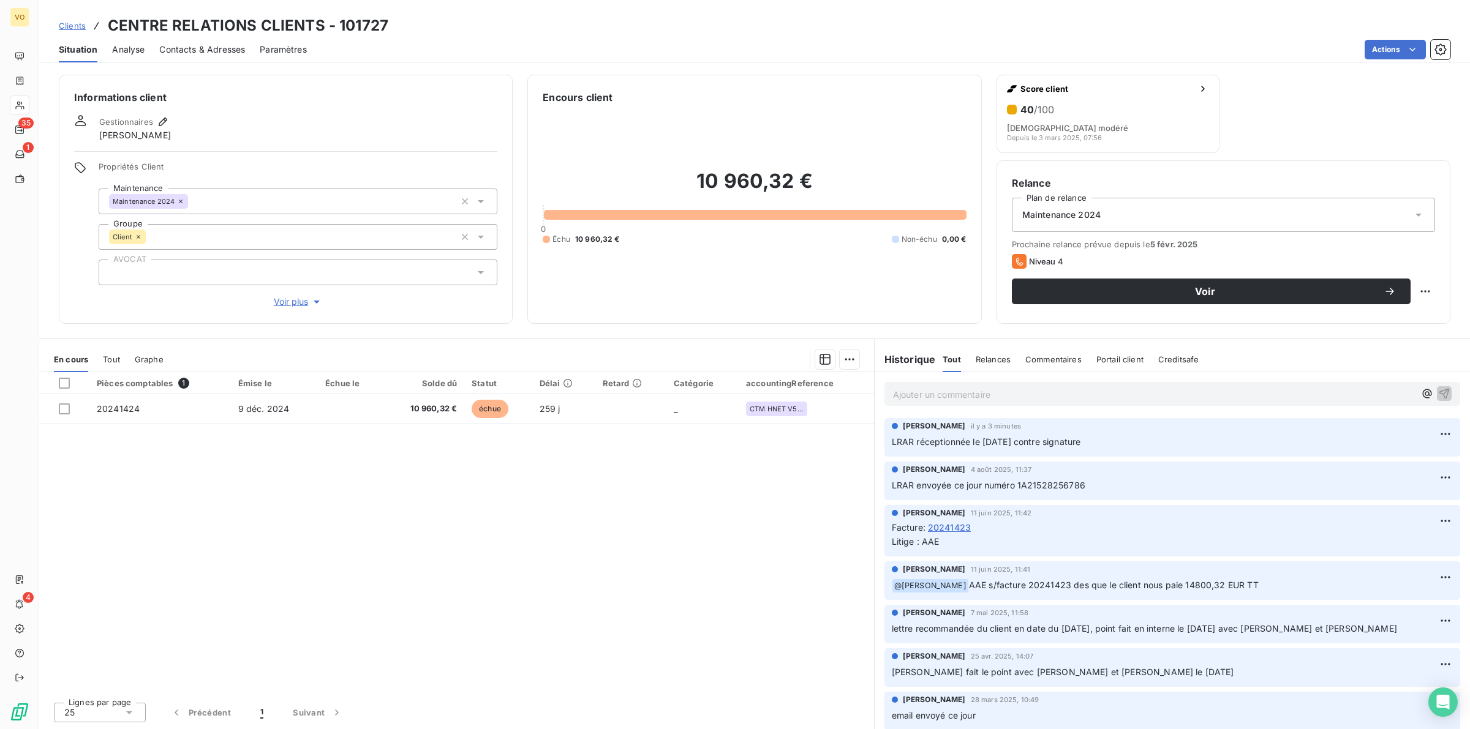
click at [1132, 472] on div "[PERSON_NAME] [DATE] 11:37" at bounding box center [1172, 469] width 561 height 11
drag, startPoint x: 1093, startPoint y: 442, endPoint x: 877, endPoint y: 438, distance: 216.2
click at [877, 438] on div "[PERSON_NAME] il y a 3 minutes LRAR réceptionnée le [DATE] contre signature" at bounding box center [1171, 437] width 595 height 43
copy span "LRAR réceptionnée le [DATE] contre signature"
click at [937, 397] on p "Ajouter un commentaire ﻿" at bounding box center [1154, 394] width 522 height 15
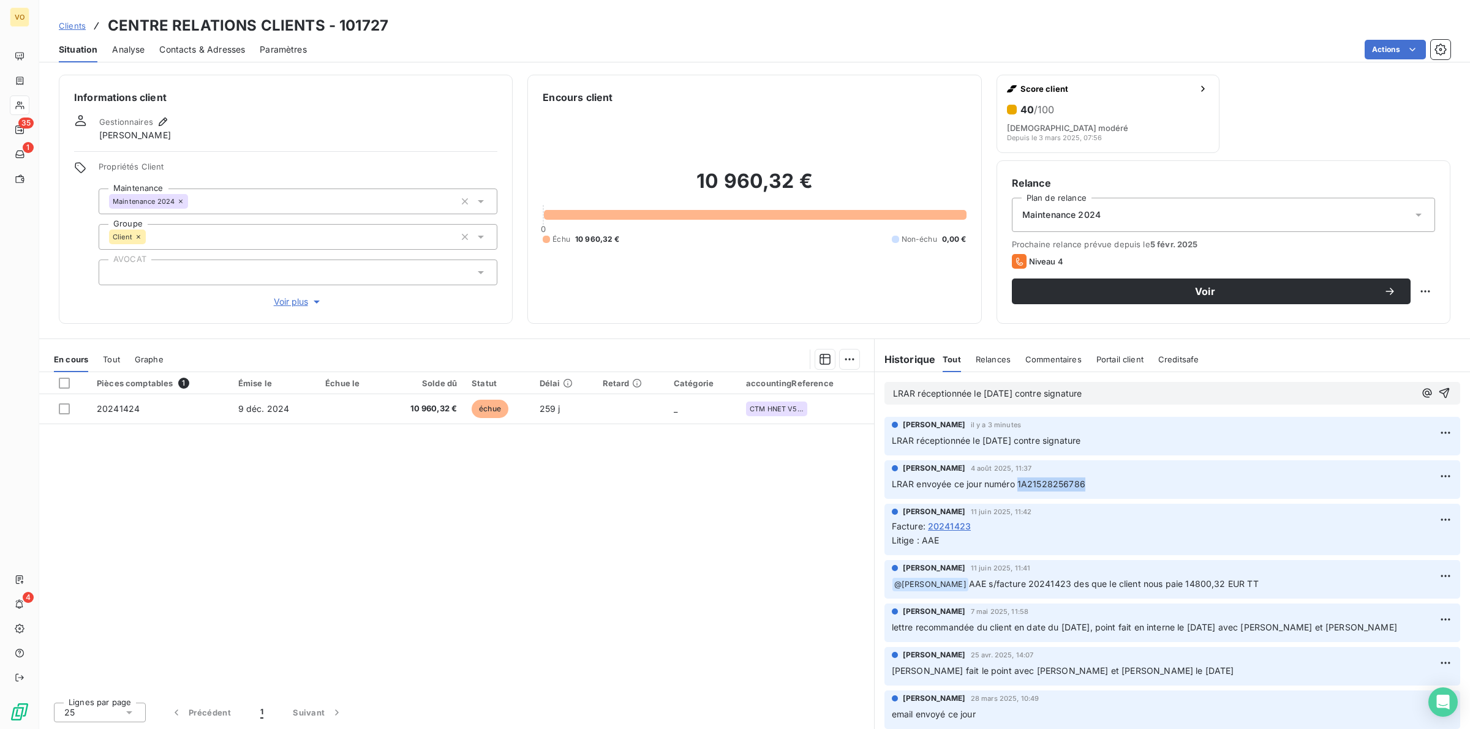
drag, startPoint x: 1018, startPoint y: 481, endPoint x: 1096, endPoint y: 476, distance: 78.5
click at [1096, 476] on div "LRAR envoyée ce jour numéro 1A21528256786" at bounding box center [1172, 483] width 561 height 15
copy span "1A21528256786"
click at [919, 393] on span "LRAR réceptionnée le [DATE] contre signature" at bounding box center [987, 393] width 189 height 10
click at [1163, 394] on p "LRAR 1A21528256786 réceptionnée le [DATE] contre signature" at bounding box center [1154, 394] width 522 height 14
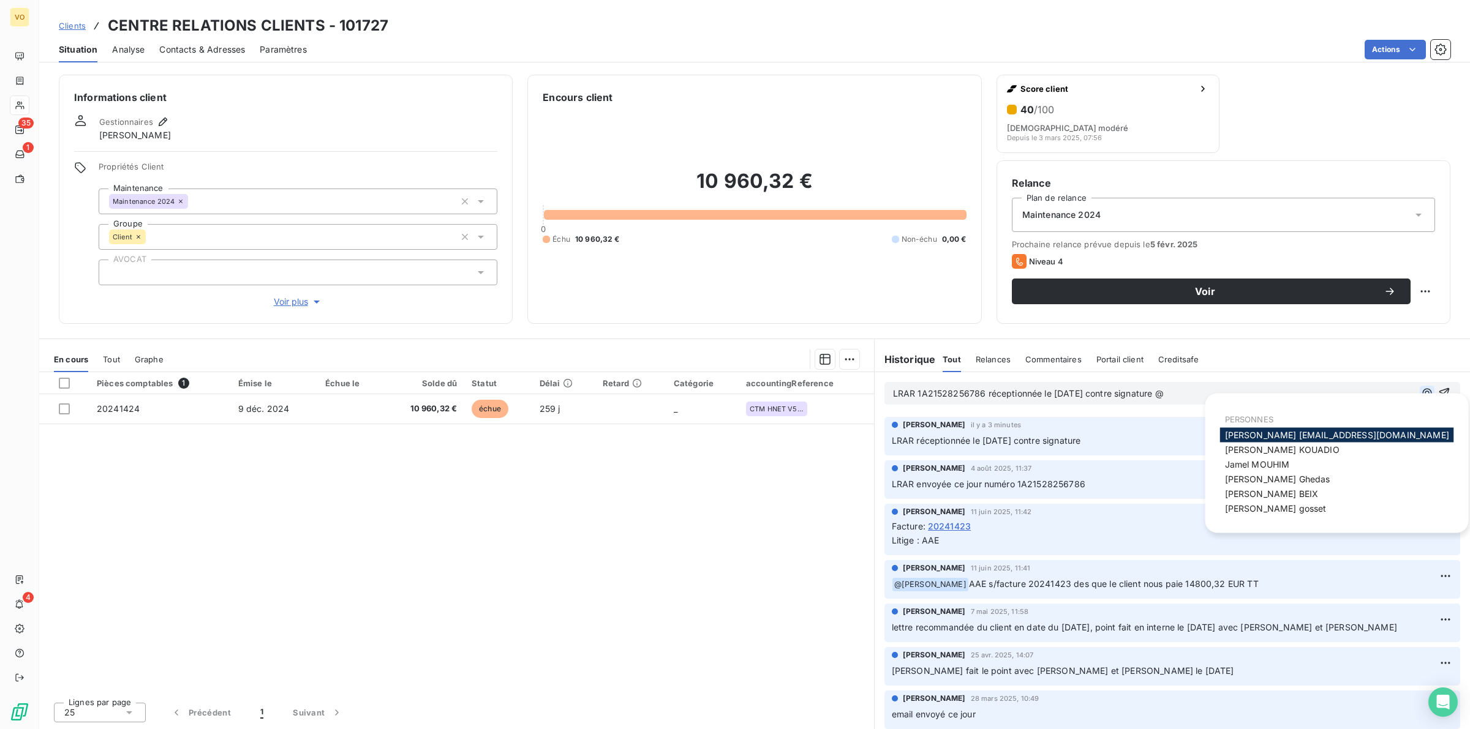
click at [1421, 396] on icon "button" at bounding box center [1427, 393] width 12 height 12
click at [1315, 435] on span "Bruno [EMAIL_ADDRESS][DOMAIN_NAME]" at bounding box center [1337, 435] width 224 height 10
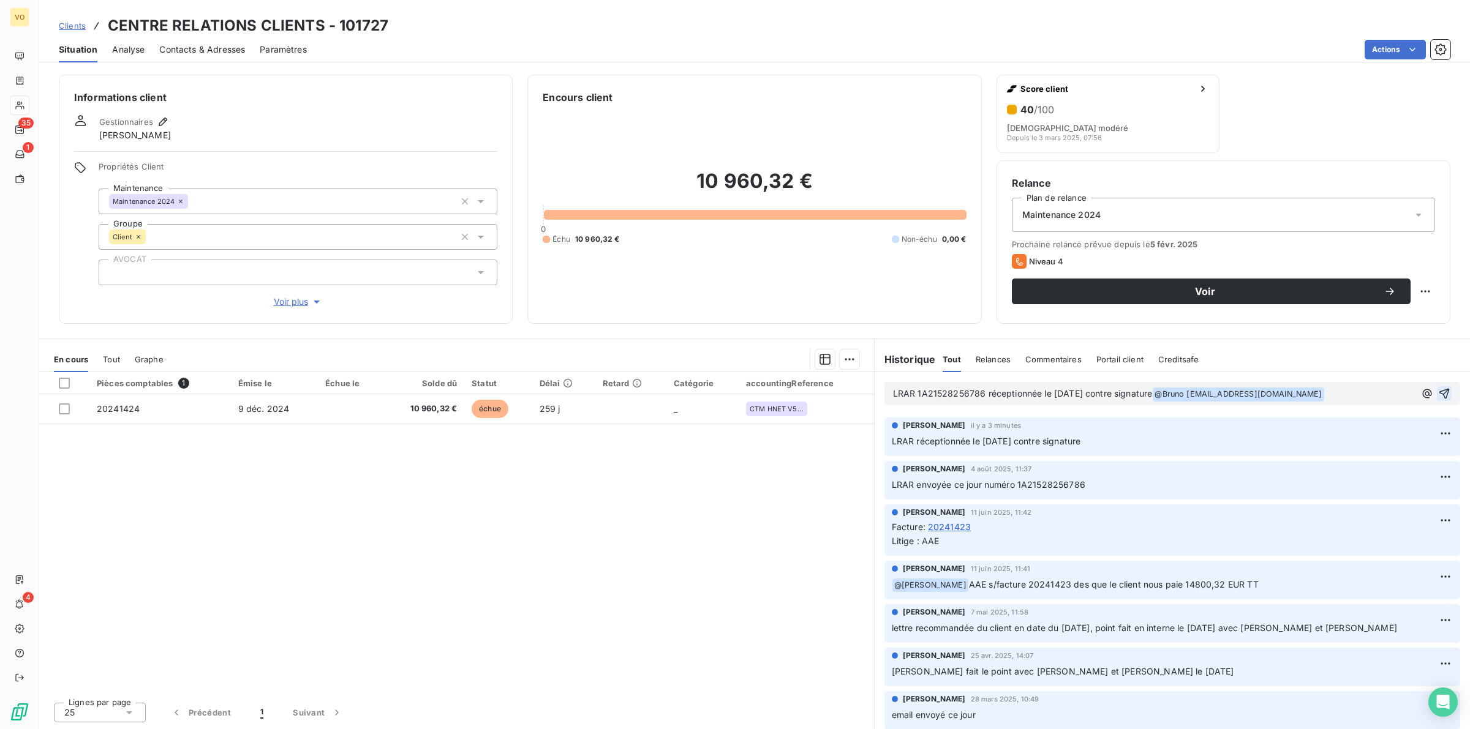
click at [1438, 391] on icon "button" at bounding box center [1444, 394] width 12 height 12
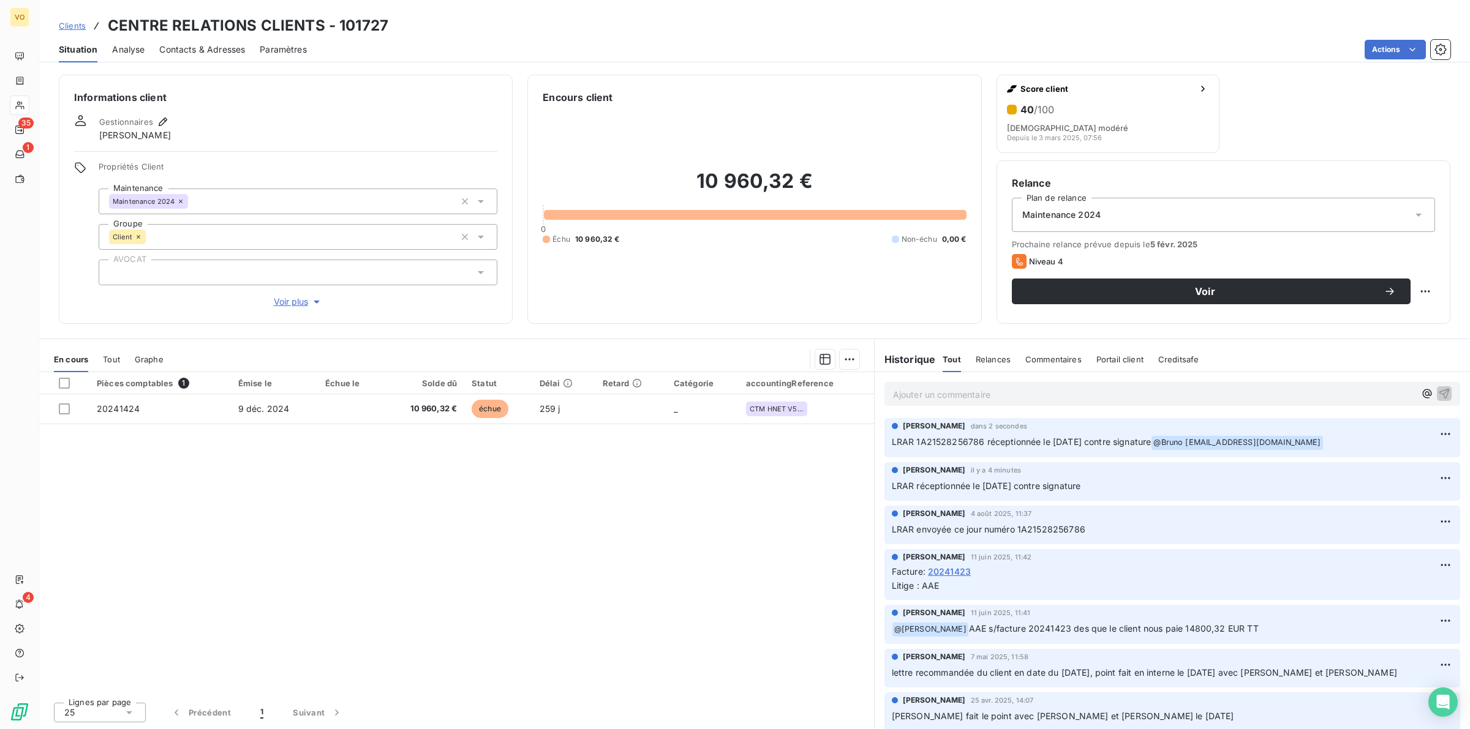
click at [249, 564] on div "Pièces comptables 1 Émise le Échue le Solde dû Statut Délai Retard Catégorie ac…" at bounding box center [456, 532] width 835 height 320
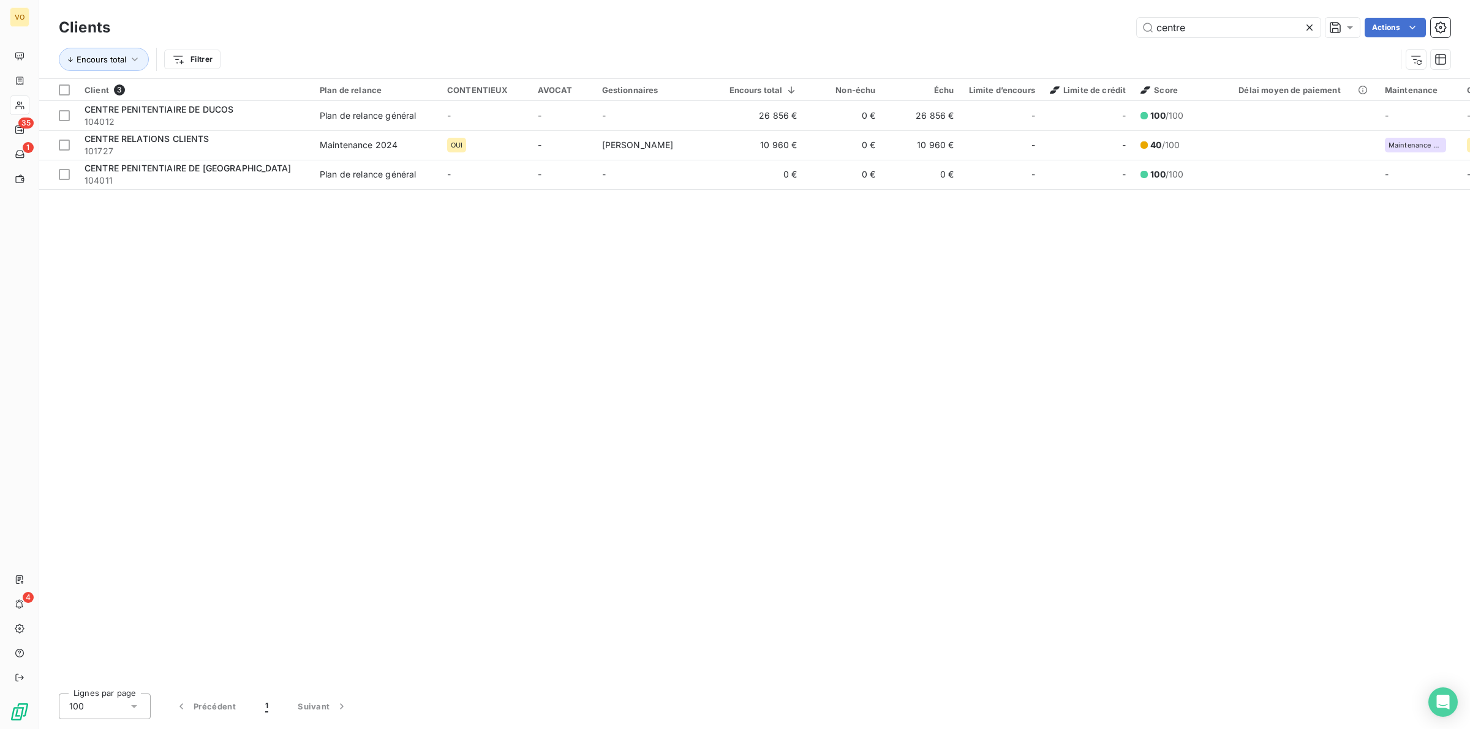
click at [388, 268] on div "Client 3 Plan de relance CONTENTIEUX AVOCAT Gestionnaires Encours total Non-éch…" at bounding box center [754, 381] width 1430 height 605
click at [411, 320] on div "Client 3 Plan de relance CONTENTIEUX AVOCAT Gestionnaires Encours total Non-éch…" at bounding box center [754, 381] width 1430 height 605
click at [400, 299] on div "Client 3 Plan de relance CONTENTIEUX AVOCAT Gestionnaires Encours total Non-éch…" at bounding box center [754, 381] width 1430 height 605
click at [702, 323] on div "Client 3 Plan de relance CONTENTIEUX AVOCAT Gestionnaires Encours total Non-éch…" at bounding box center [754, 381] width 1430 height 605
click at [490, 349] on div "Client 3 Plan de relance CONTENTIEUX AVOCAT Gestionnaires Encours total Non-éch…" at bounding box center [754, 381] width 1430 height 605
